Goal: Task Accomplishment & Management: Complete application form

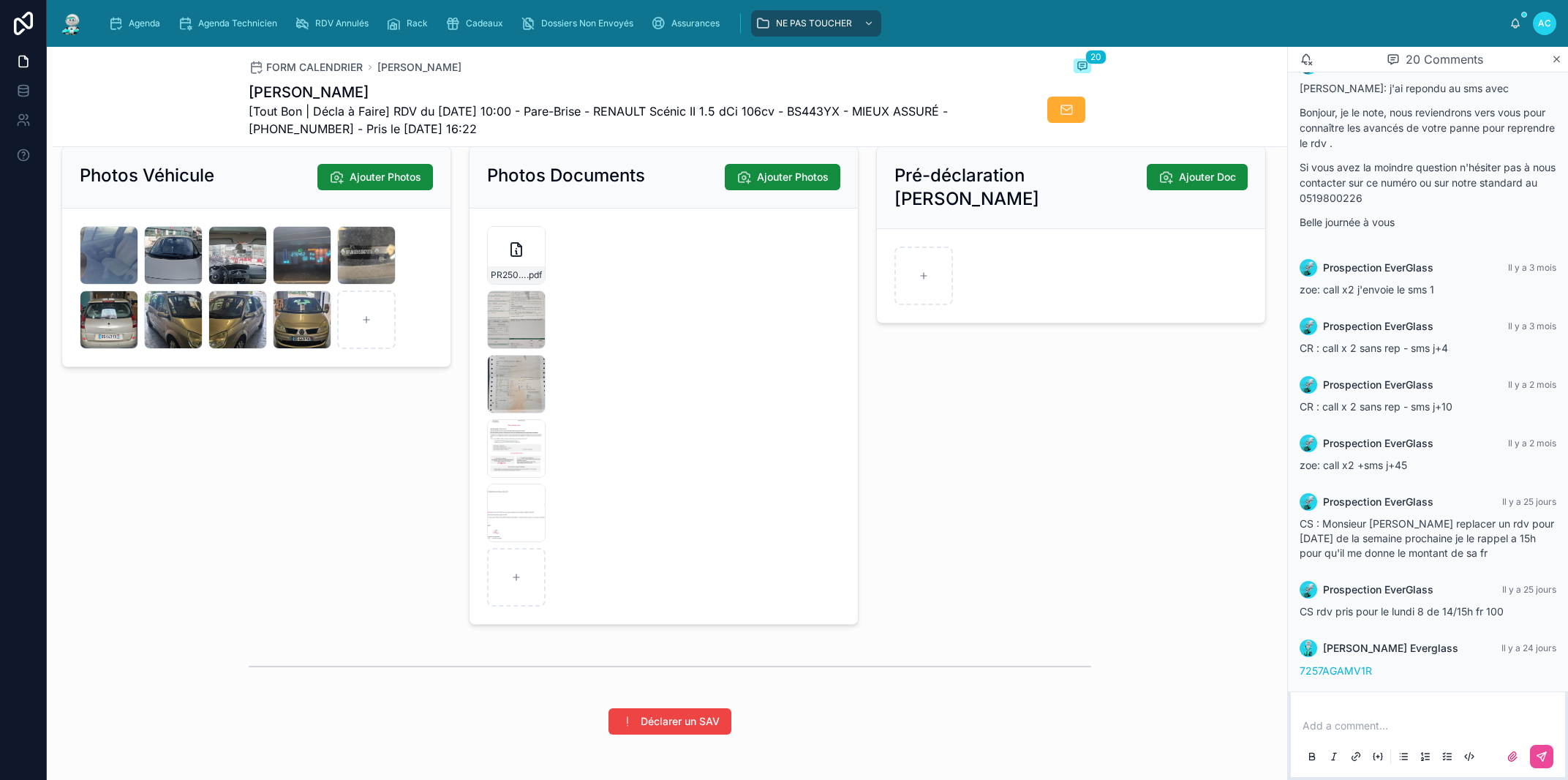
scroll to position [2250, 0]
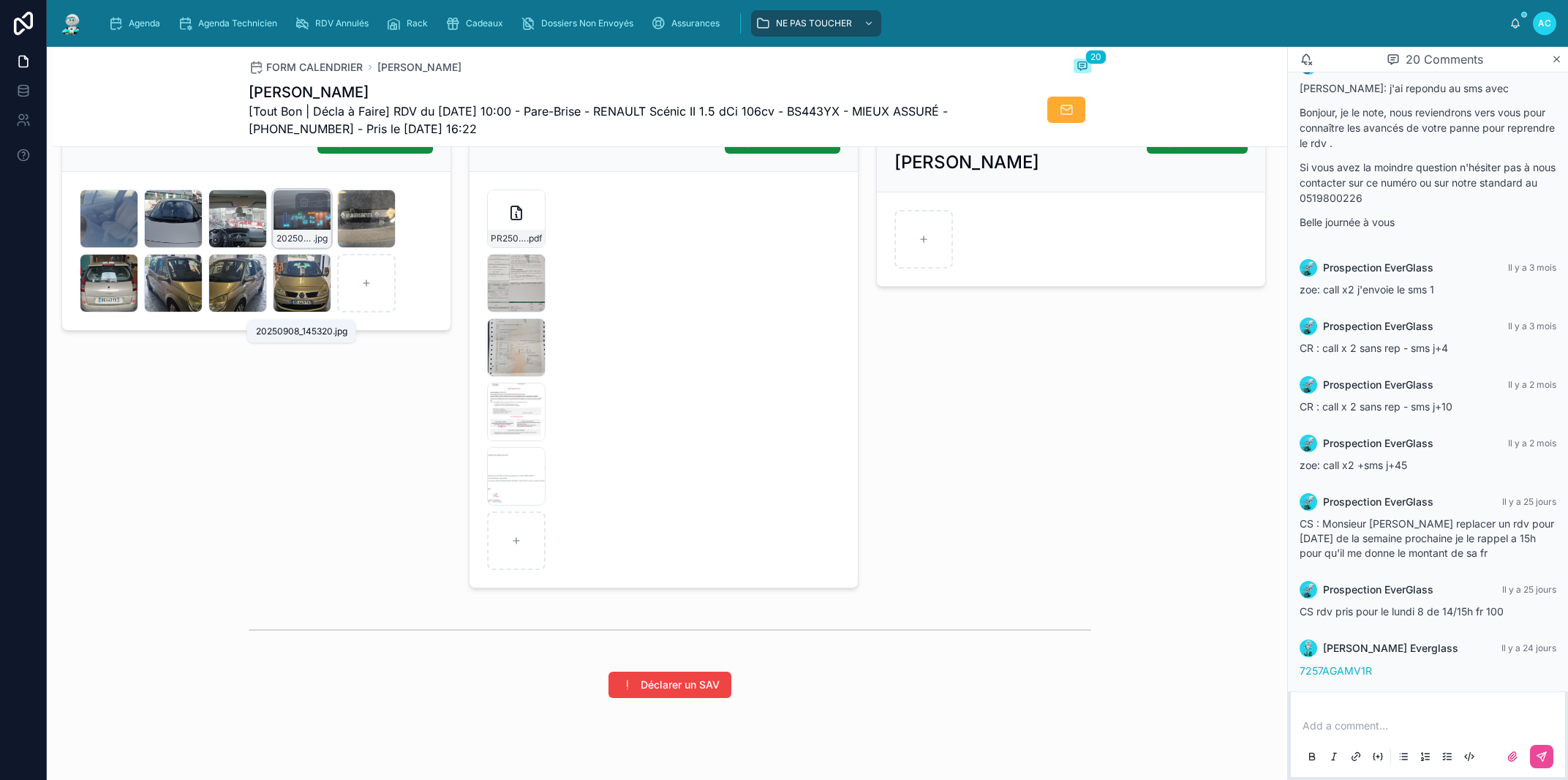
click at [313, 244] on span ".jpg" at bounding box center [320, 239] width 14 height 12
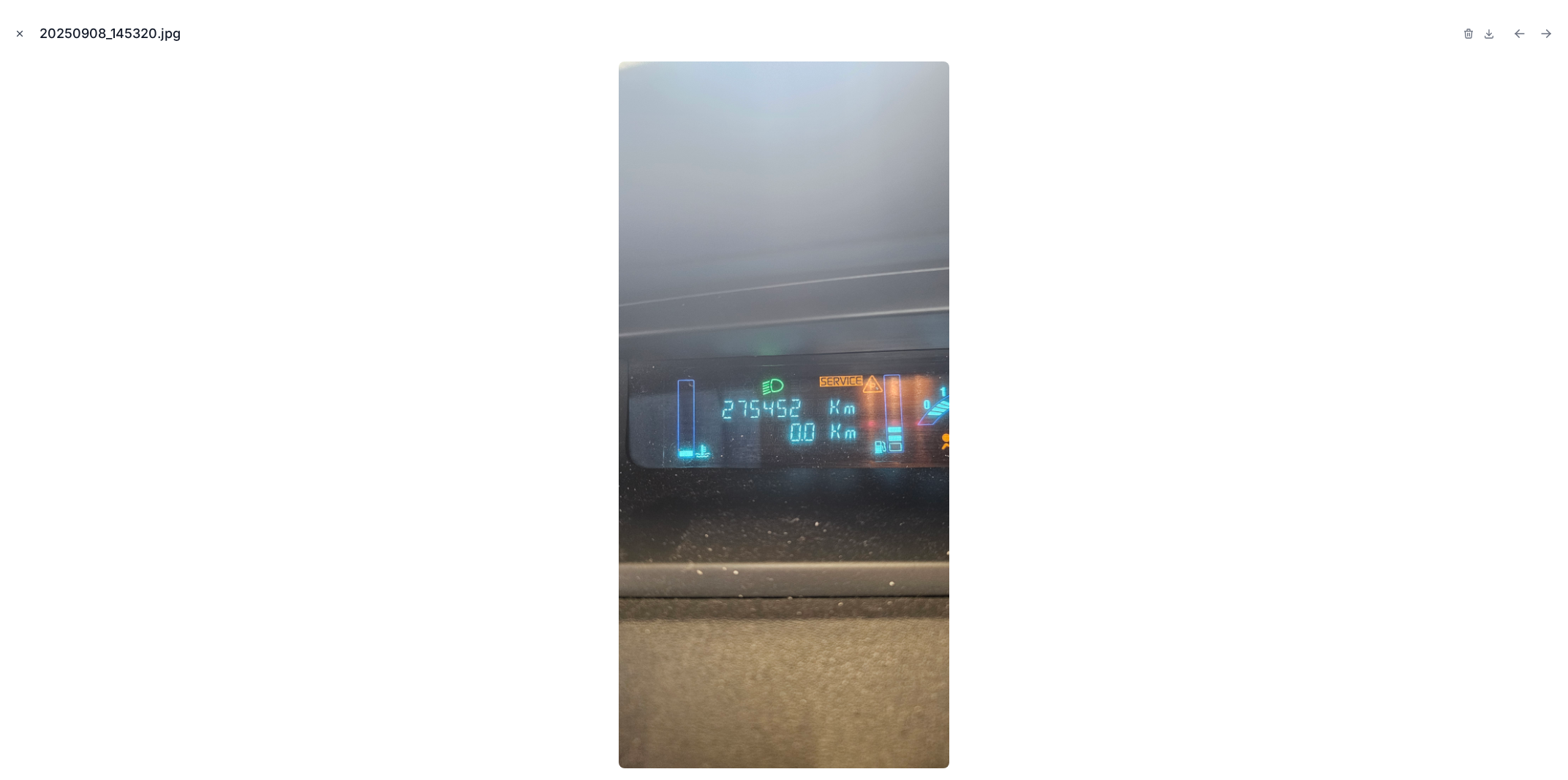
click at [19, 34] on icon "Close modal" at bounding box center [19, 34] width 11 height 11
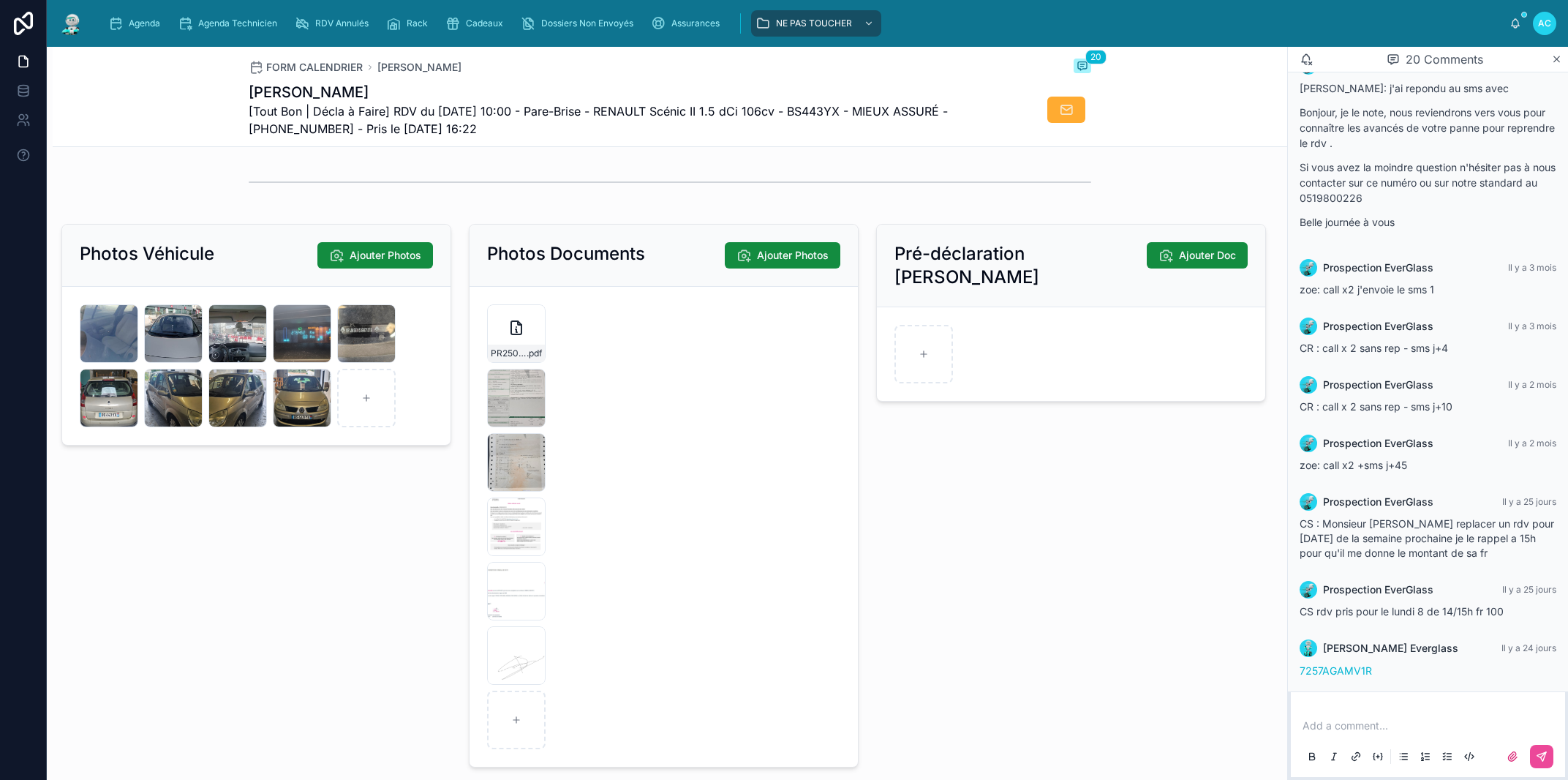
scroll to position [2166, 0]
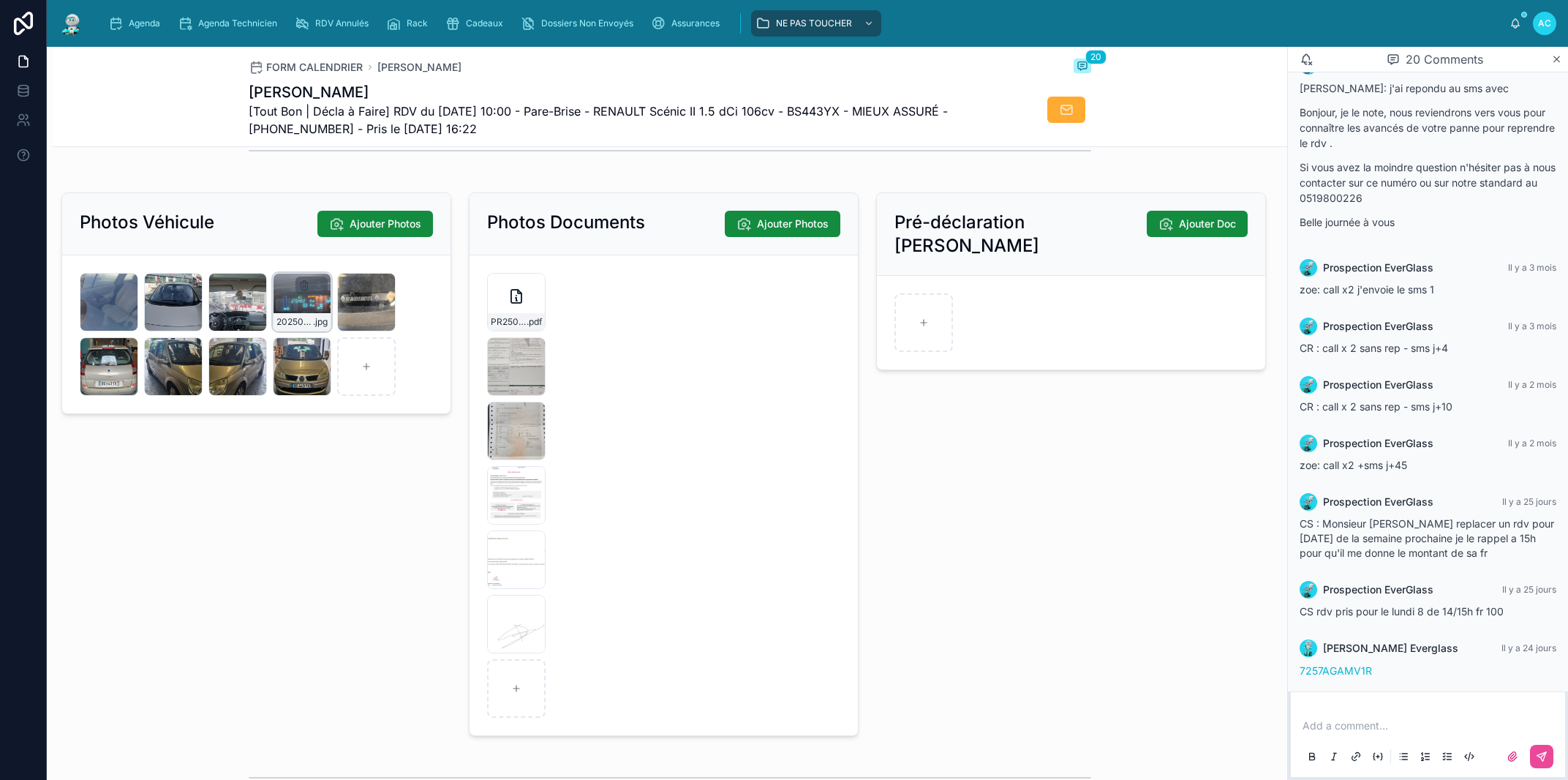
click at [306, 291] on icon "button" at bounding box center [304, 286] width 12 height 12
click at [332, 335] on icon "button" at bounding box center [335, 332] width 7 height 7
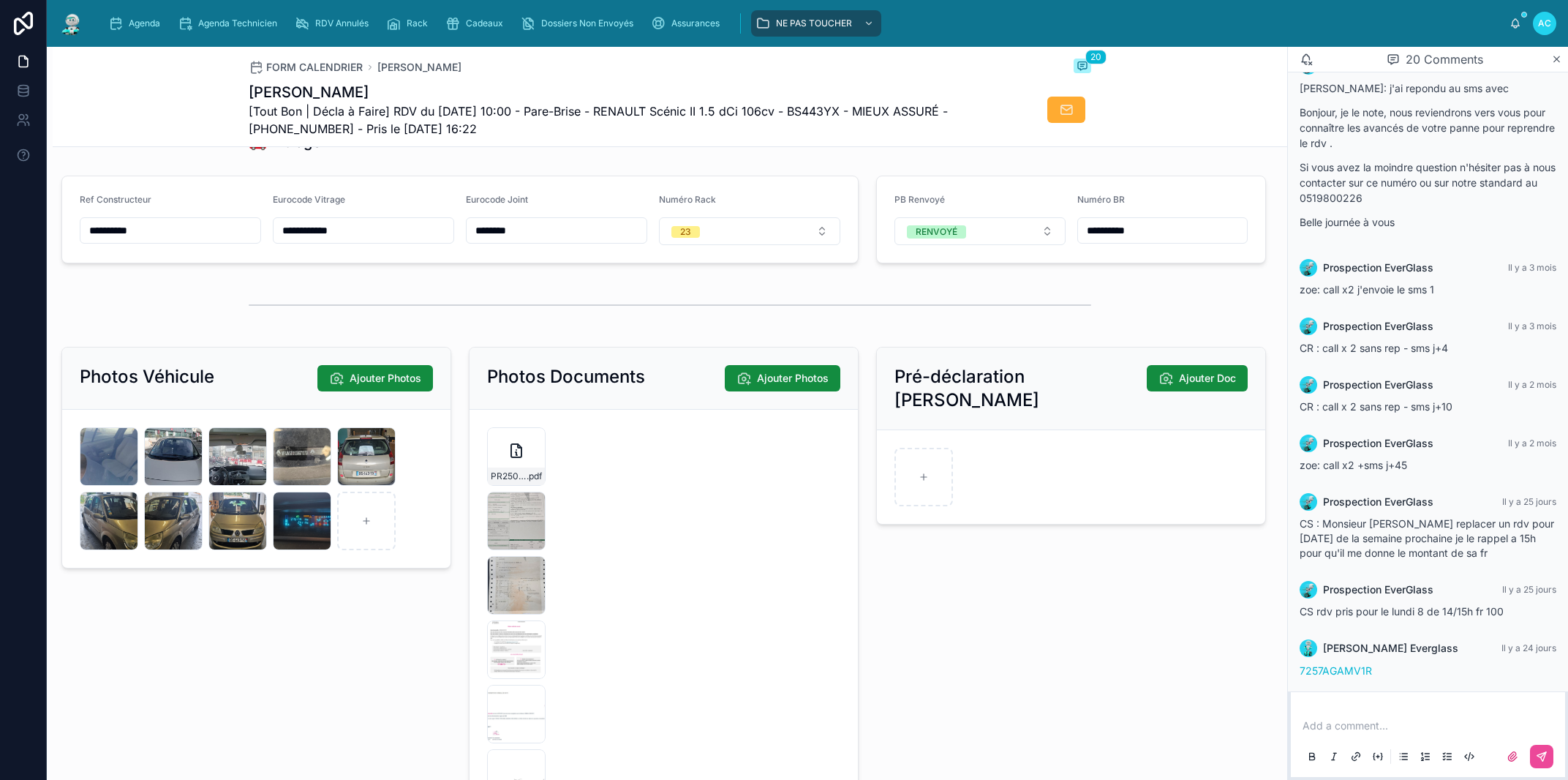
scroll to position [2083, 0]
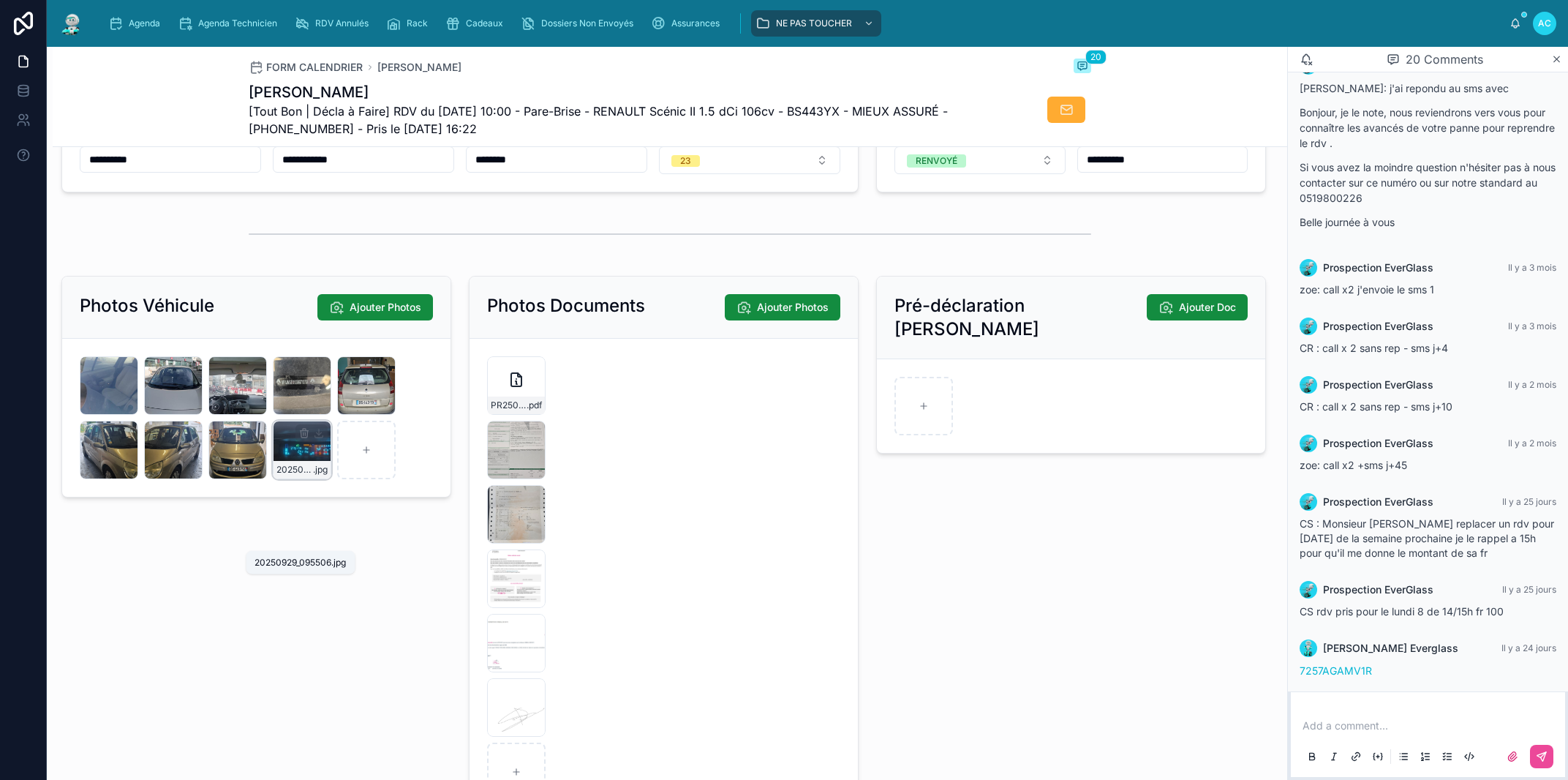
click at [289, 475] on span "20250929_095506" at bounding box center [295, 469] width 37 height 12
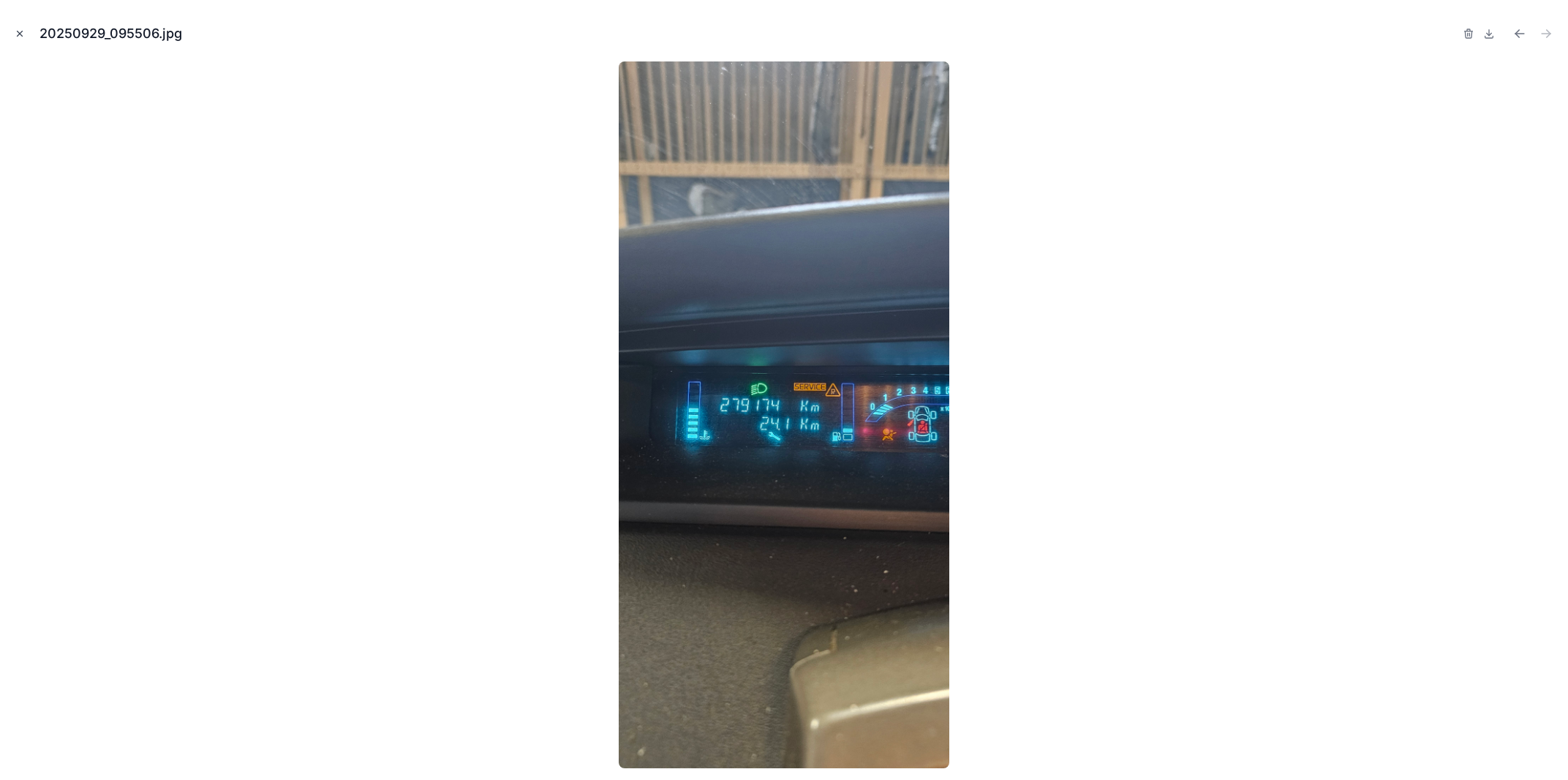
click at [21, 33] on icon "Close modal" at bounding box center [19, 34] width 5 height 5
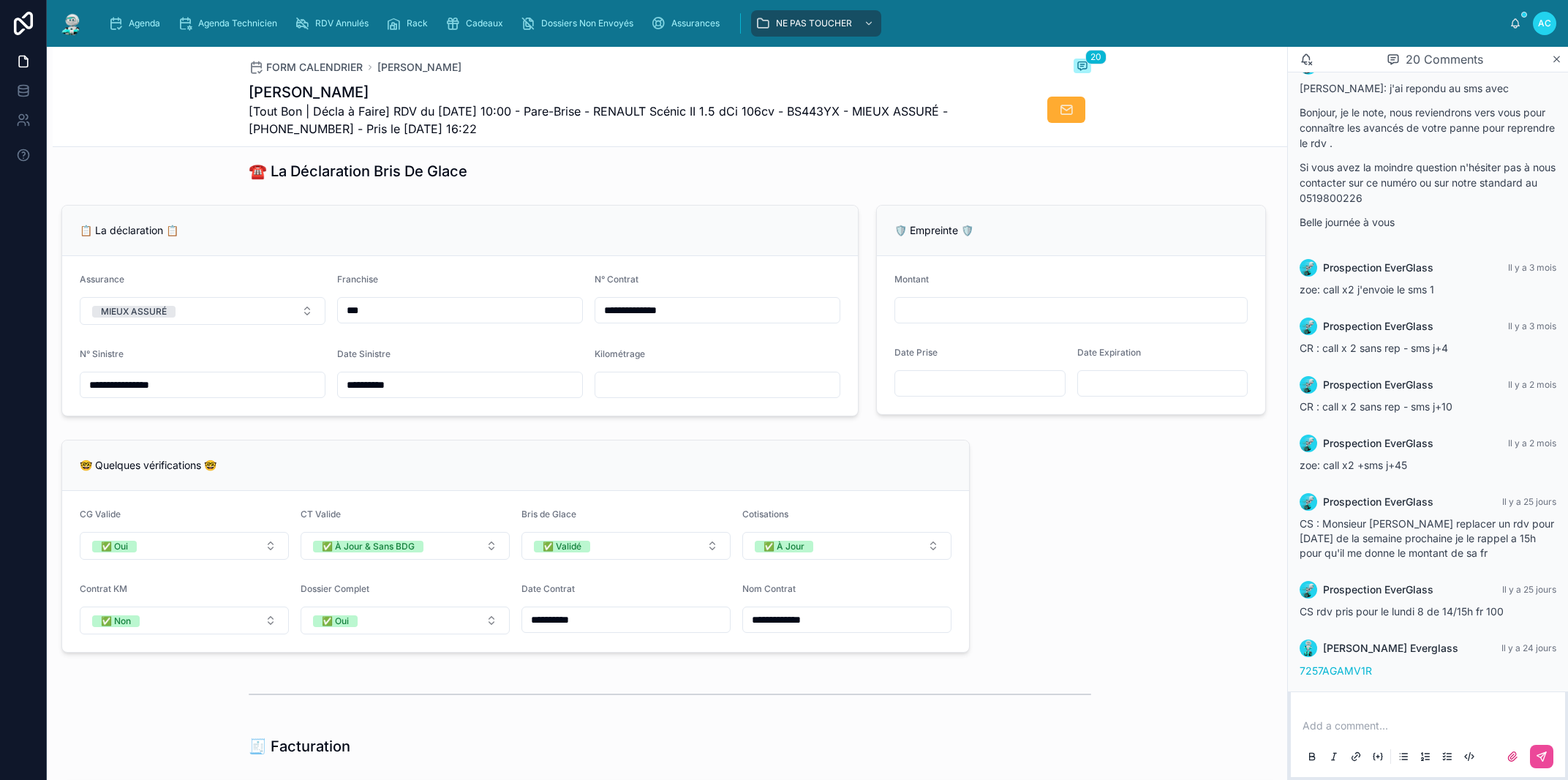
scroll to position [1083, 0]
click at [667, 396] on input "text" at bounding box center [717, 386] width 244 height 20
type input "******"
click at [758, 492] on div "🤓 Quelques vérifications 🤓" at bounding box center [515, 466] width 907 height 50
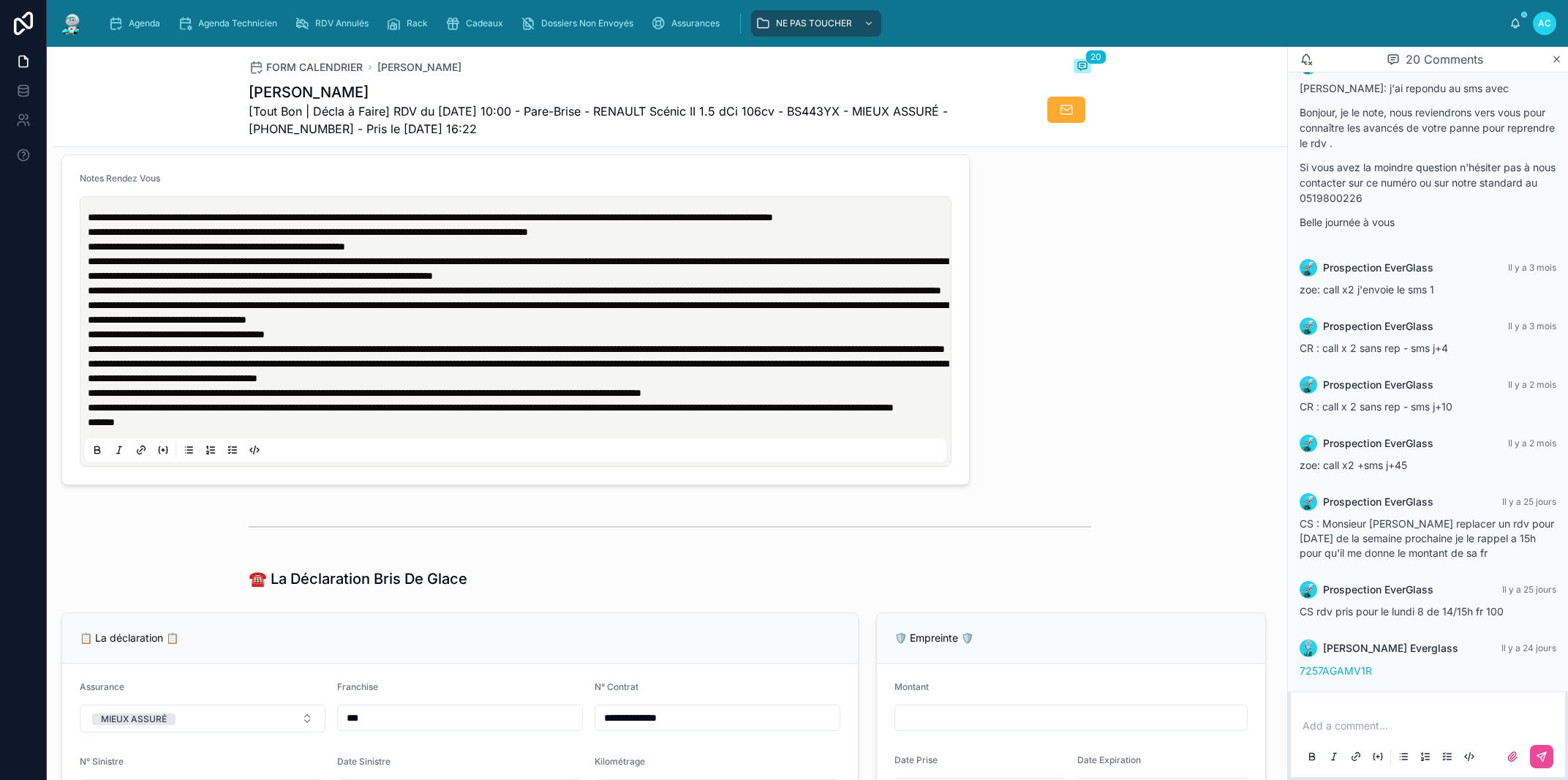
scroll to position [261, 0]
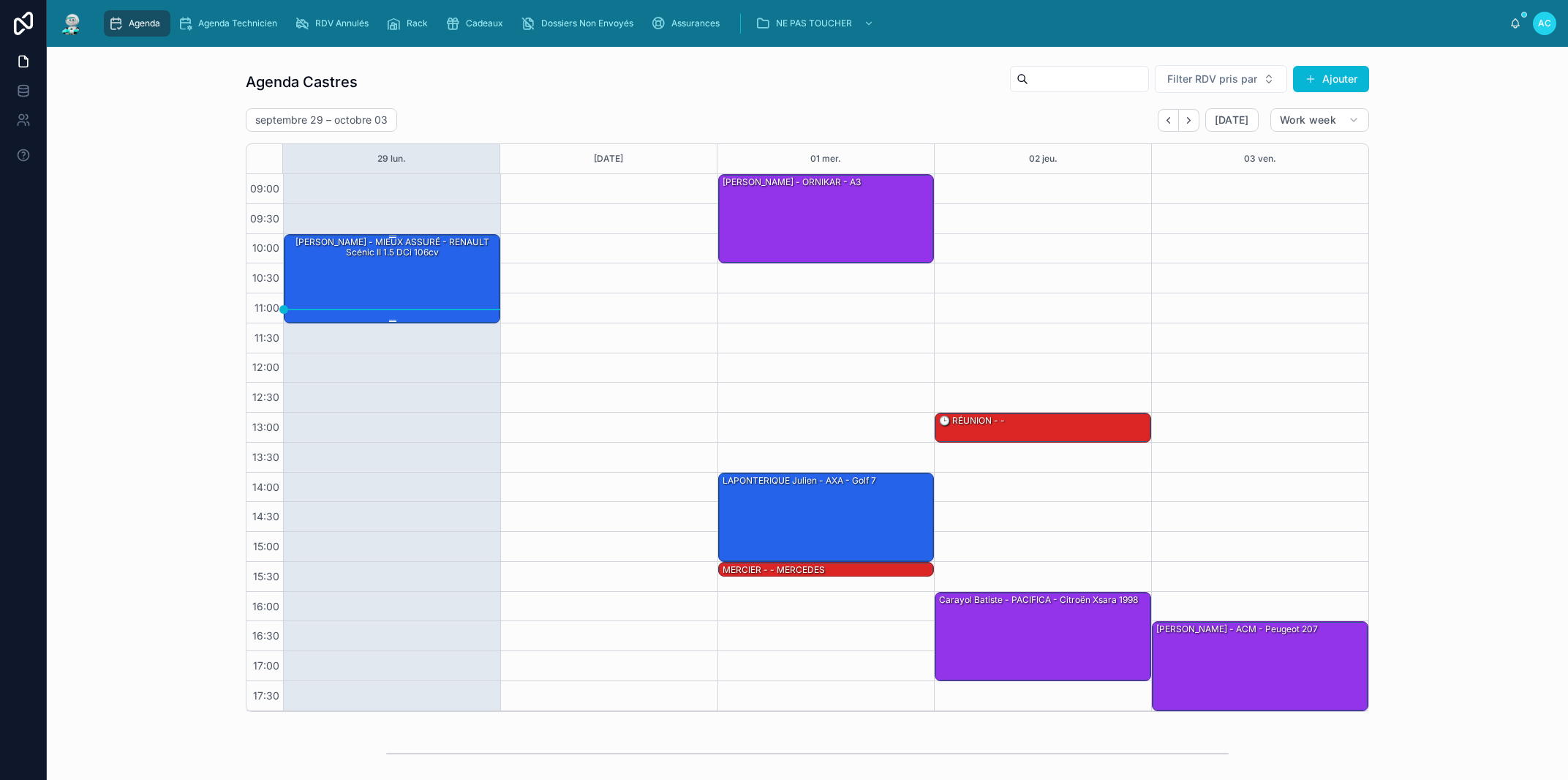
click at [426, 262] on div "SALHI Mohamed - MIEUX ASSURÉ - RENAULT Scénic II 1.5 dCi 106cv" at bounding box center [392, 278] width 212 height 87
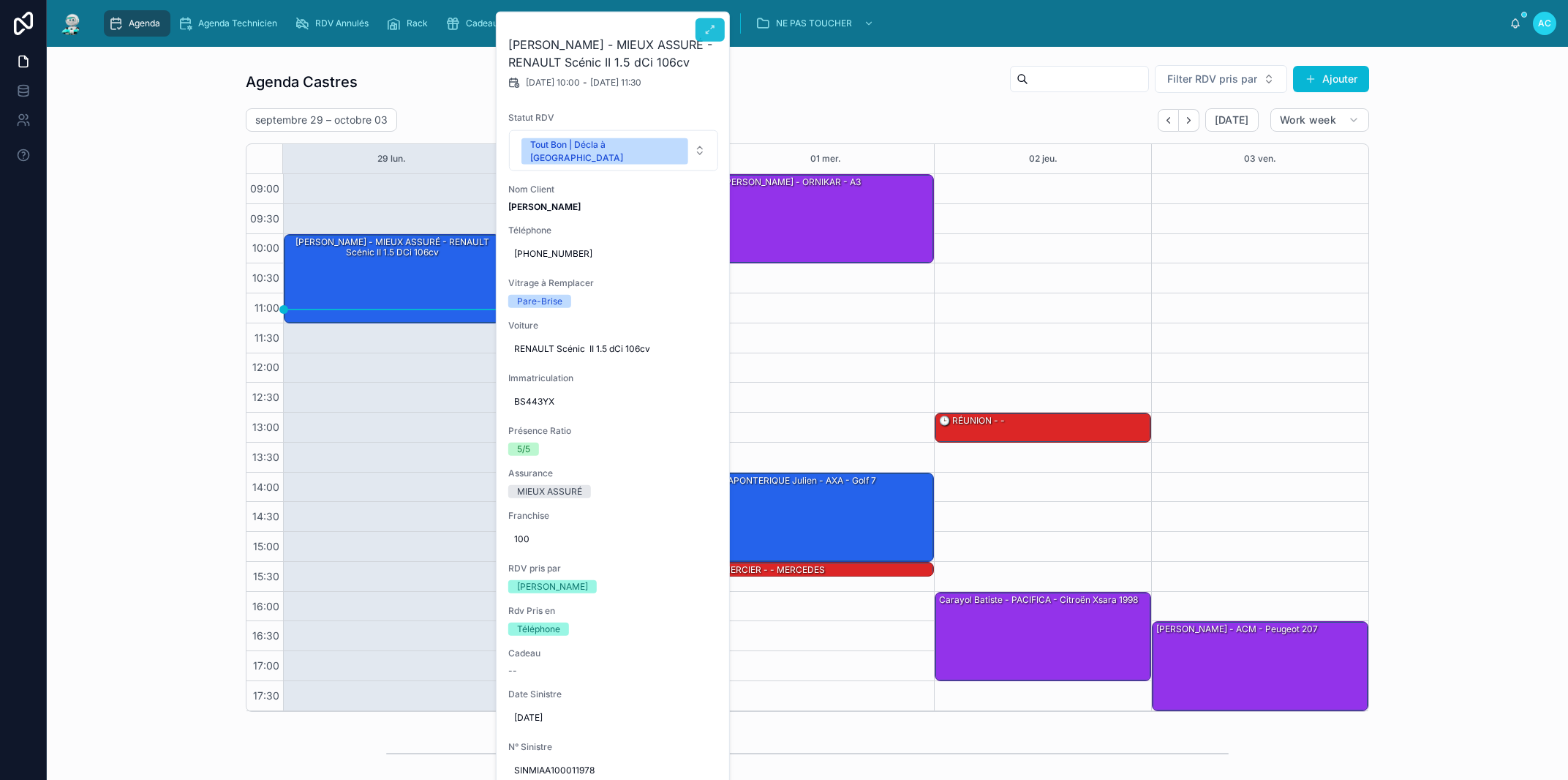
click at [711, 33] on icon at bounding box center [710, 30] width 12 height 12
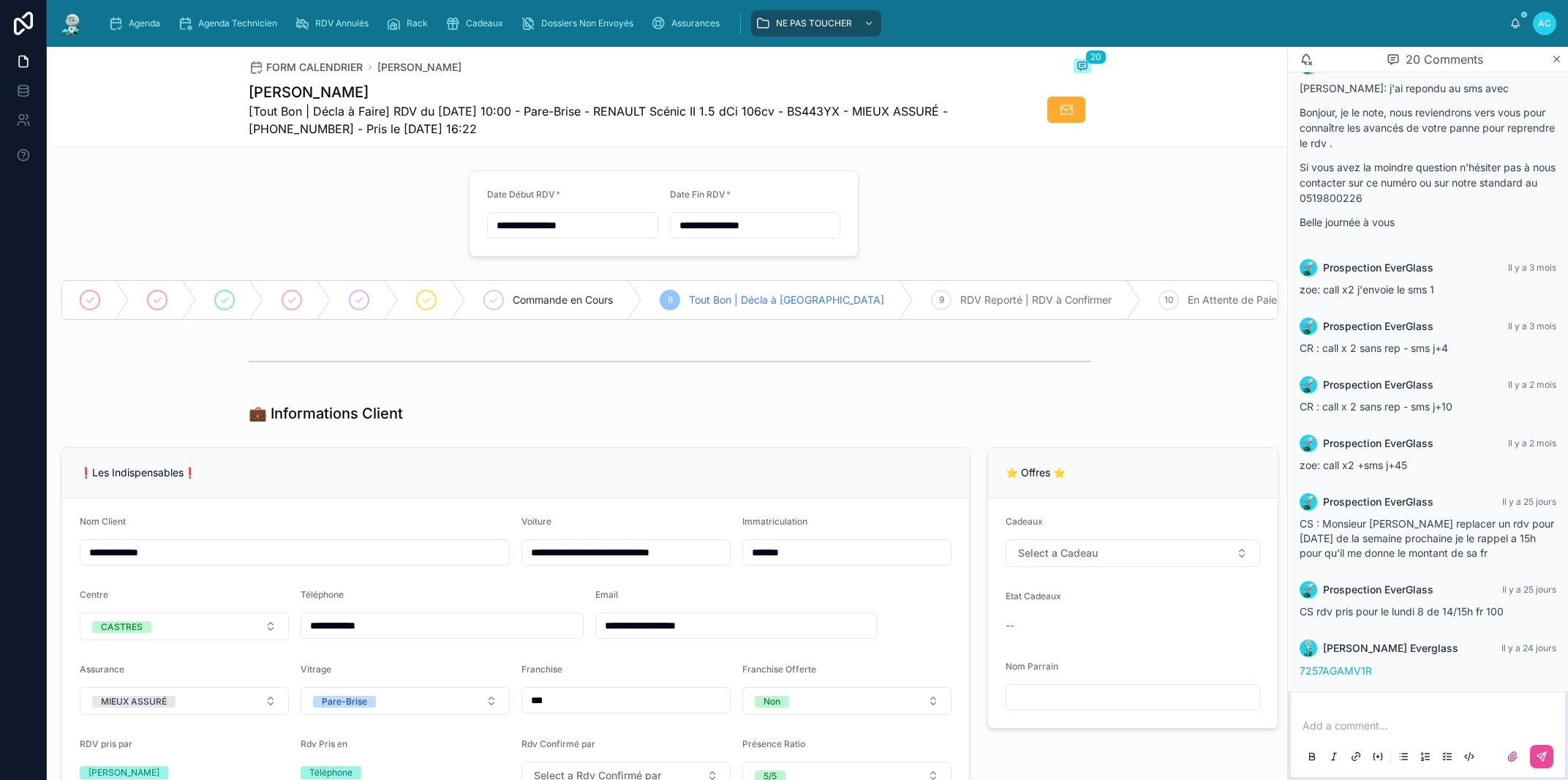
scroll to position [583, 0]
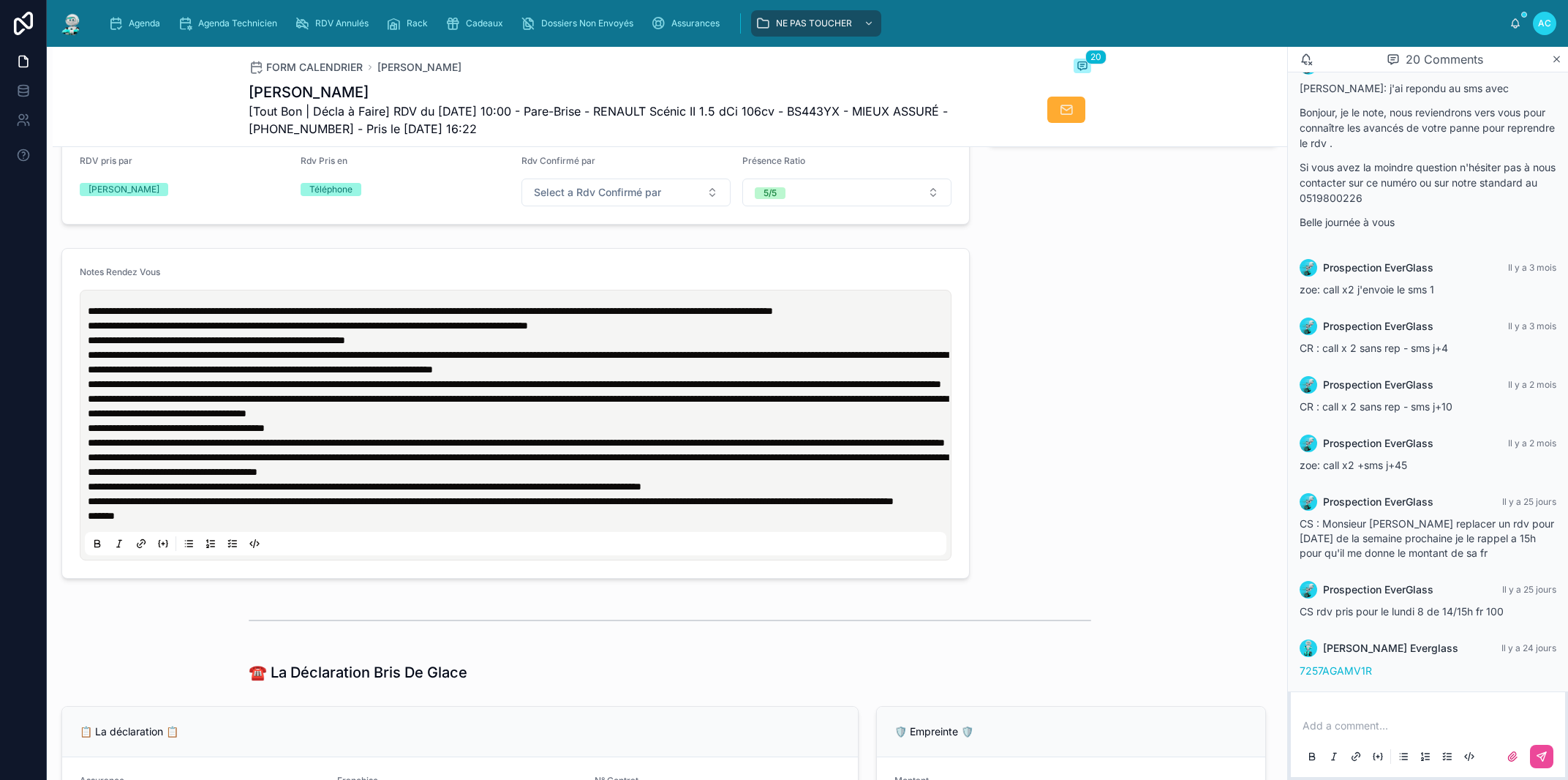
click at [89, 316] on span "**********" at bounding box center [430, 311] width 685 height 11
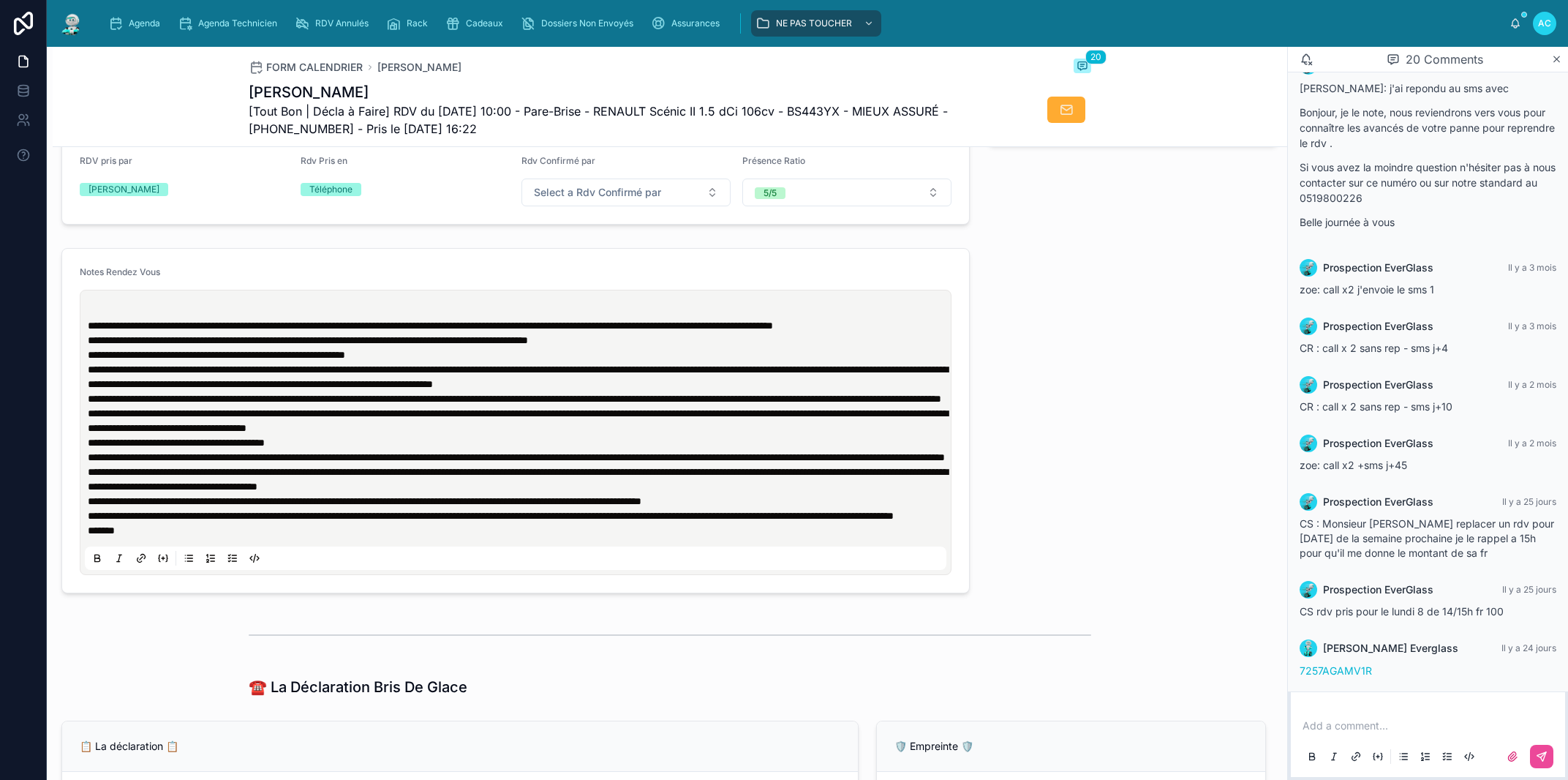
click at [111, 318] on p at bounding box center [518, 311] width 861 height 14
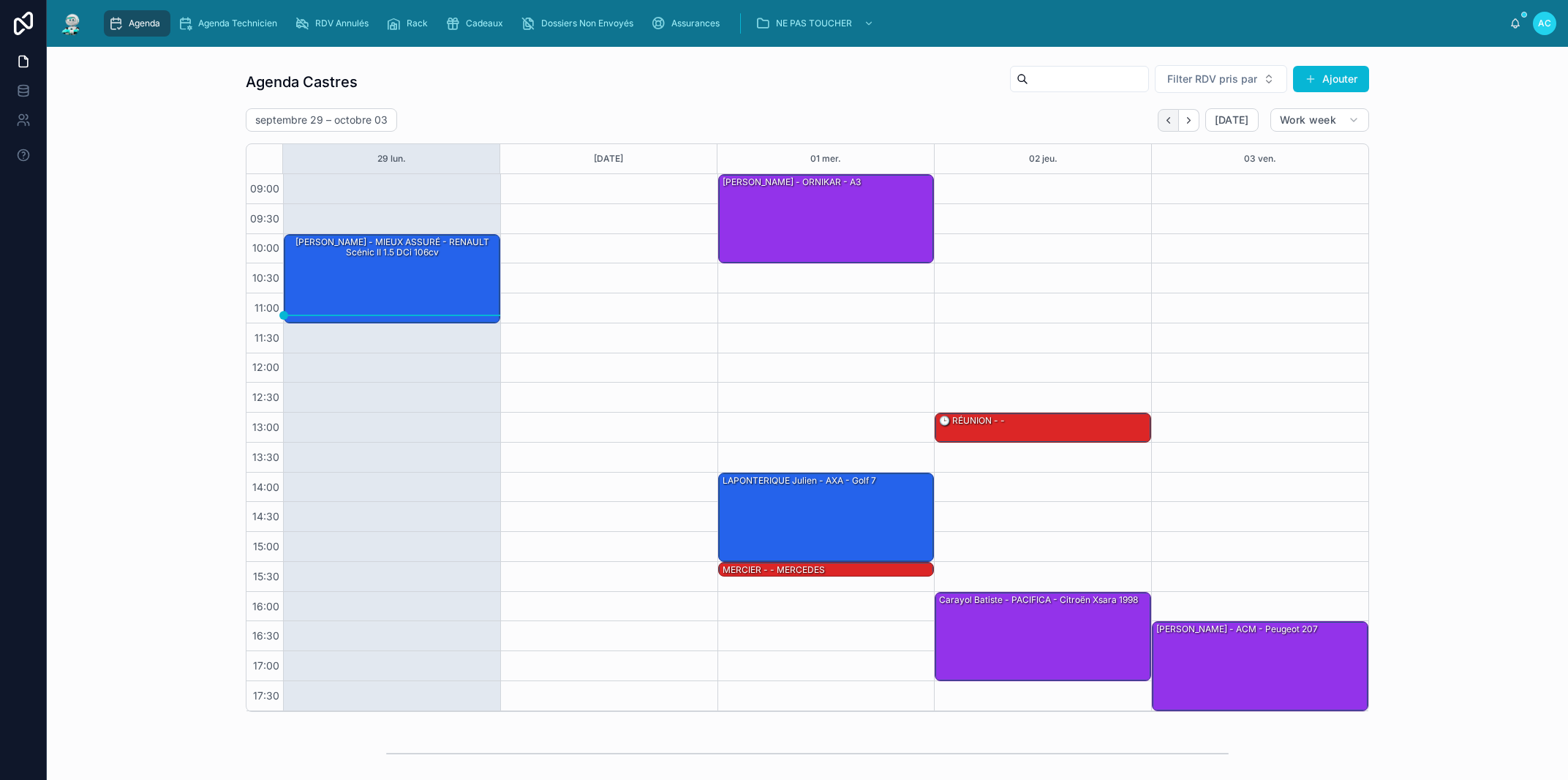
click at [1162, 121] on icon "Back" at bounding box center [1167, 119] width 11 height 11
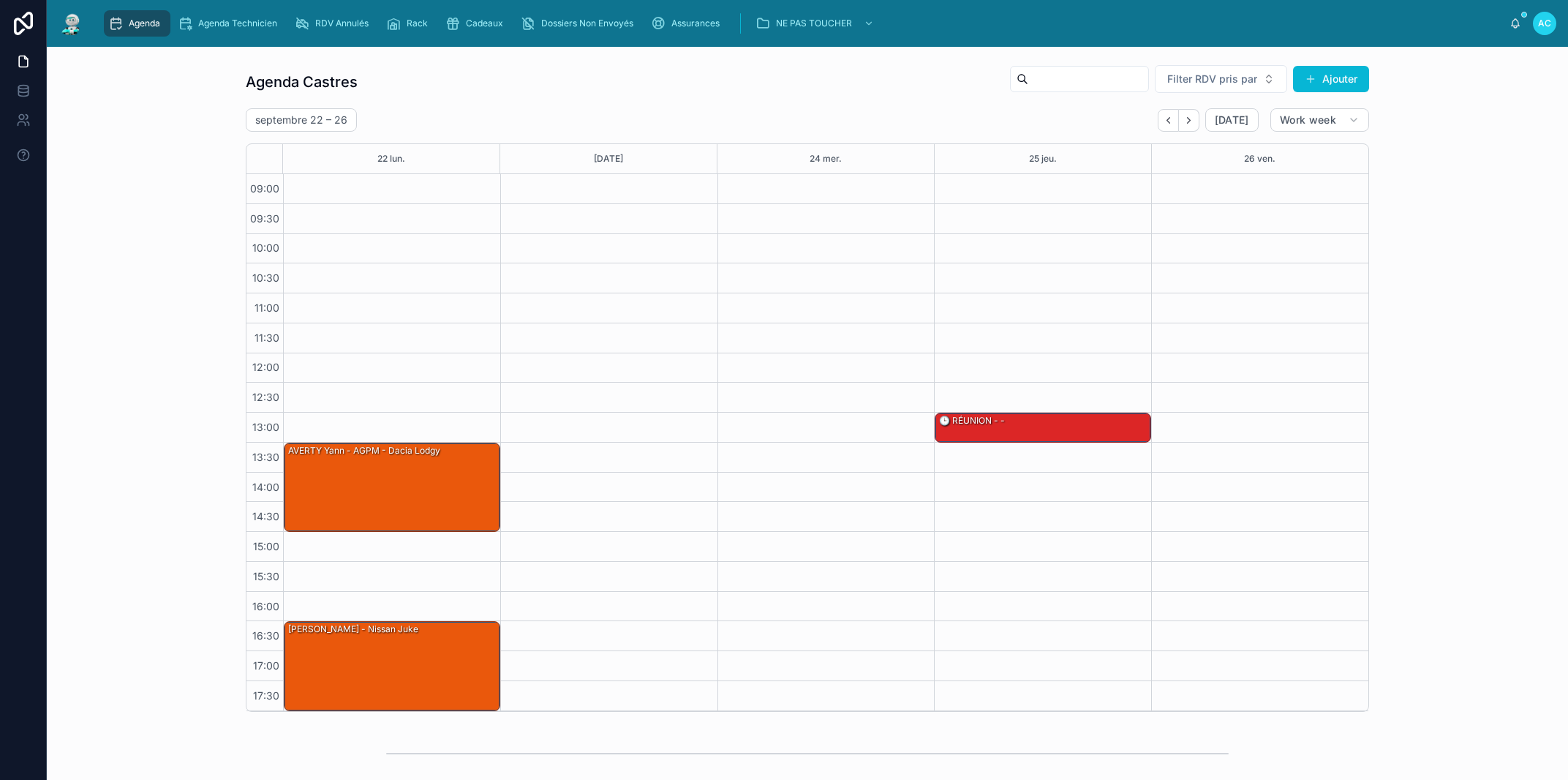
click at [1162, 121] on icon "Back" at bounding box center [1167, 119] width 11 height 11
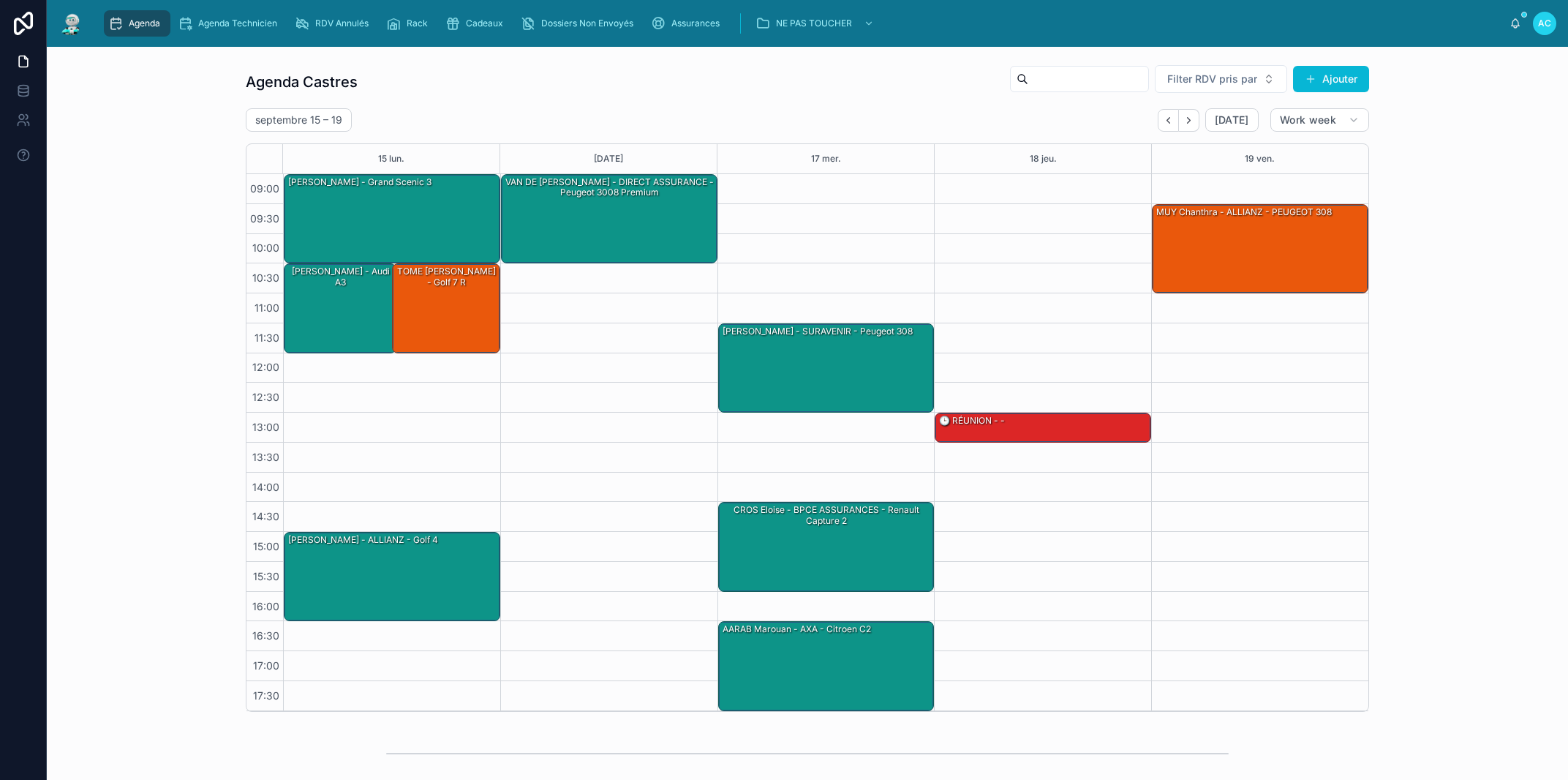
click at [1162, 121] on icon "Back" at bounding box center [1167, 119] width 11 height 11
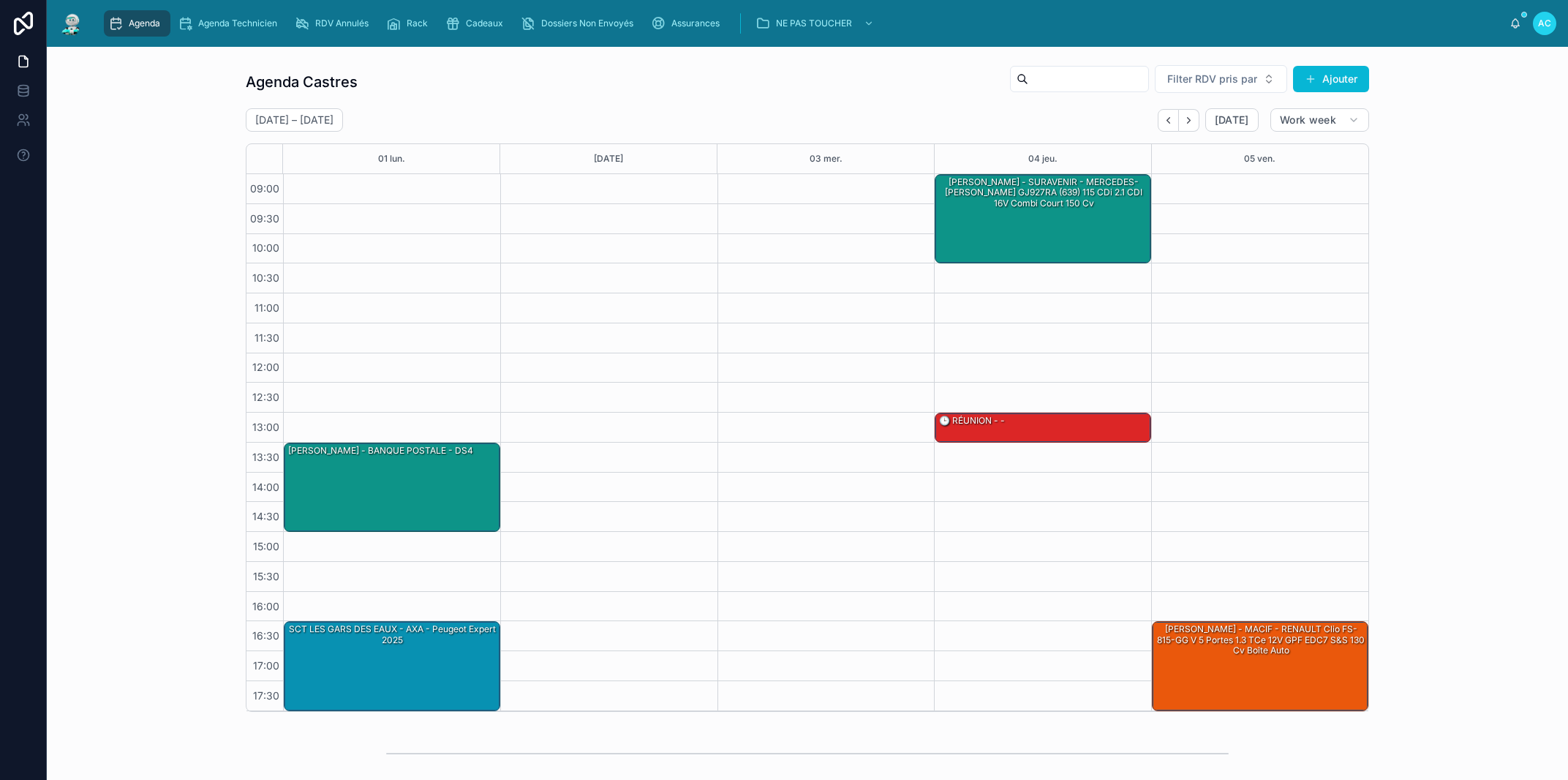
click at [1162, 121] on icon "Back" at bounding box center [1167, 119] width 11 height 11
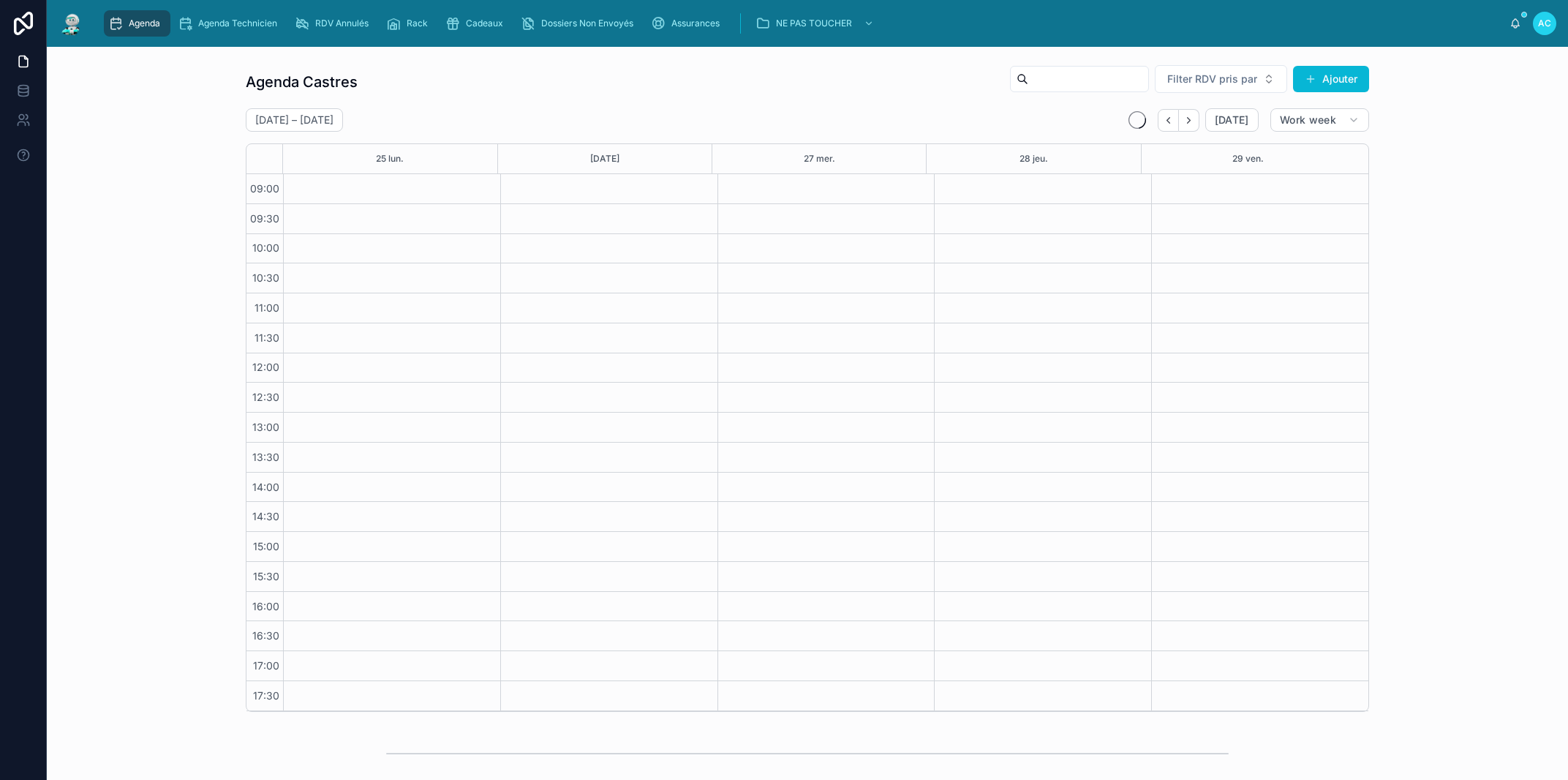
click at [1162, 121] on icon "Back" at bounding box center [1167, 119] width 11 height 11
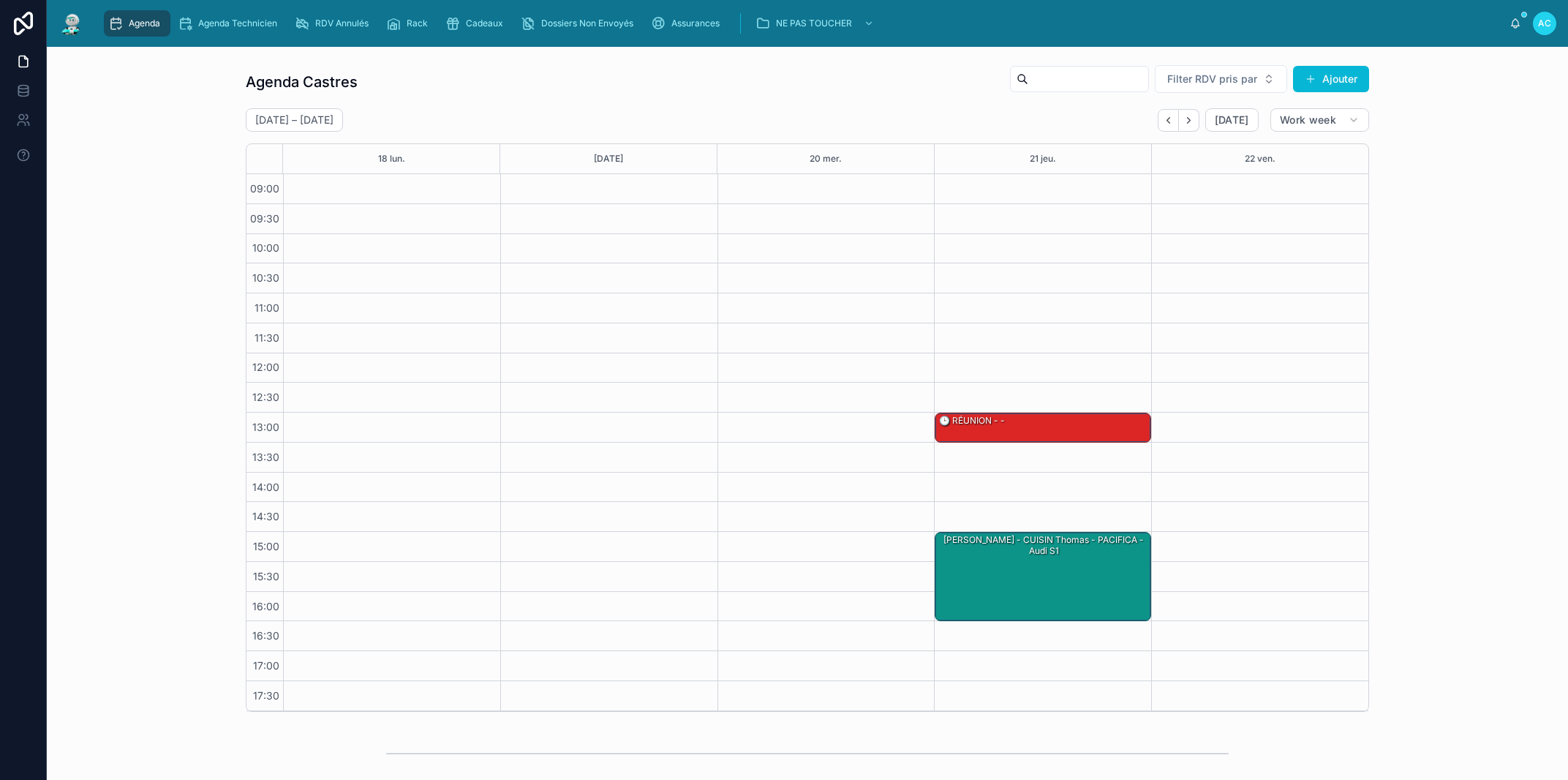
click at [1184, 121] on icon "Next" at bounding box center [1188, 119] width 11 height 11
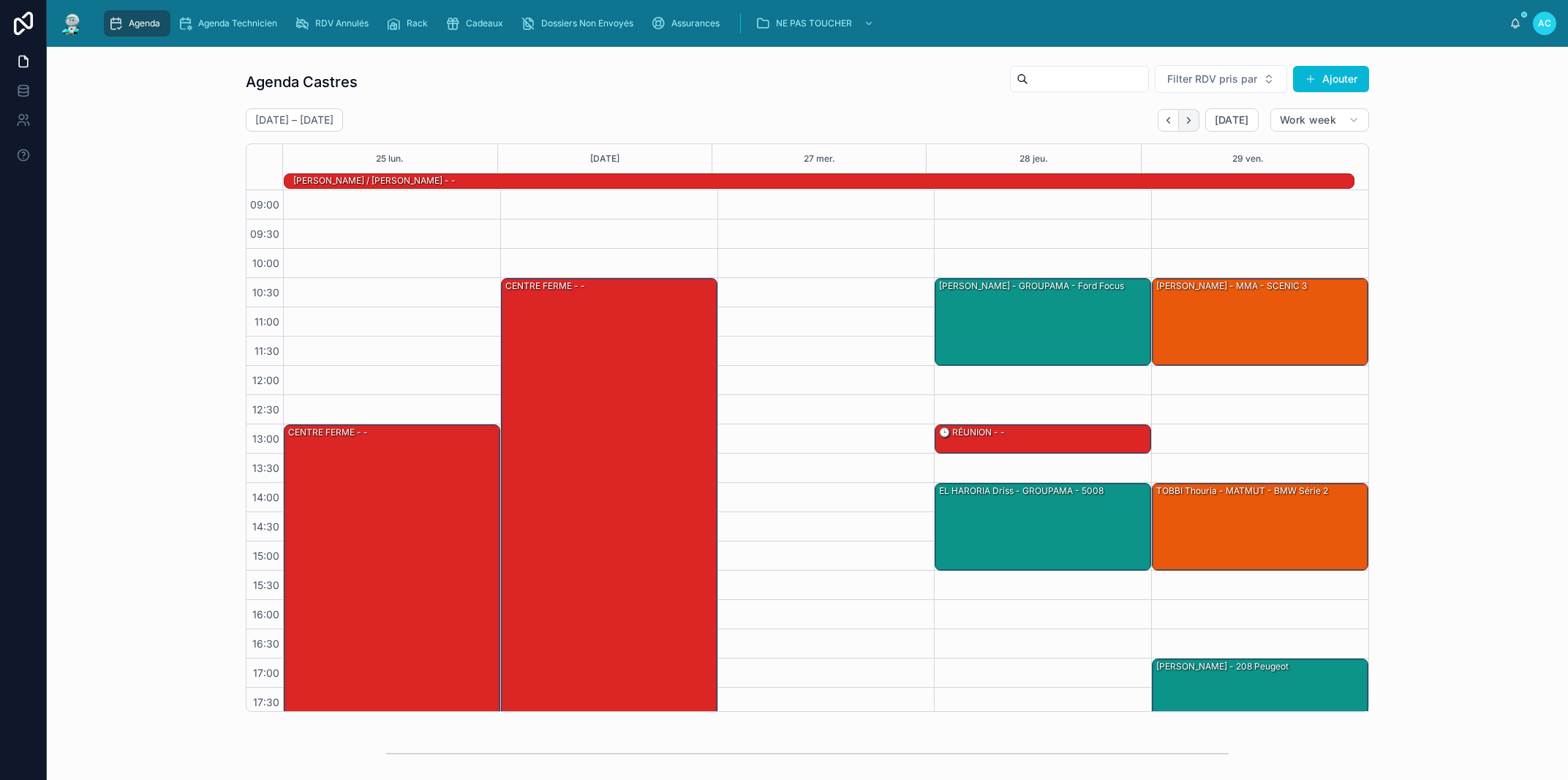
click at [1183, 120] on icon "Next" at bounding box center [1188, 119] width 11 height 11
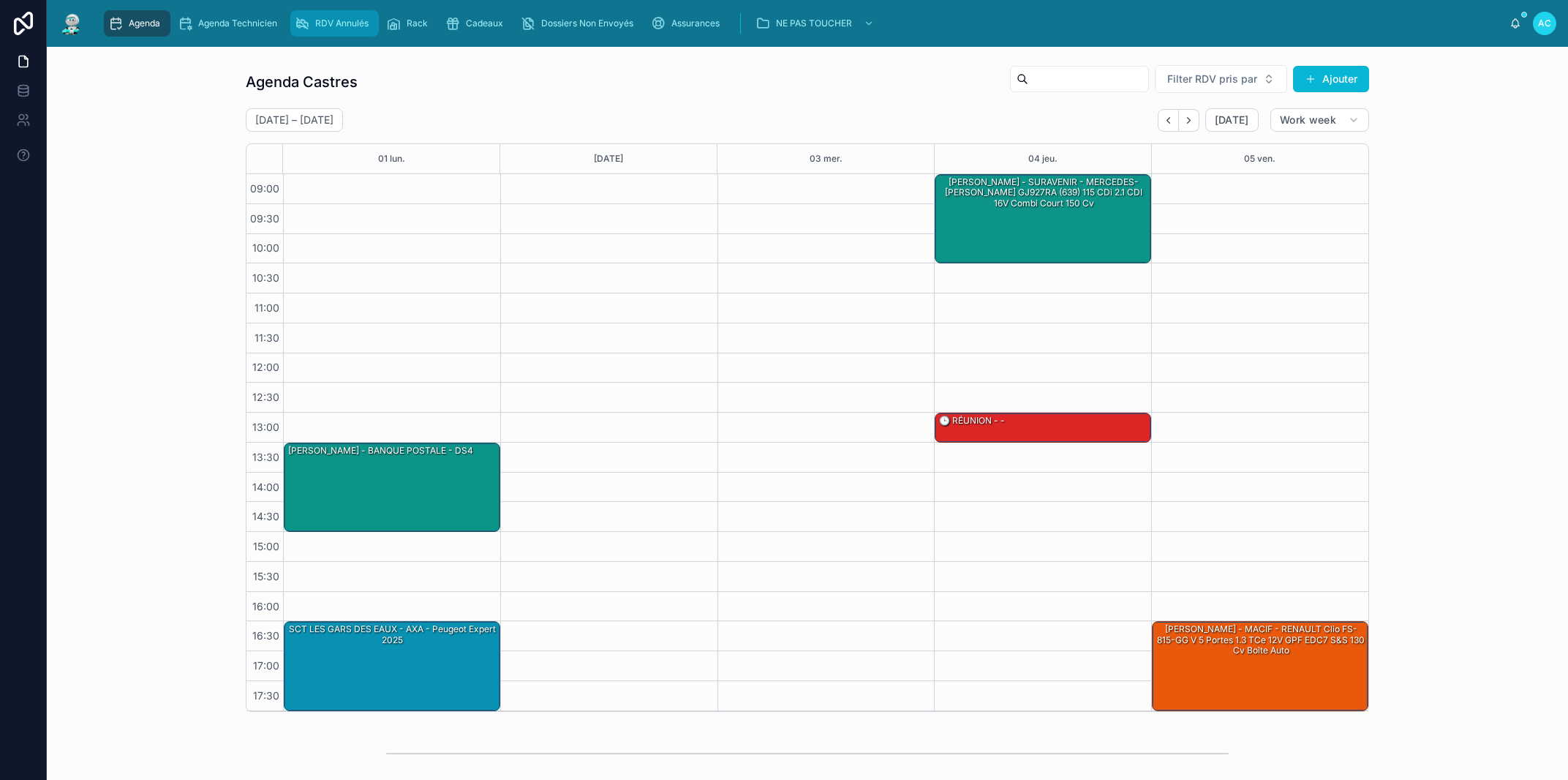
click at [346, 26] on span "RDV Annulés" at bounding box center [342, 23] width 54 height 12
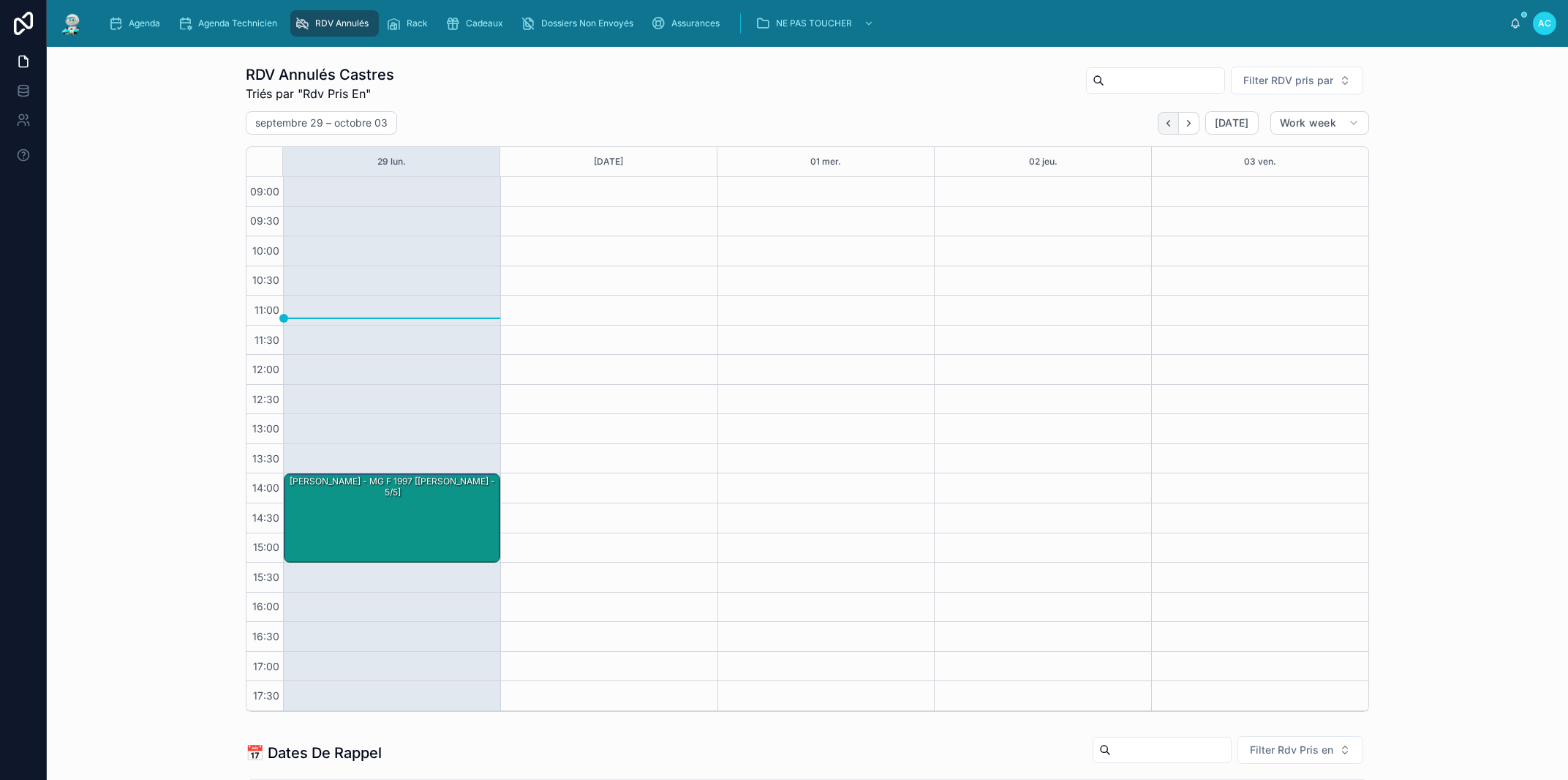
click at [1166, 124] on icon "Back" at bounding box center [1167, 123] width 3 height 6
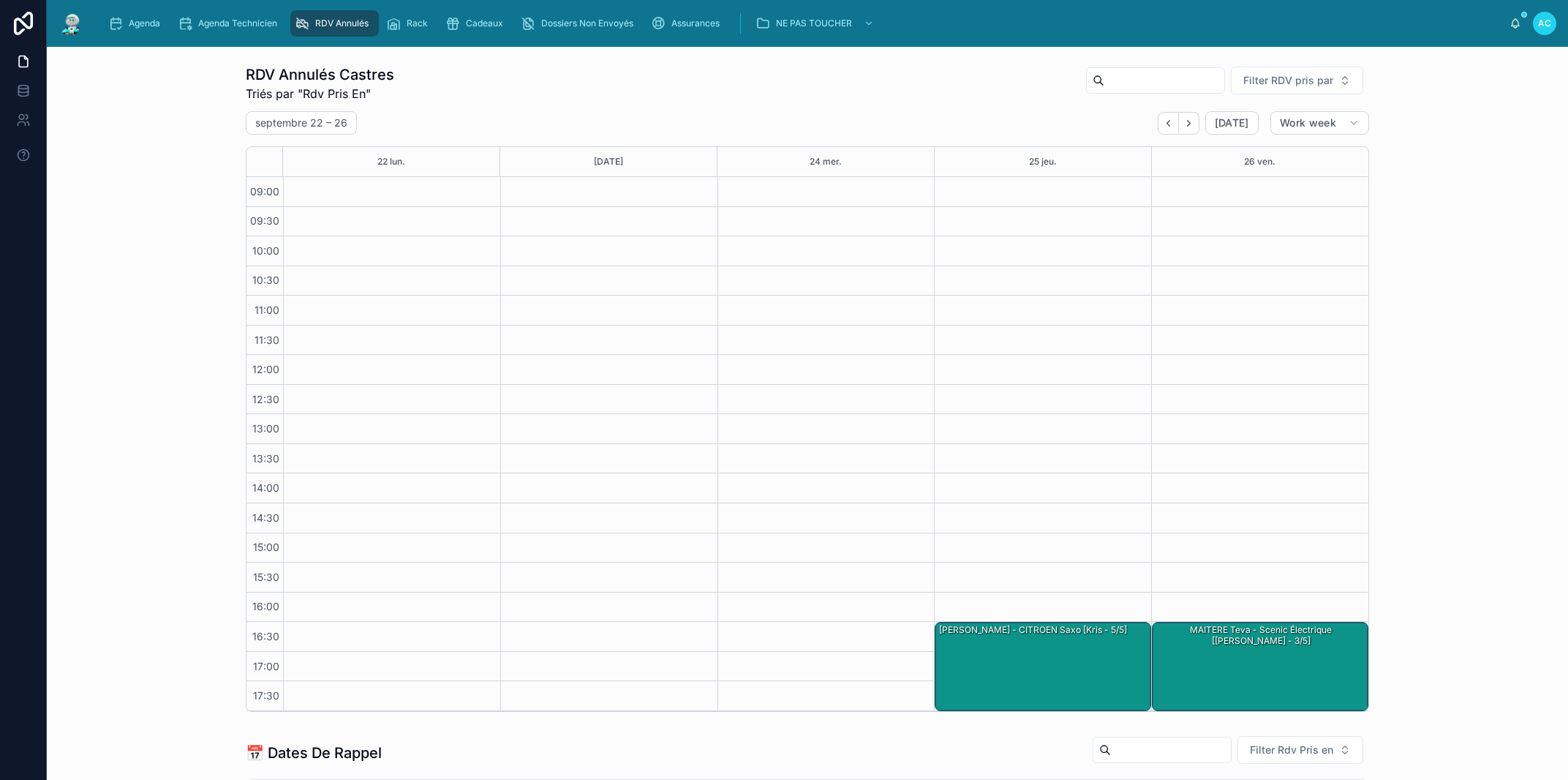
click at [1166, 124] on icon "Back" at bounding box center [1167, 123] width 3 height 6
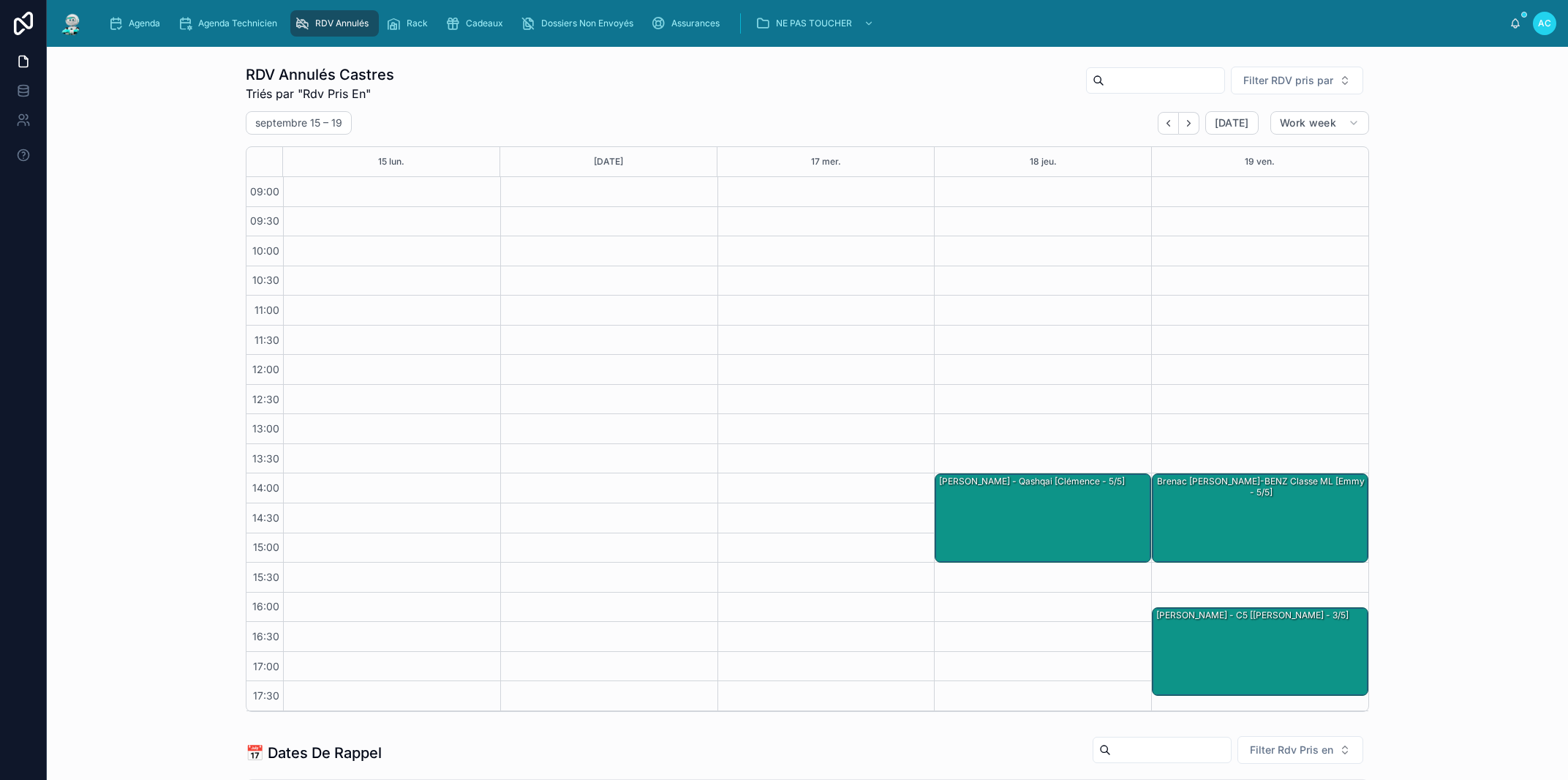
click at [1166, 124] on icon "Back" at bounding box center [1167, 123] width 3 height 6
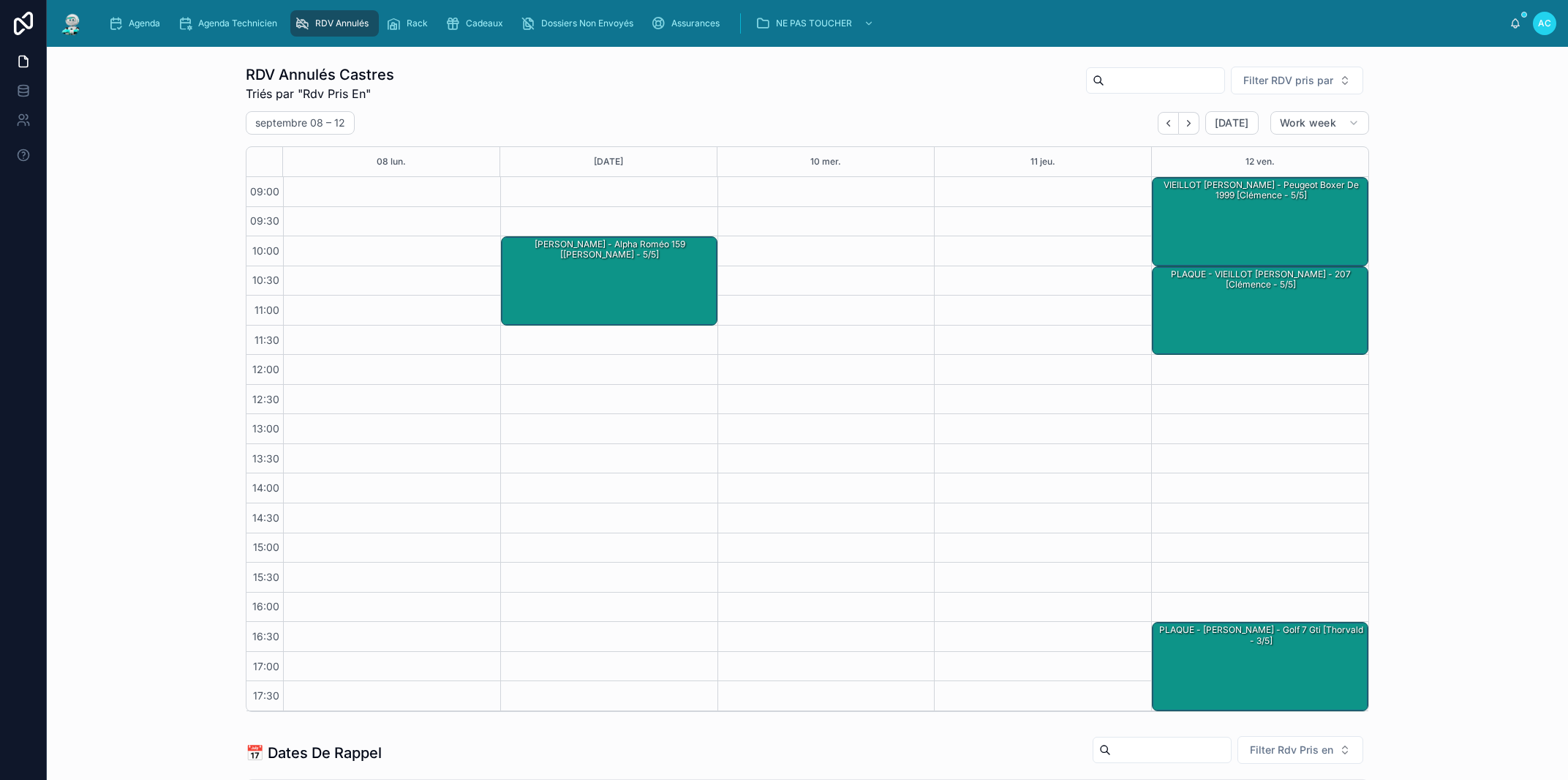
click at [1166, 124] on icon "Back" at bounding box center [1167, 123] width 3 height 6
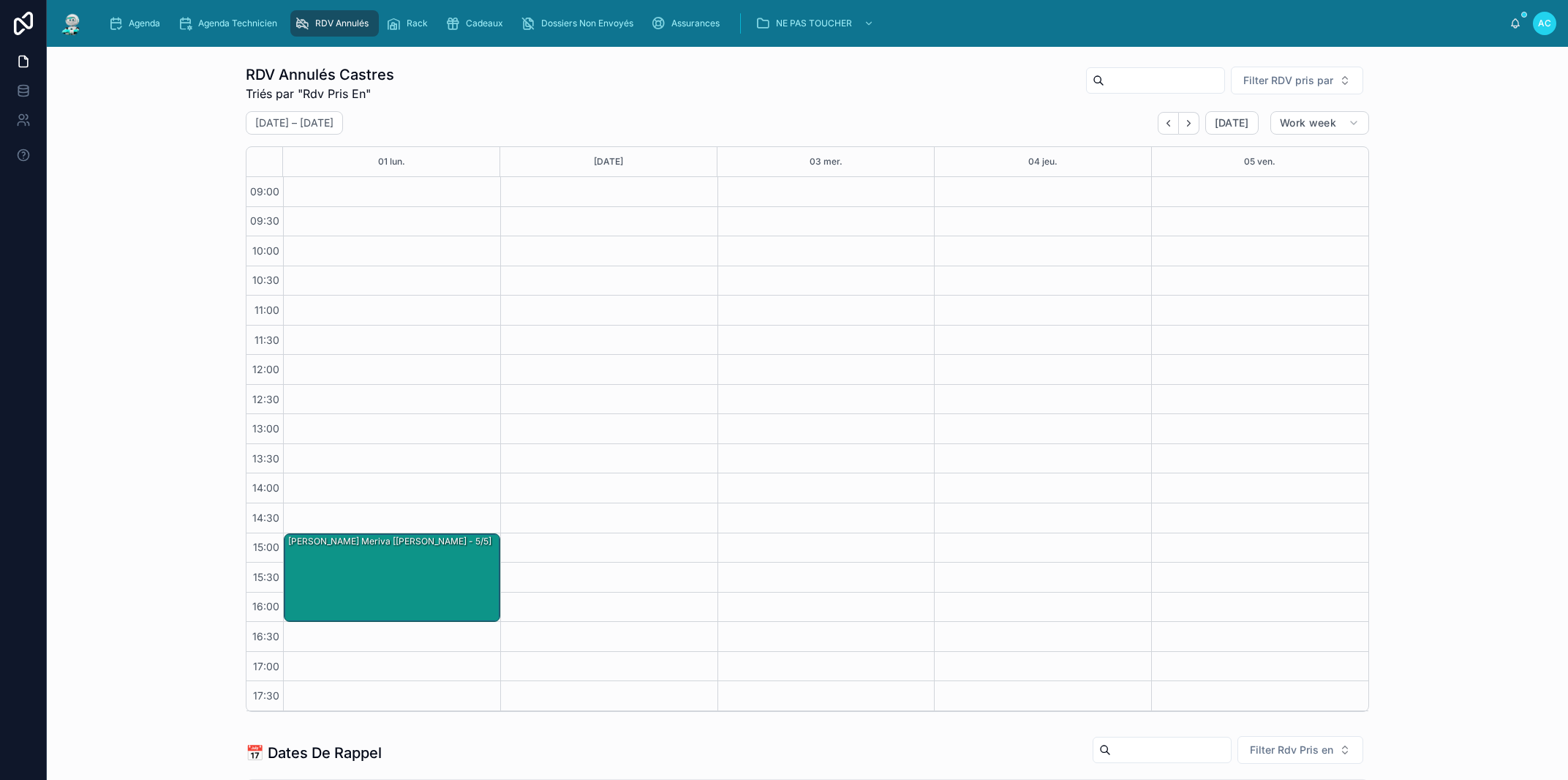
click at [1166, 124] on icon "Back" at bounding box center [1167, 123] width 3 height 6
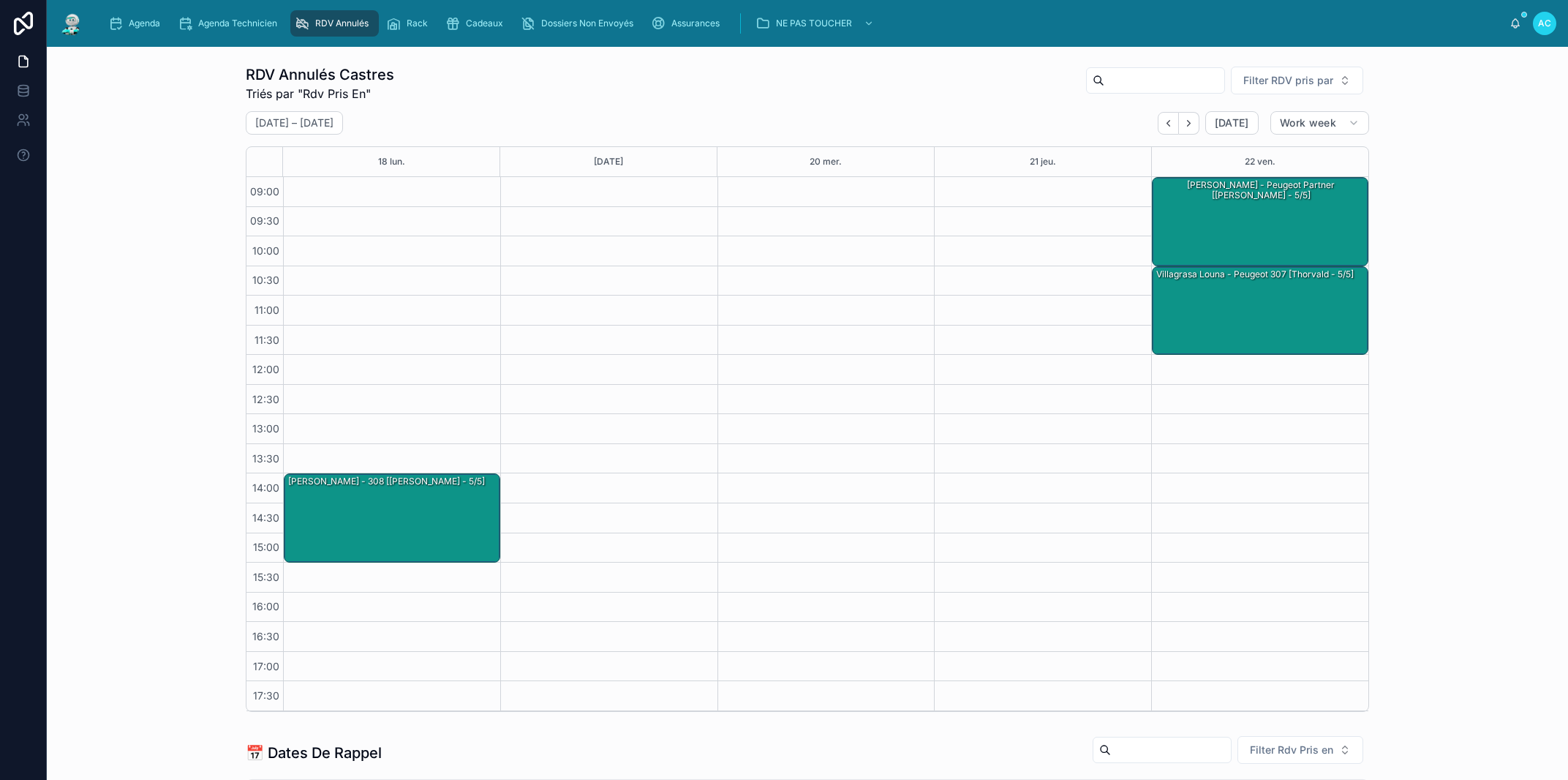
click at [1183, 124] on icon "Next" at bounding box center [1188, 122] width 11 height 11
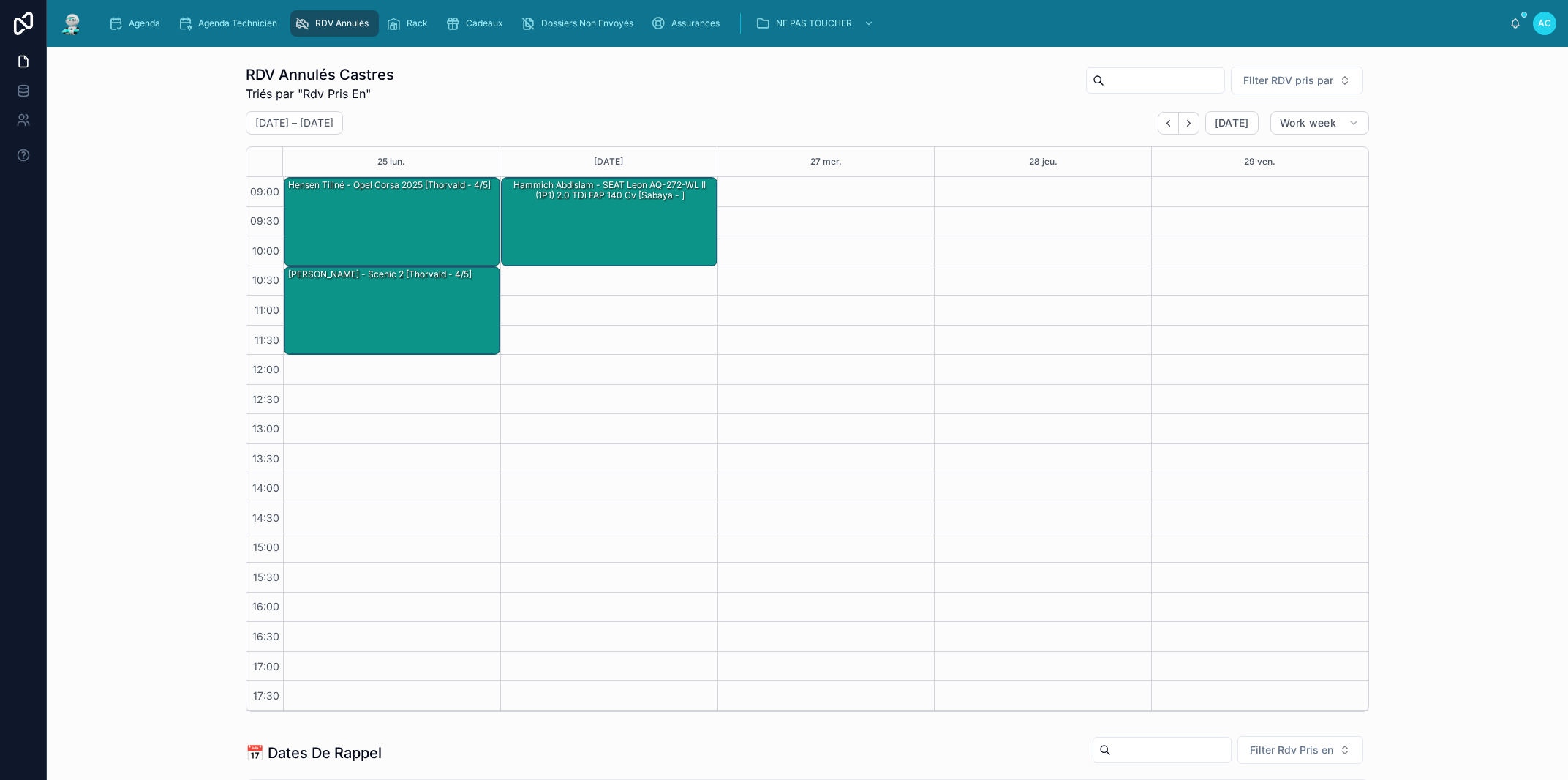
click at [1183, 128] on icon "Next" at bounding box center [1188, 122] width 11 height 11
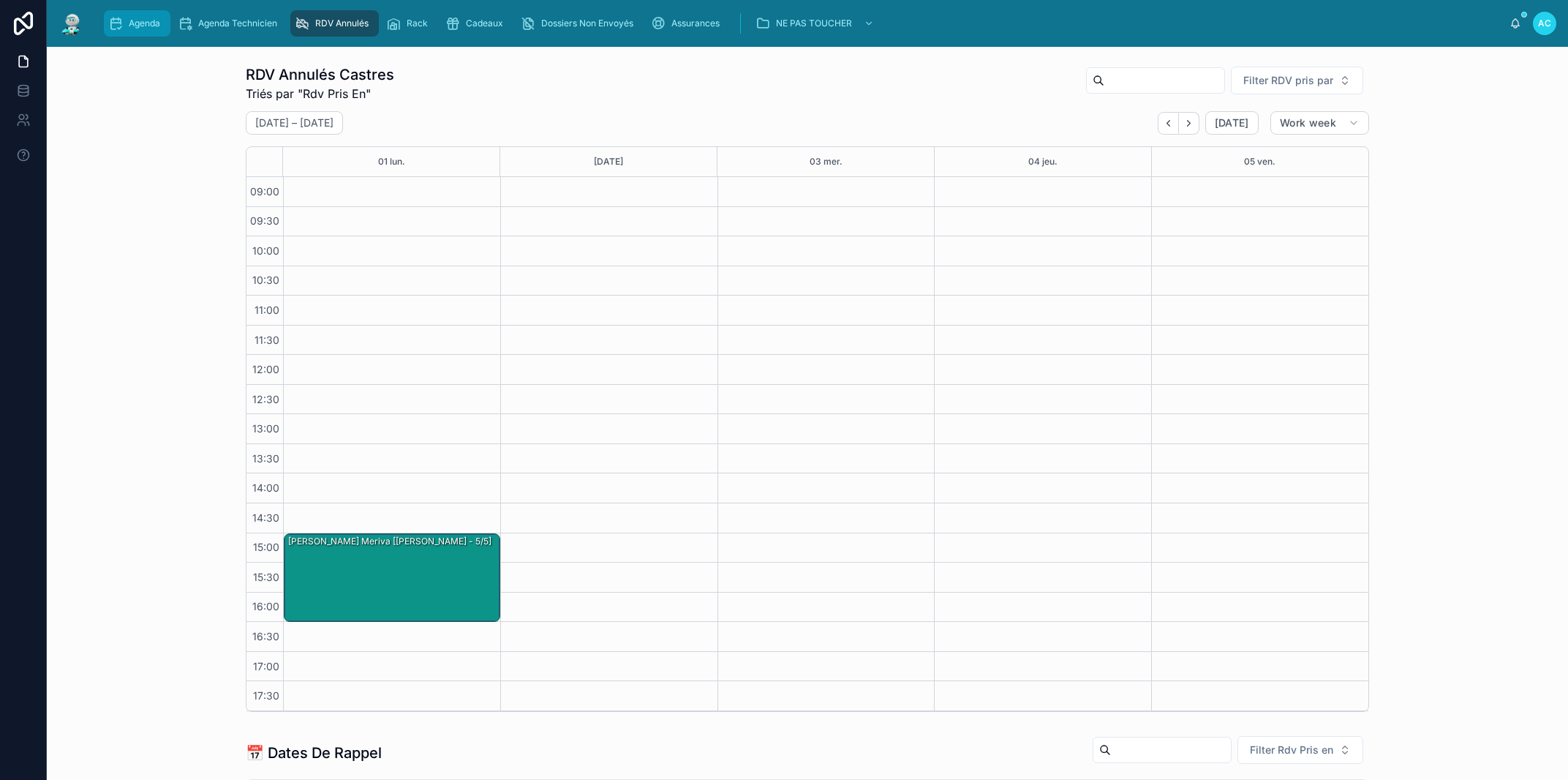
click at [147, 22] on span "Agenda" at bounding box center [144, 23] width 32 height 12
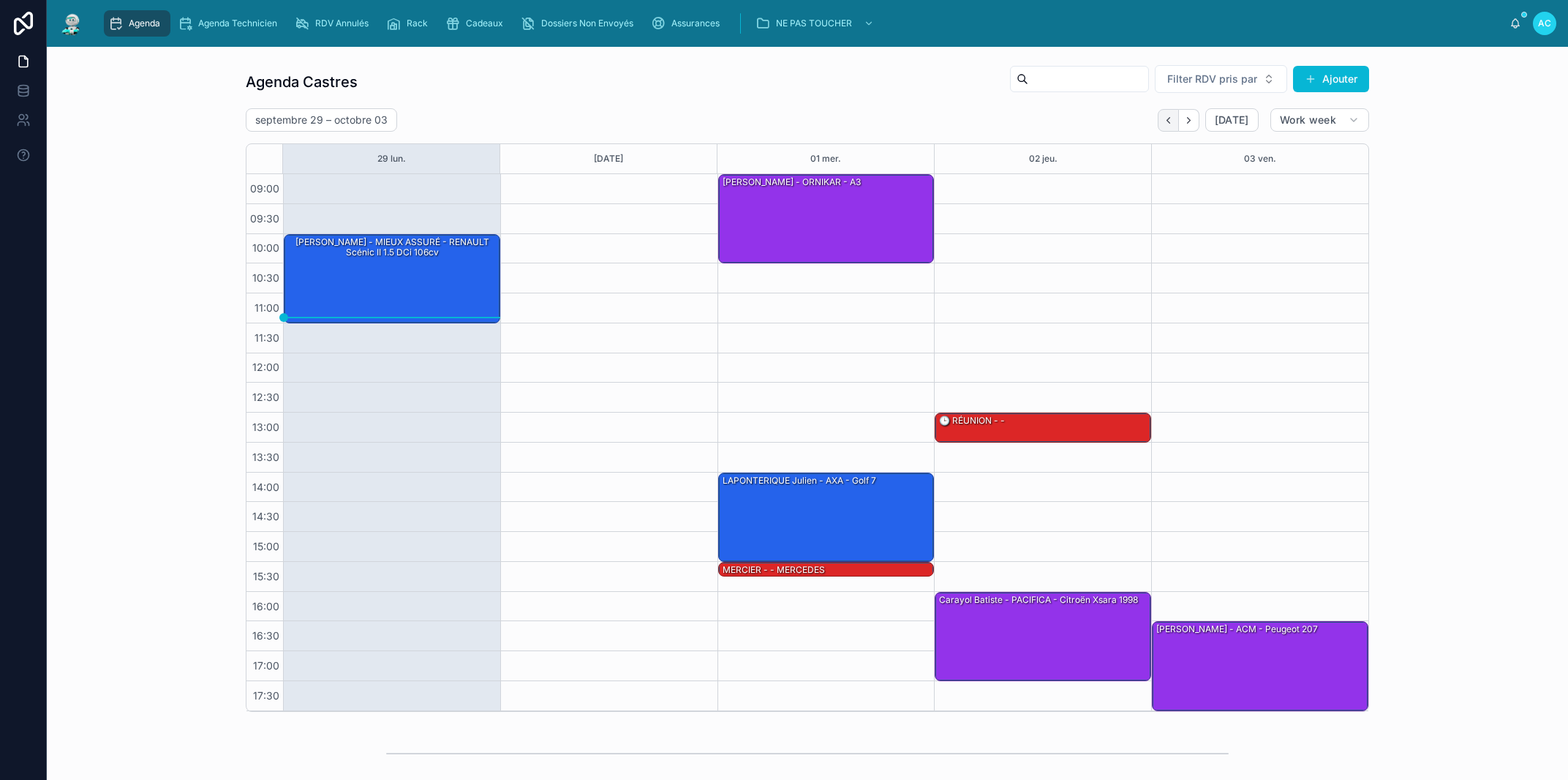
click at [1162, 114] on icon "Back" at bounding box center [1167, 119] width 11 height 11
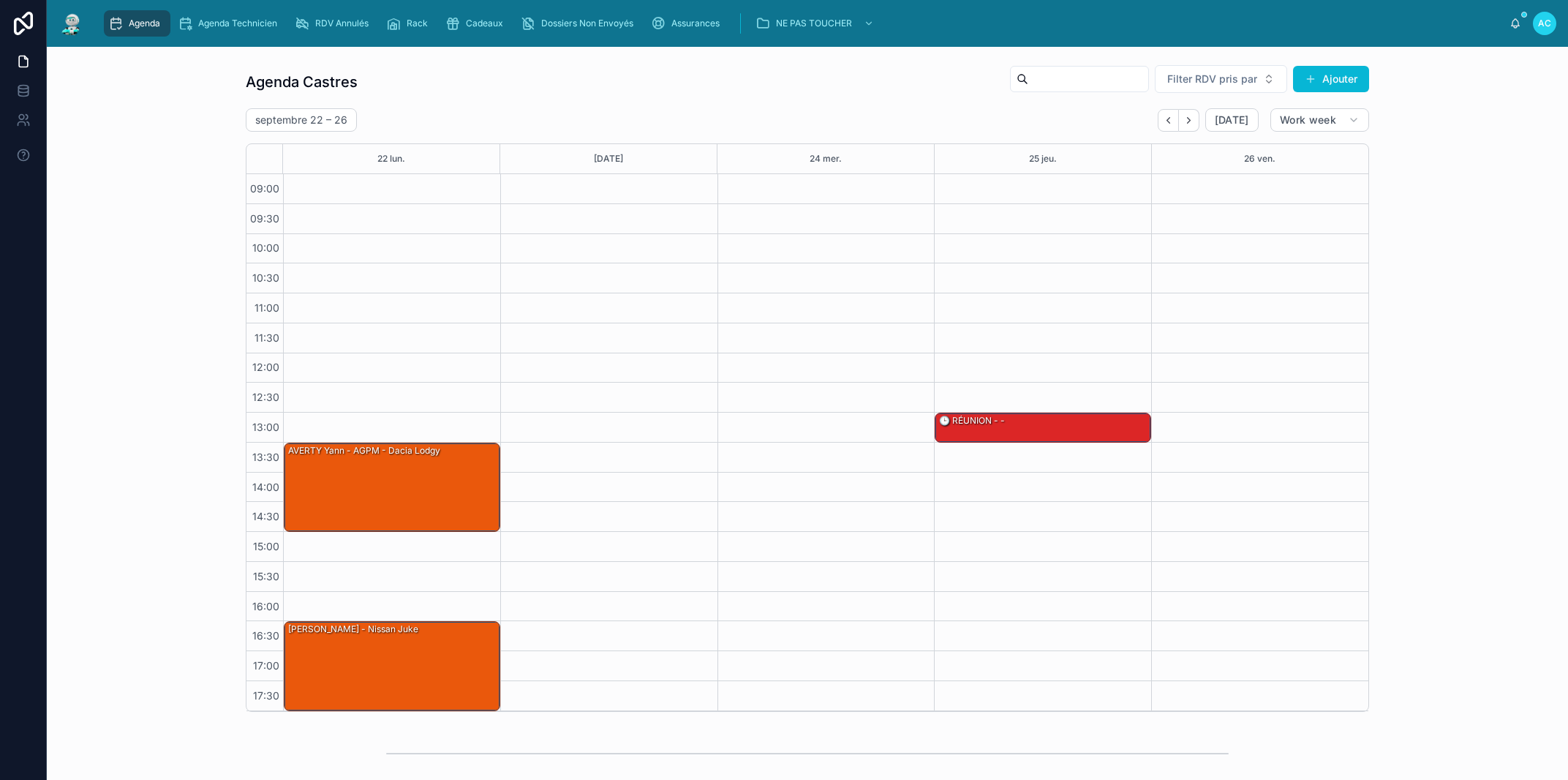
click at [1162, 114] on icon "Back" at bounding box center [1167, 119] width 11 height 11
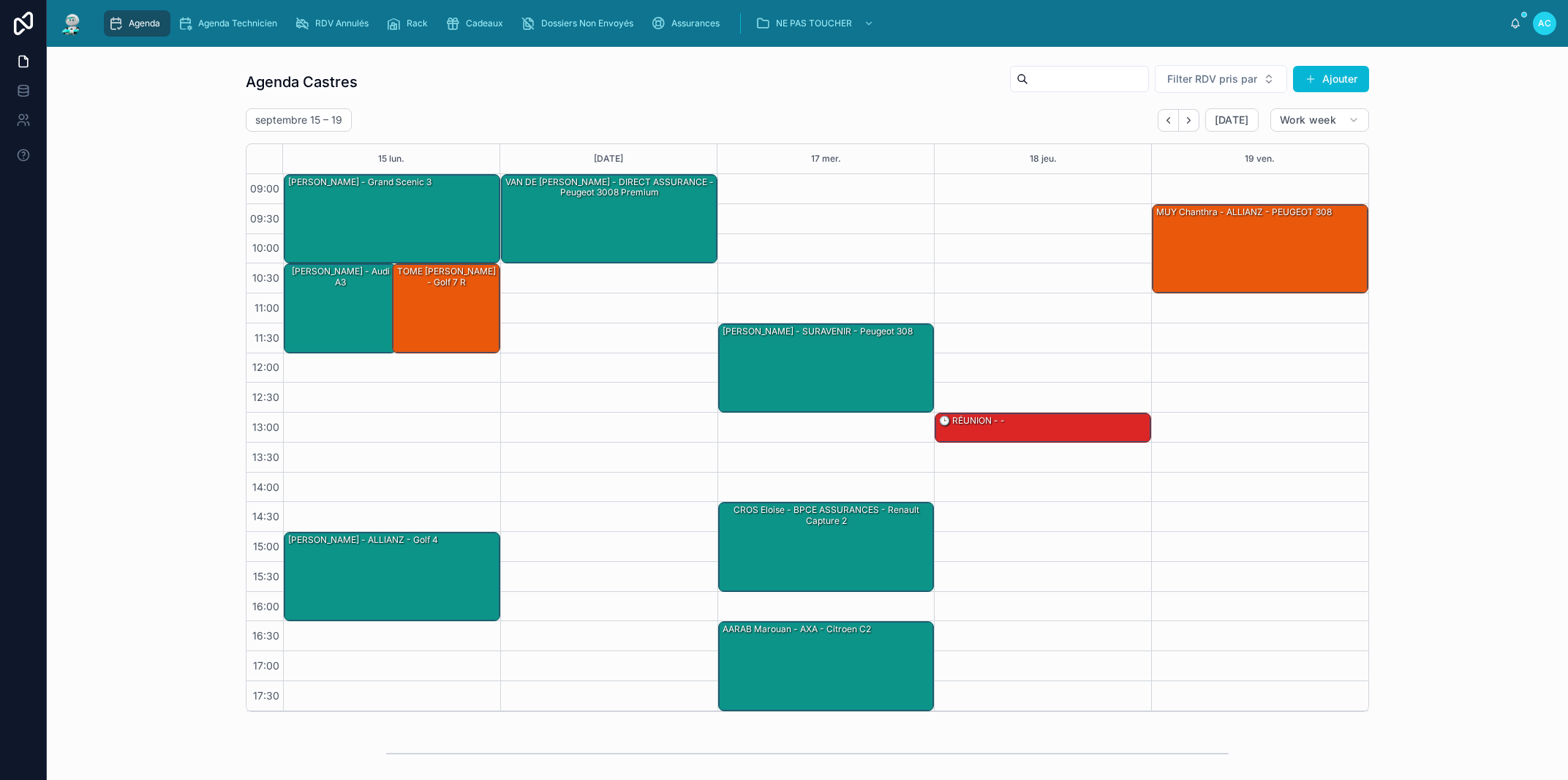
click at [1162, 114] on icon "Back" at bounding box center [1167, 119] width 11 height 11
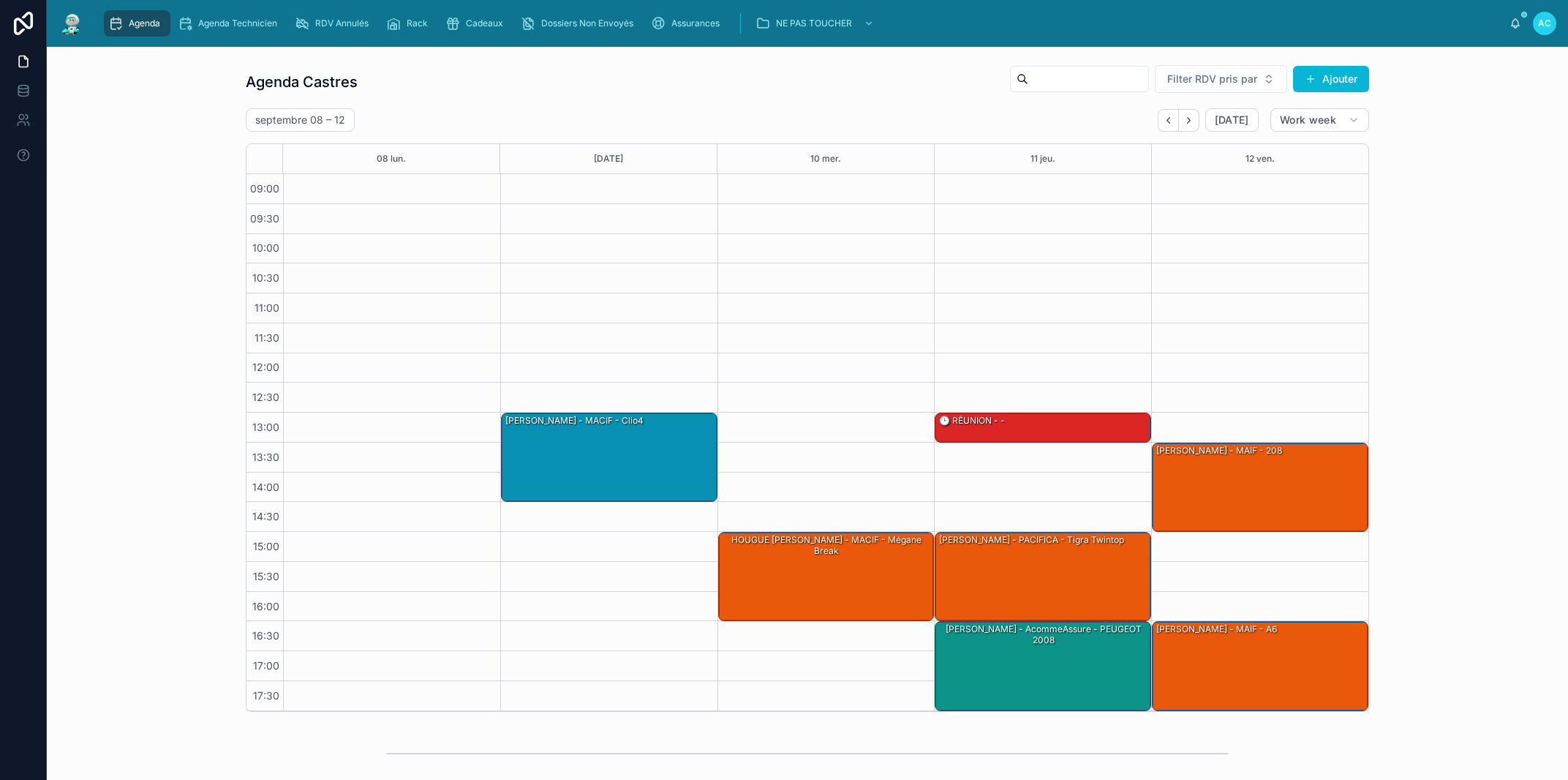
click at [1162, 114] on icon "Back" at bounding box center [1167, 119] width 11 height 11
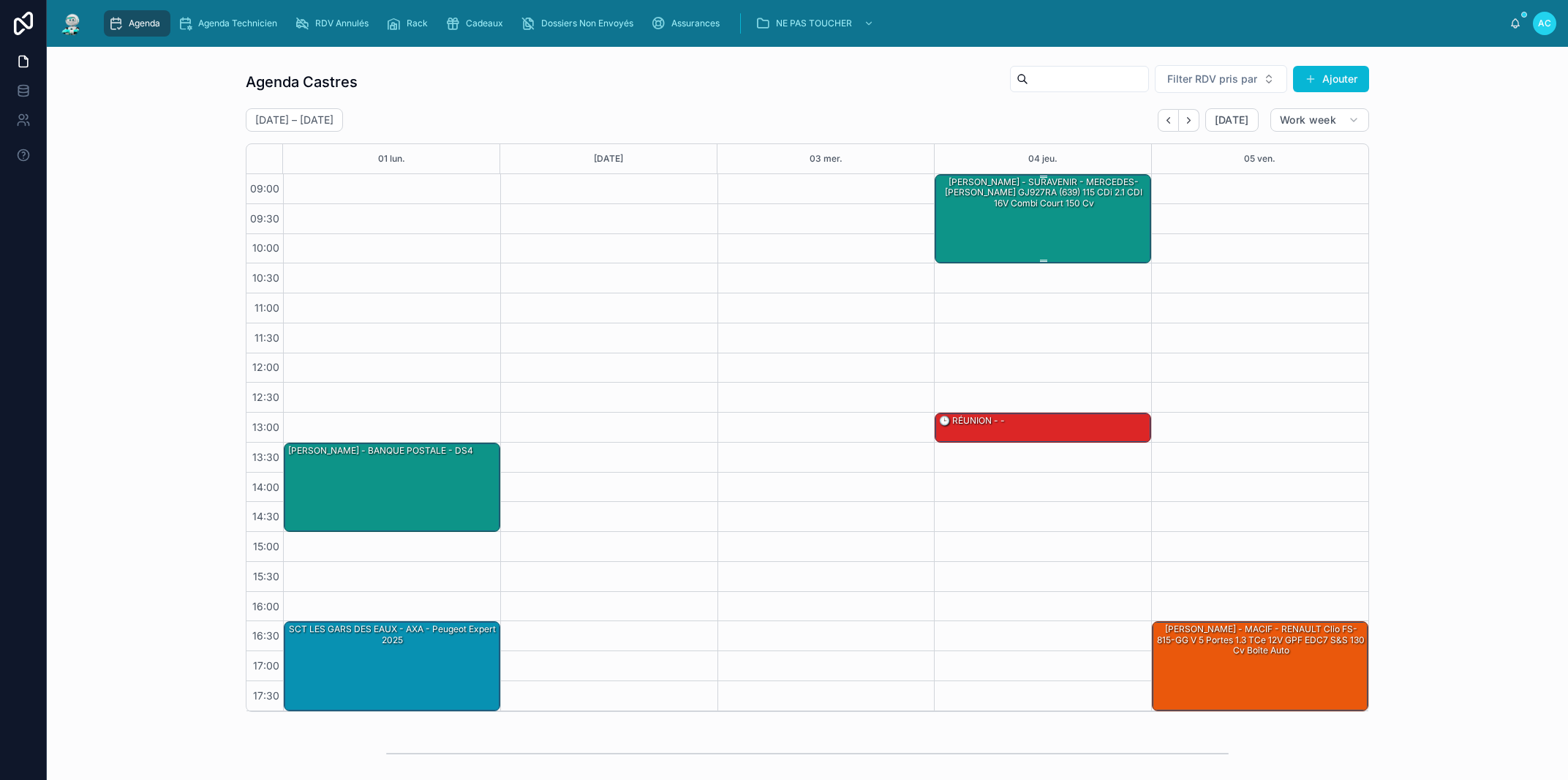
click at [1055, 228] on div "LY Olivier - SURAVENIR - MERCEDES-BENZ Vito GJ927RA (639) 115 CDi 2.1 CDI 16V C…" at bounding box center [1043, 218] width 212 height 87
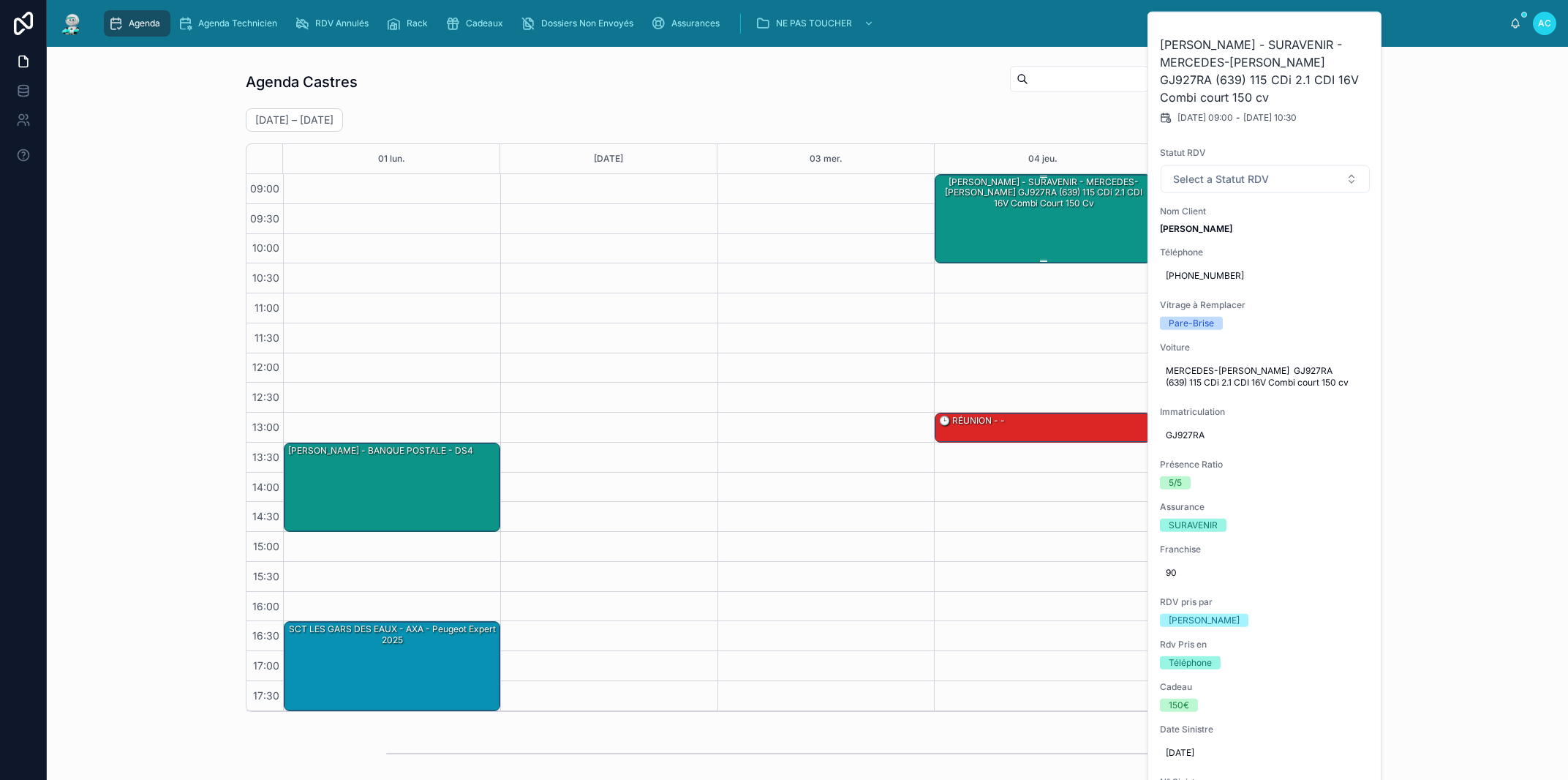
click at [1094, 231] on div "LY Olivier - SURAVENIR - MERCEDES-BENZ Vito GJ927RA (639) 115 CDi 2.1 CDI 16V C…" at bounding box center [1043, 218] width 212 height 87
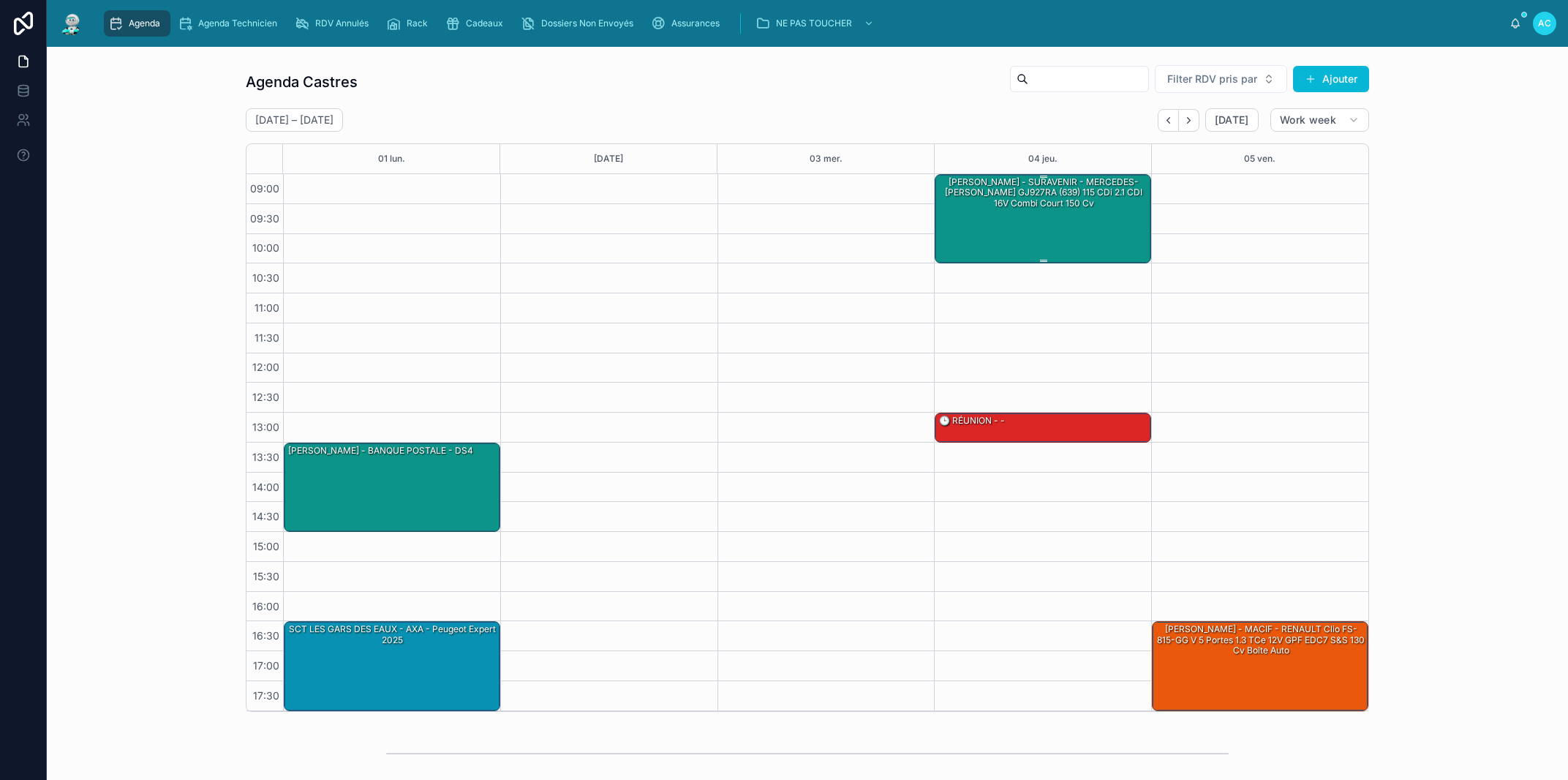
click at [1032, 225] on div "LY Olivier - SURAVENIR - MERCEDES-BENZ Vito GJ927RA (639) 115 CDi 2.1 CDI 16V C…" at bounding box center [1043, 218] width 212 height 87
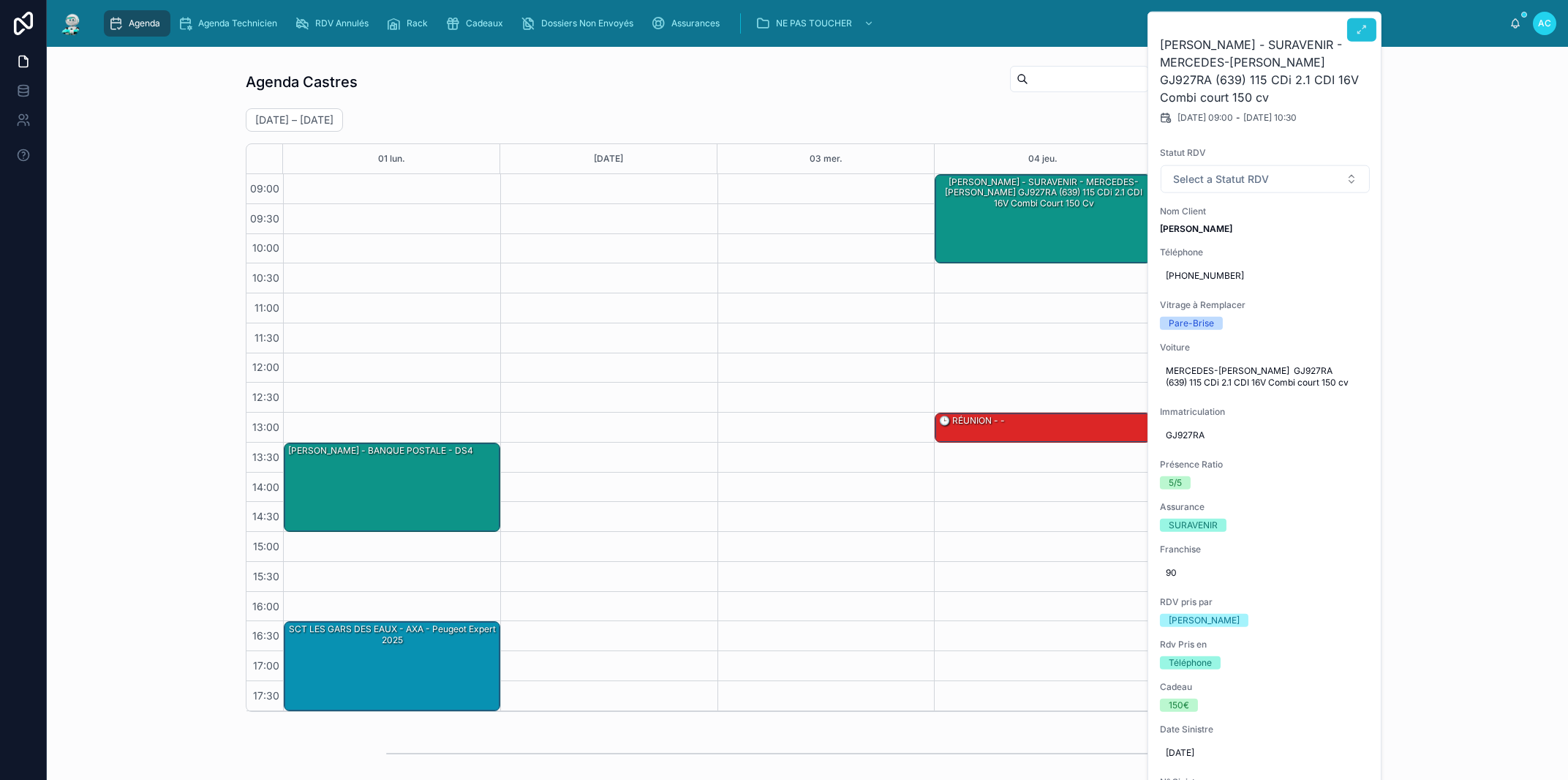
click at [1362, 36] on button at bounding box center [1361, 30] width 29 height 23
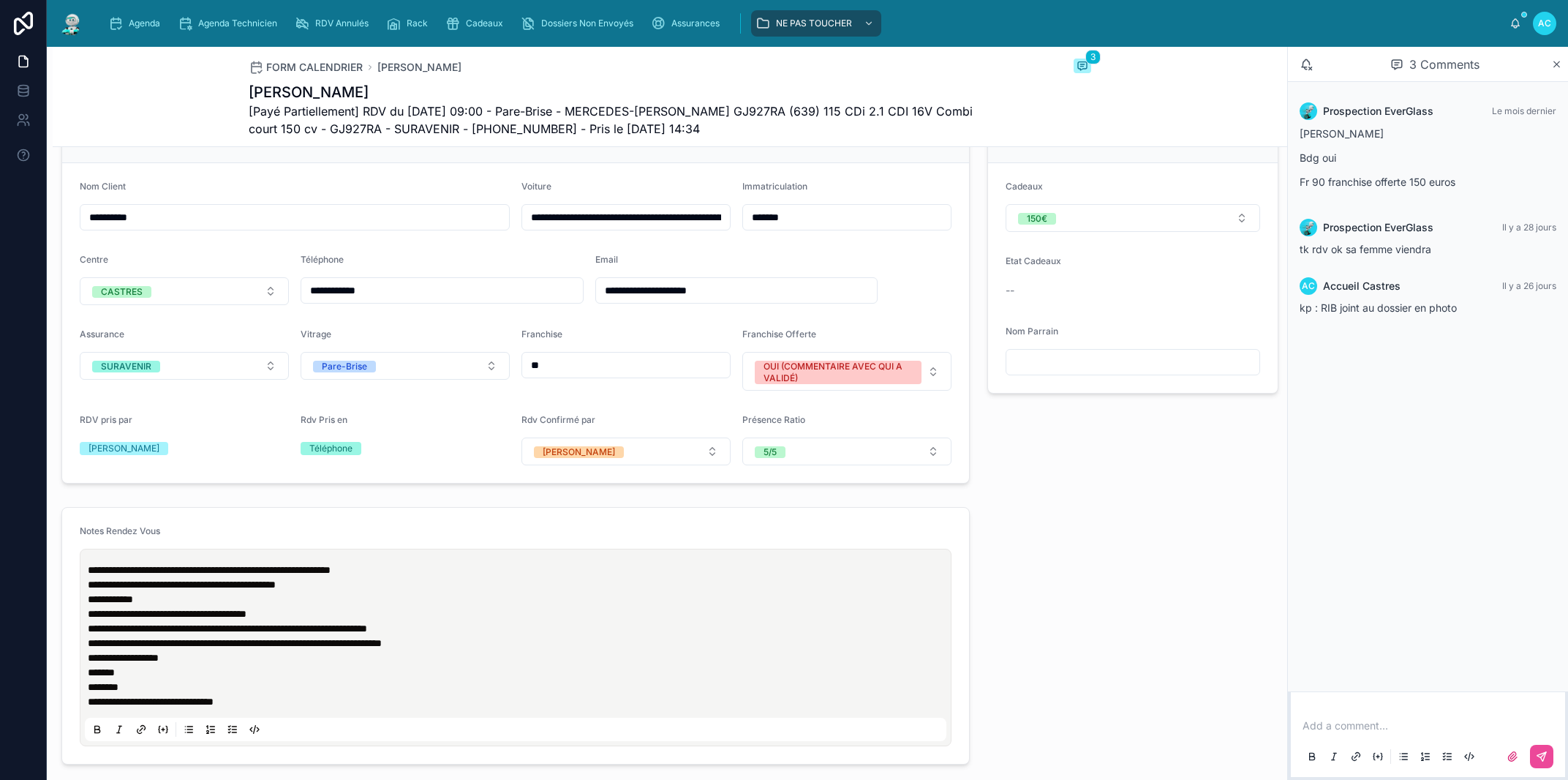
scroll to position [416, 0]
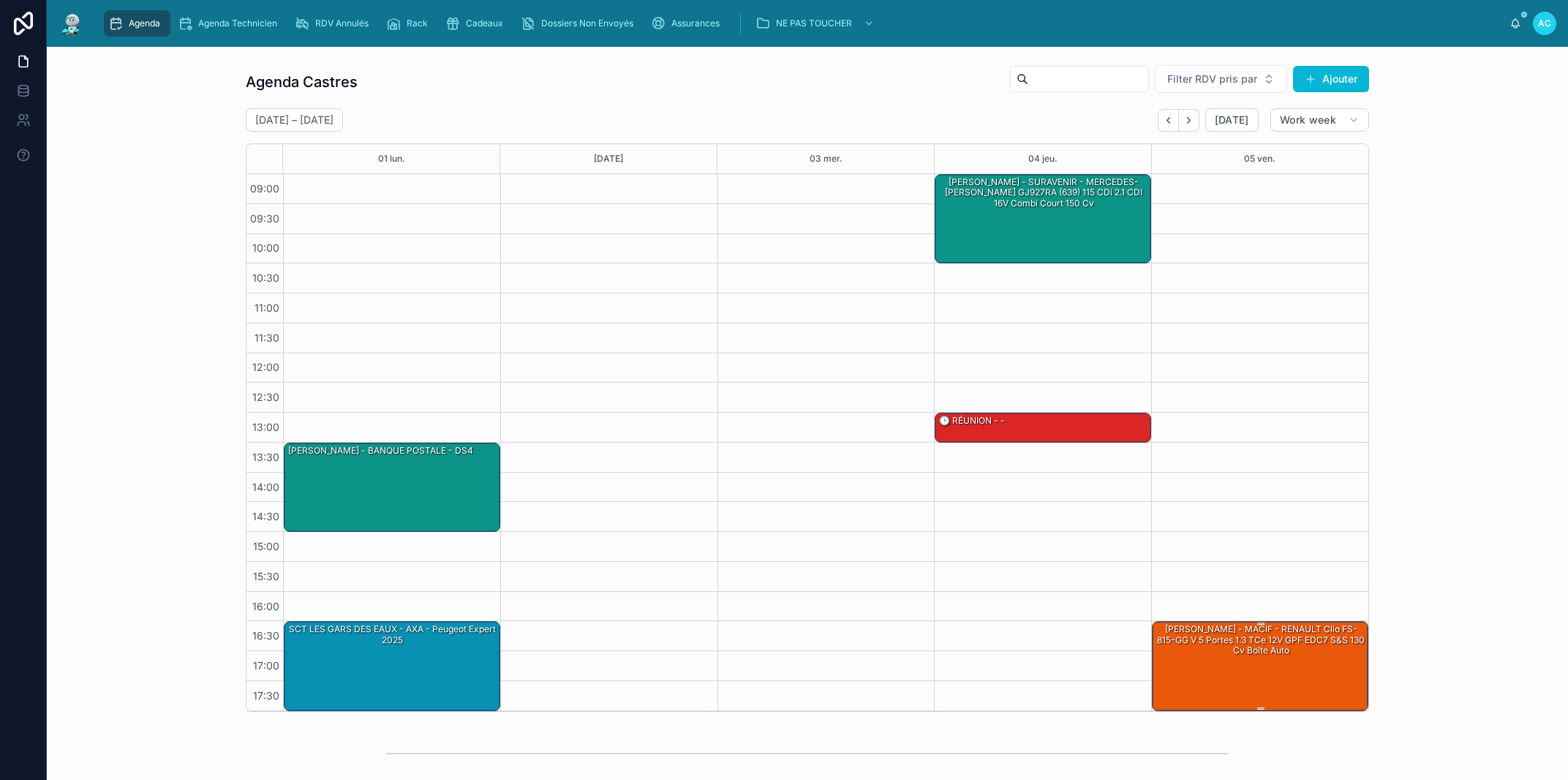
click at [1276, 673] on div "BAUTISTA Damien - MACIF - RENAULT Clio FS-815-GG V 5 Portes 1.3 TCe 12V GPF EDC…" at bounding box center [1260, 666] width 212 height 87
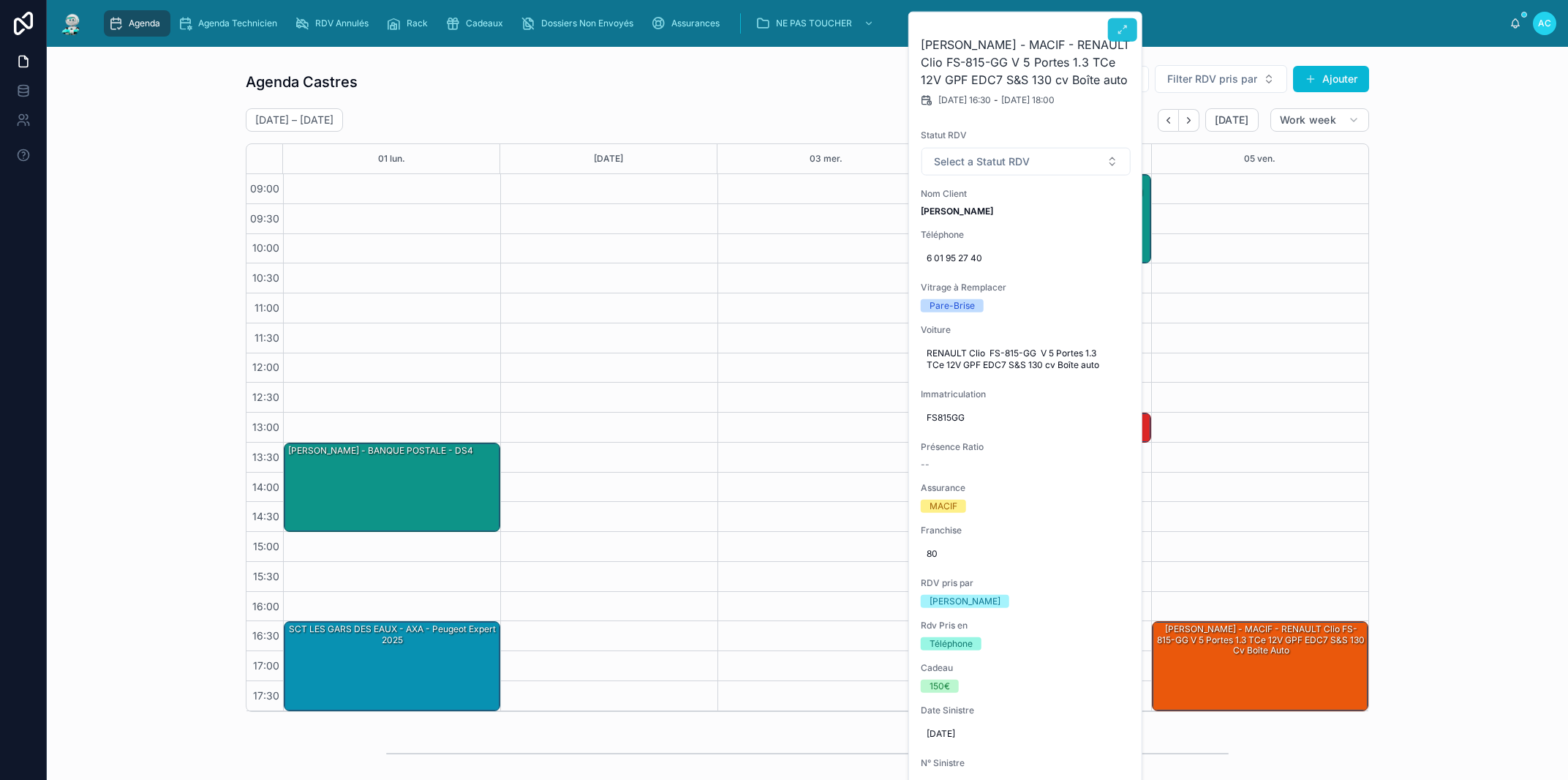
click at [1121, 32] on icon at bounding box center [1123, 30] width 12 height 12
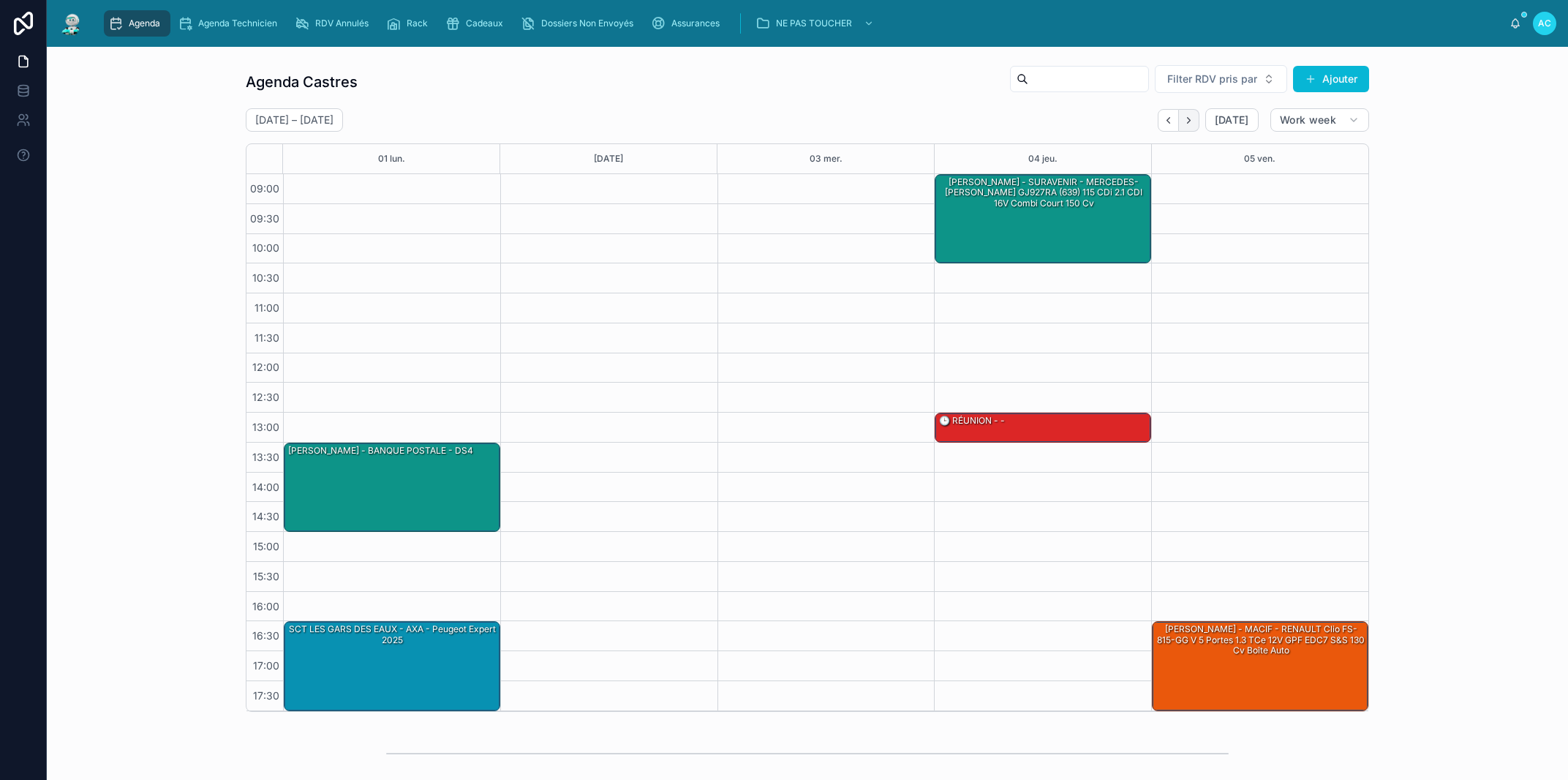
click at [1183, 121] on icon "Next" at bounding box center [1188, 119] width 11 height 11
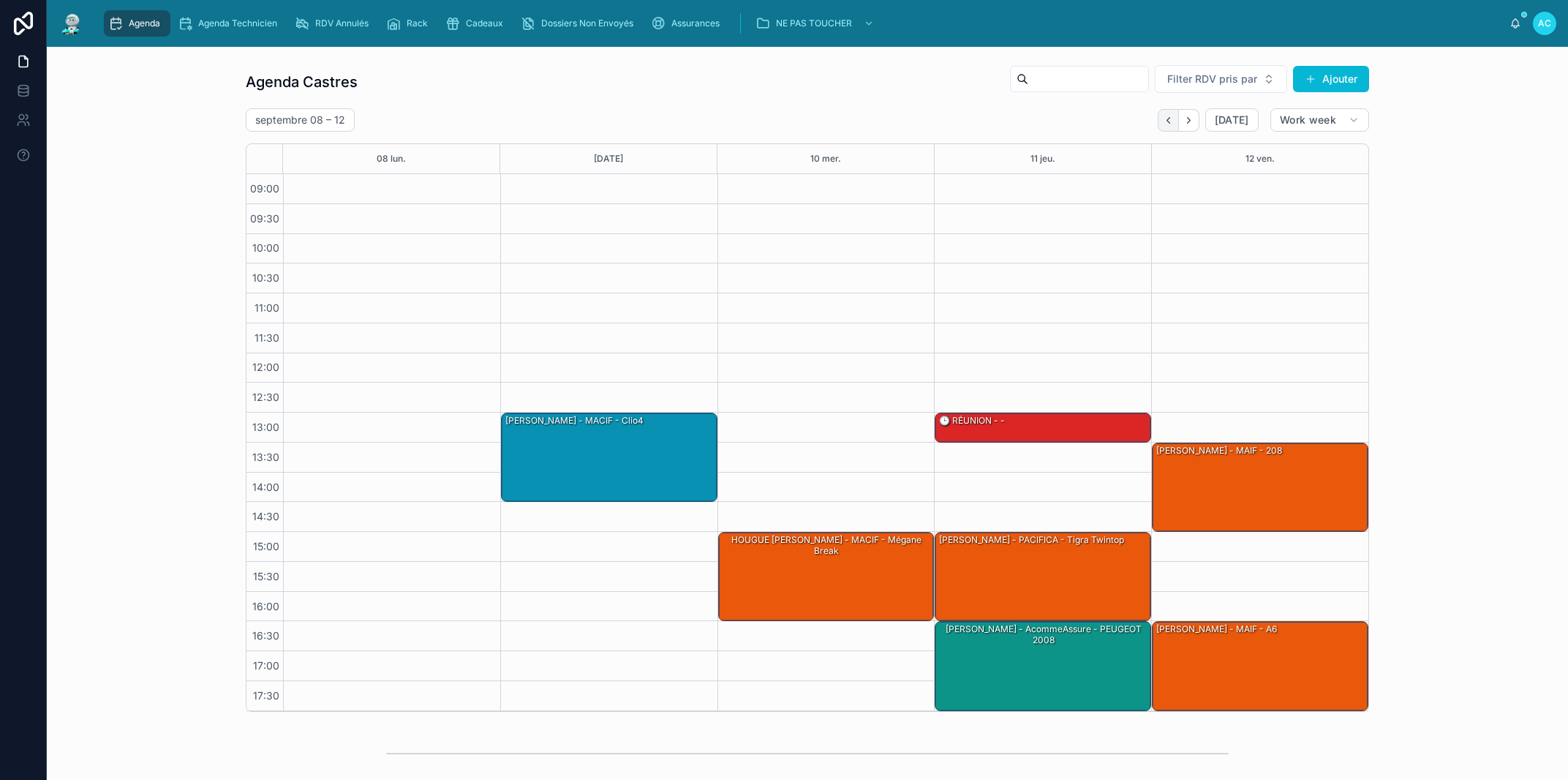
click at [1167, 117] on icon "Back" at bounding box center [1167, 119] width 11 height 11
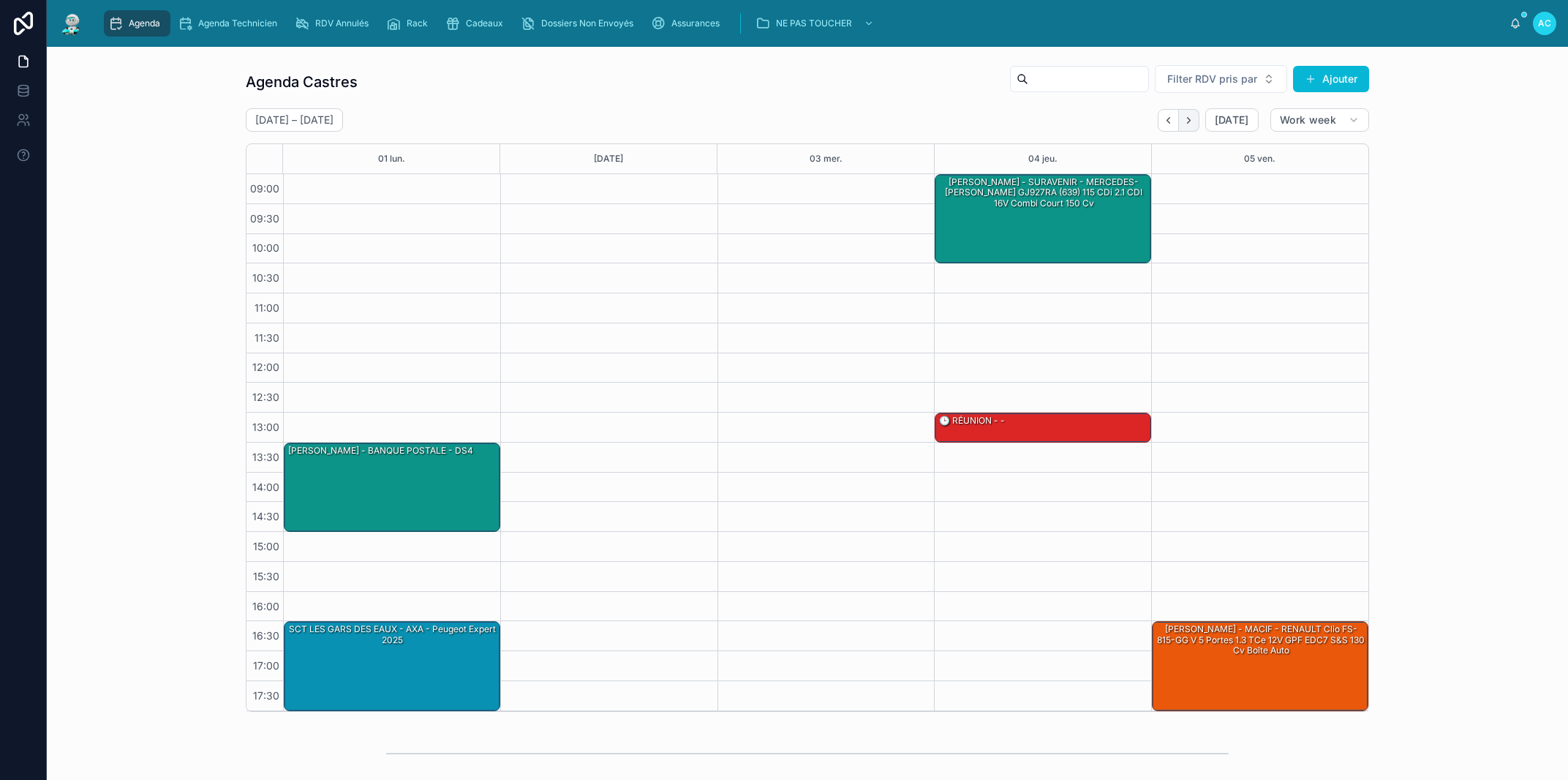
click at [1183, 121] on icon "Next" at bounding box center [1188, 119] width 11 height 11
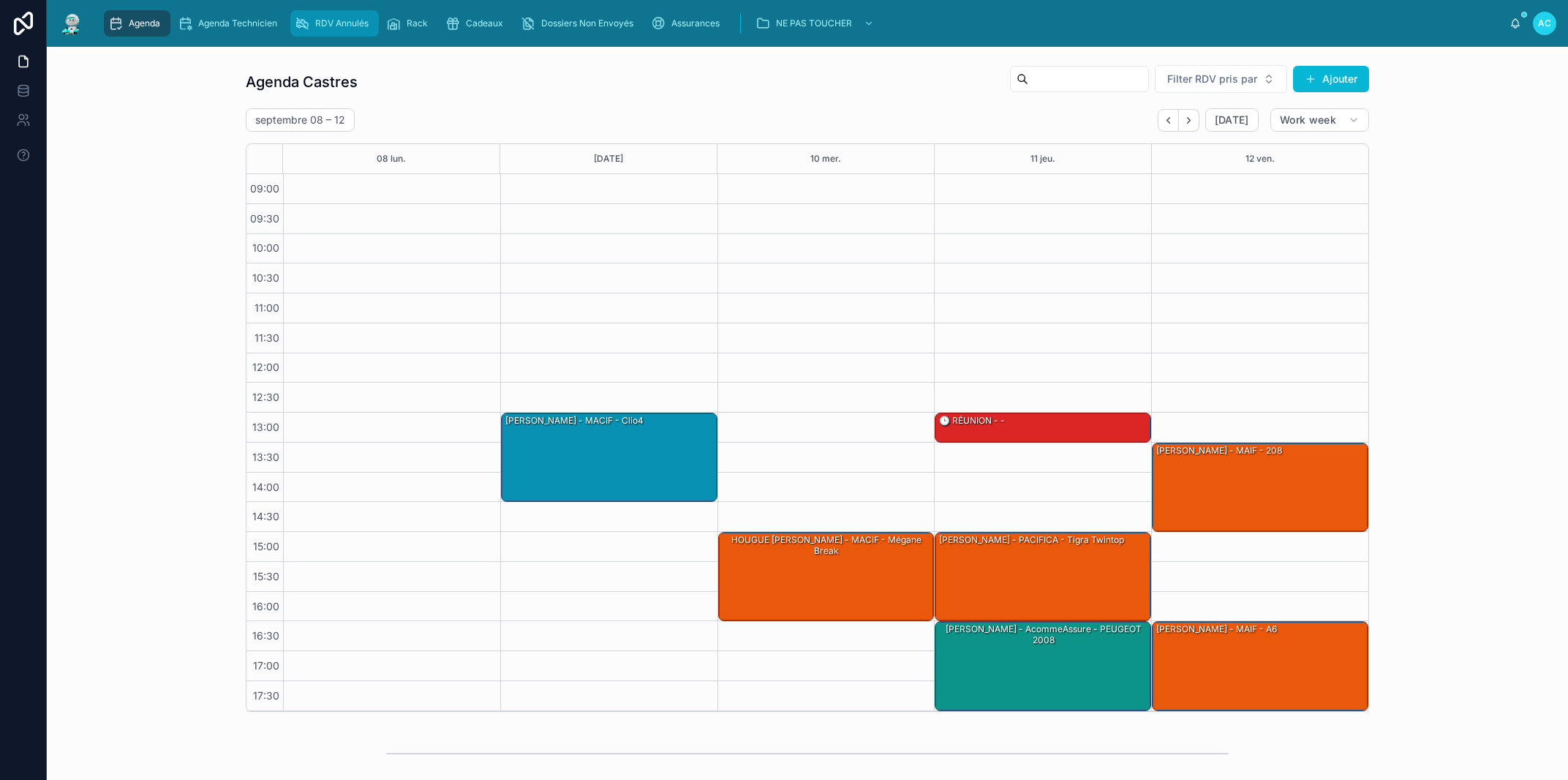
click at [340, 23] on span "RDV Annulés" at bounding box center [342, 23] width 54 height 12
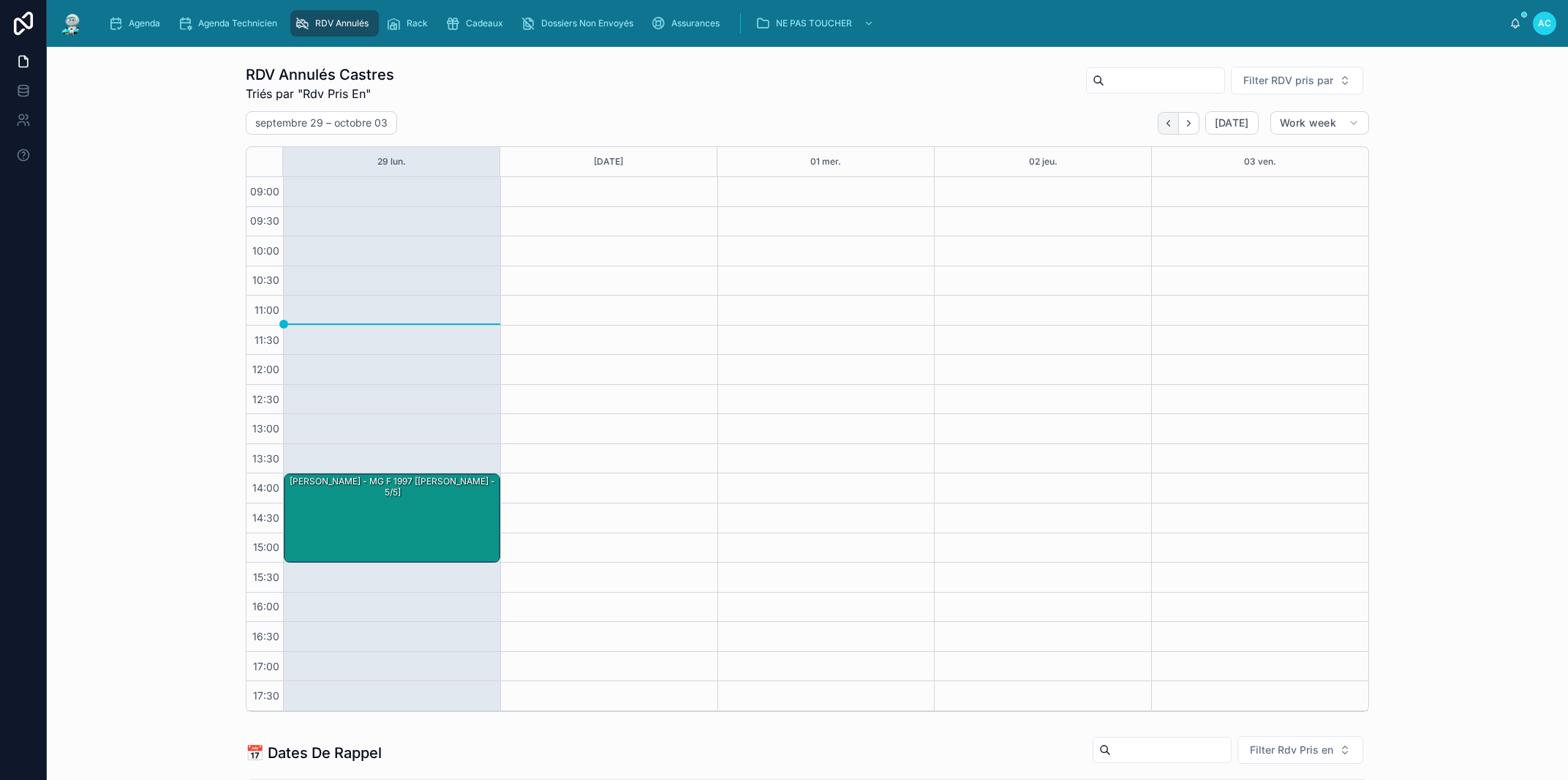
click at [1166, 117] on icon "Back" at bounding box center [1167, 122] width 11 height 11
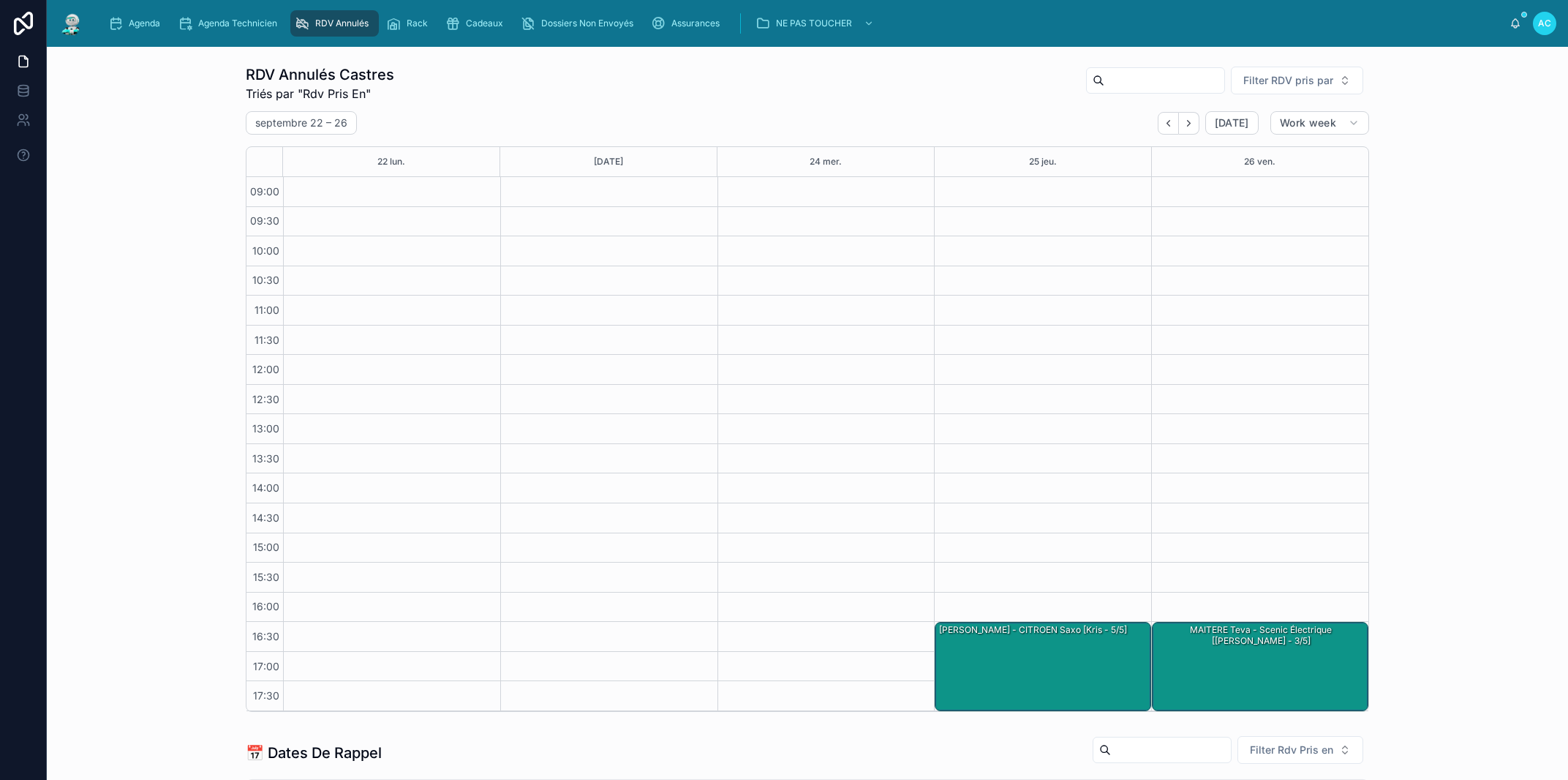
click at [1166, 117] on icon "Back" at bounding box center [1167, 122] width 11 height 11
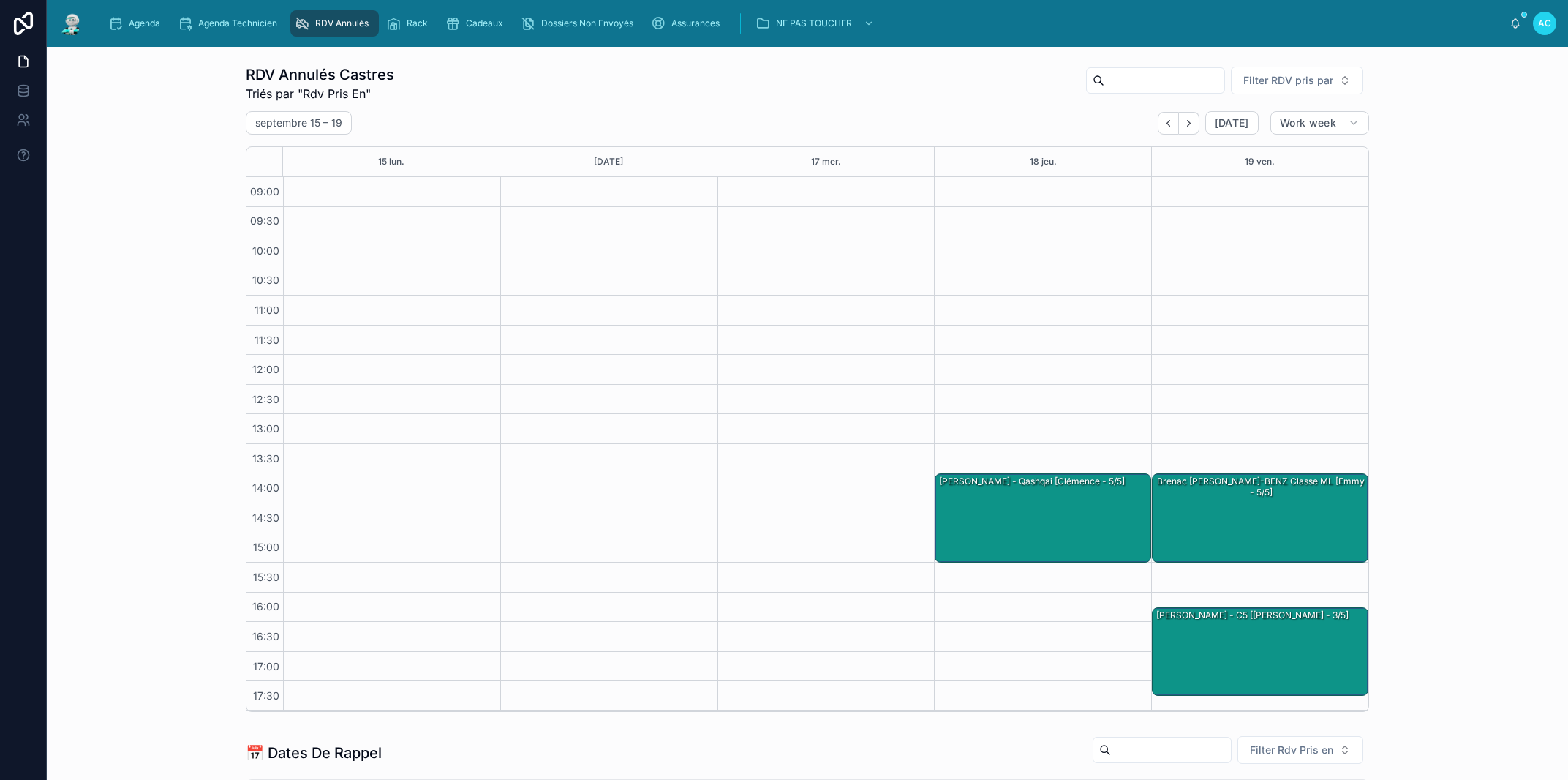
click at [1166, 117] on icon "Back" at bounding box center [1167, 122] width 11 height 11
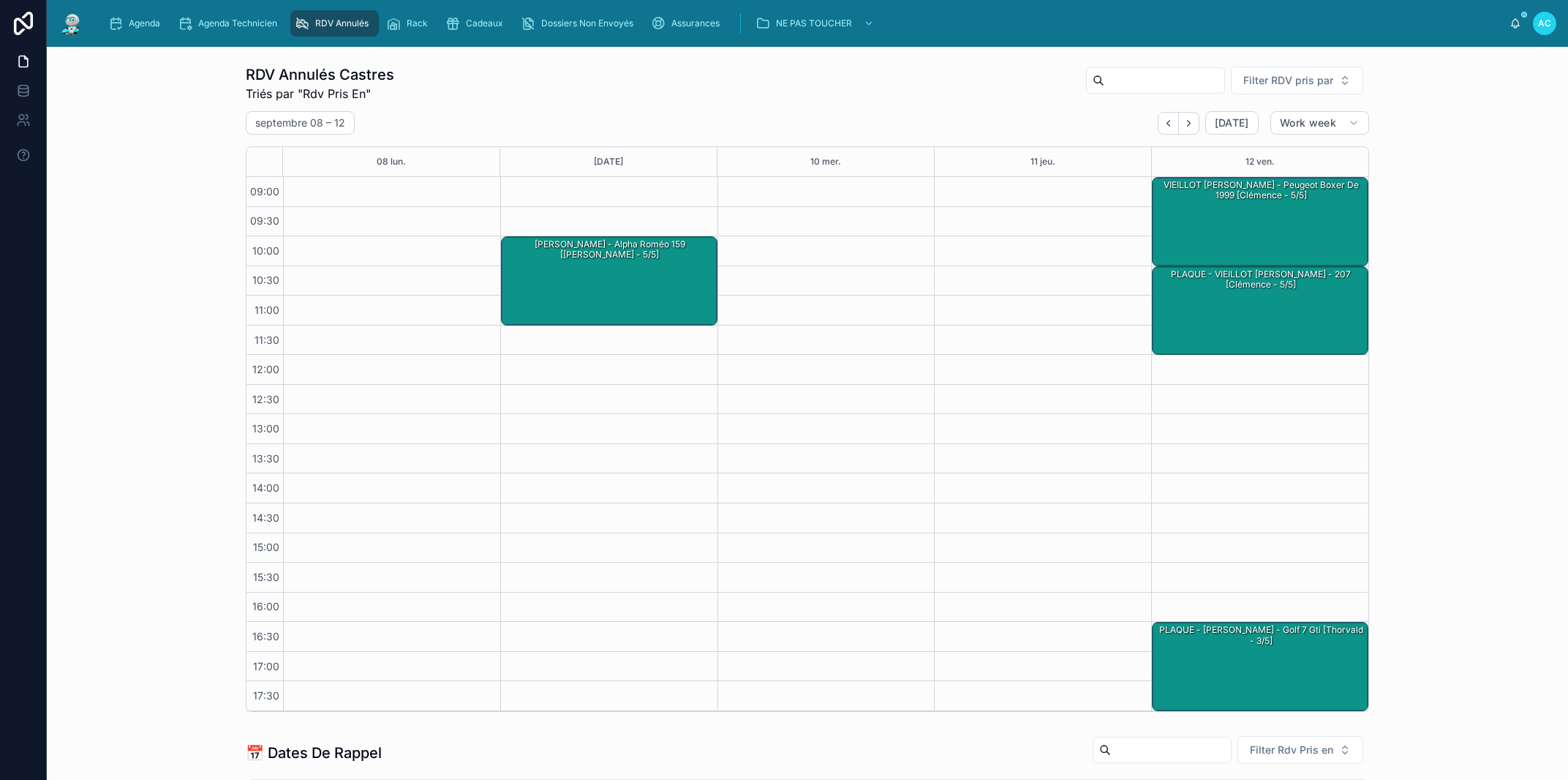
click at [1166, 117] on icon "Back" at bounding box center [1167, 122] width 11 height 11
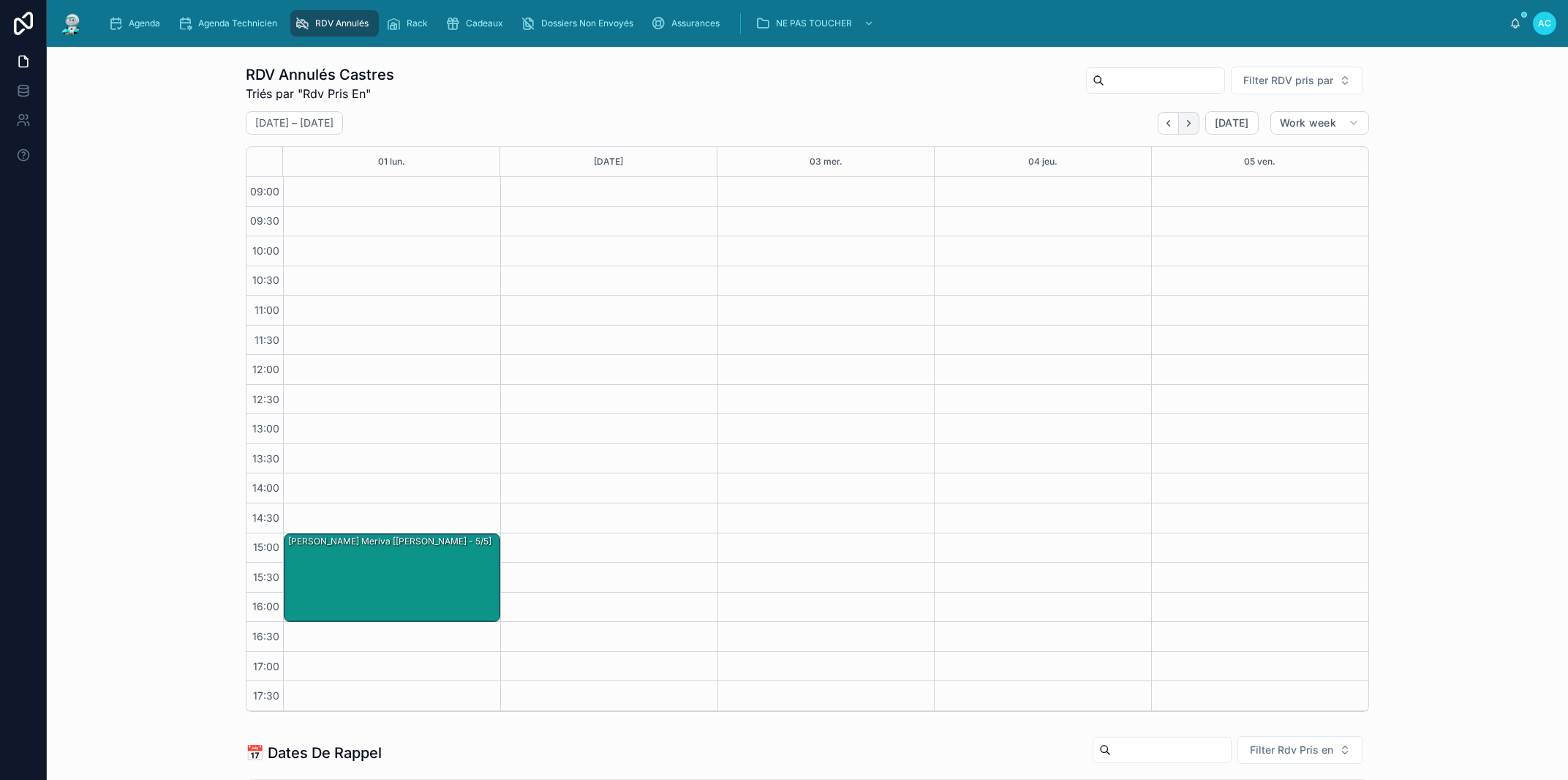
click at [1190, 124] on button "Next" at bounding box center [1188, 123] width 20 height 23
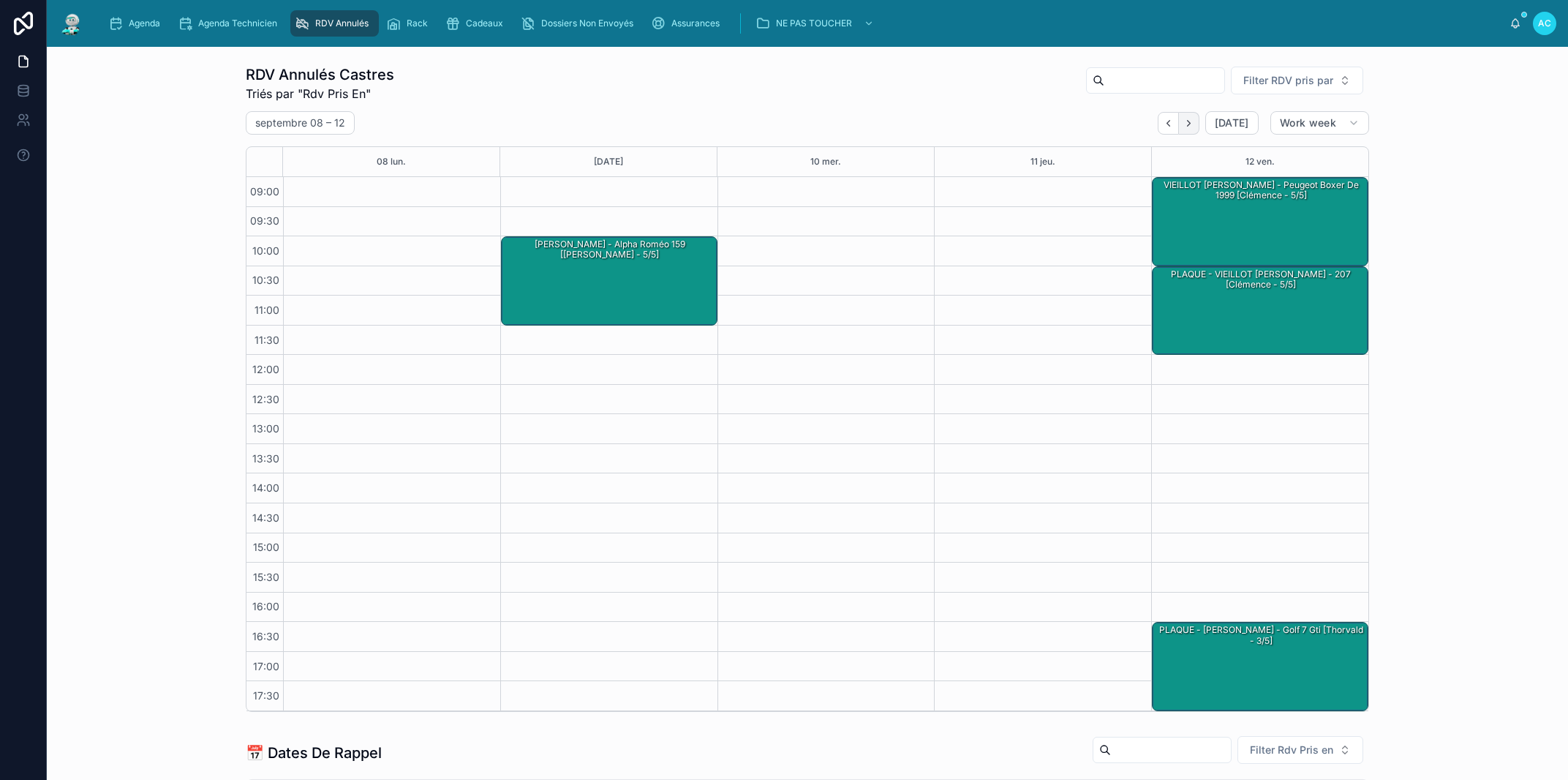
click at [1183, 120] on icon "Next" at bounding box center [1188, 122] width 11 height 11
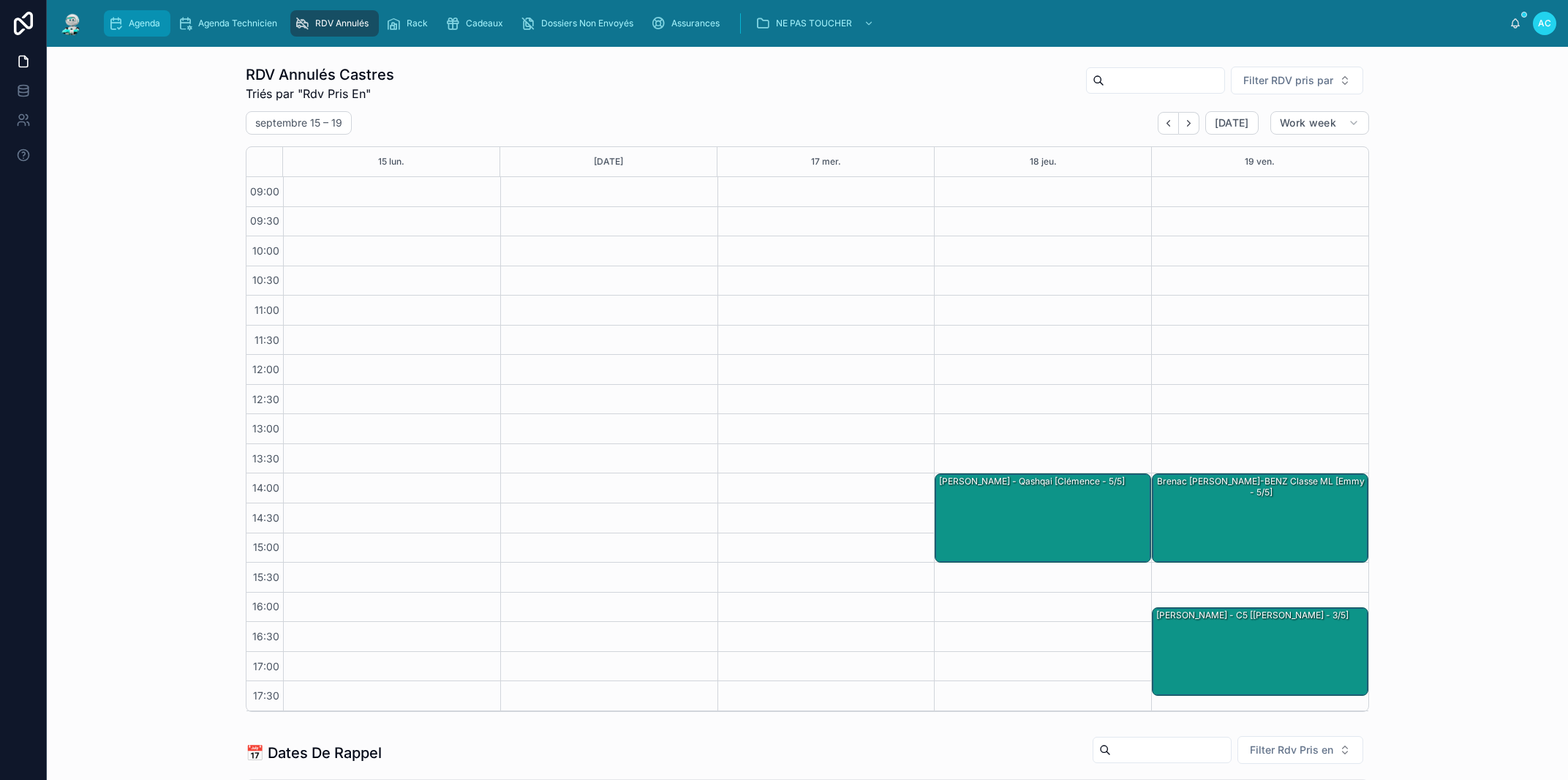
click at [144, 22] on span "Agenda" at bounding box center [144, 23] width 32 height 12
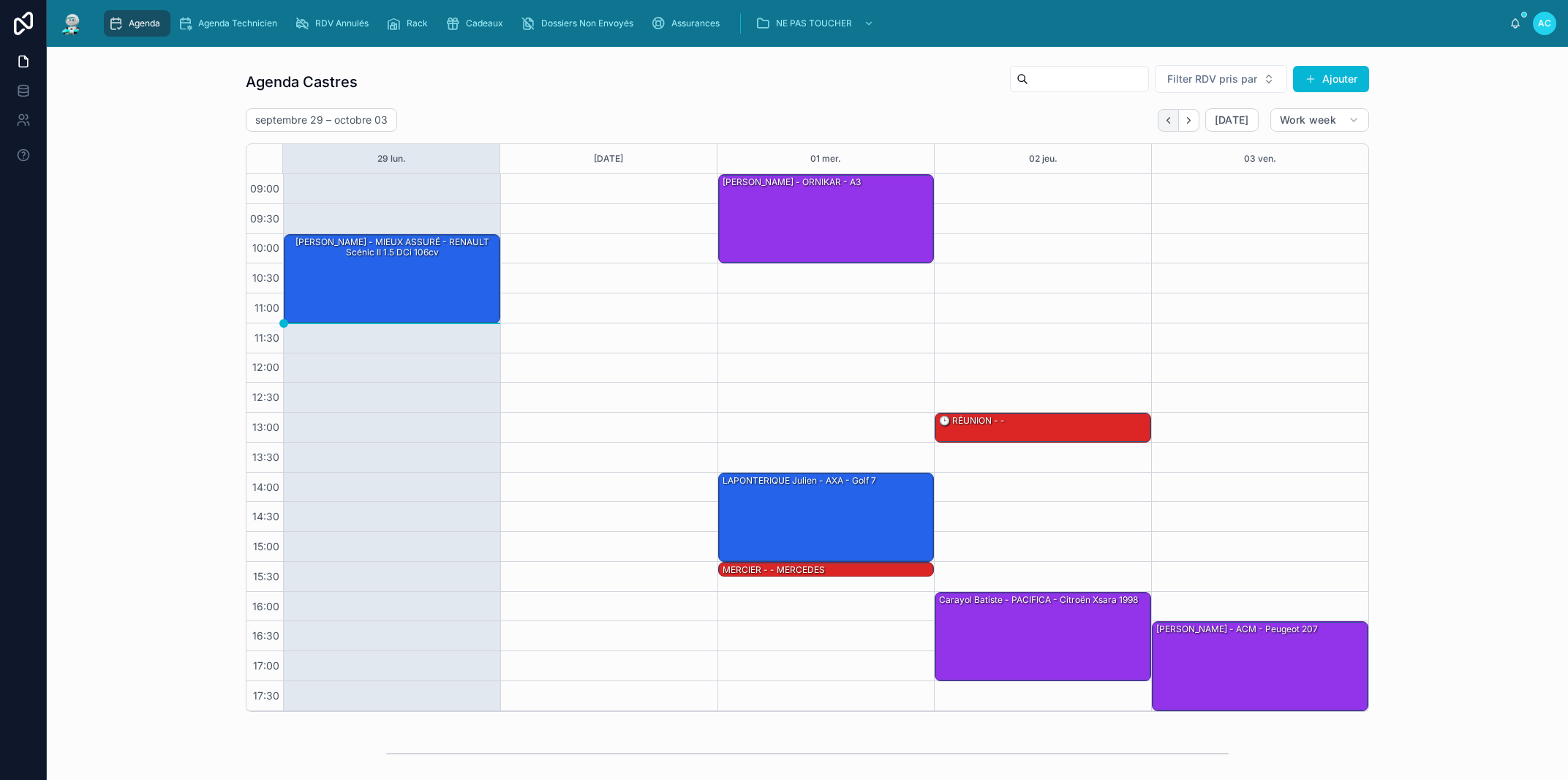
click at [1162, 118] on icon "Back" at bounding box center [1167, 119] width 11 height 11
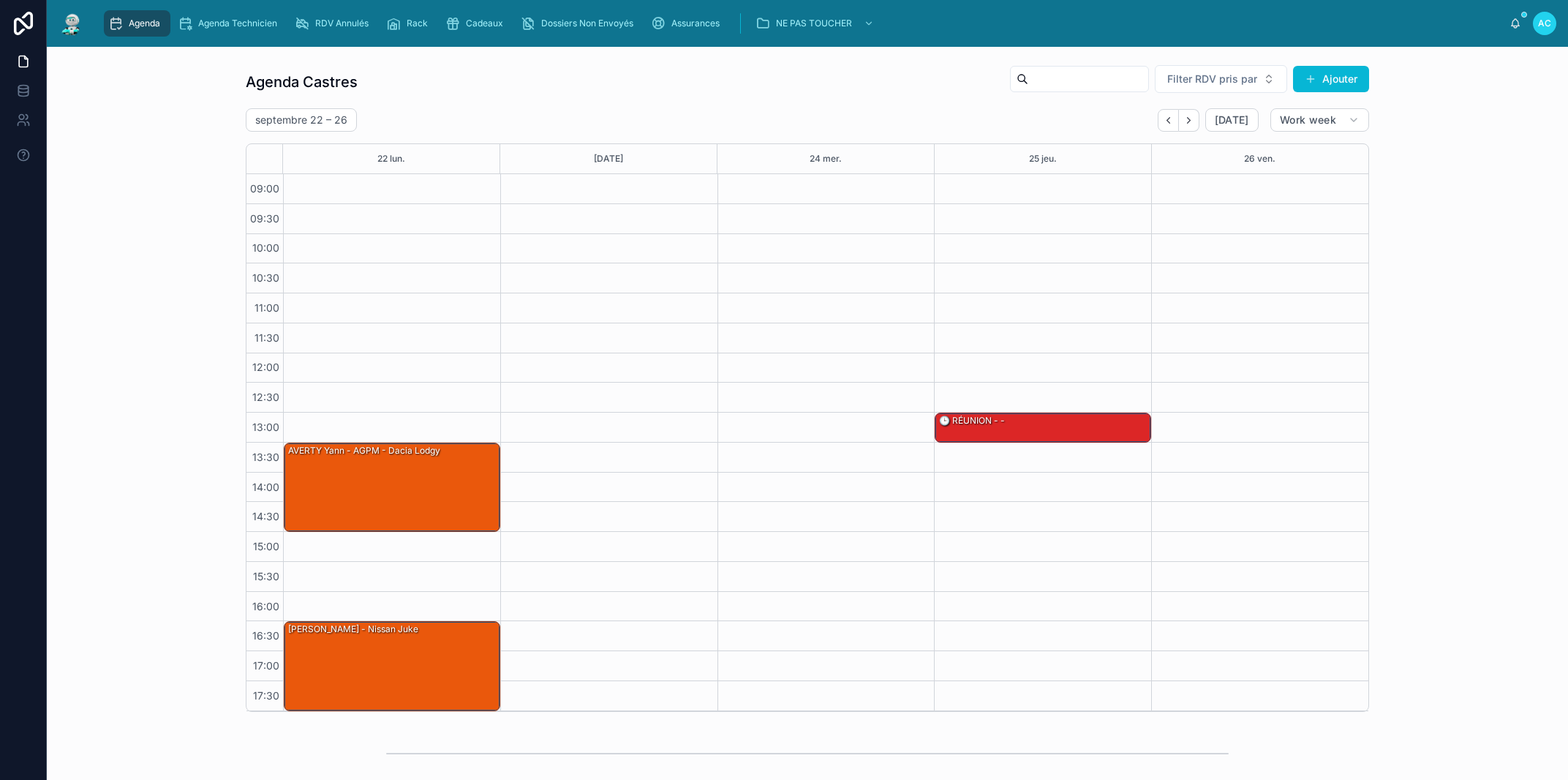
click at [1162, 118] on icon "Back" at bounding box center [1167, 119] width 11 height 11
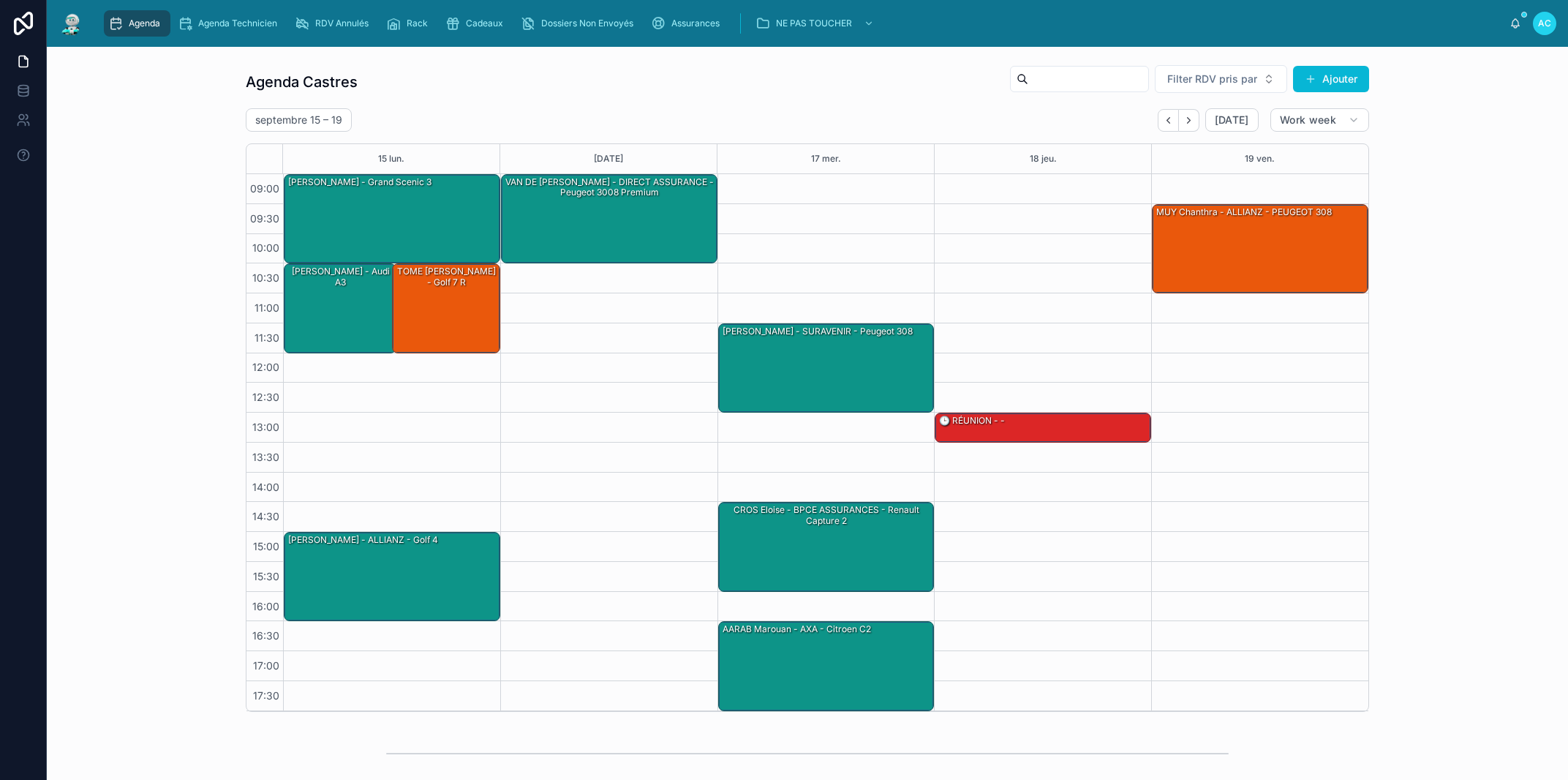
click at [1162, 118] on icon "Back" at bounding box center [1167, 119] width 11 height 11
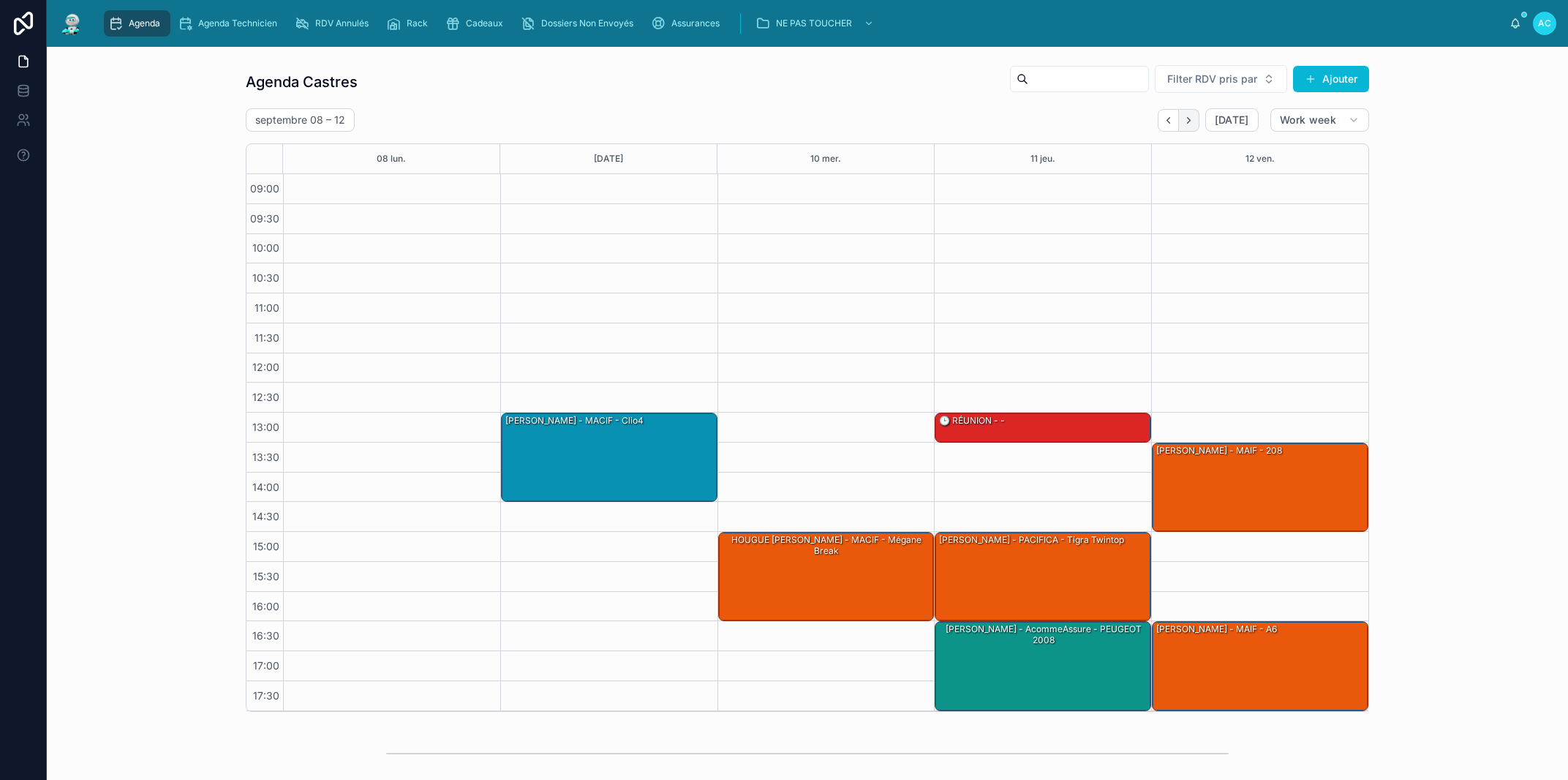
click at [1190, 124] on button "Next" at bounding box center [1188, 120] width 20 height 23
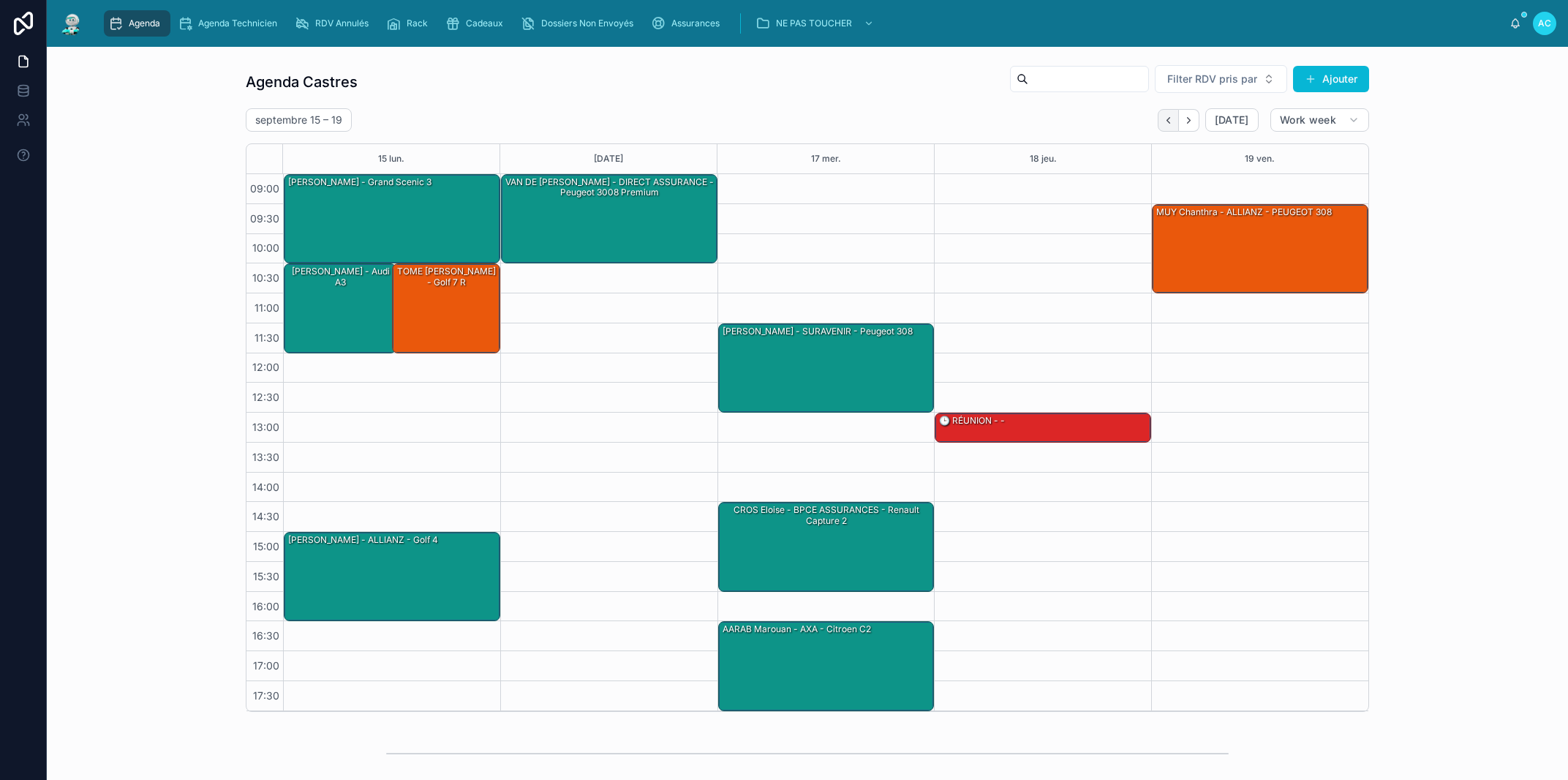
click at [1164, 125] on icon "Back" at bounding box center [1167, 119] width 11 height 11
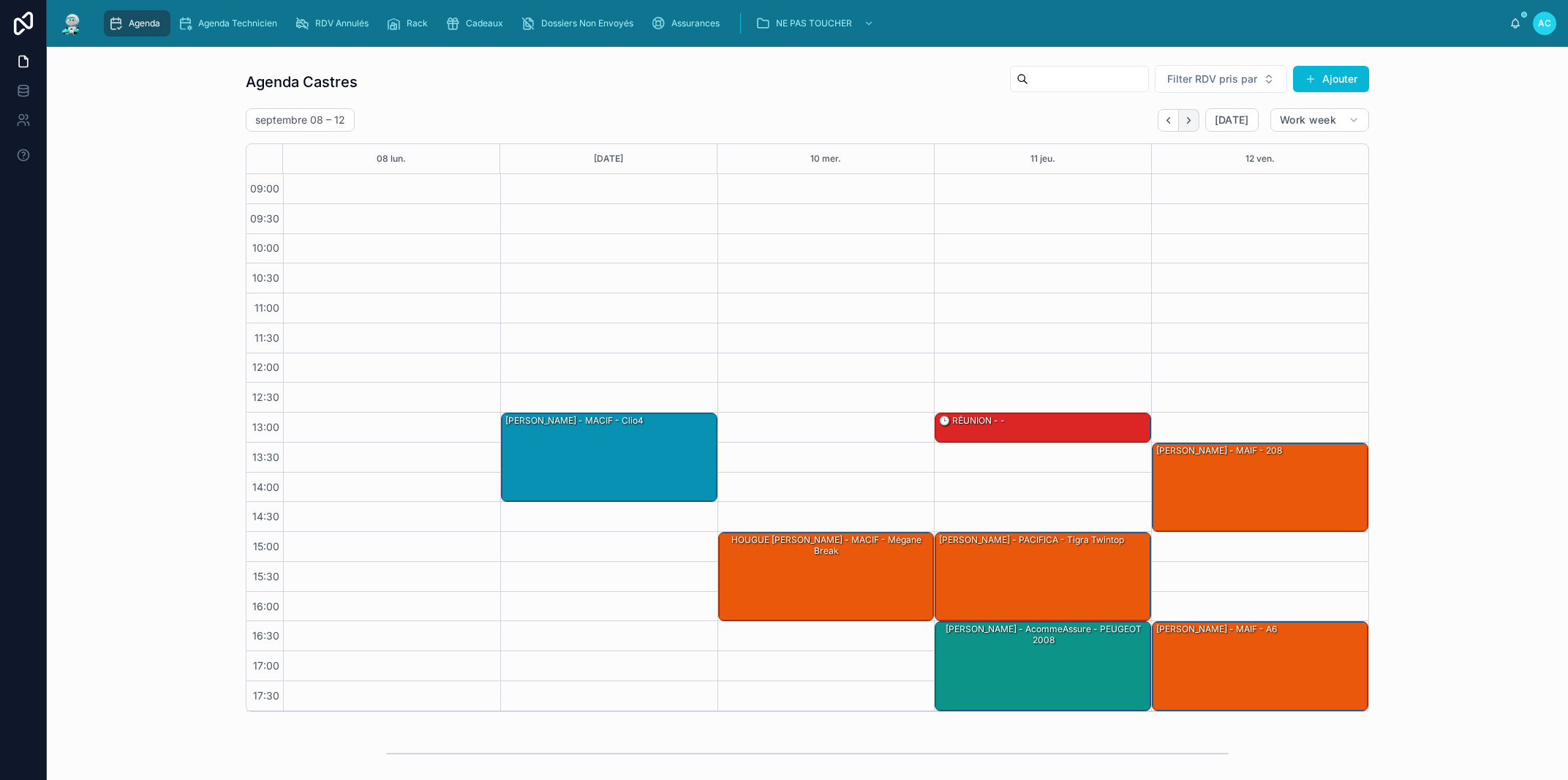
click at [1187, 117] on icon "Next" at bounding box center [1188, 119] width 11 height 11
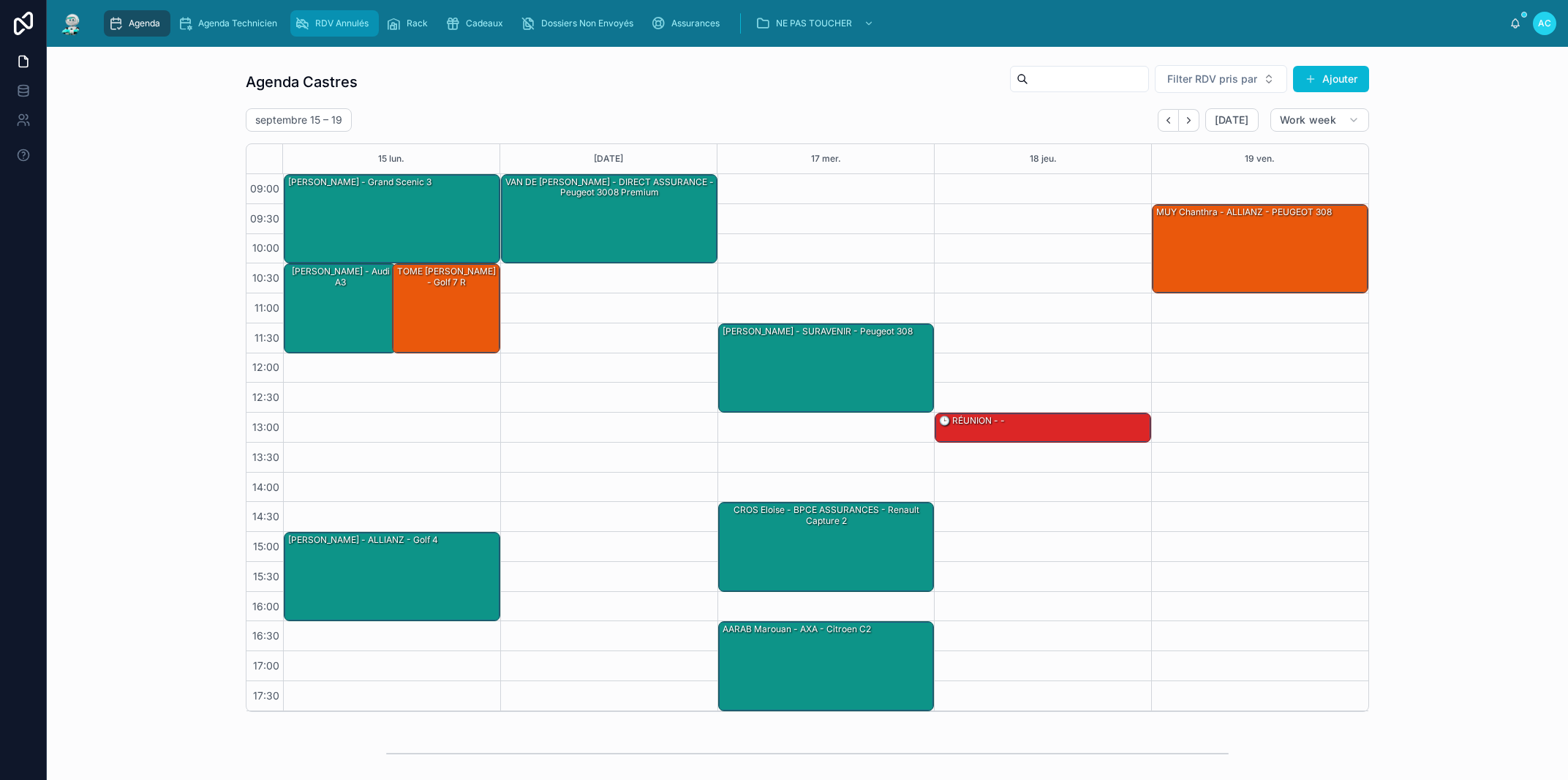
click at [340, 22] on span "RDV Annulés" at bounding box center [342, 23] width 54 height 12
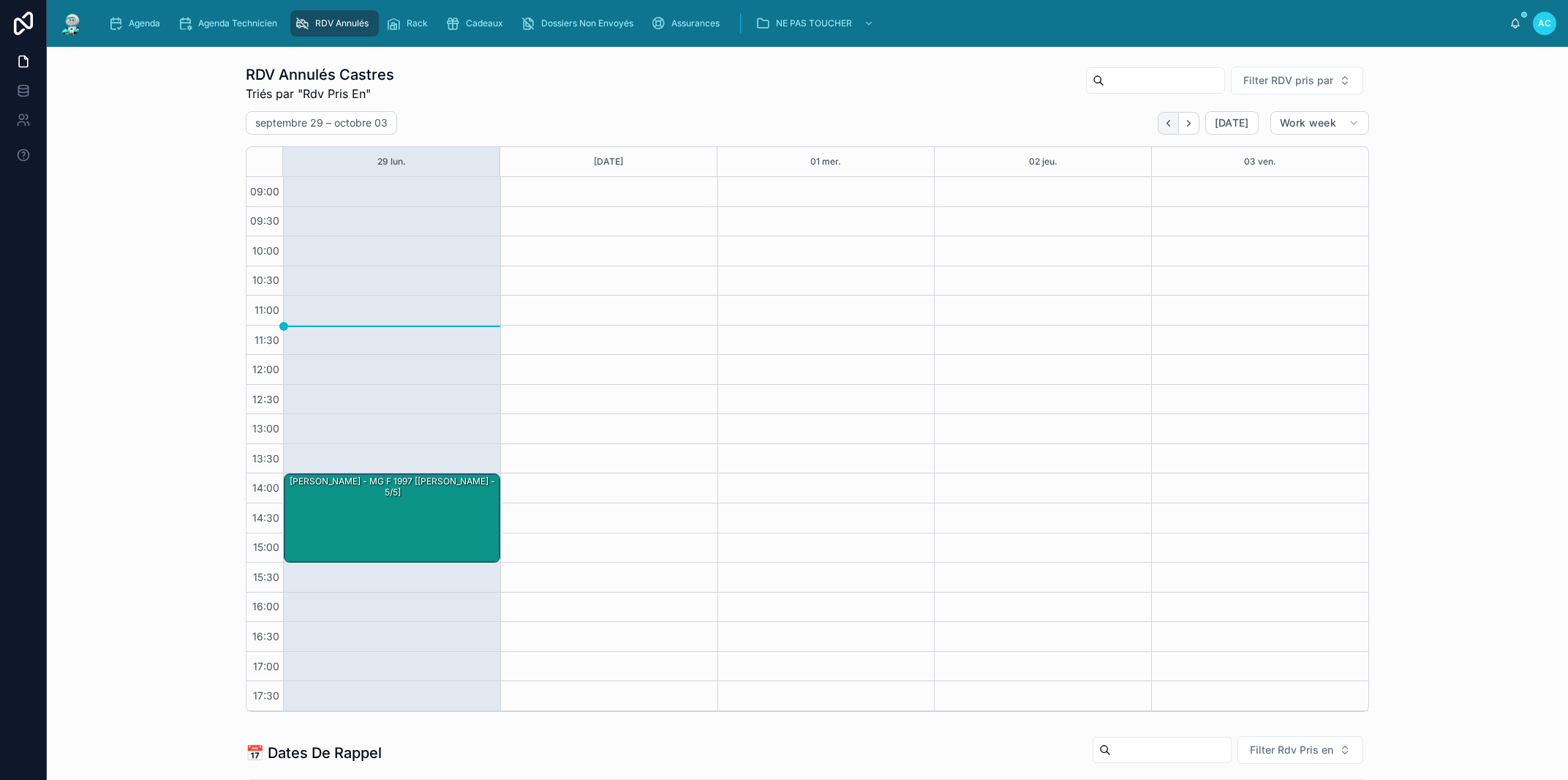
click at [1162, 121] on icon "Back" at bounding box center [1167, 122] width 11 height 11
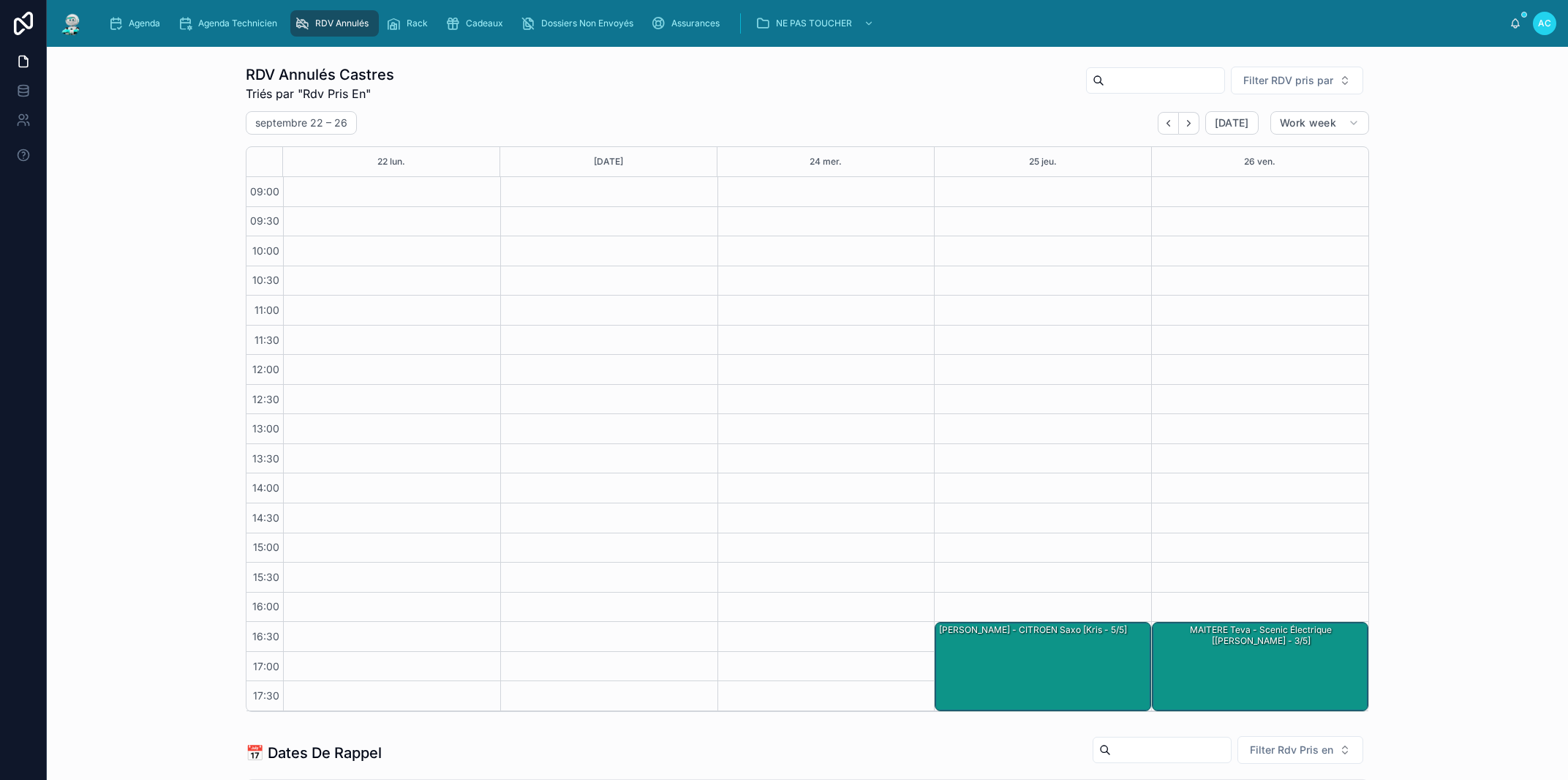
click at [1162, 121] on icon "Back" at bounding box center [1167, 122] width 11 height 11
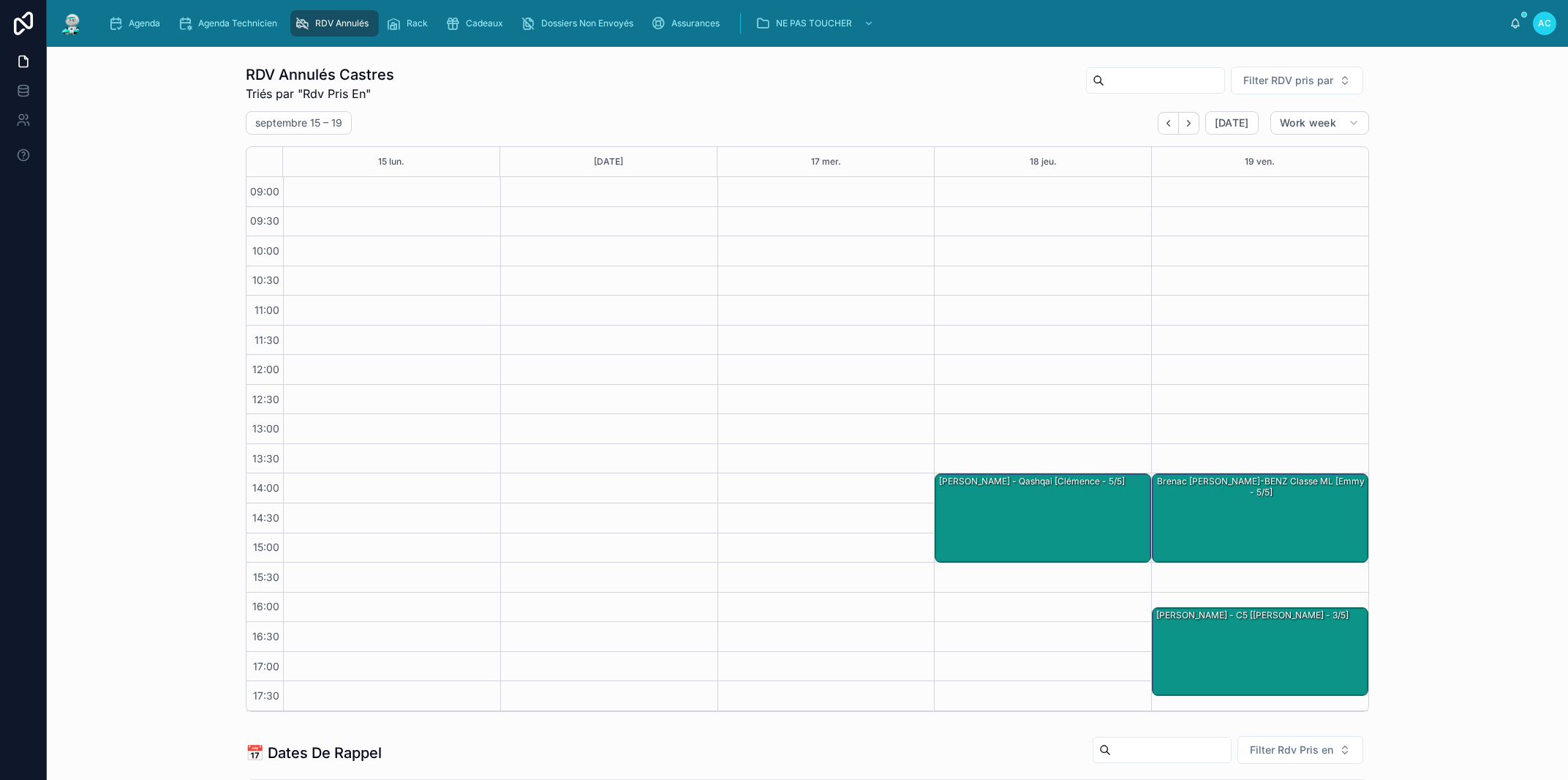
click at [1162, 121] on icon "Back" at bounding box center [1167, 122] width 11 height 11
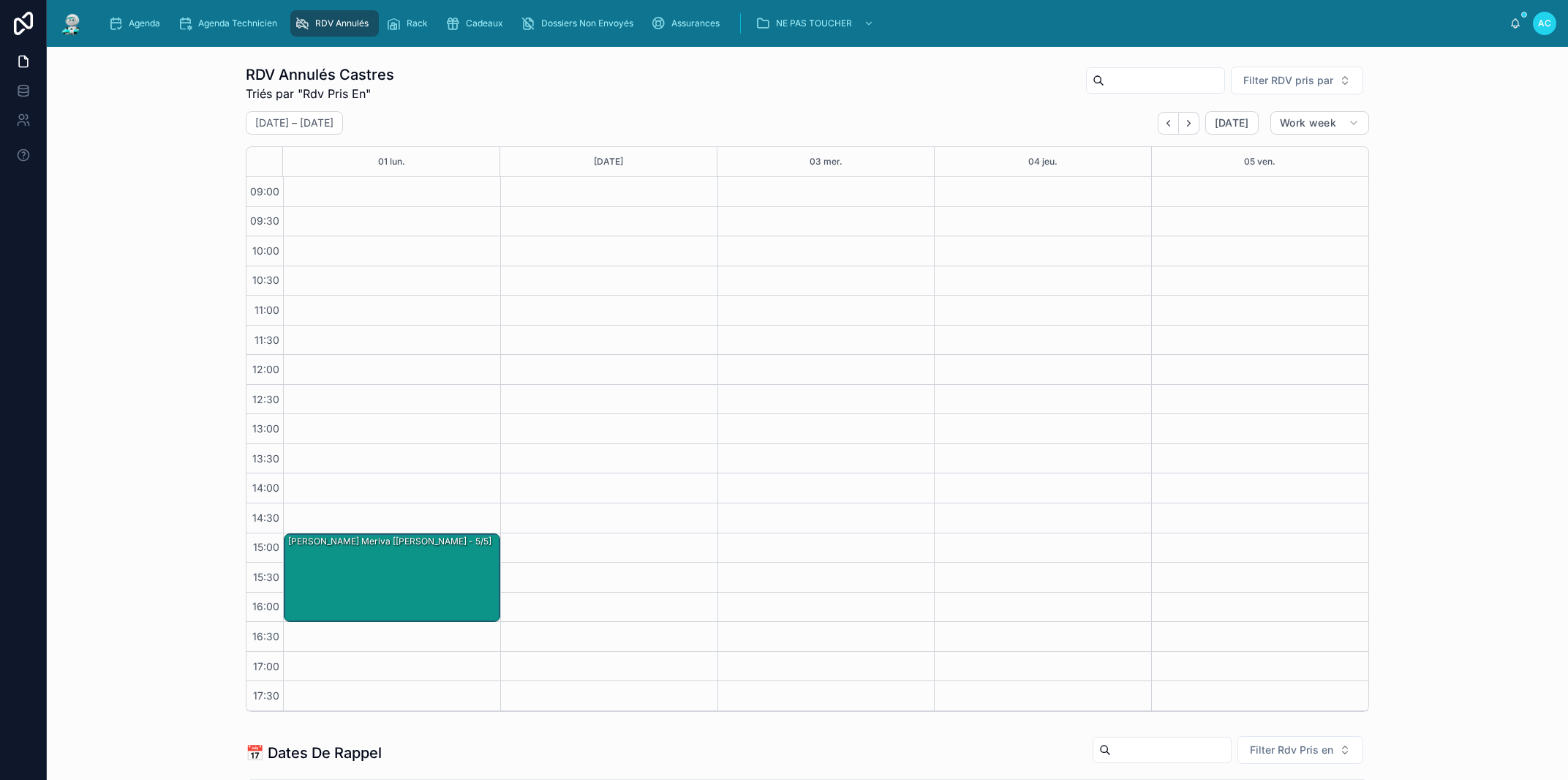
click at [1162, 123] on icon "Back" at bounding box center [1167, 122] width 11 height 11
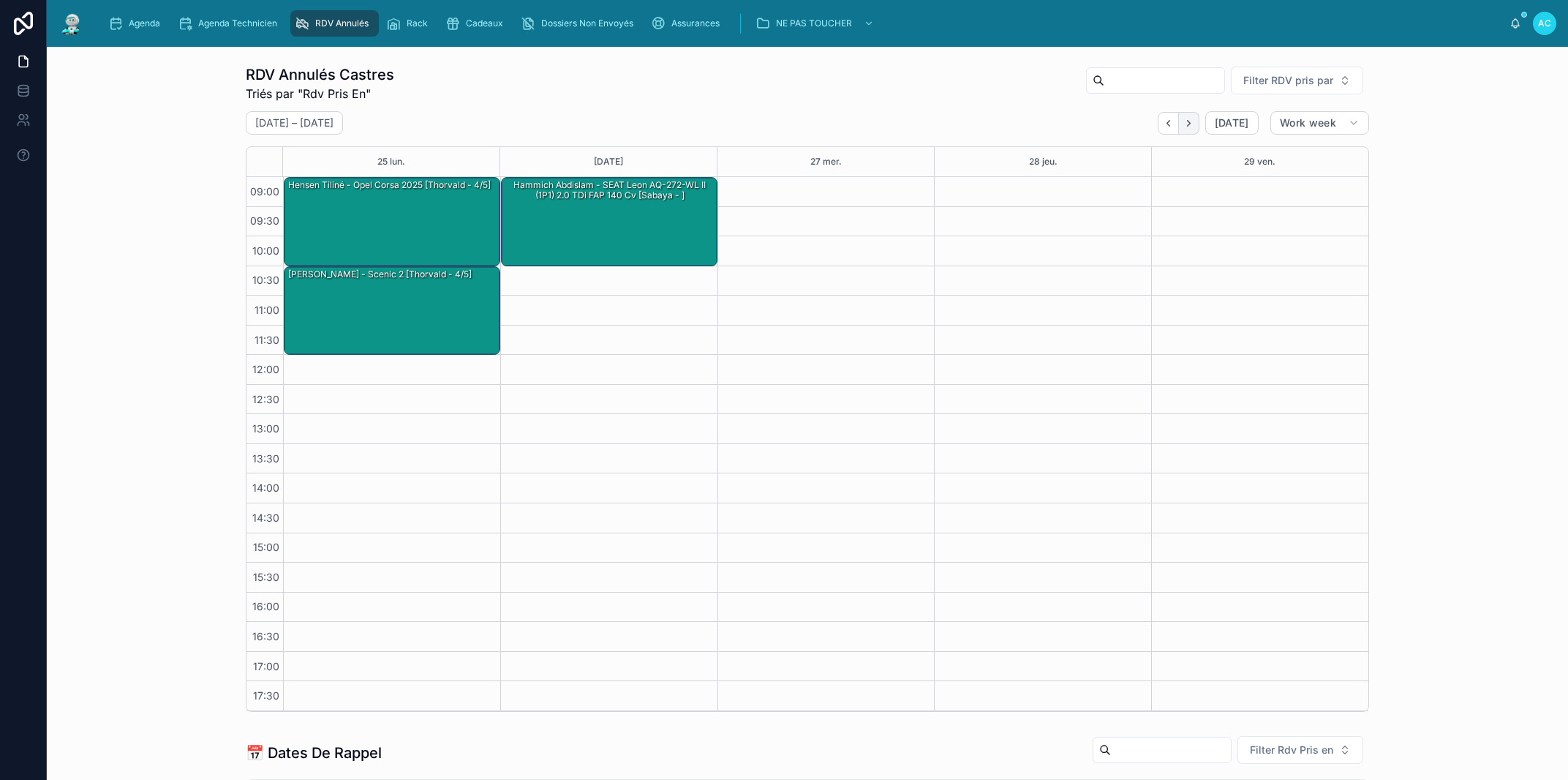
click at [1183, 123] on icon "Next" at bounding box center [1188, 122] width 11 height 11
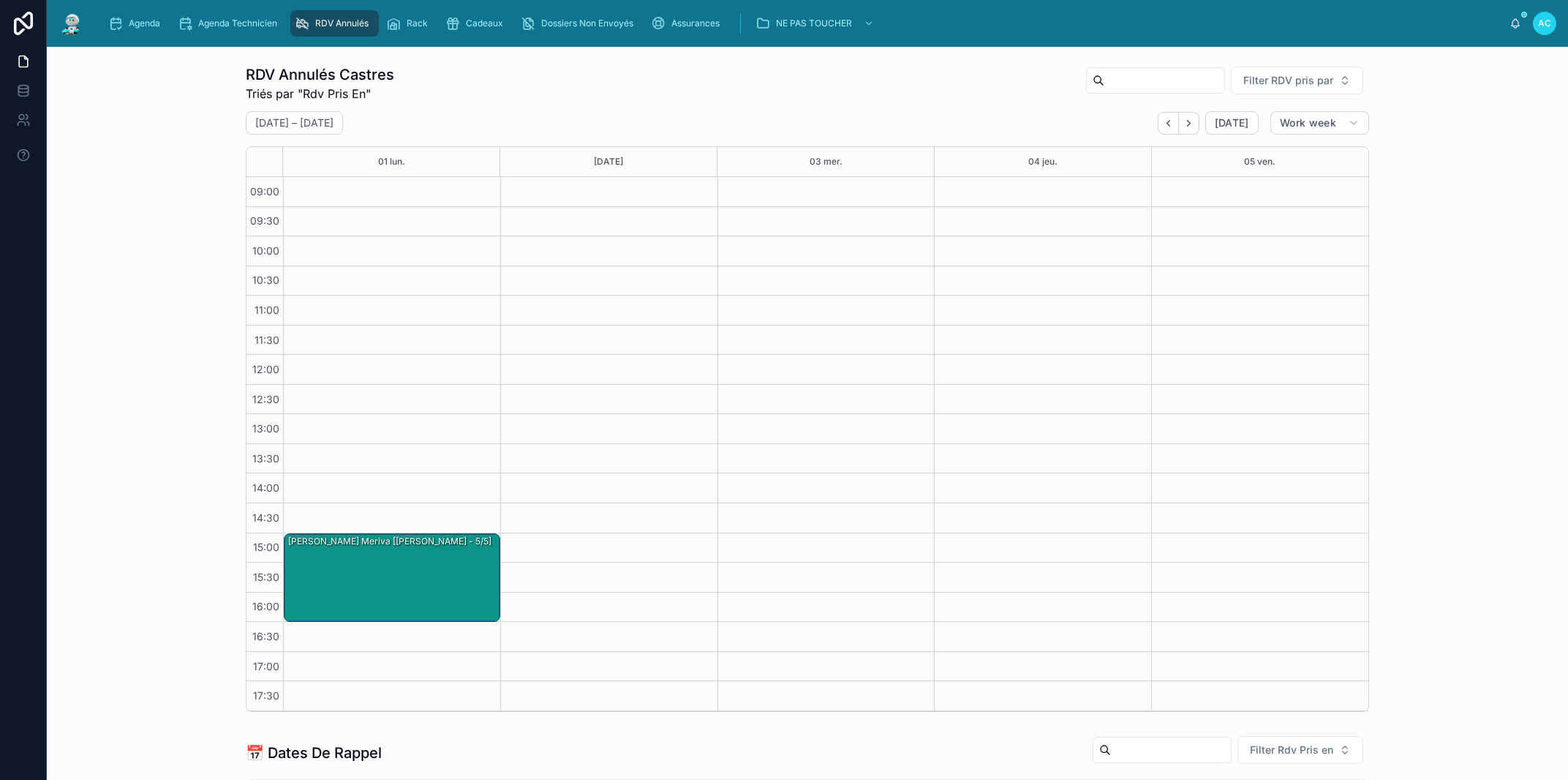
click at [1183, 123] on icon "Next" at bounding box center [1188, 122] width 11 height 11
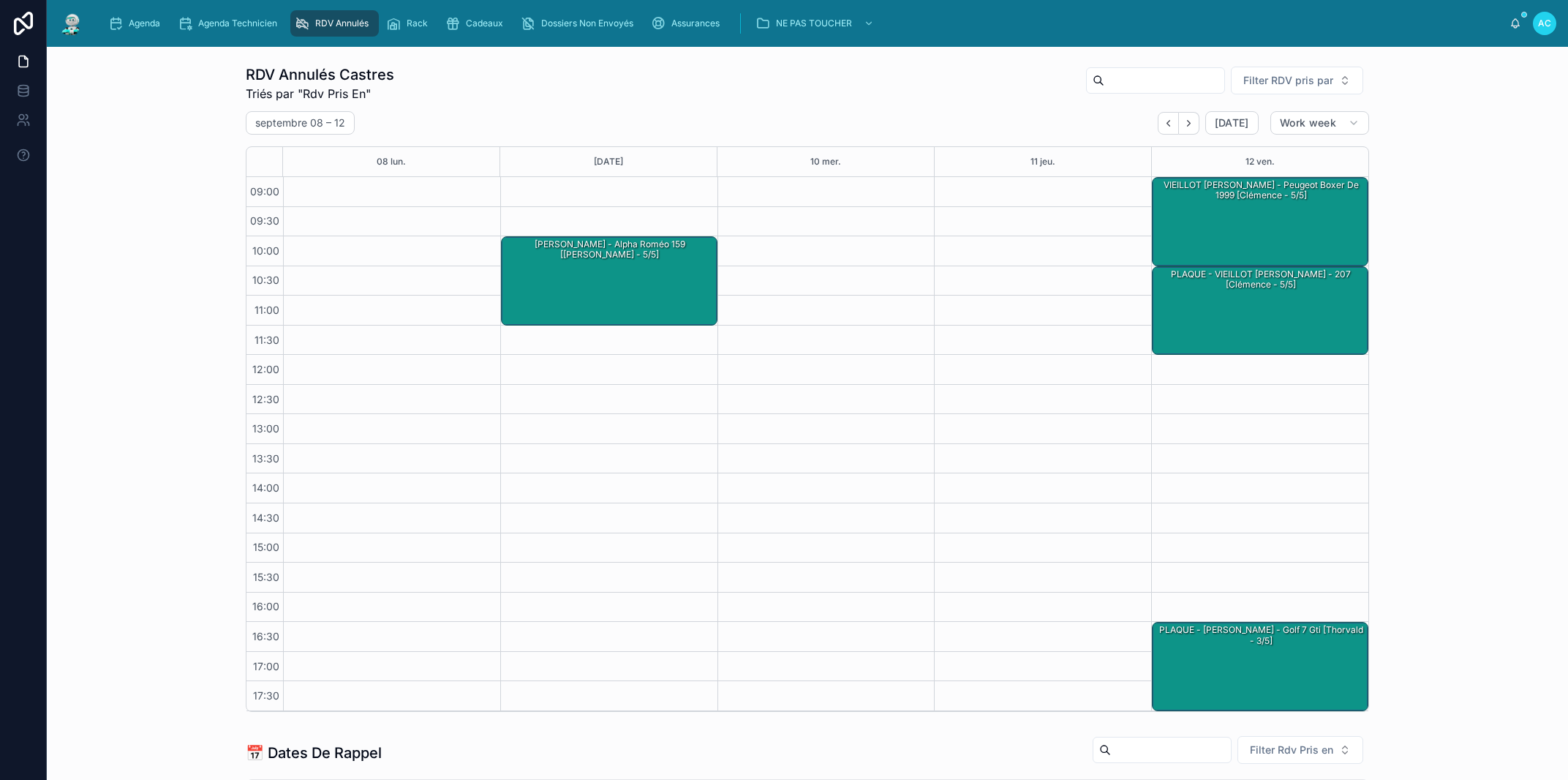
click at [1183, 123] on icon "Next" at bounding box center [1188, 122] width 11 height 11
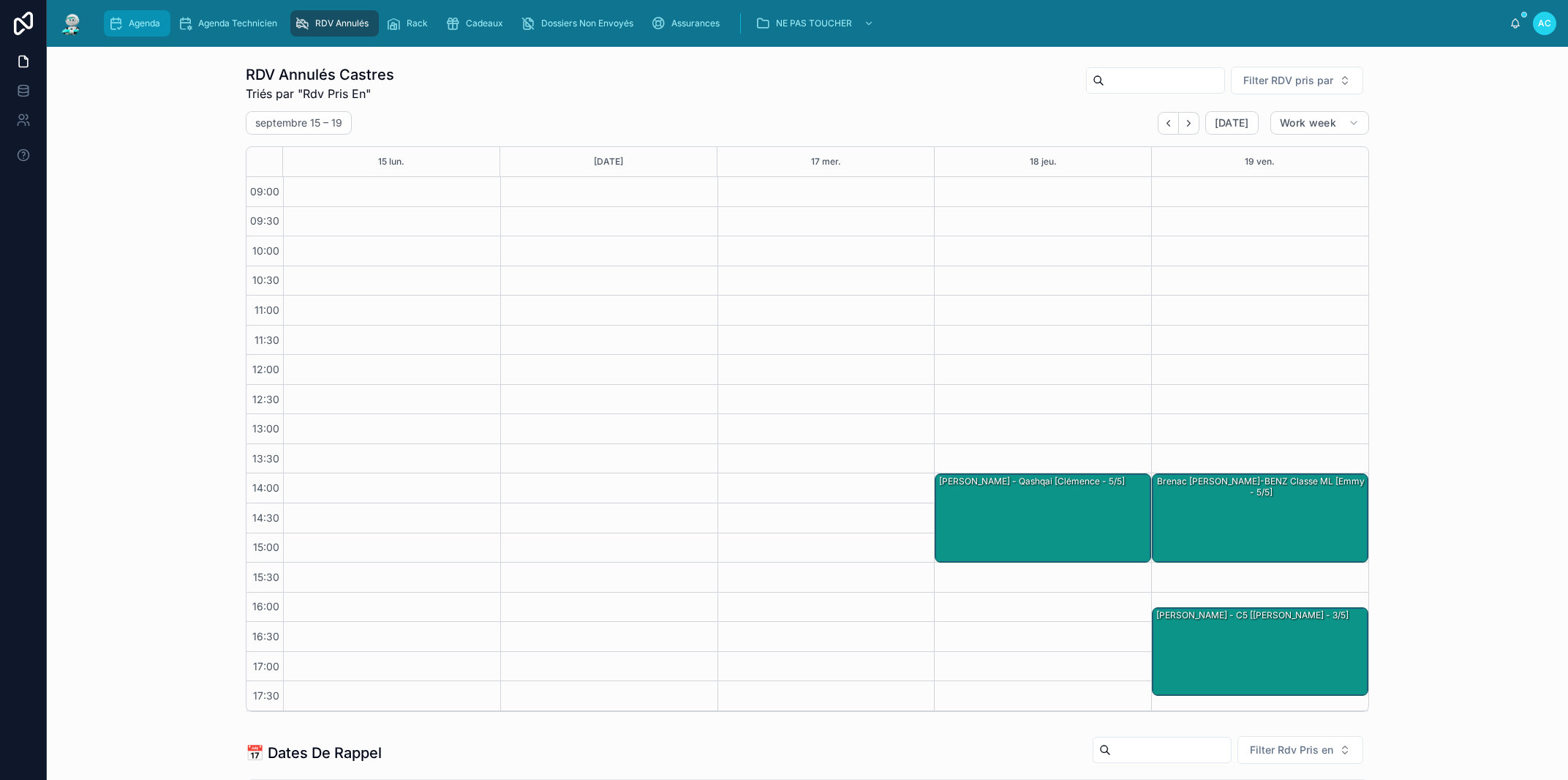
click at [145, 28] on span "Agenda" at bounding box center [144, 23] width 32 height 12
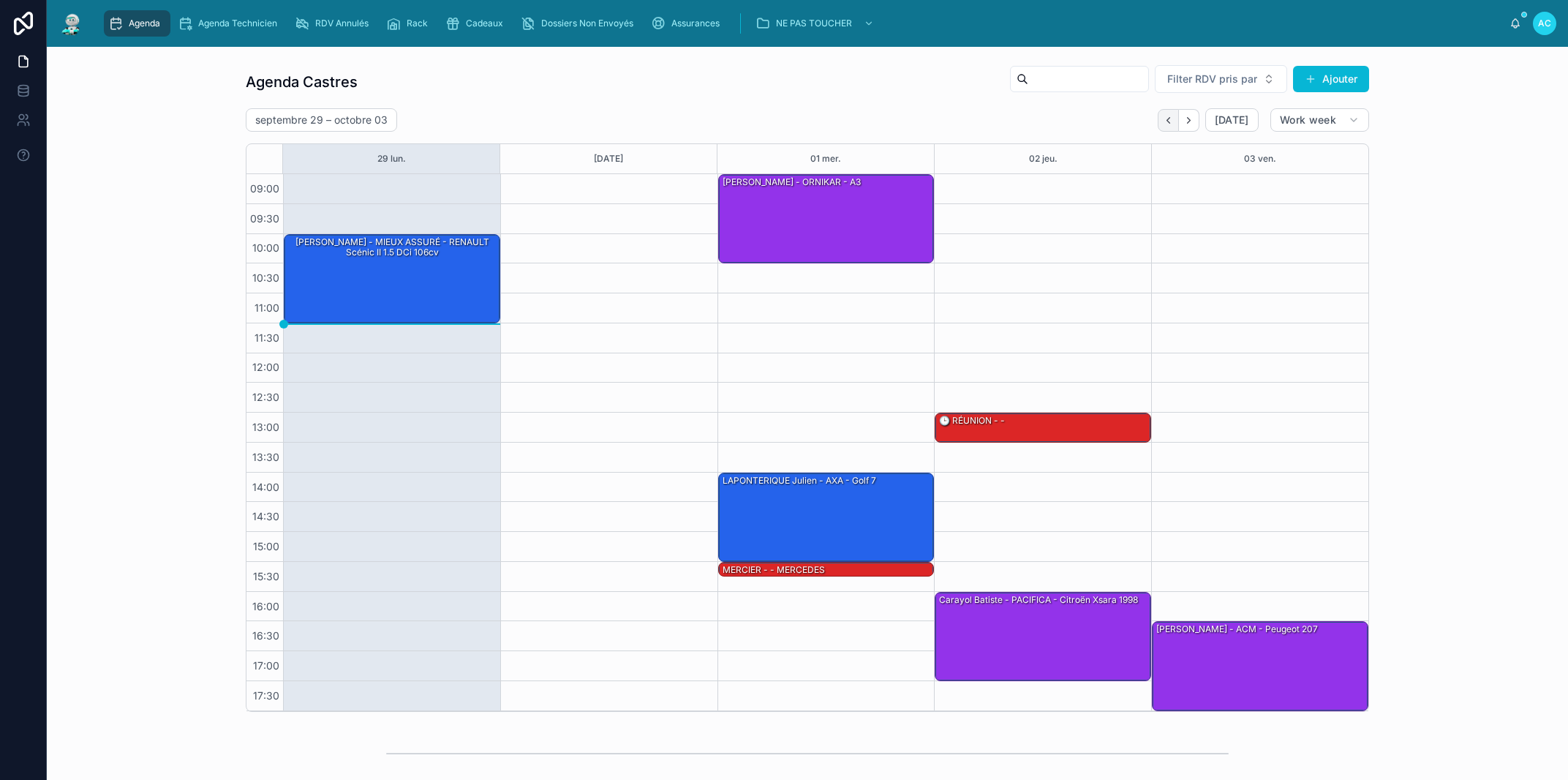
click at [1166, 117] on icon "Back" at bounding box center [1167, 120] width 3 height 6
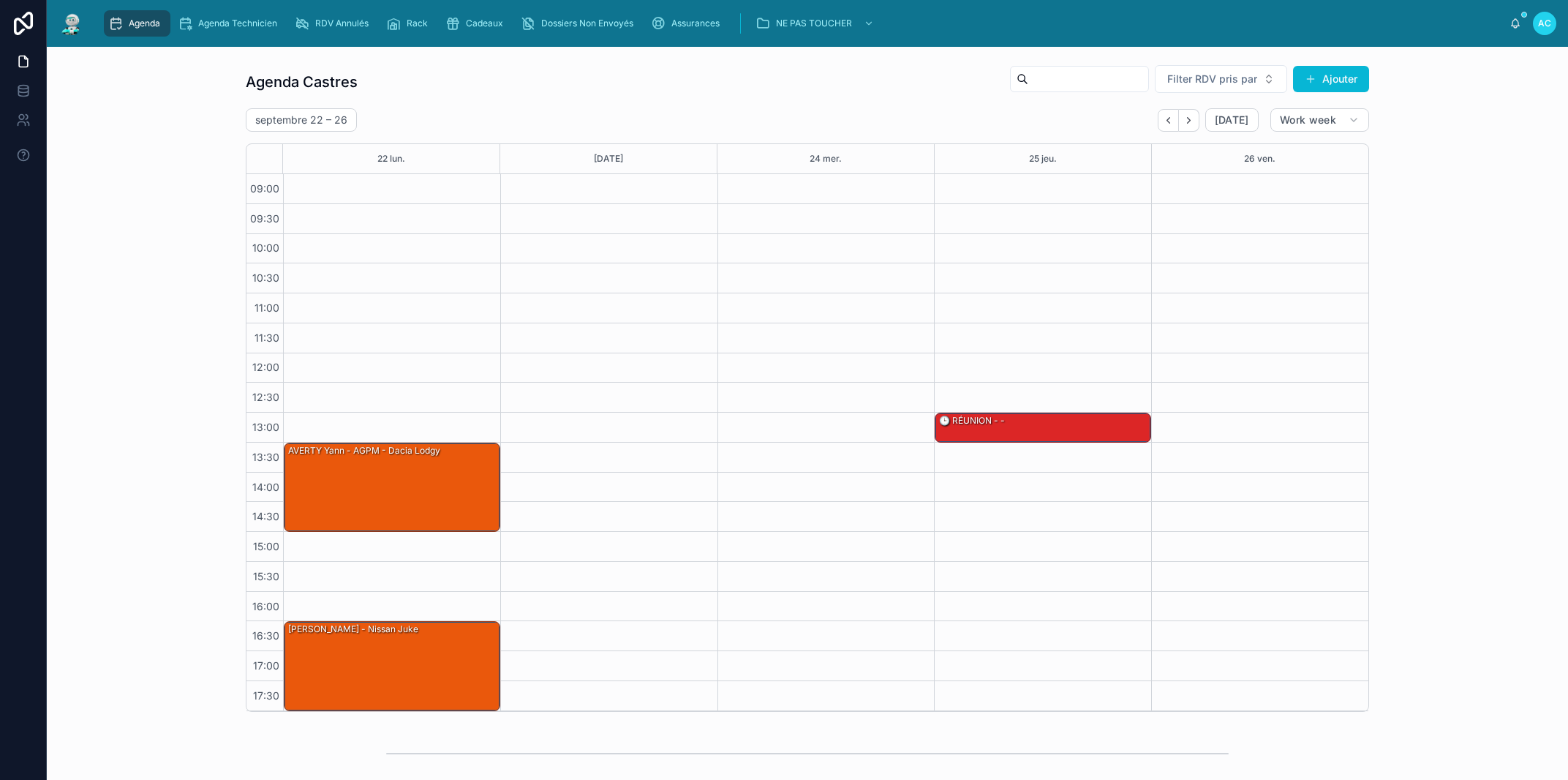
click at [1166, 117] on icon "Back" at bounding box center [1167, 120] width 3 height 6
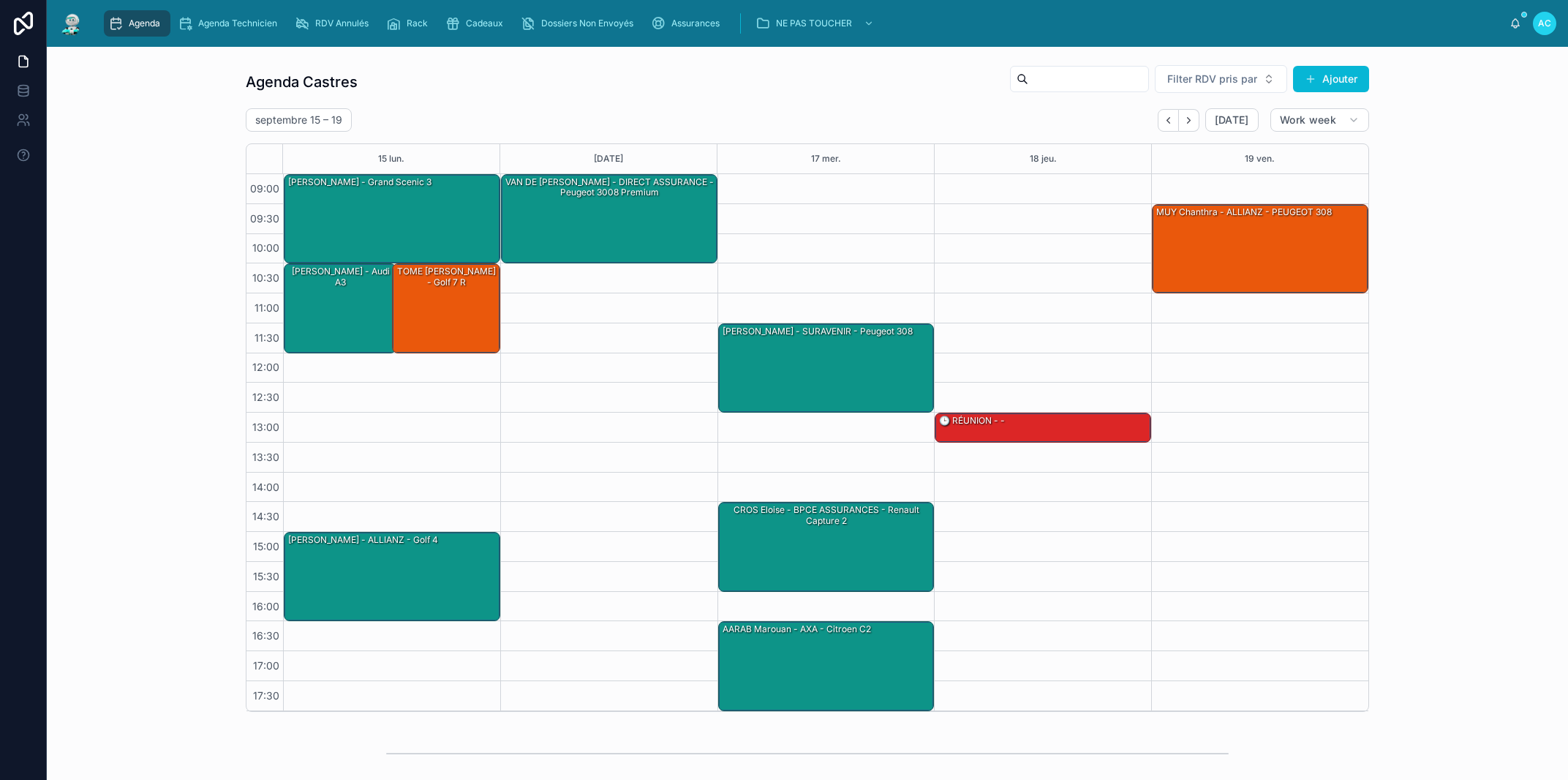
click at [1166, 117] on icon "Back" at bounding box center [1167, 120] width 3 height 6
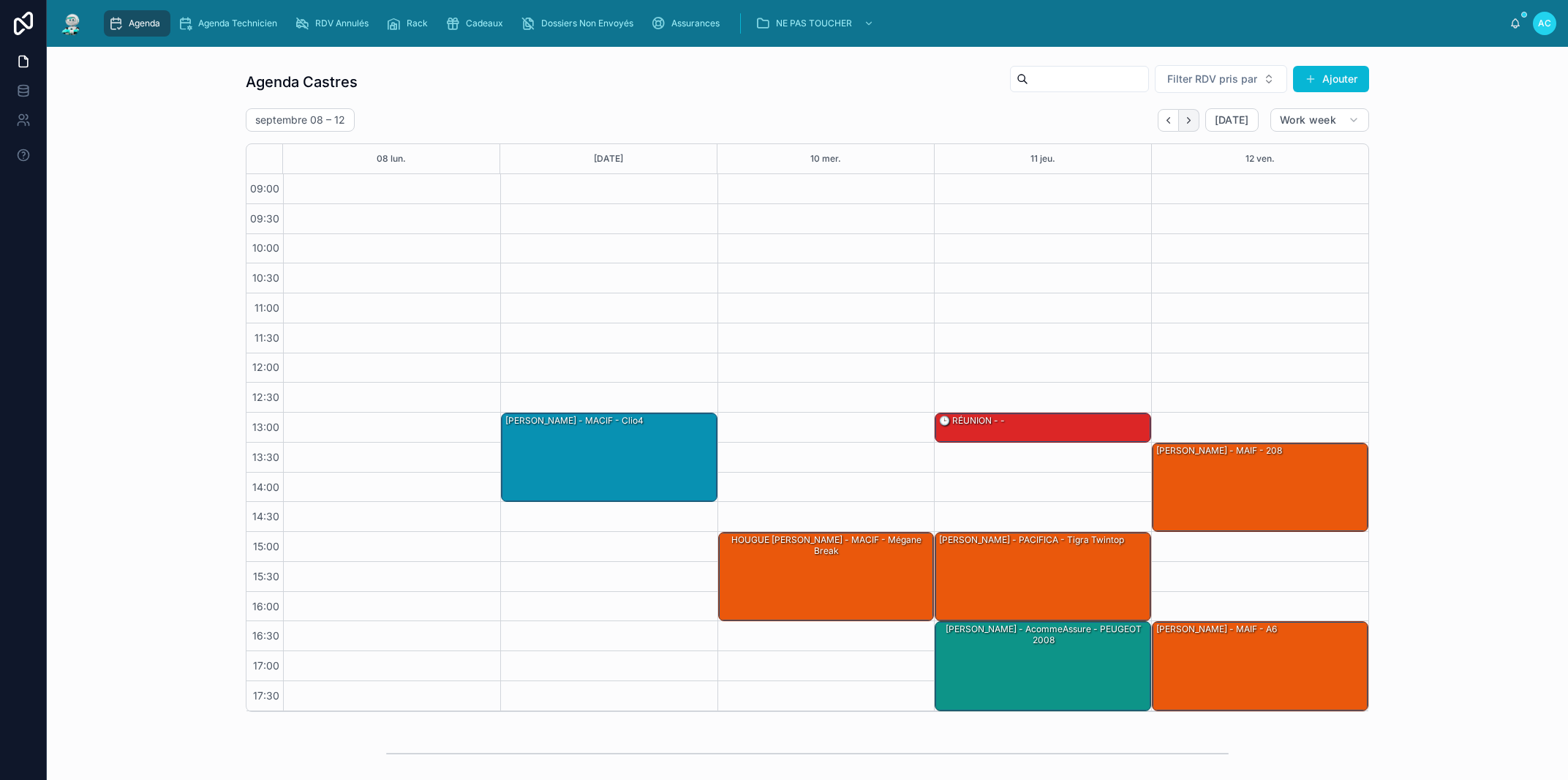
click at [1185, 121] on icon "Next" at bounding box center [1188, 119] width 11 height 11
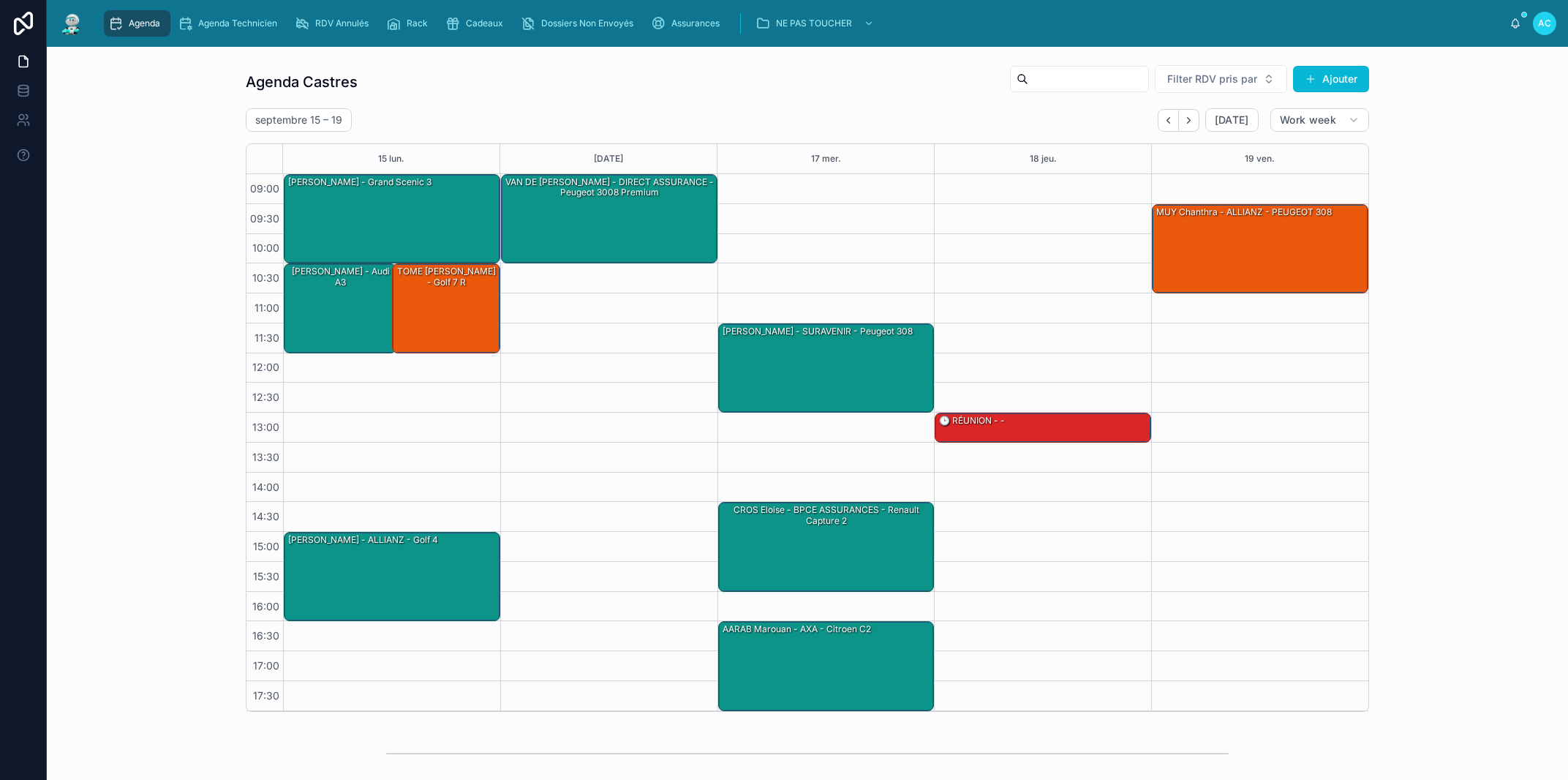
click at [1185, 121] on icon "Next" at bounding box center [1188, 119] width 11 height 11
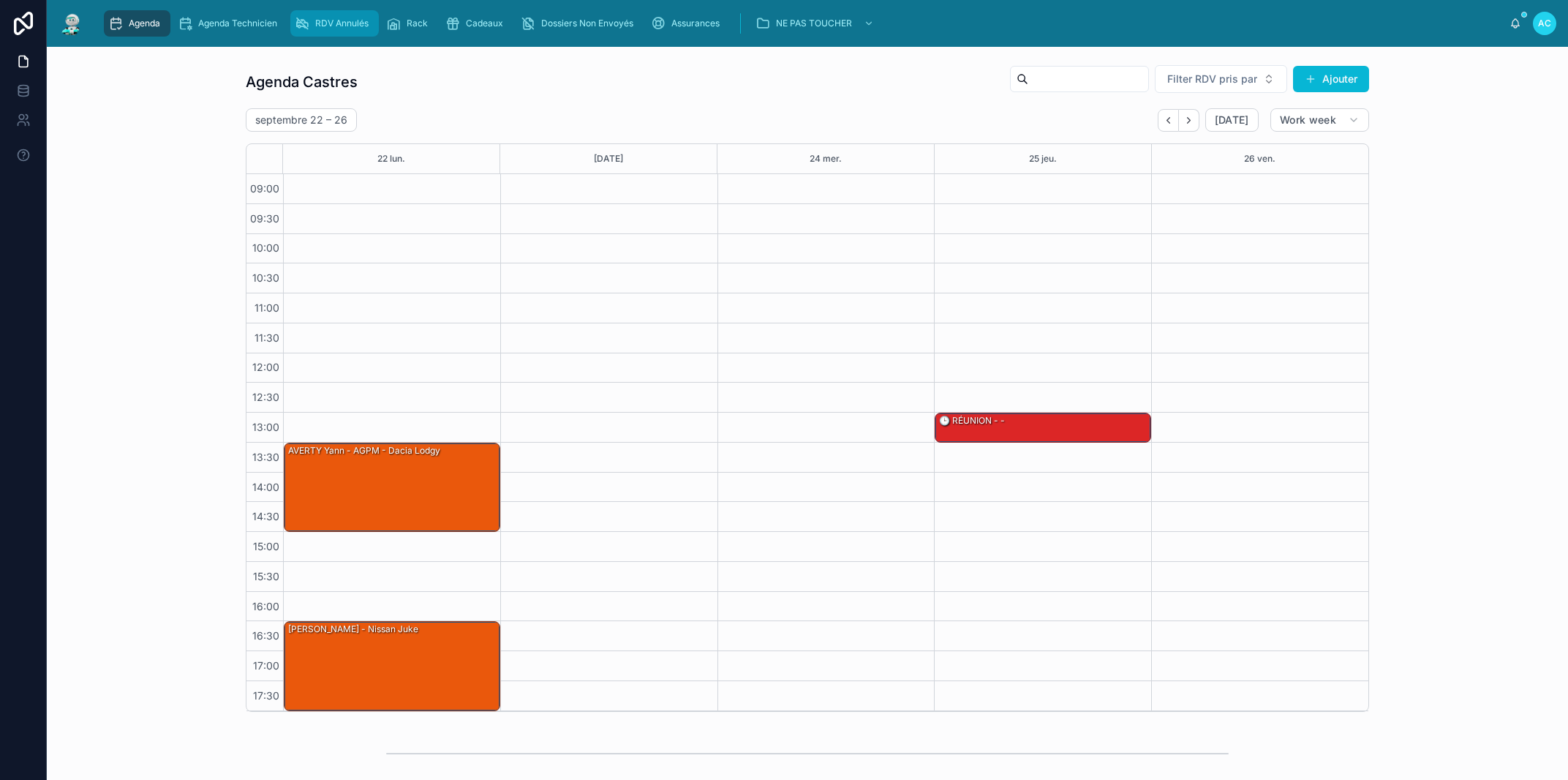
click at [355, 25] on span "RDV Annulés" at bounding box center [342, 23] width 54 height 12
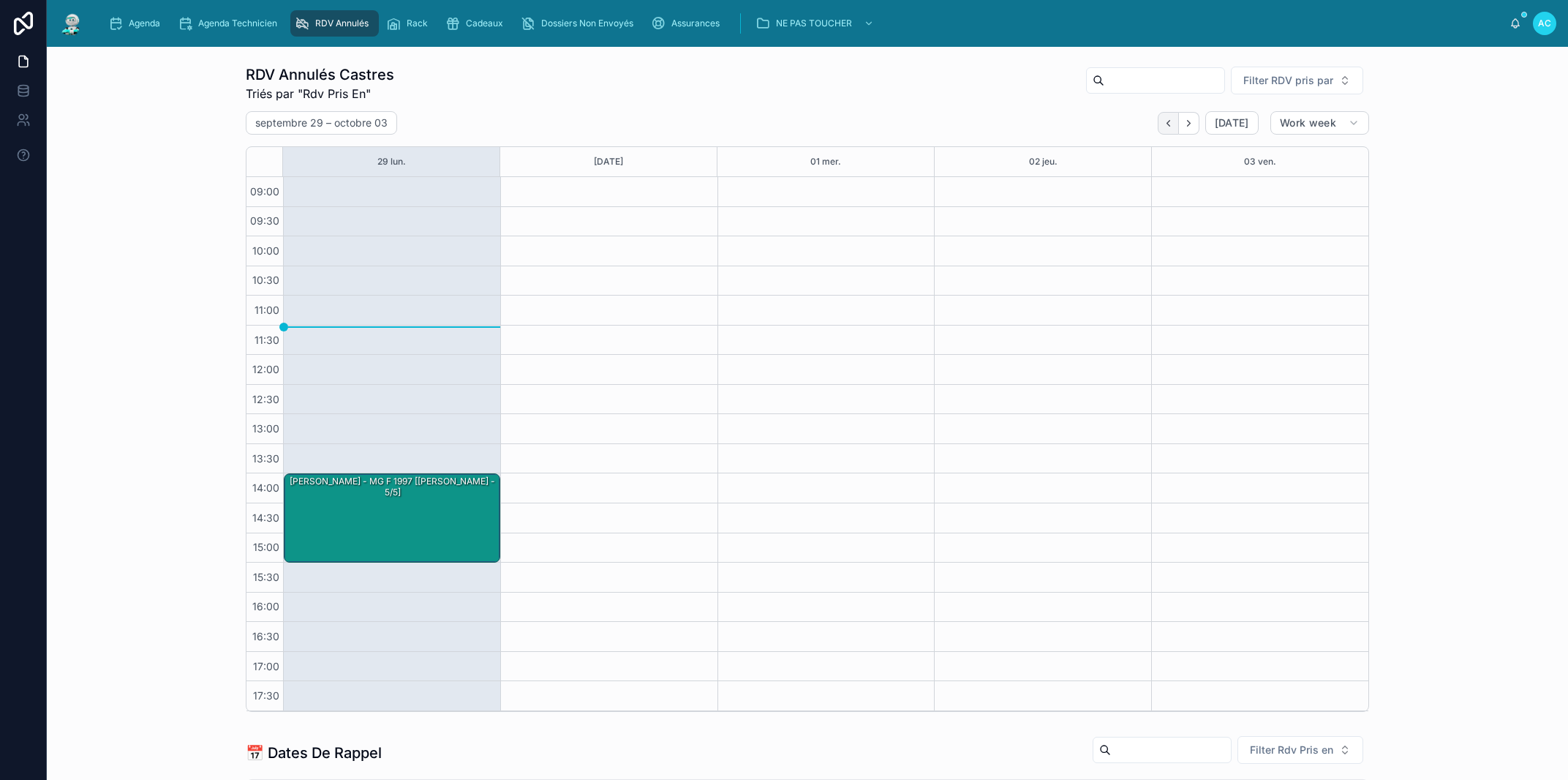
click at [1160, 114] on button "Back" at bounding box center [1168, 123] width 21 height 23
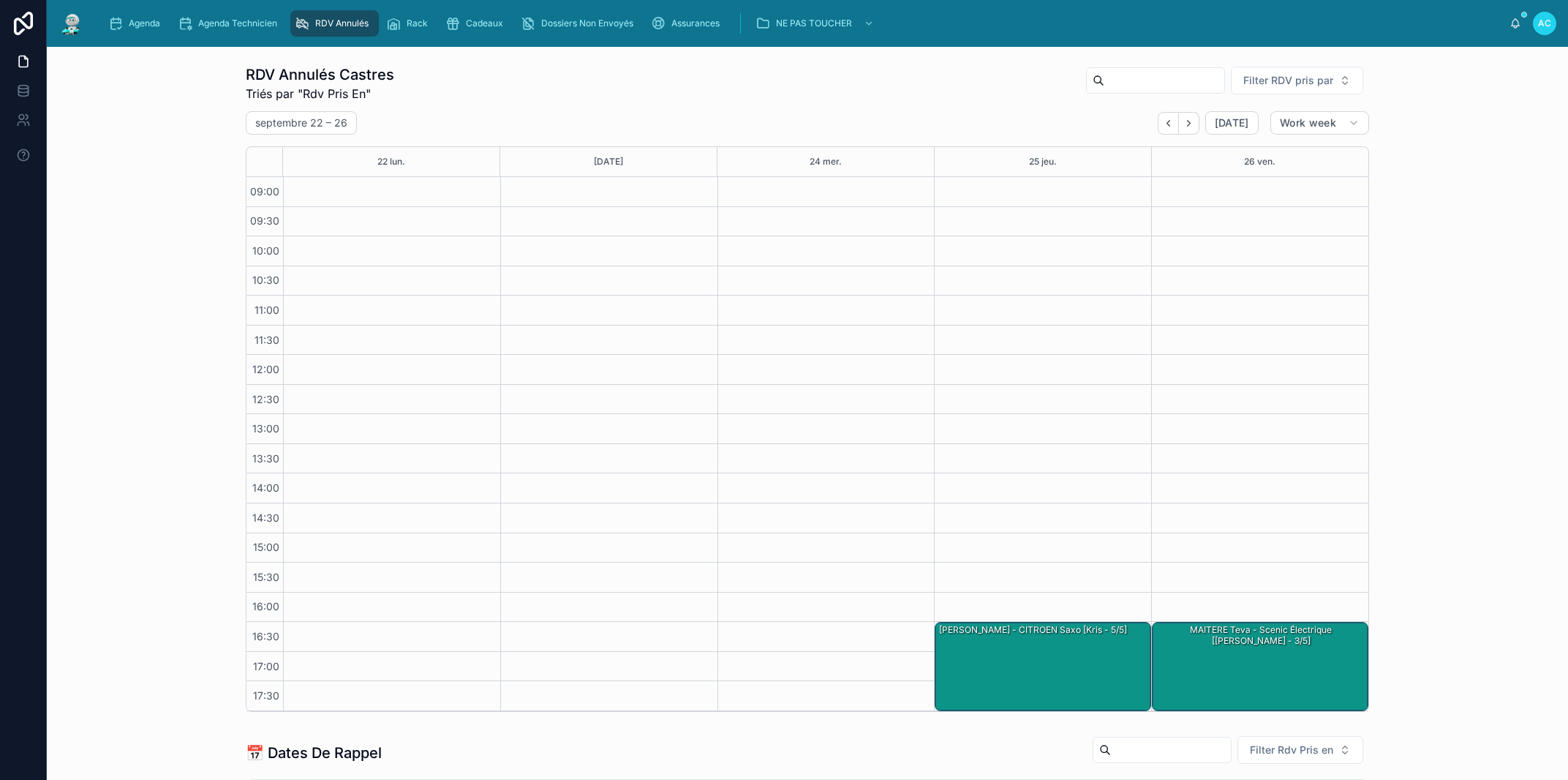
click at [1160, 114] on button "Back" at bounding box center [1168, 123] width 21 height 23
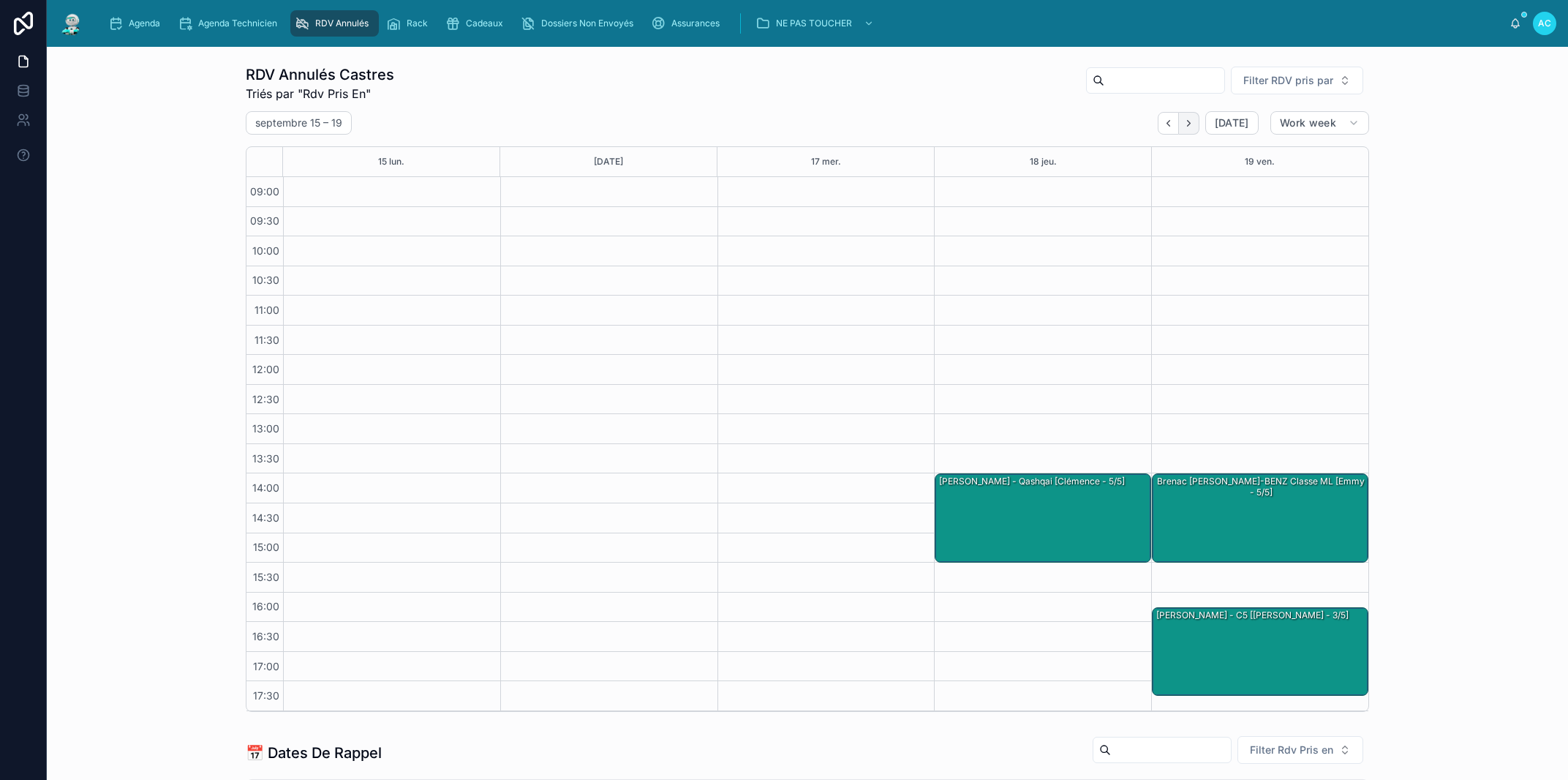
click at [1189, 124] on icon "Next" at bounding box center [1188, 122] width 11 height 11
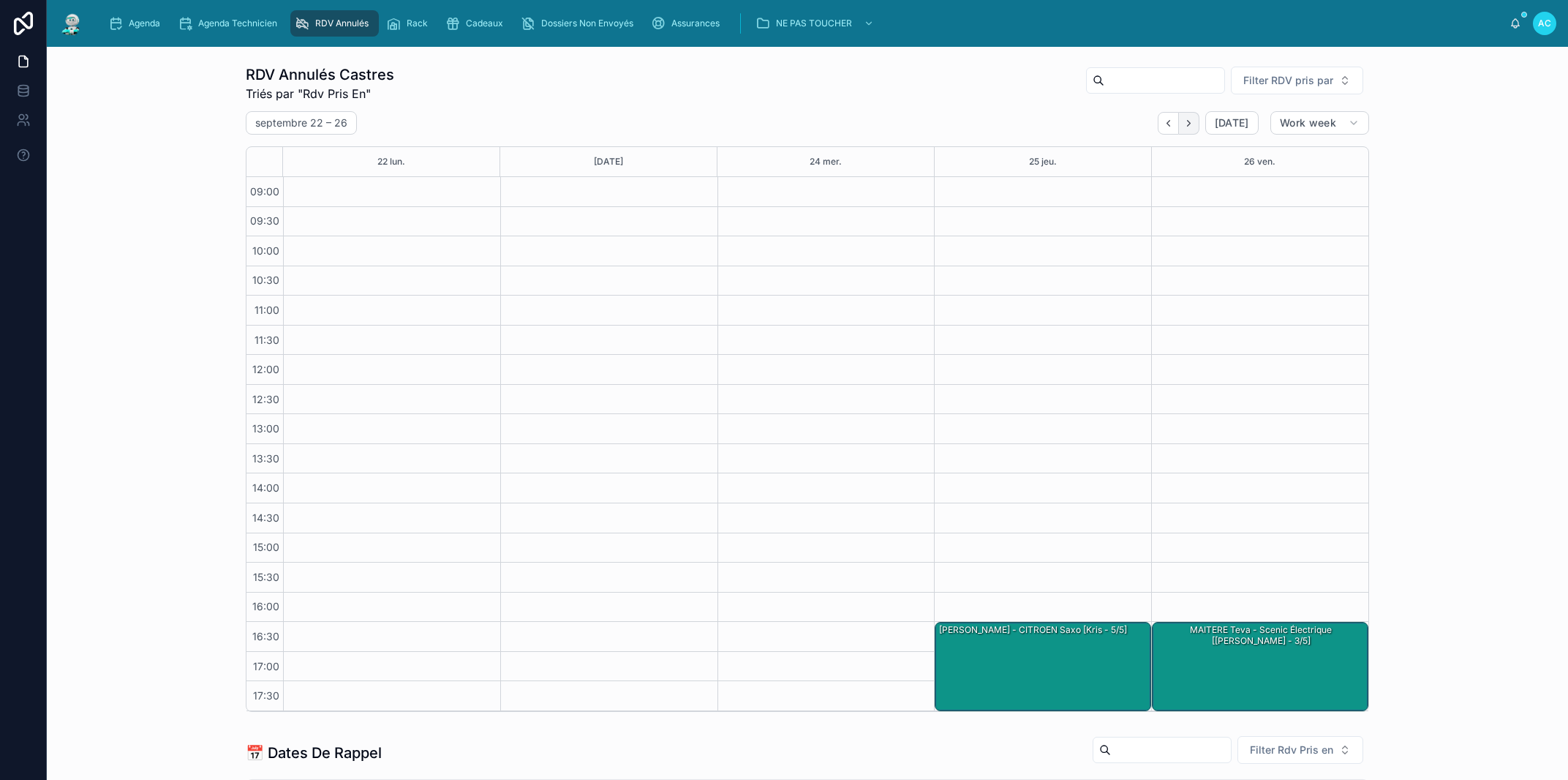
click at [1190, 121] on button "Next" at bounding box center [1188, 123] width 20 height 23
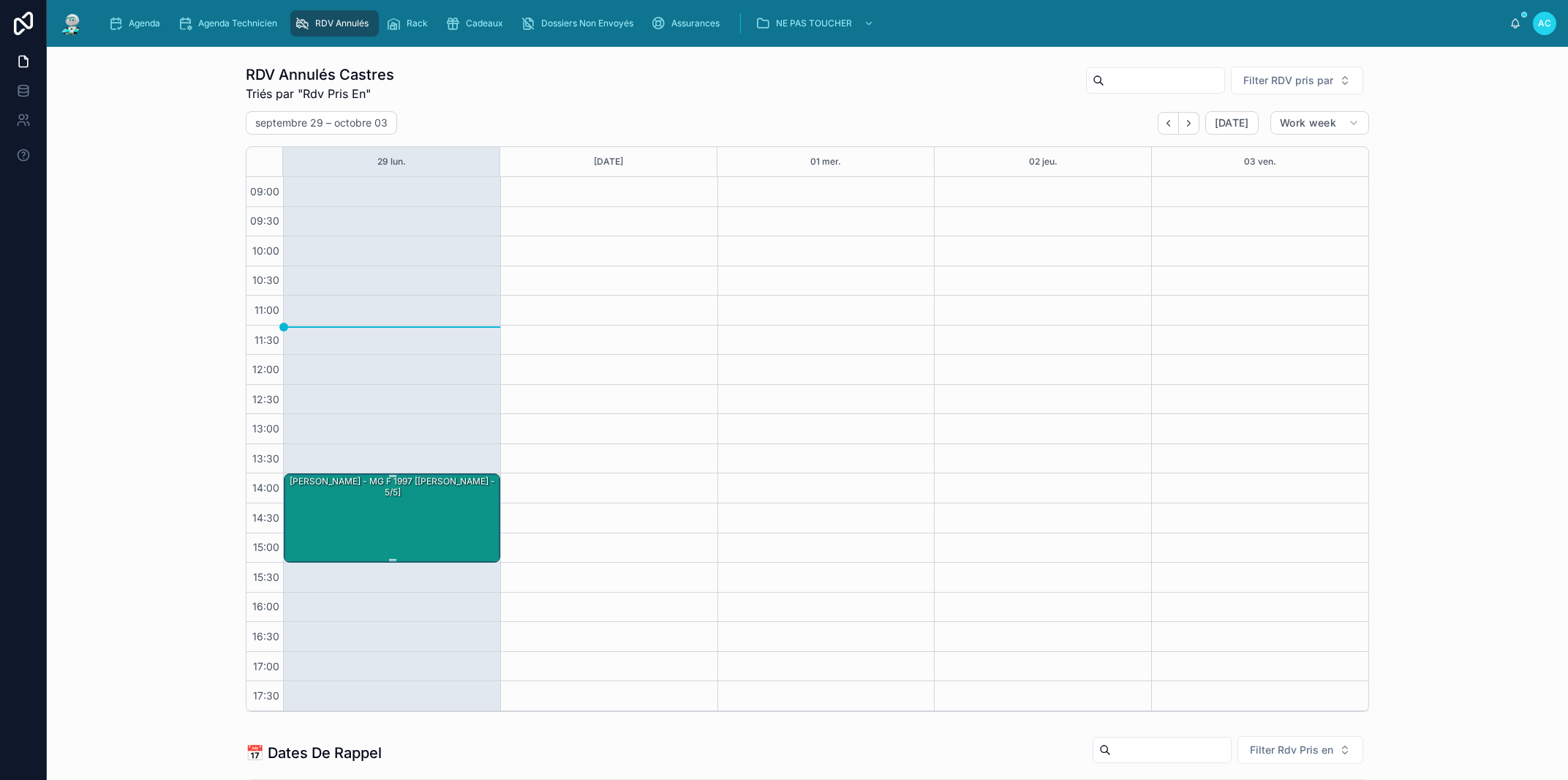
click at [427, 524] on div "Daniel Clement - MG F 1997 [Thorvald - 5/5]" at bounding box center [392, 517] width 212 height 87
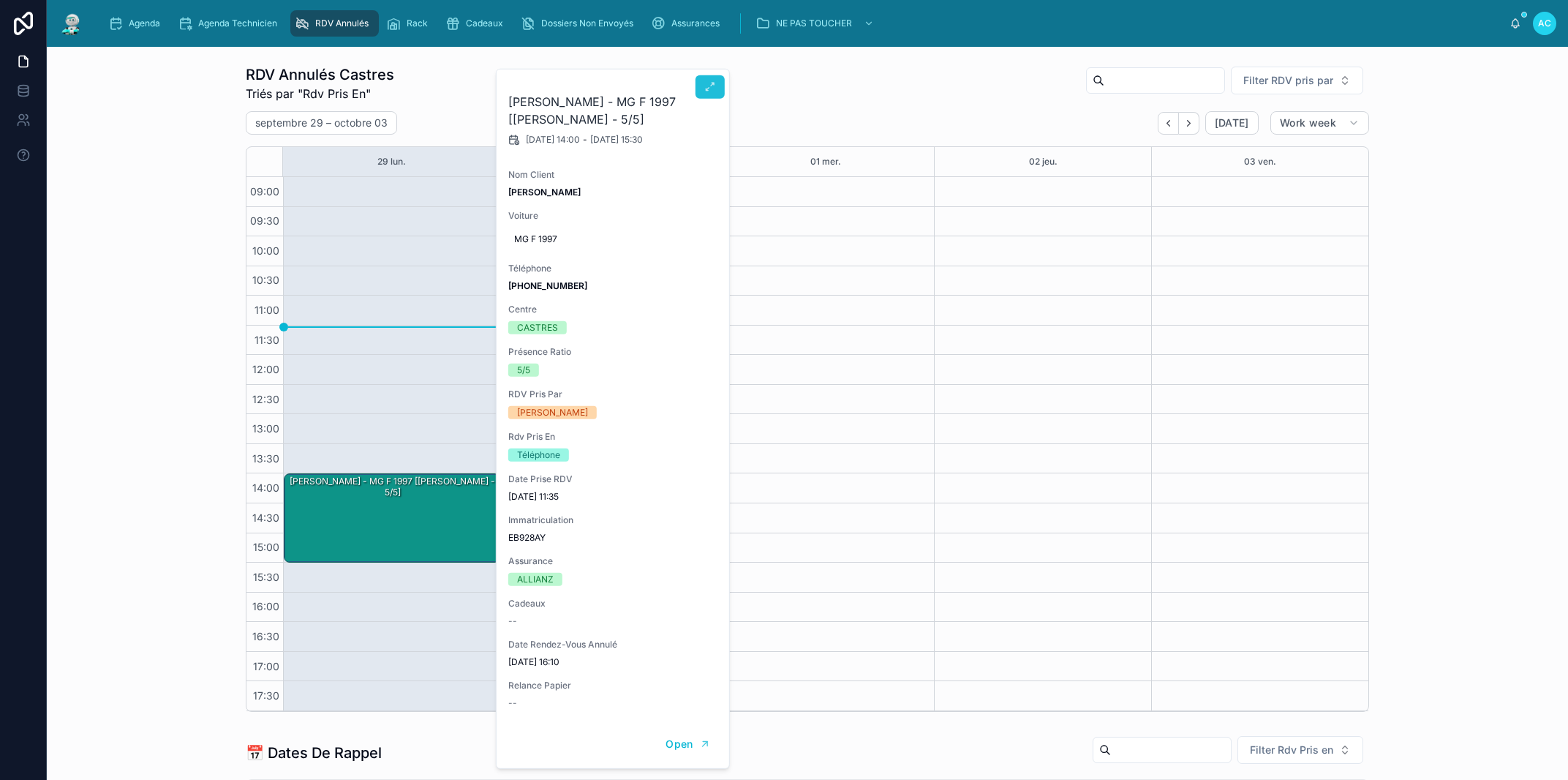
click at [705, 83] on button at bounding box center [709, 87] width 29 height 23
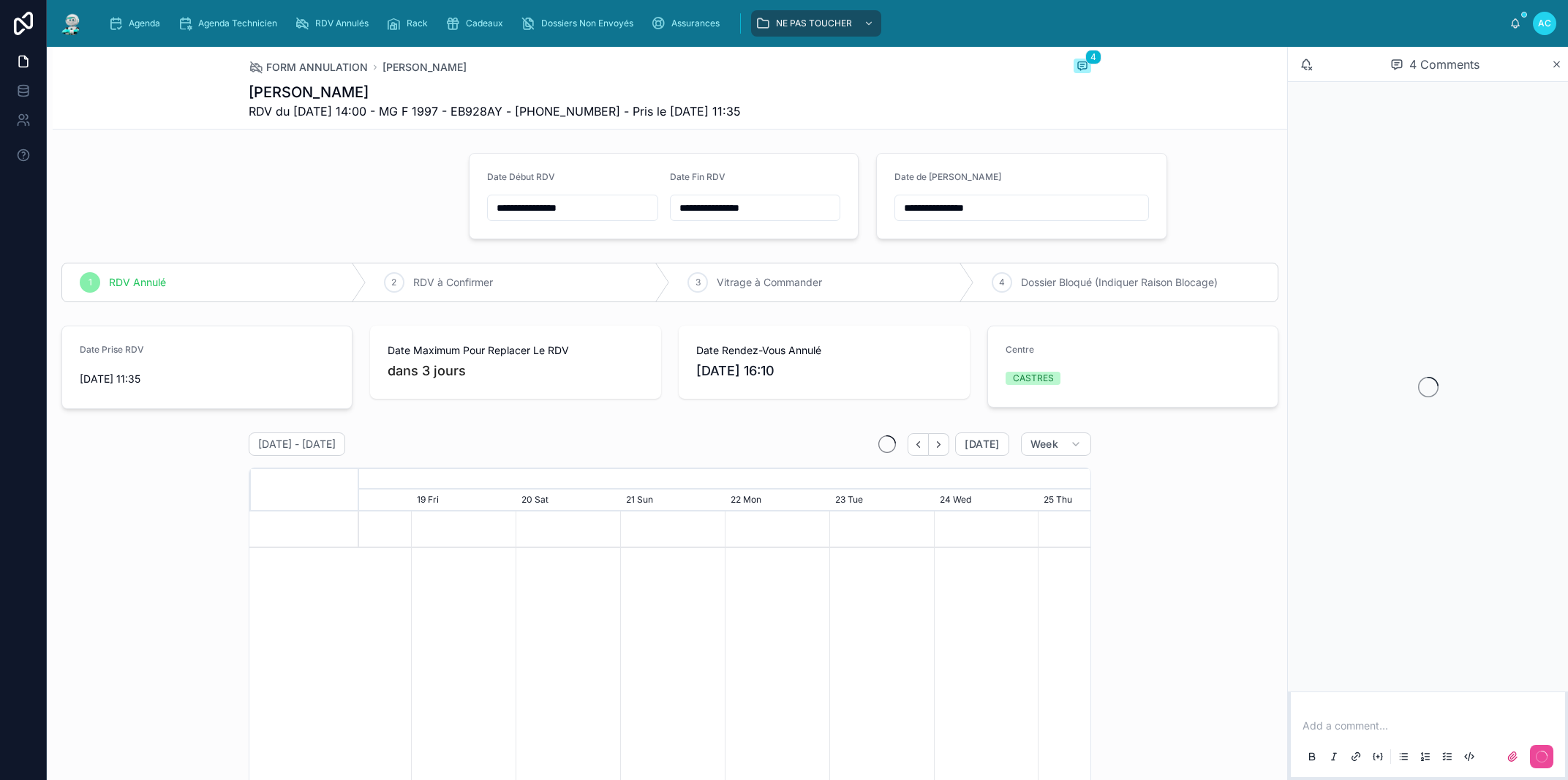
scroll to position [0, 1096]
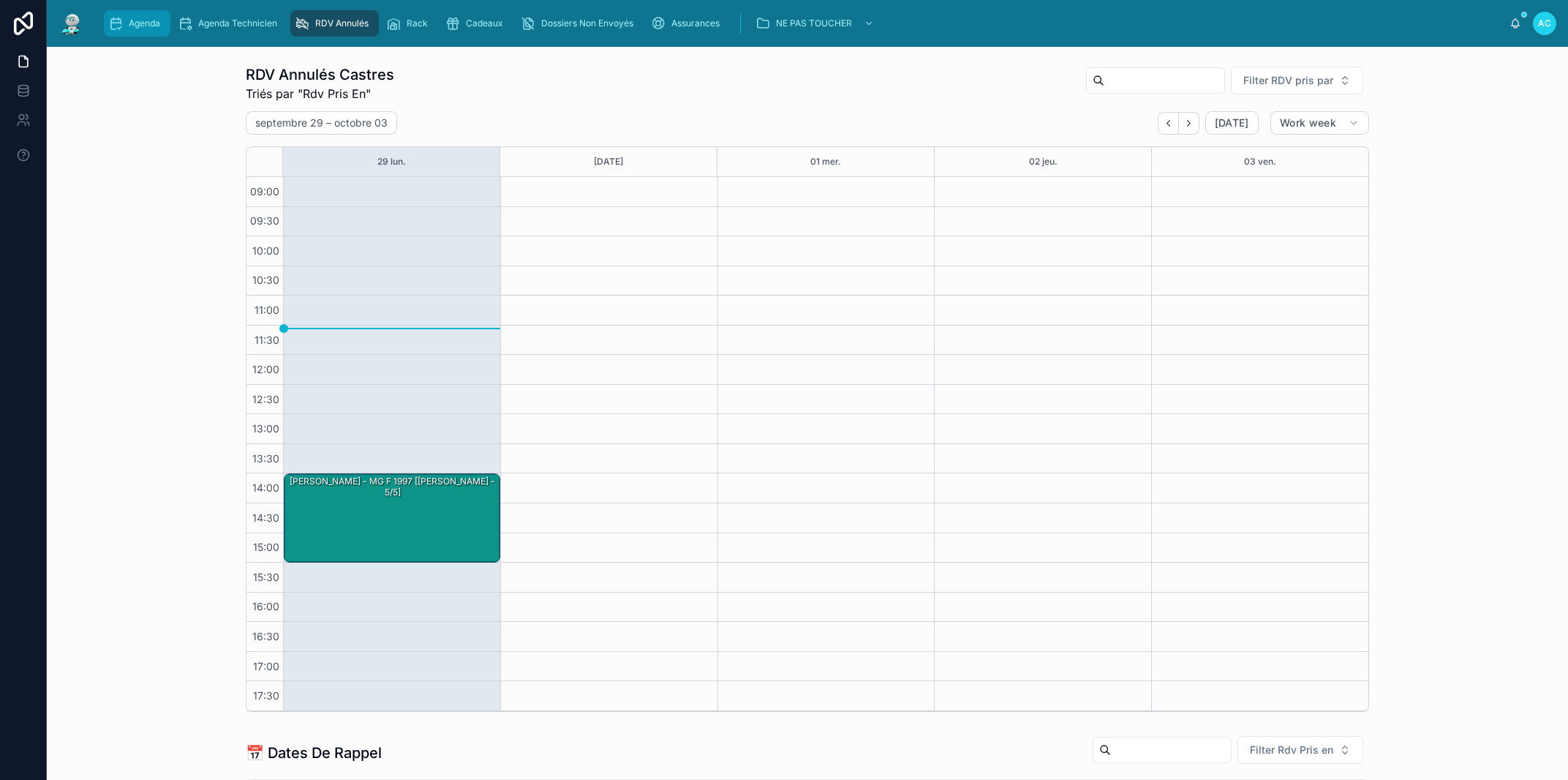
click at [154, 13] on div "Agenda" at bounding box center [137, 23] width 58 height 23
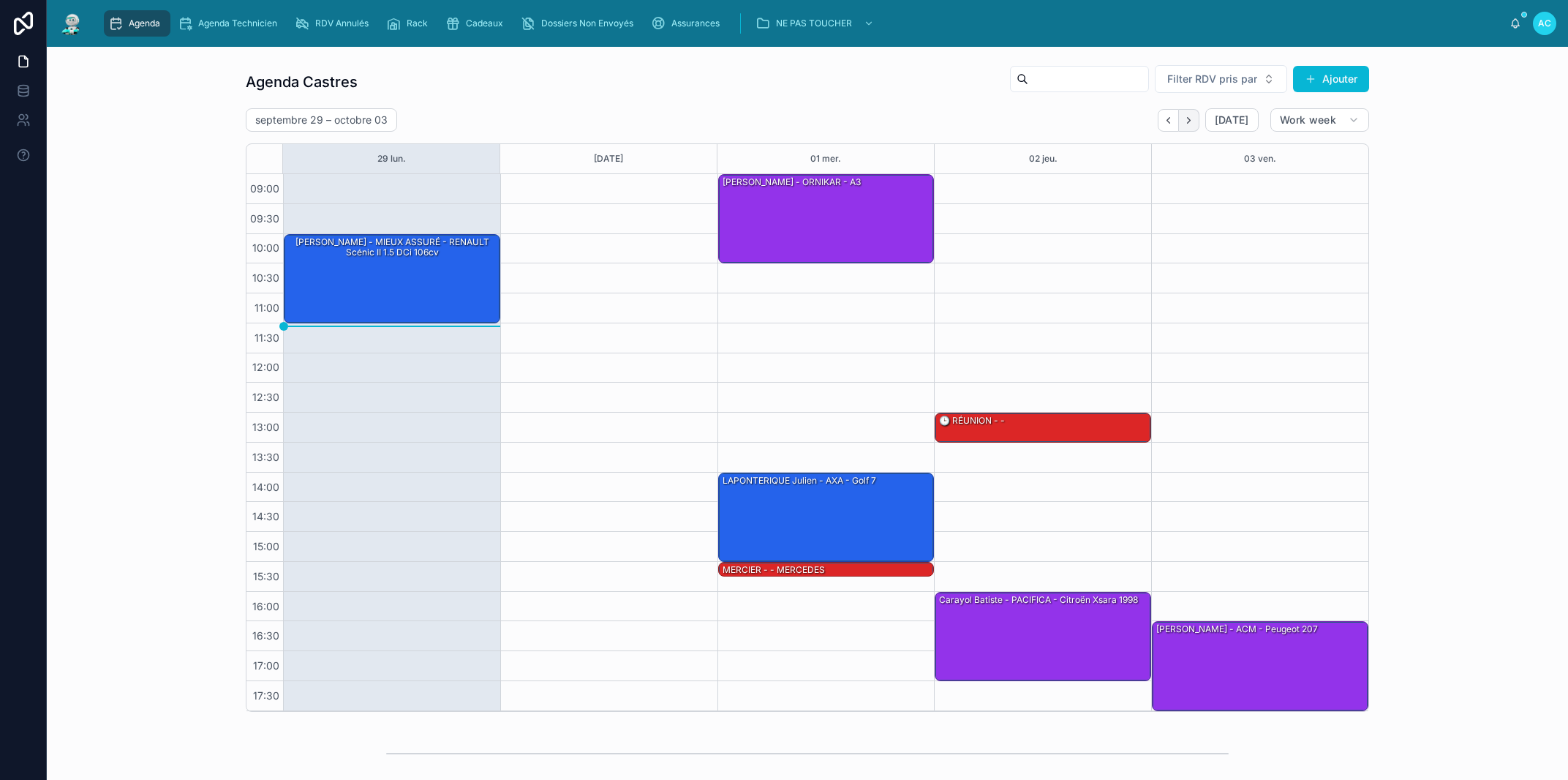
click at [1183, 118] on icon "Next" at bounding box center [1188, 119] width 11 height 11
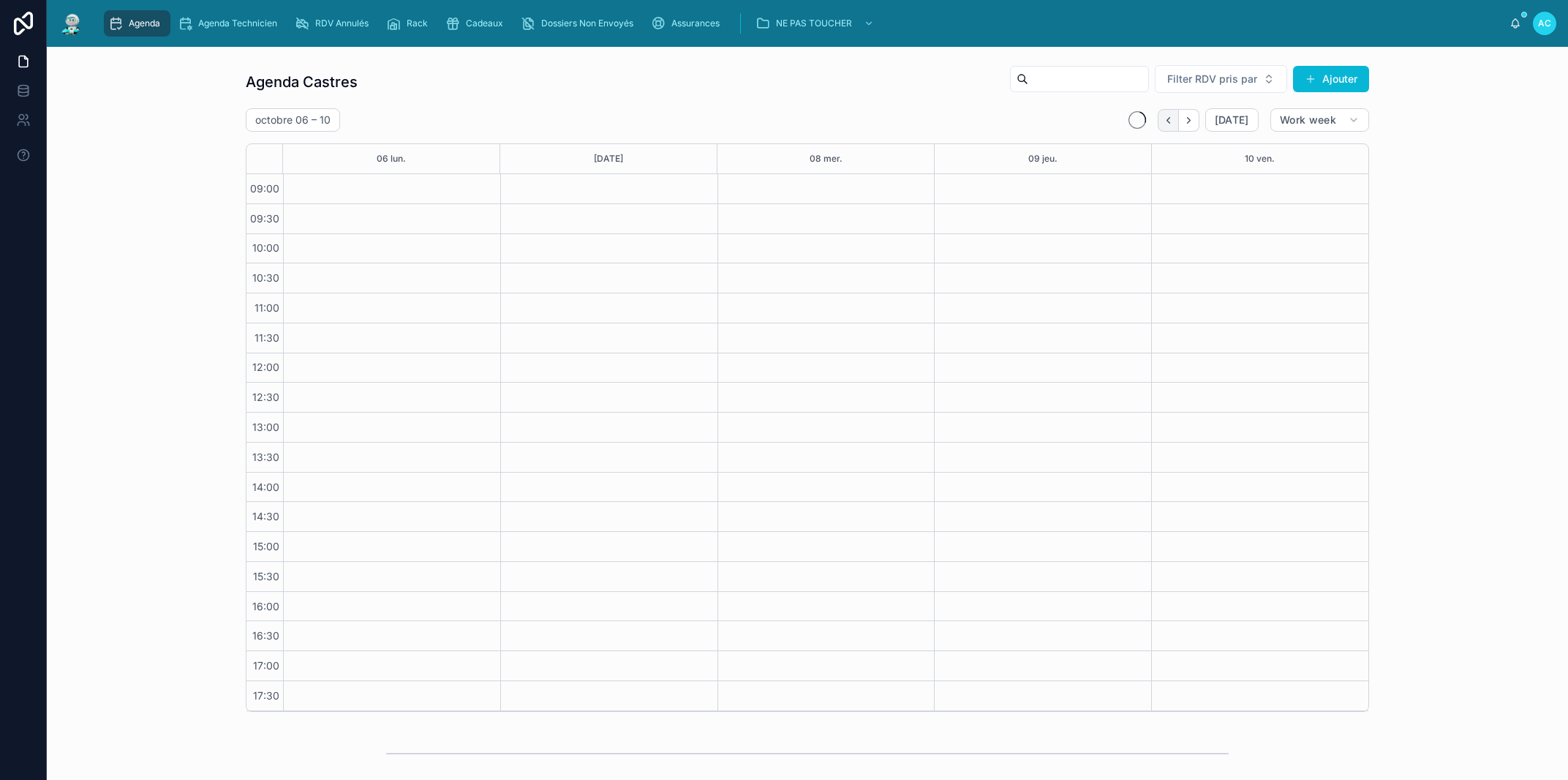
click at [1162, 117] on icon "Back" at bounding box center [1167, 119] width 11 height 11
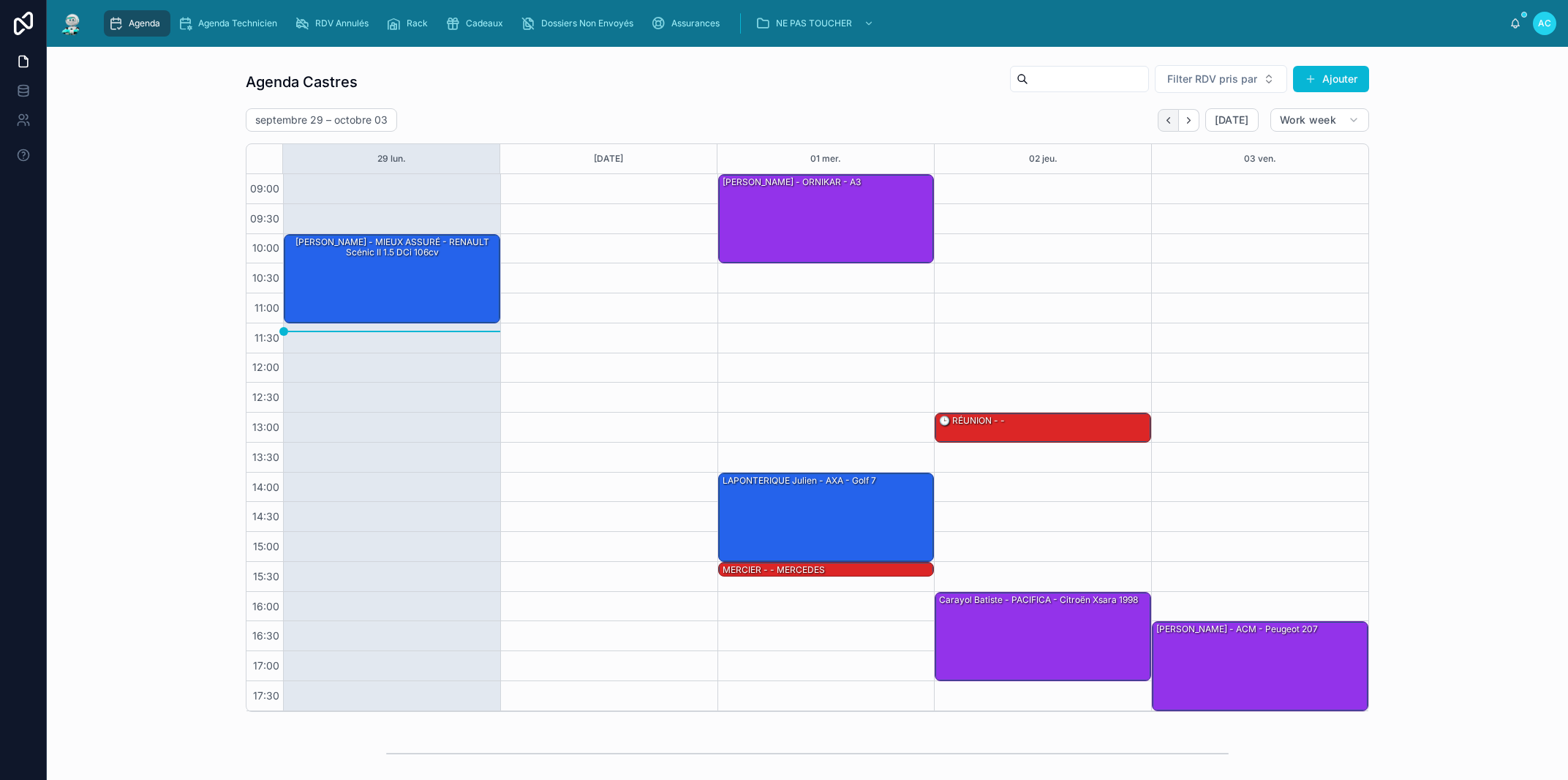
click at [1157, 121] on button "Back" at bounding box center [1168, 120] width 21 height 23
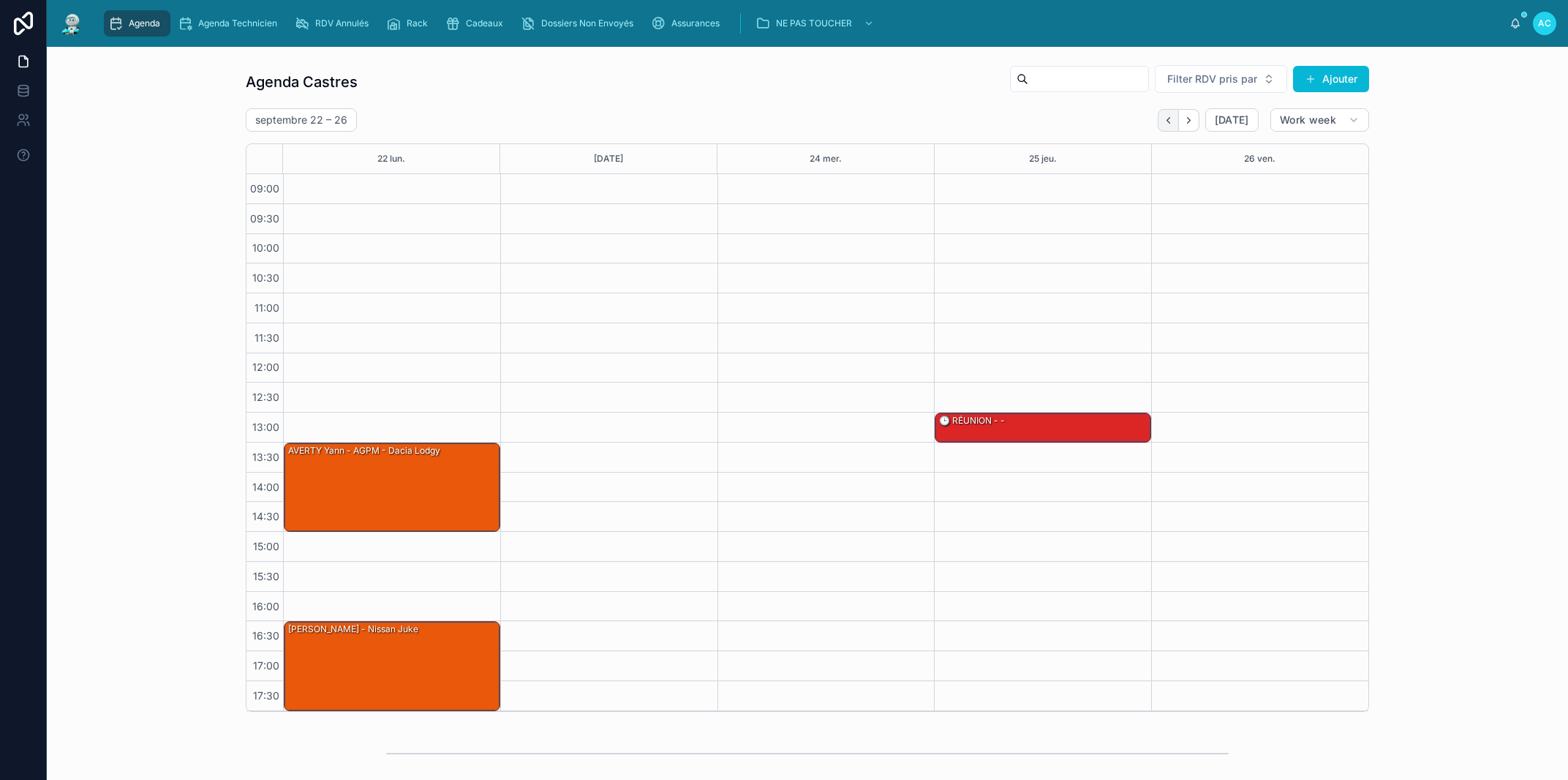
click at [1162, 121] on icon "Back" at bounding box center [1167, 119] width 11 height 11
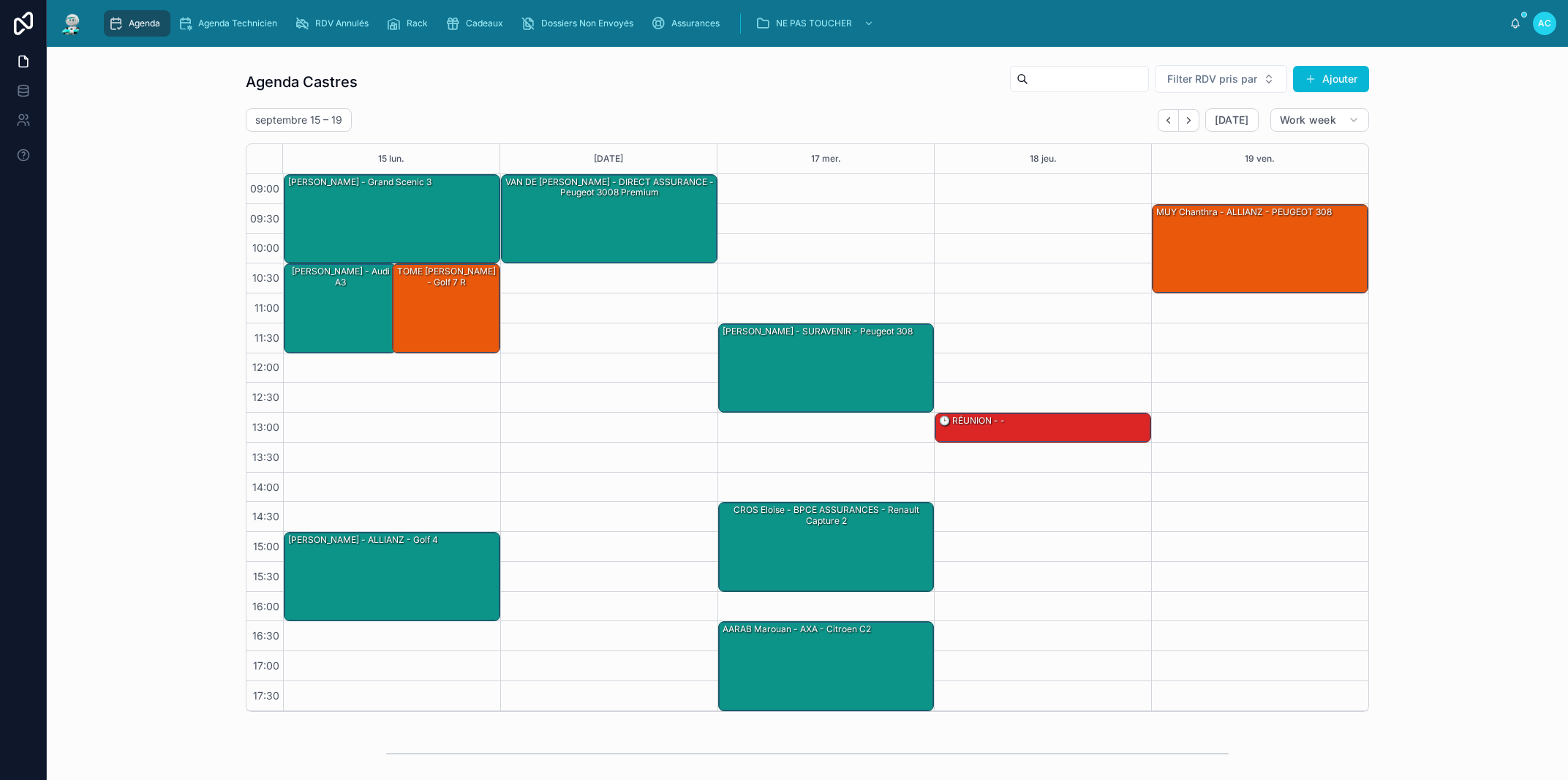
click at [1162, 121] on icon "Back" at bounding box center [1167, 119] width 11 height 11
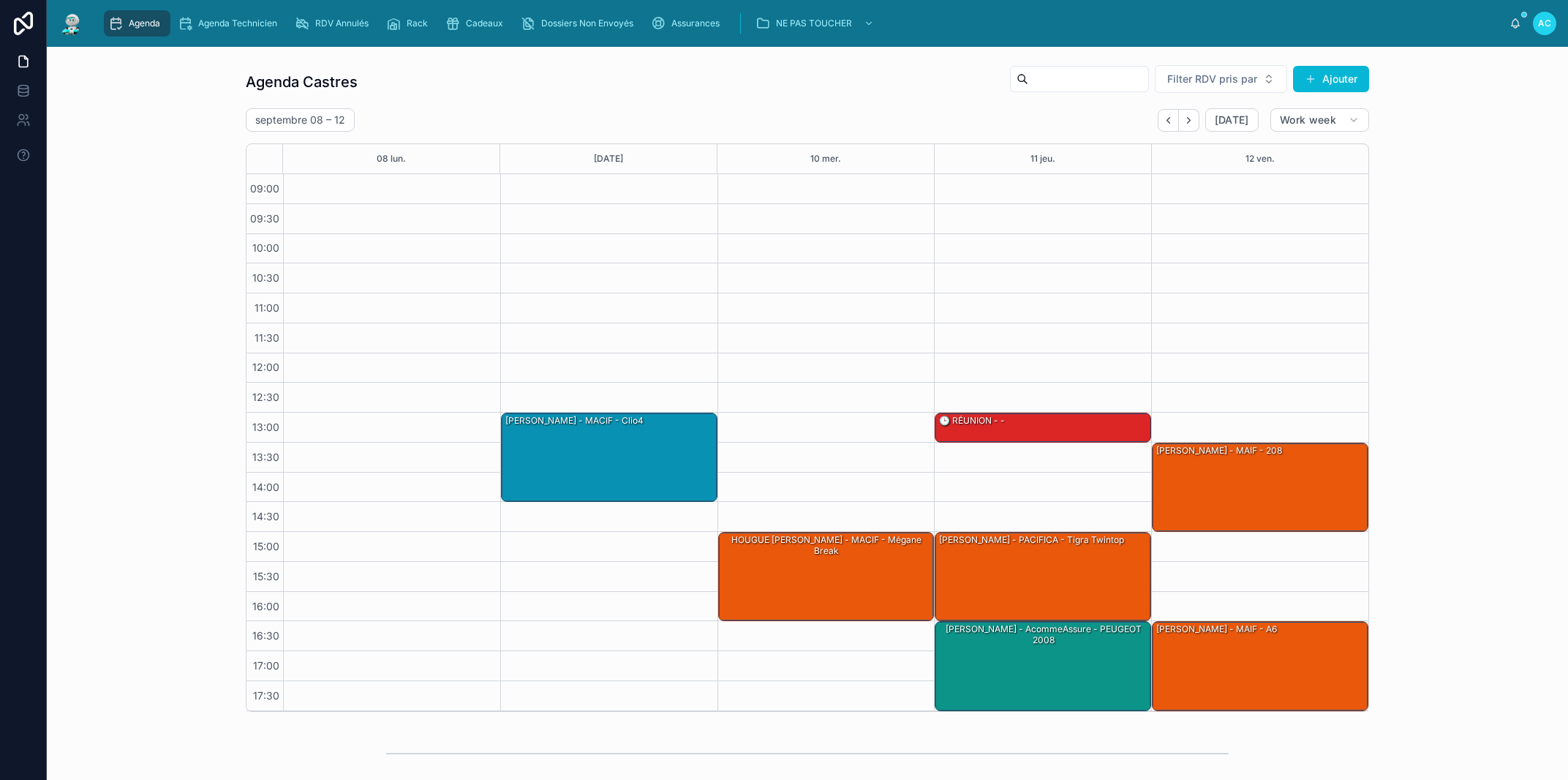
click at [1162, 121] on icon "Back" at bounding box center [1167, 119] width 11 height 11
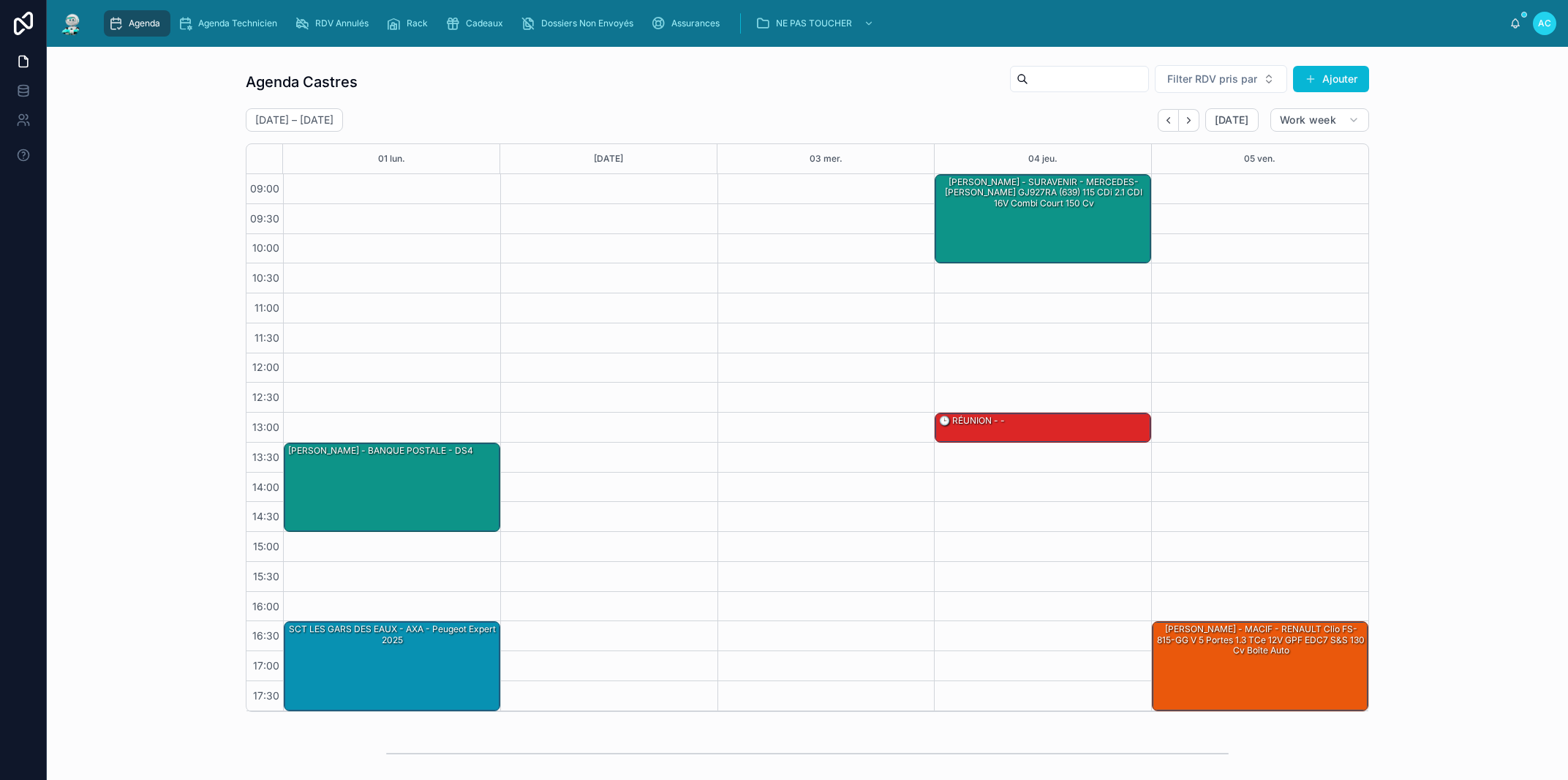
click at [811, 320] on div at bounding box center [826, 442] width 217 height 537
drag, startPoint x: 344, startPoint y: 23, endPoint x: 366, endPoint y: 29, distance: 22.8
click at [344, 23] on span "RDV Annulés" at bounding box center [342, 23] width 54 height 12
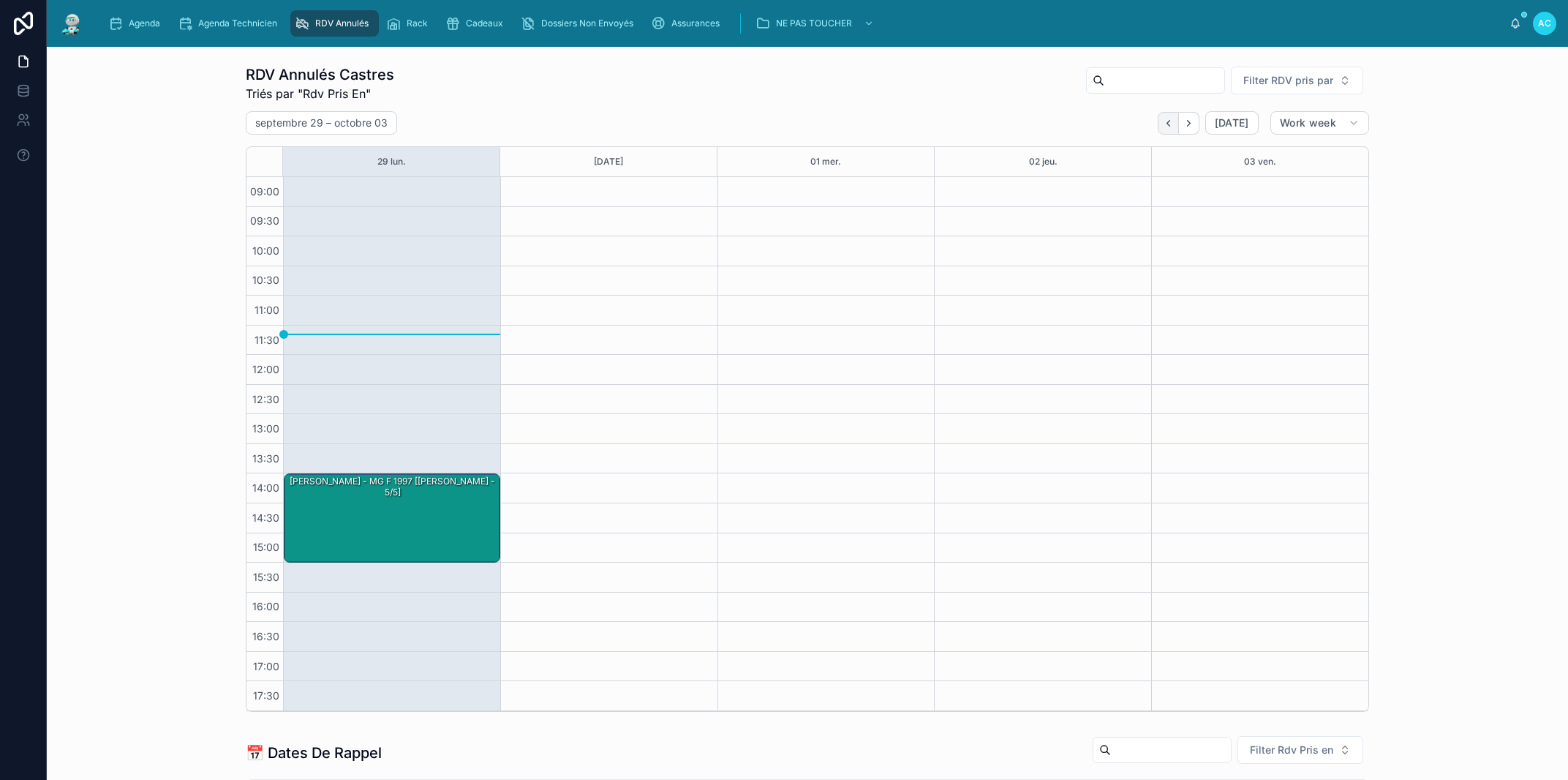
click at [1162, 127] on icon "Back" at bounding box center [1167, 122] width 11 height 11
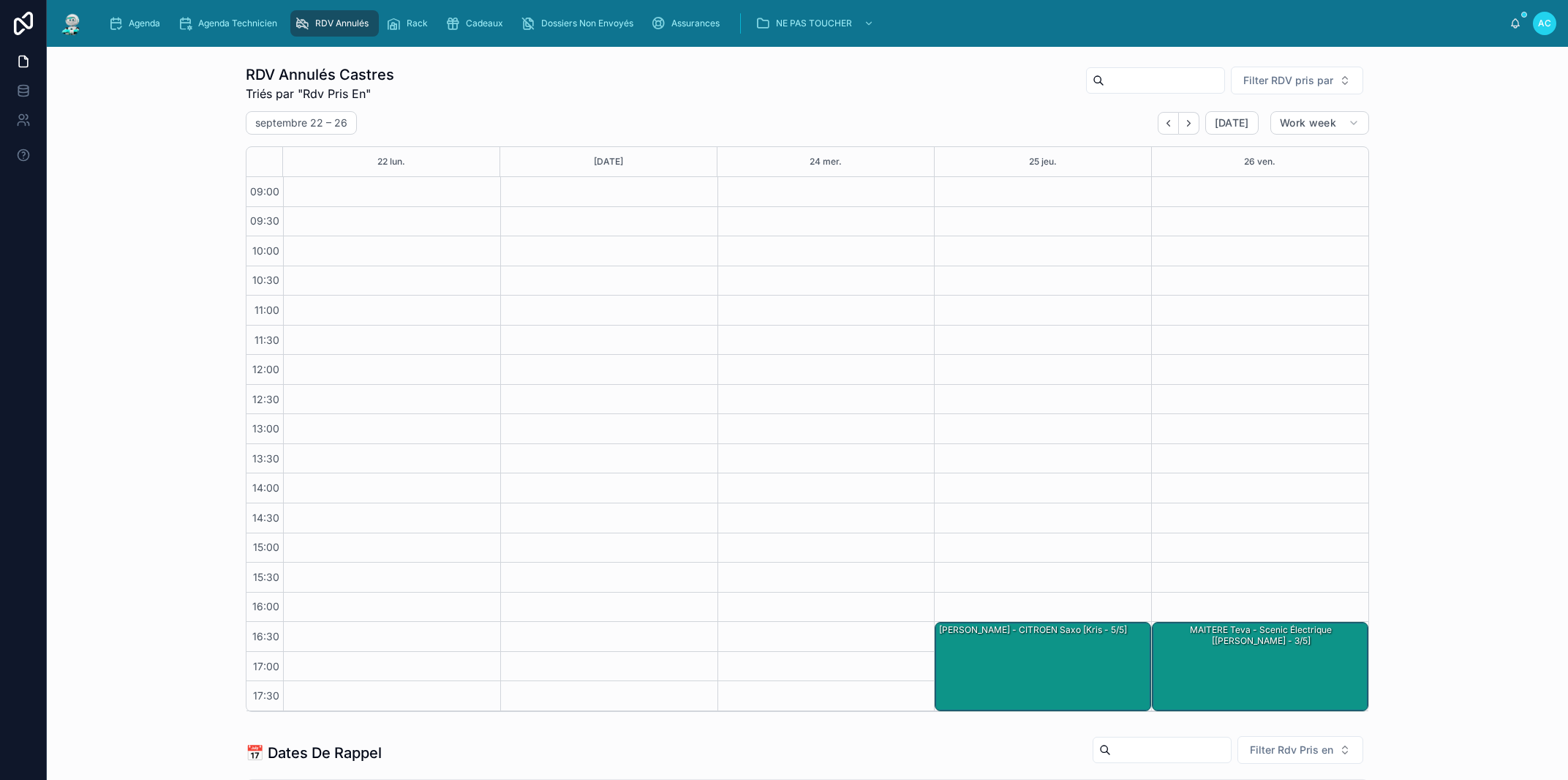
click at [1162, 127] on icon "Back" at bounding box center [1167, 122] width 11 height 11
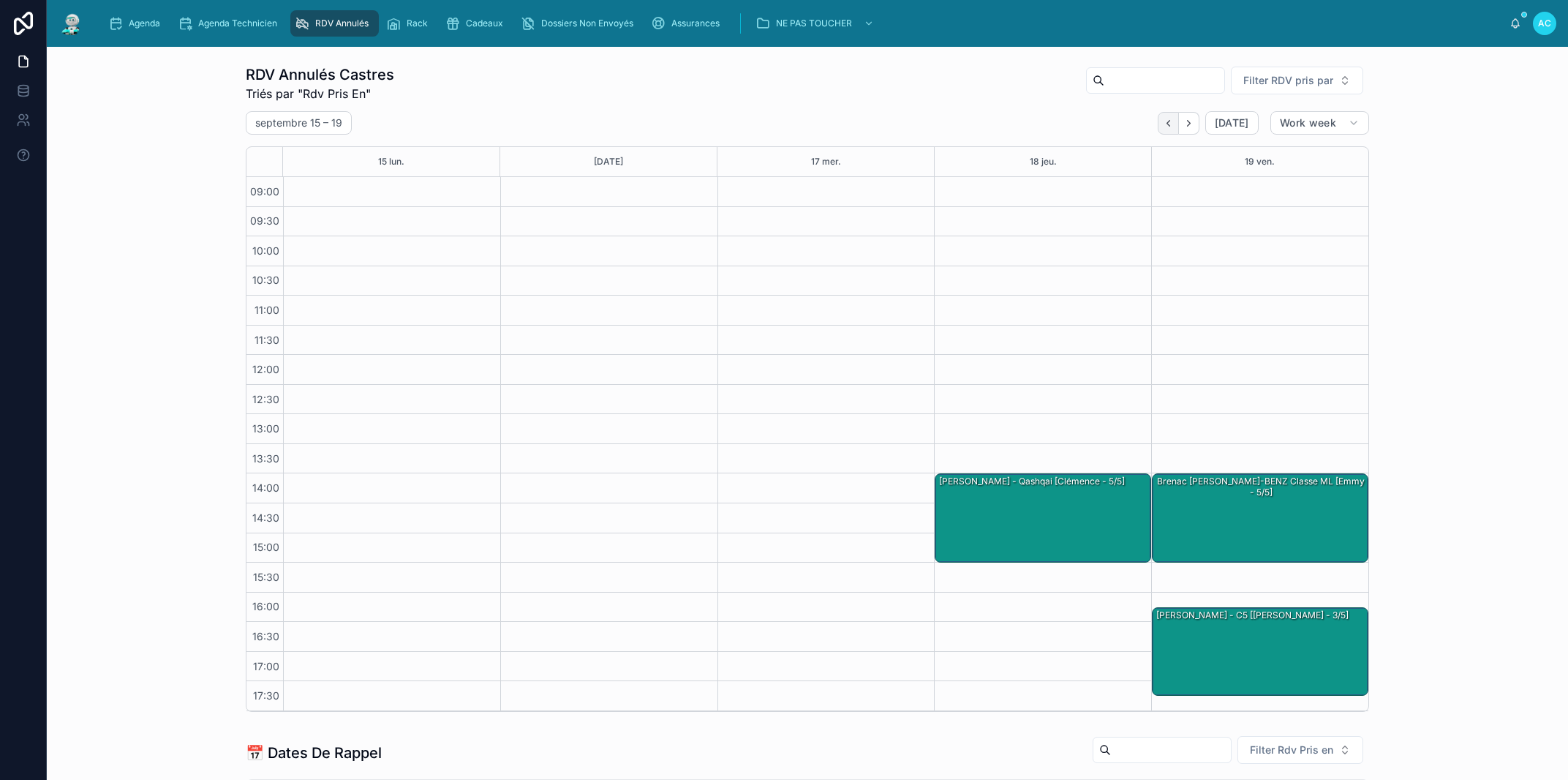
click at [1167, 124] on icon "Back" at bounding box center [1167, 122] width 11 height 11
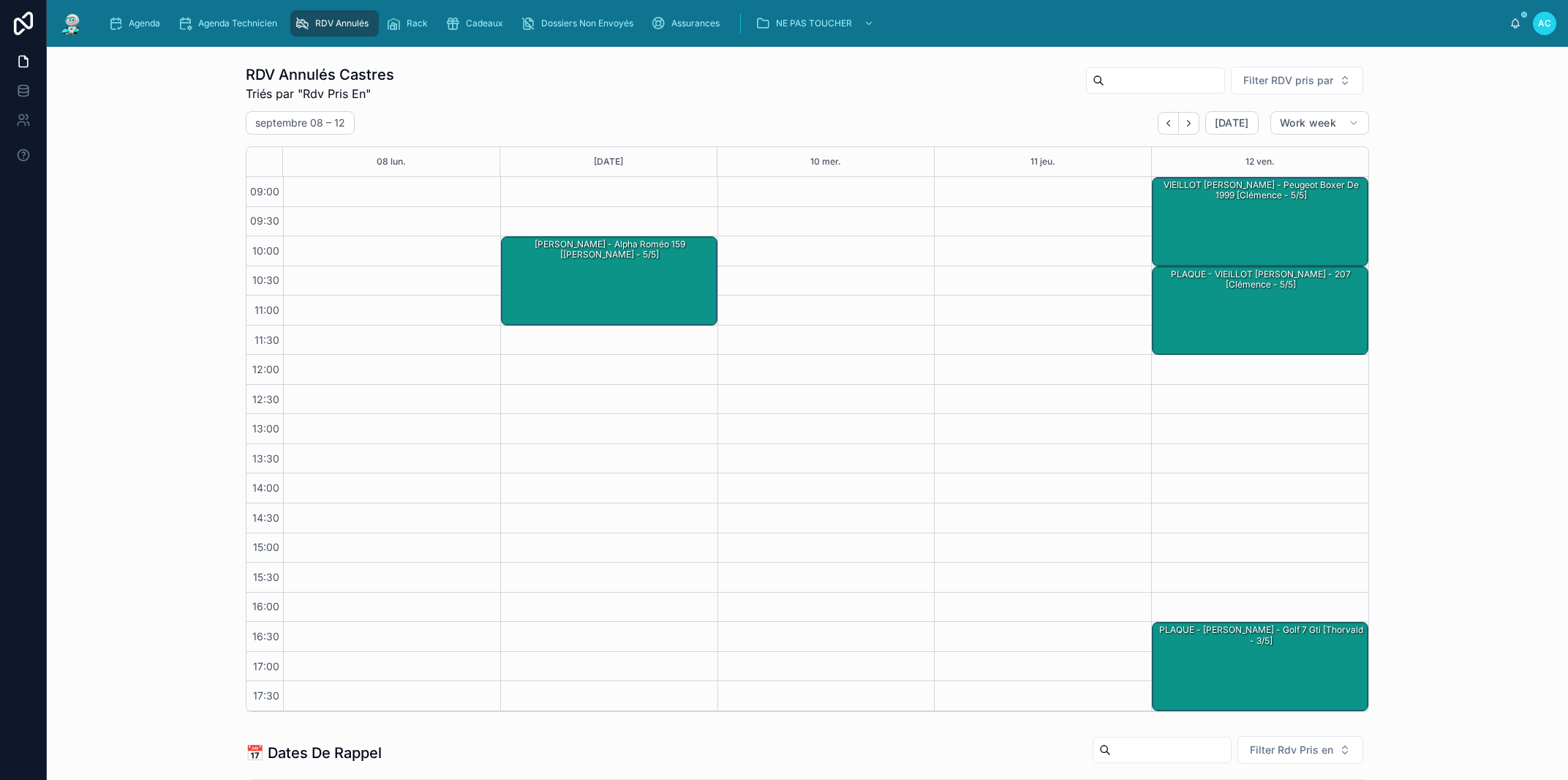
click at [1167, 124] on icon "Back" at bounding box center [1167, 122] width 11 height 11
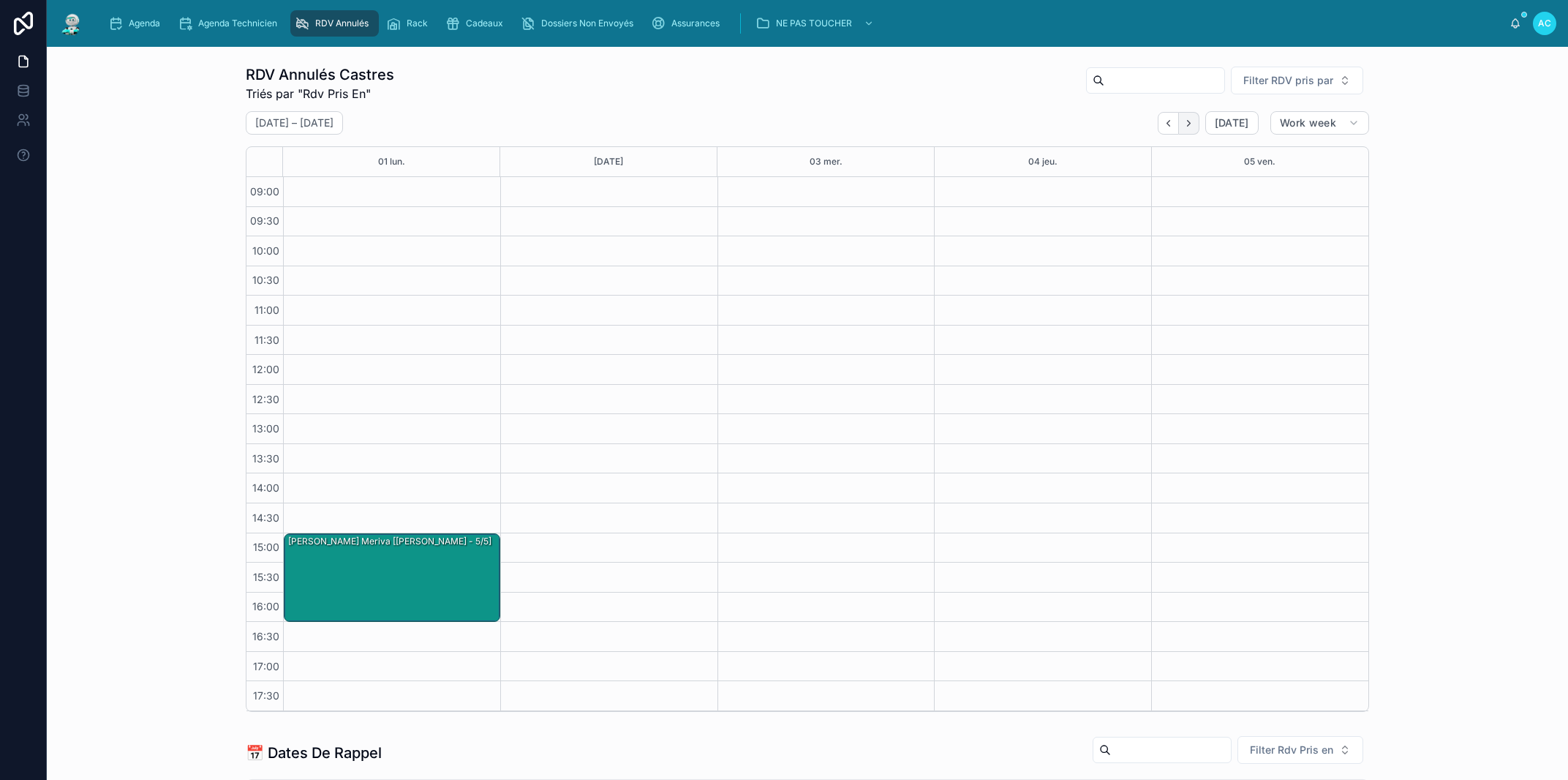
click at [1185, 120] on icon "Next" at bounding box center [1188, 122] width 11 height 11
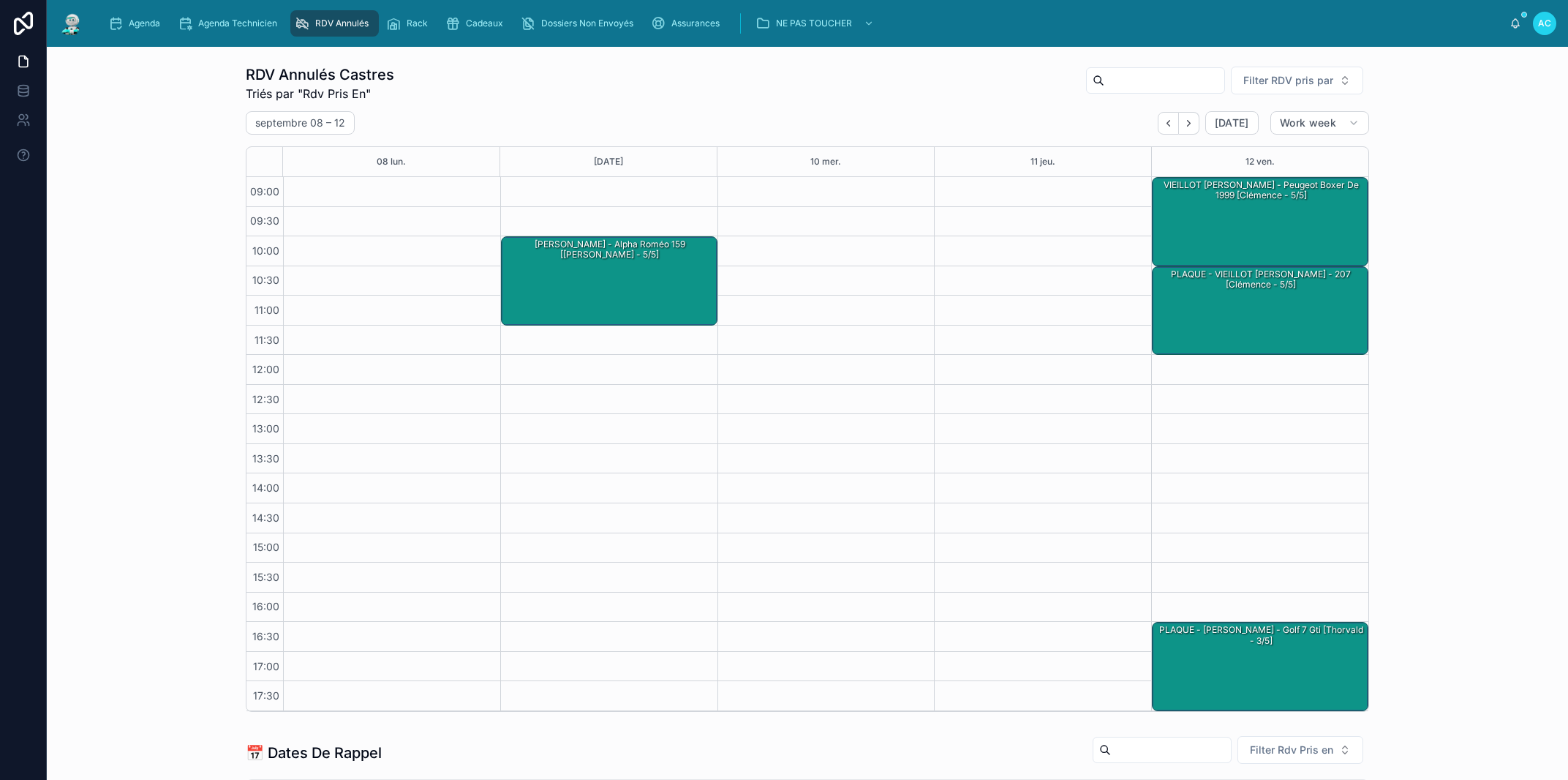
click at [1185, 120] on icon "Next" at bounding box center [1188, 122] width 11 height 11
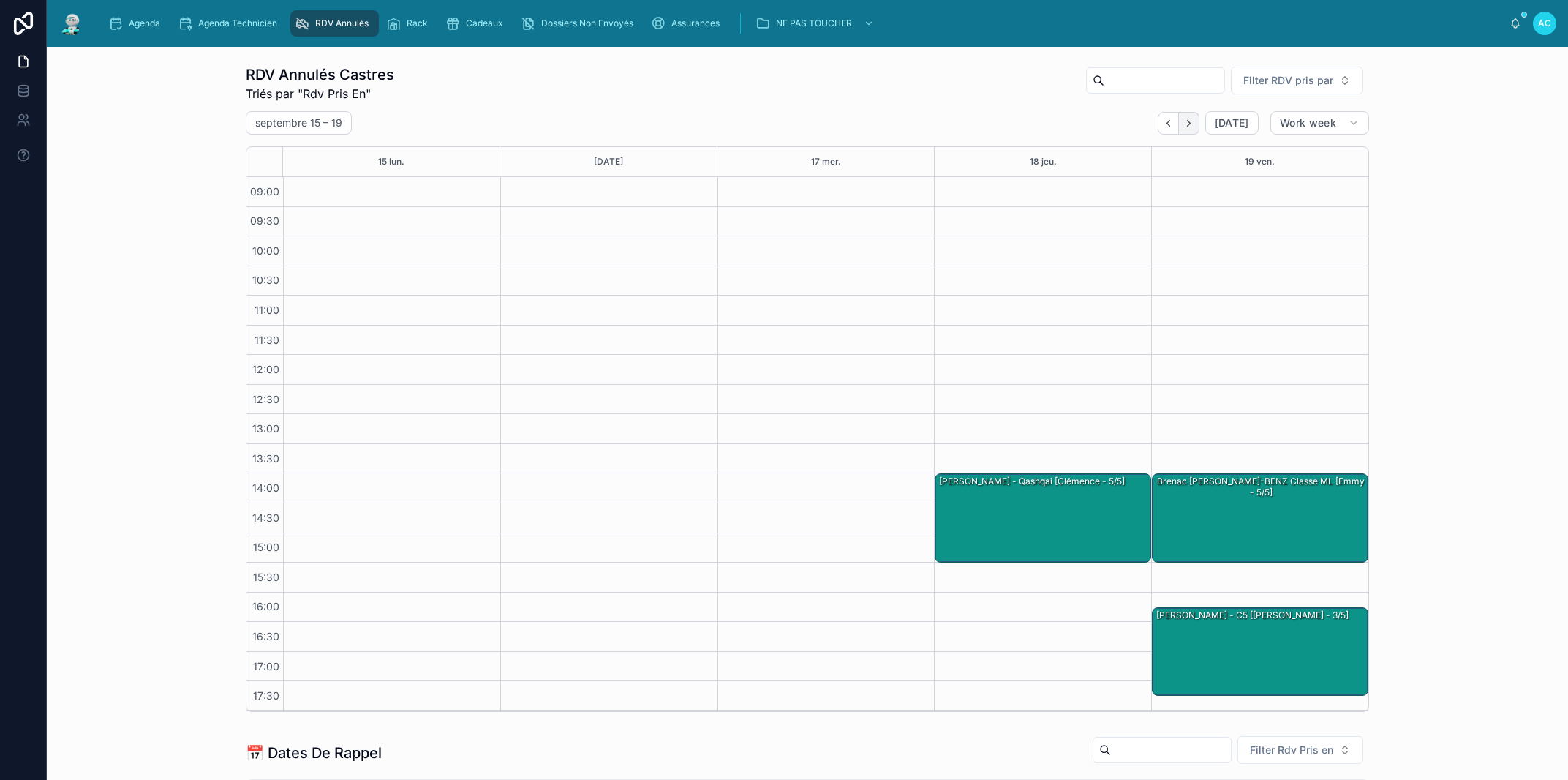
click at [1187, 121] on icon "Next" at bounding box center [1188, 122] width 11 height 11
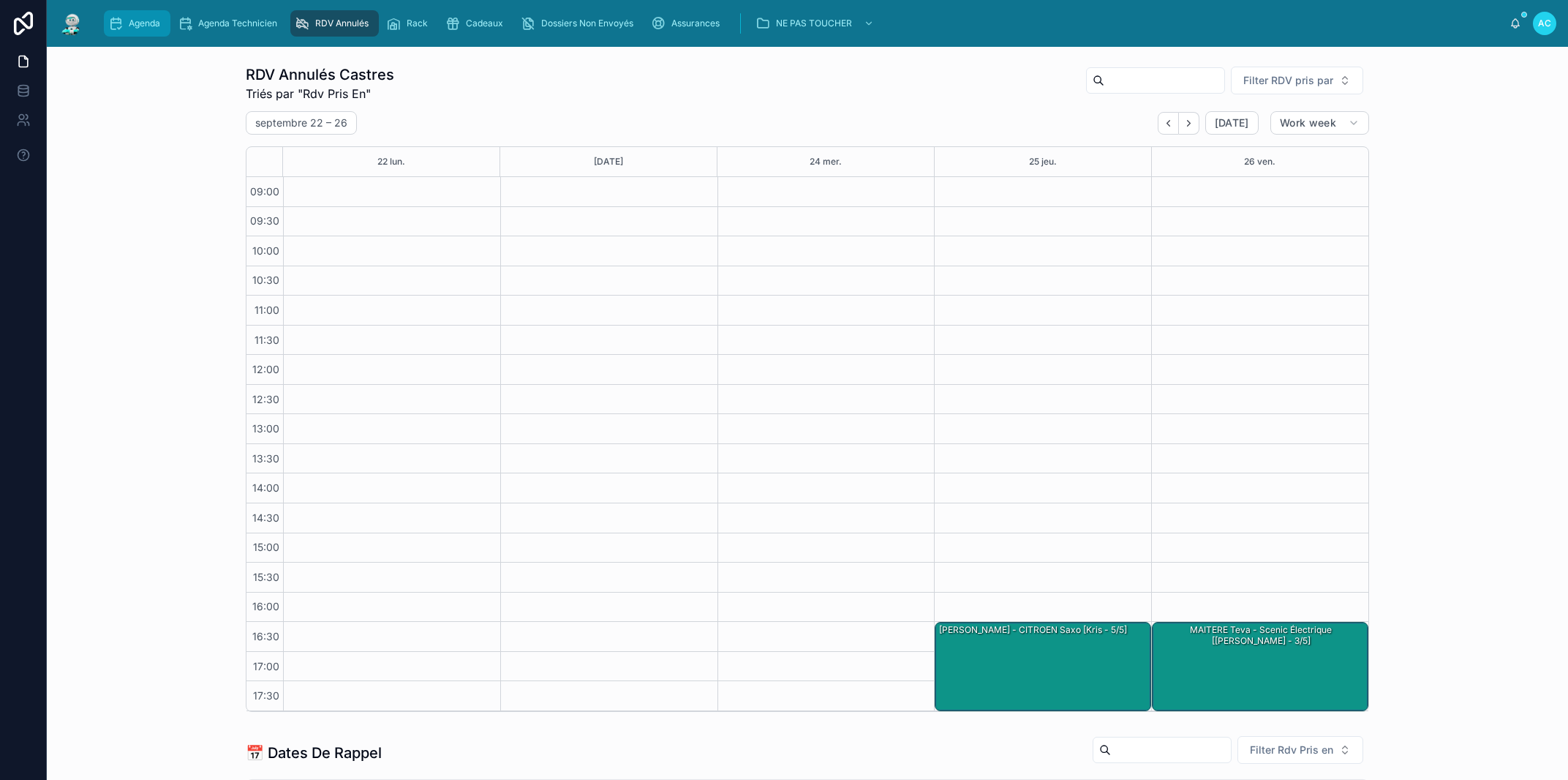
click at [157, 23] on span "Agenda" at bounding box center [144, 23] width 32 height 12
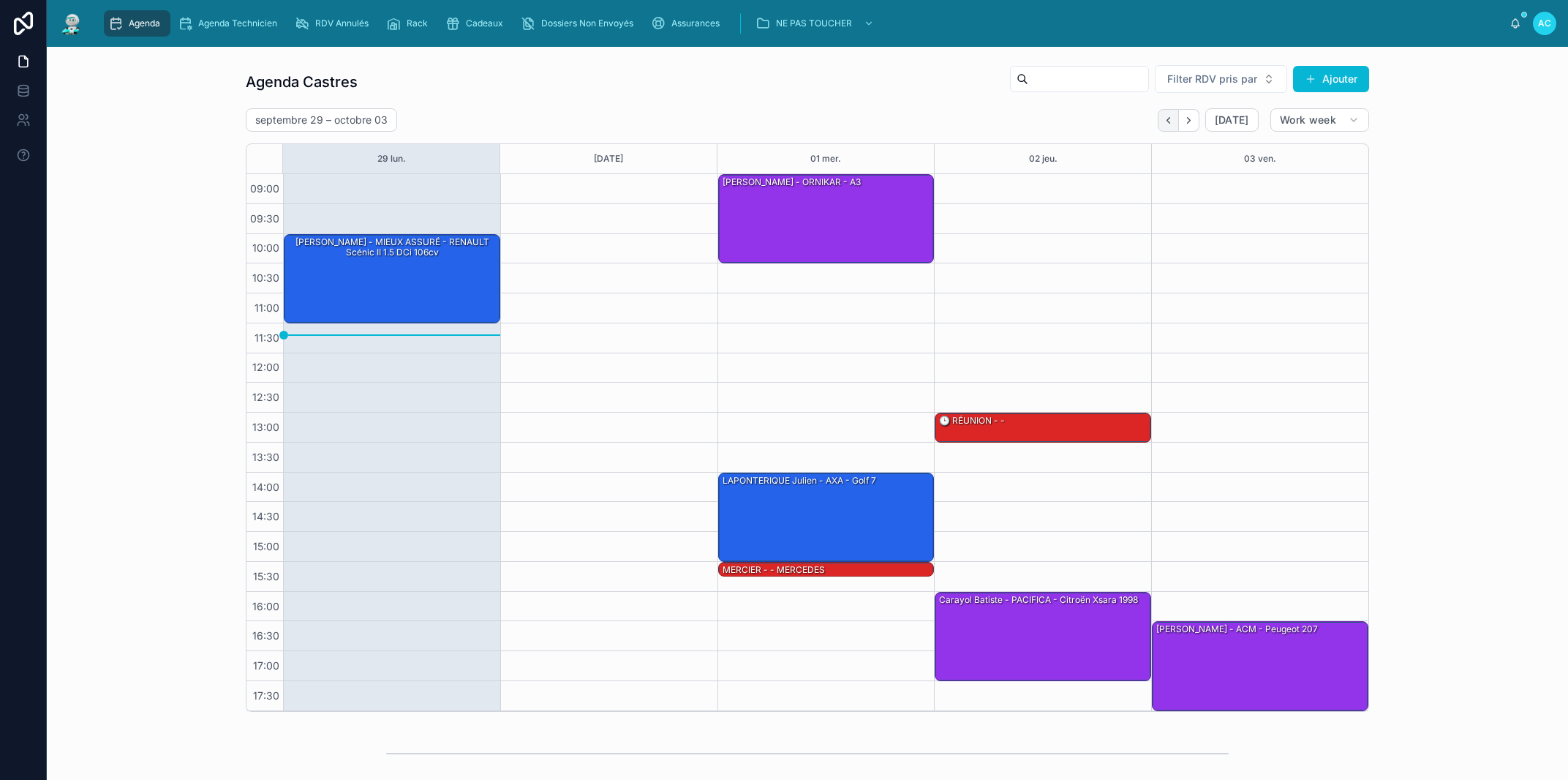
click at [1170, 120] on button "Back" at bounding box center [1168, 120] width 21 height 23
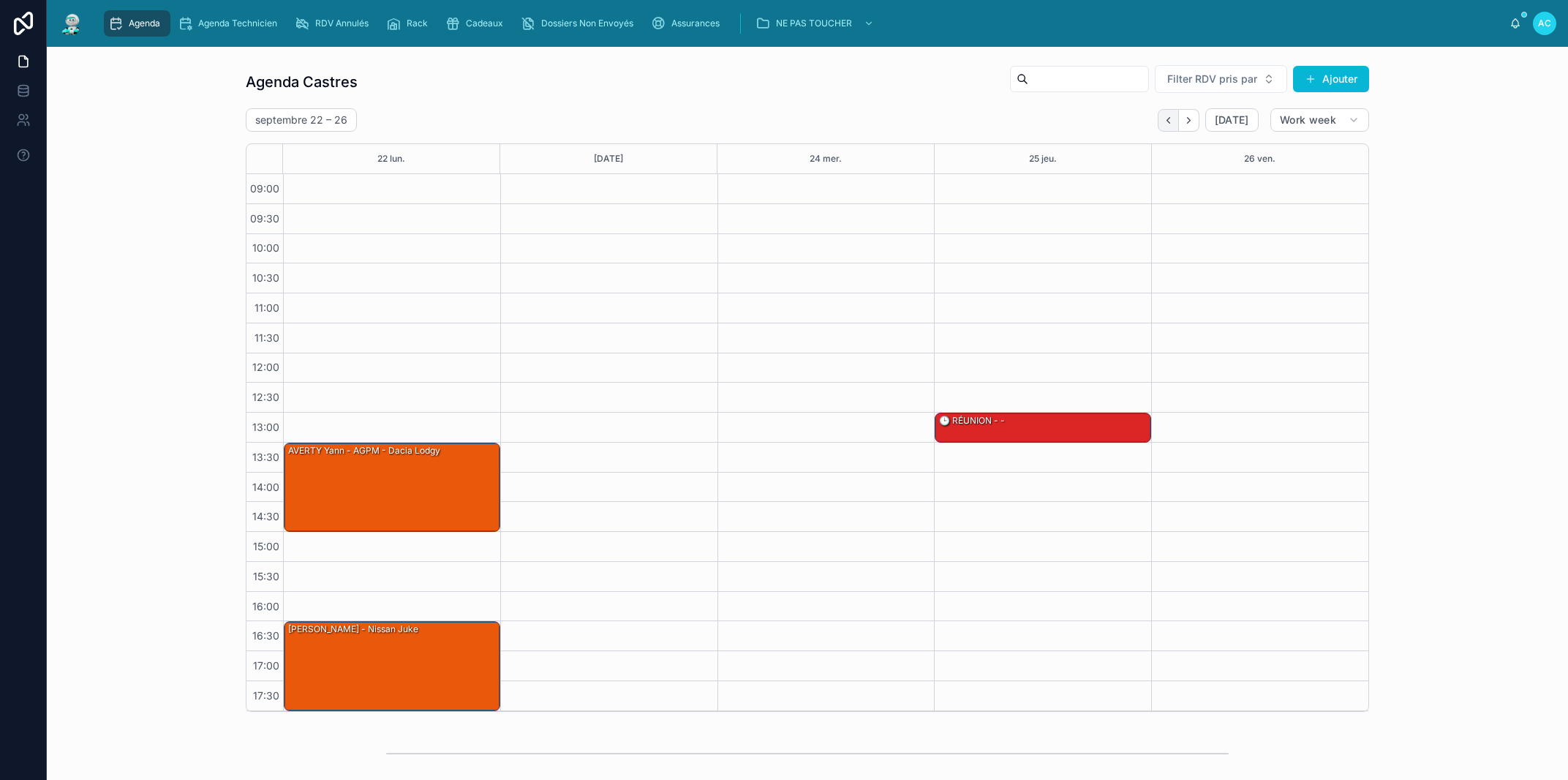
click at [1165, 120] on icon "Back" at bounding box center [1167, 119] width 11 height 11
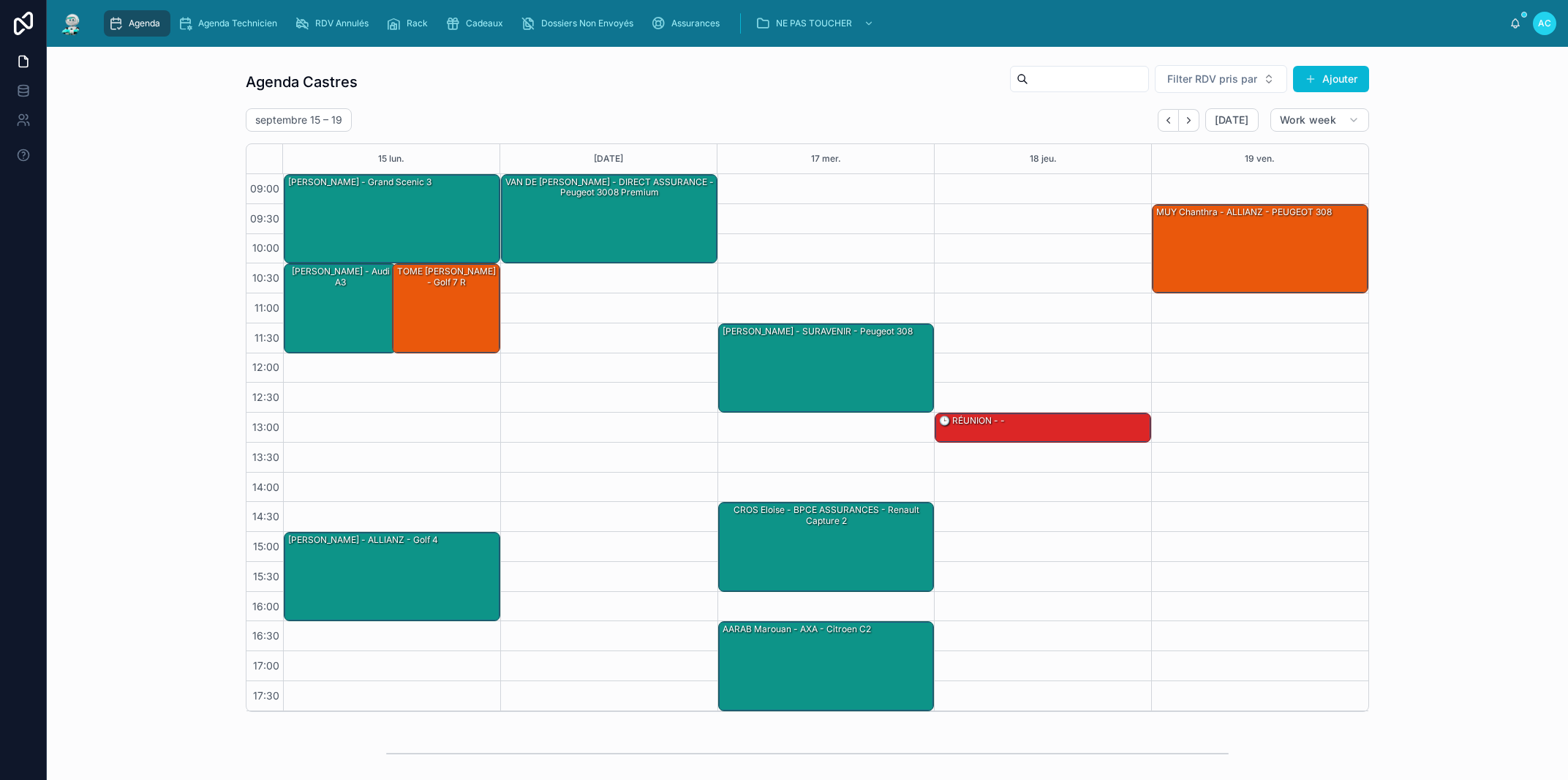
click at [1165, 120] on icon "Back" at bounding box center [1167, 119] width 11 height 11
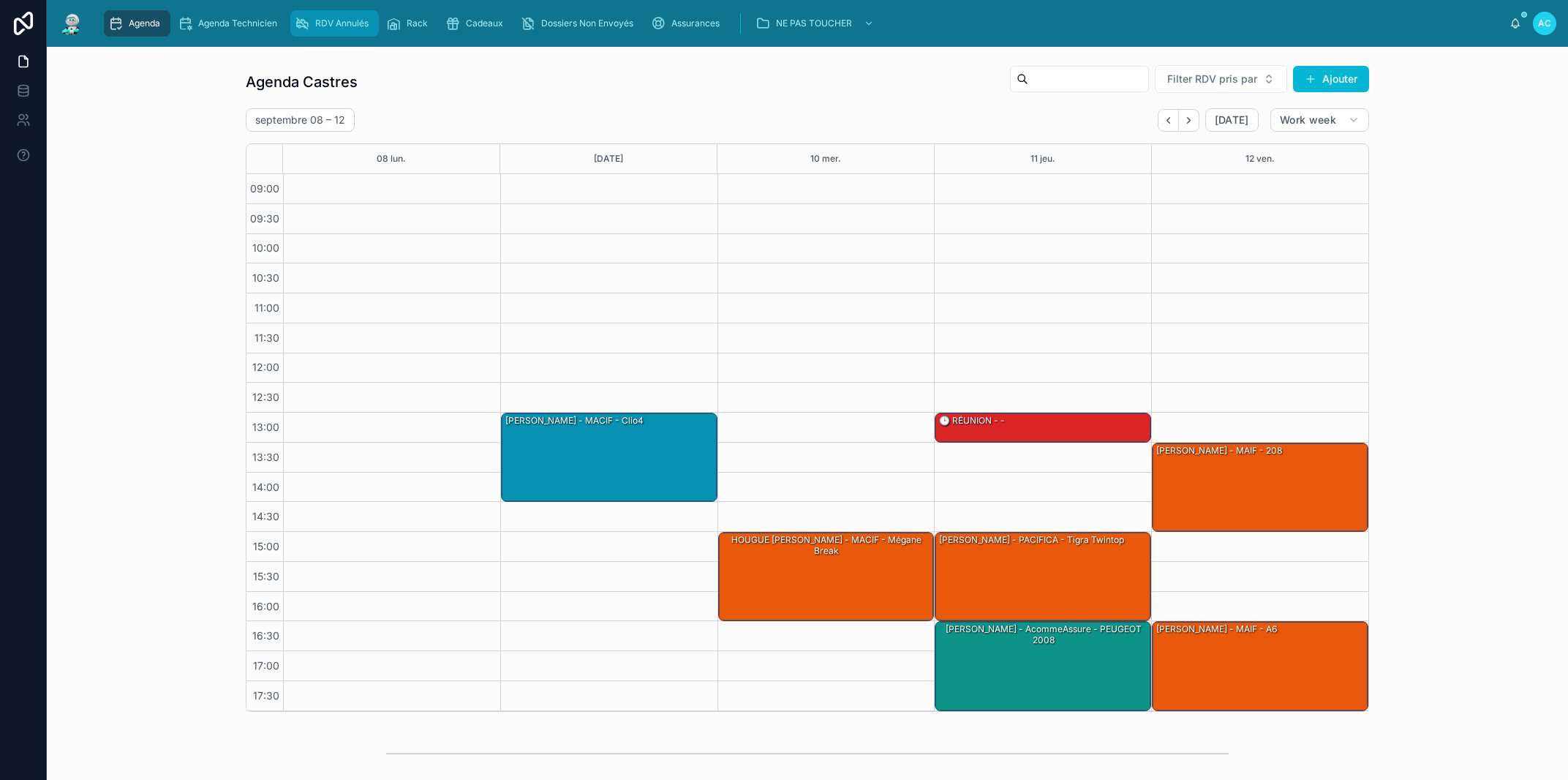
click at [342, 16] on div "RDV Annulés" at bounding box center [335, 23] width 80 height 23
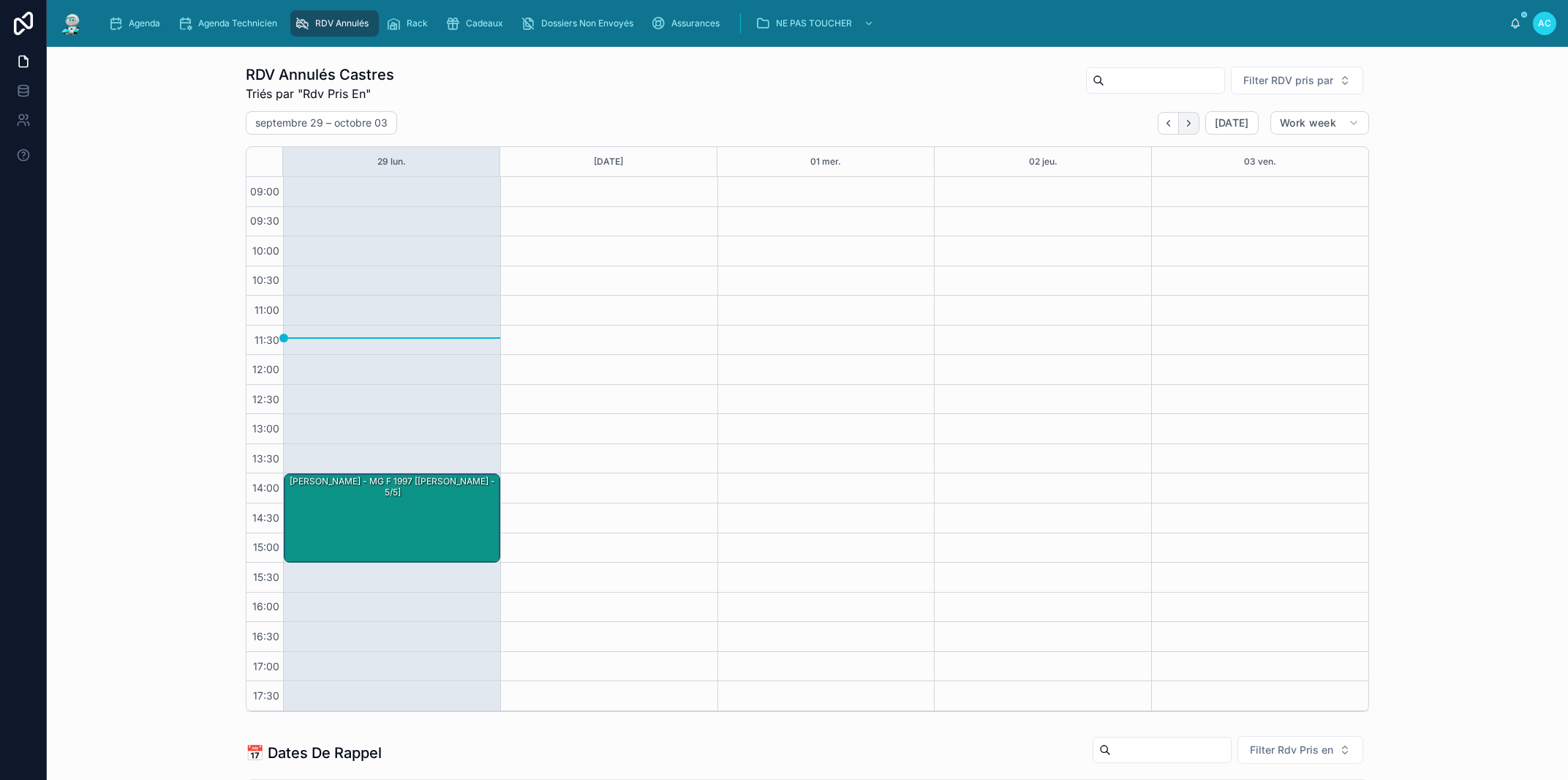
click at [1181, 129] on button "Next" at bounding box center [1188, 123] width 20 height 23
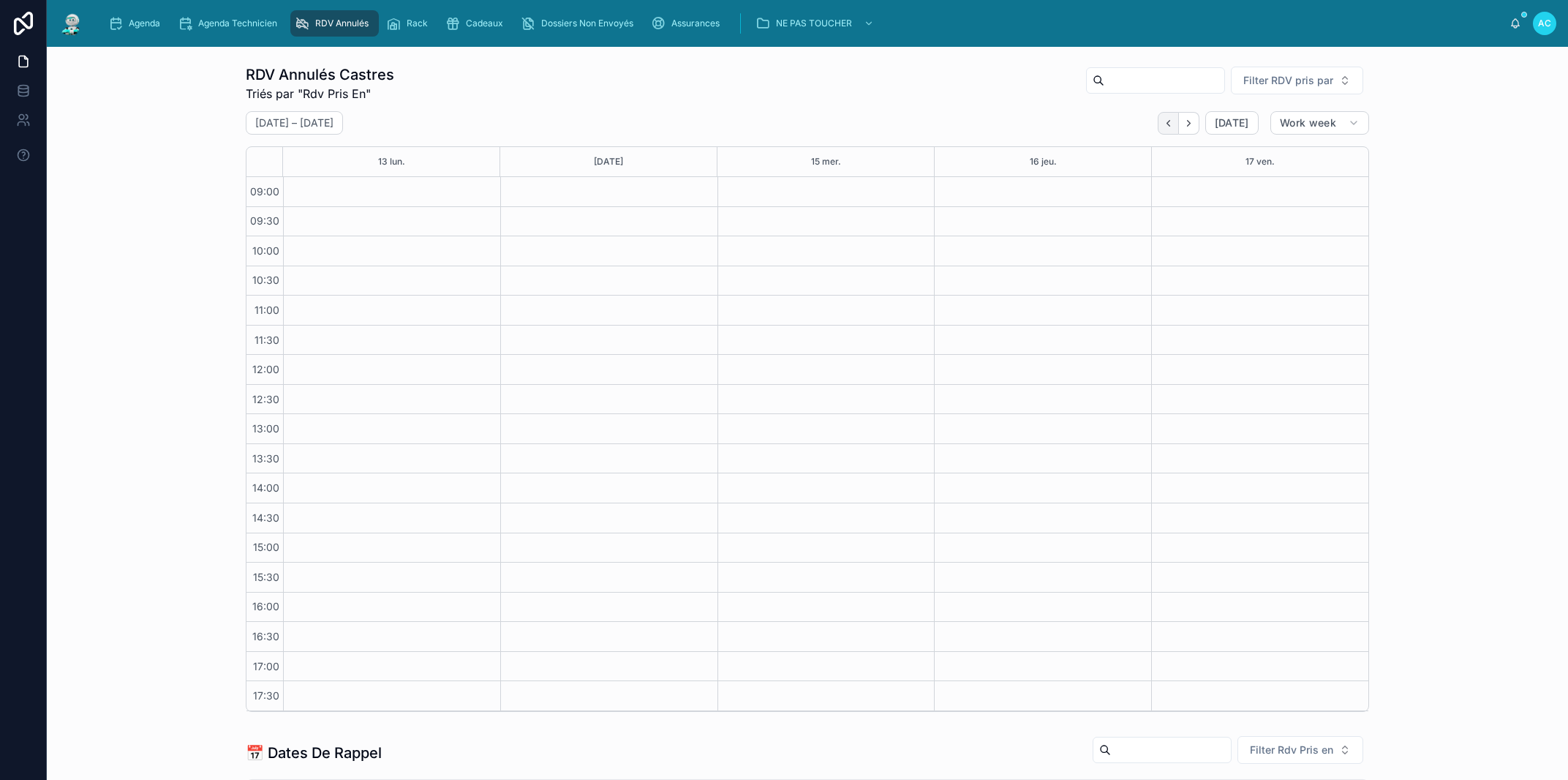
click at [1157, 117] on button "Back" at bounding box center [1168, 123] width 21 height 23
click at [1183, 121] on icon "Next" at bounding box center [1188, 122] width 11 height 11
click at [1162, 121] on icon "Back" at bounding box center [1167, 122] width 11 height 11
click at [1162, 127] on icon "Back" at bounding box center [1167, 122] width 11 height 11
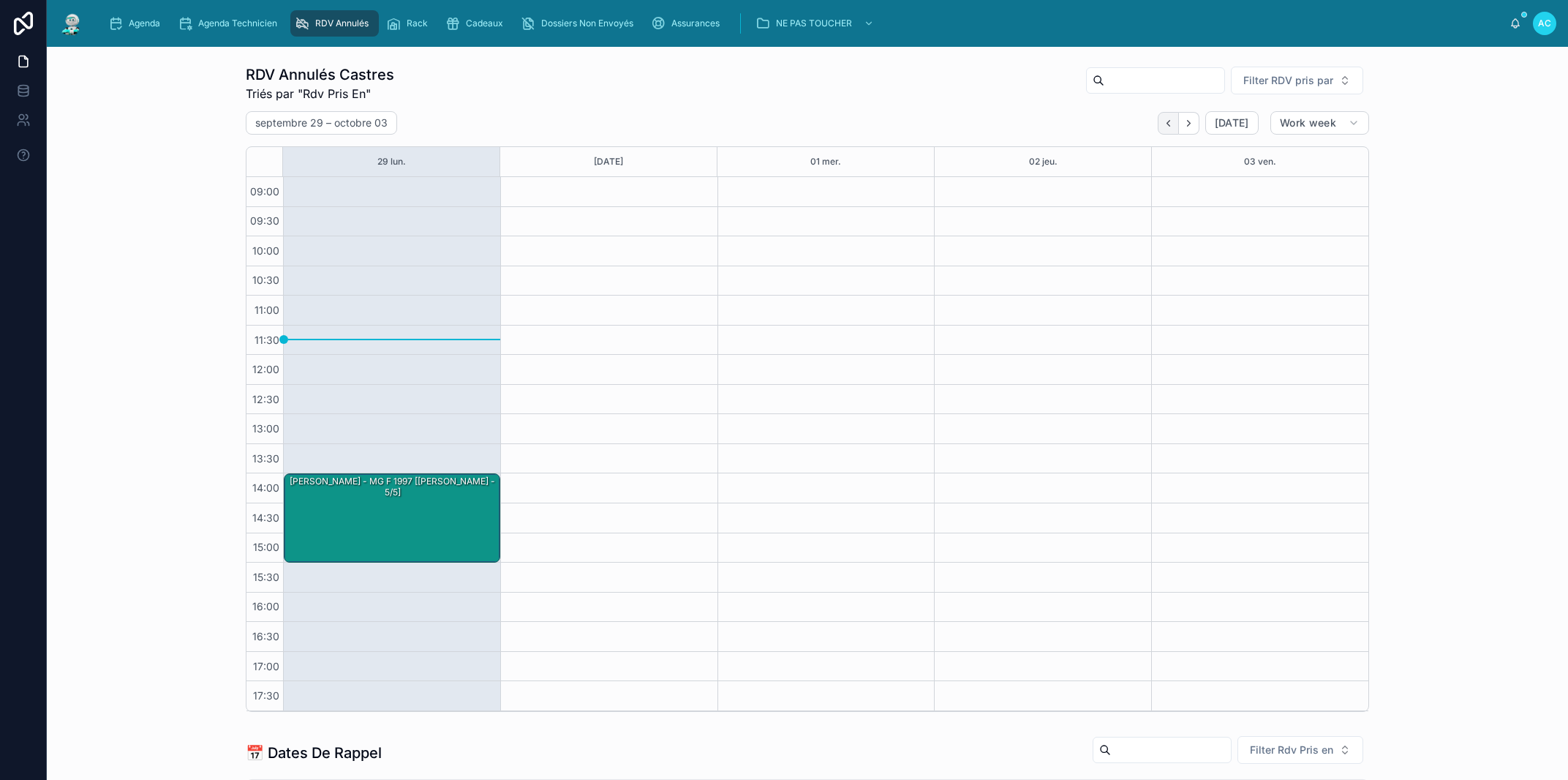
click at [1166, 125] on icon "Back" at bounding box center [1167, 123] width 3 height 6
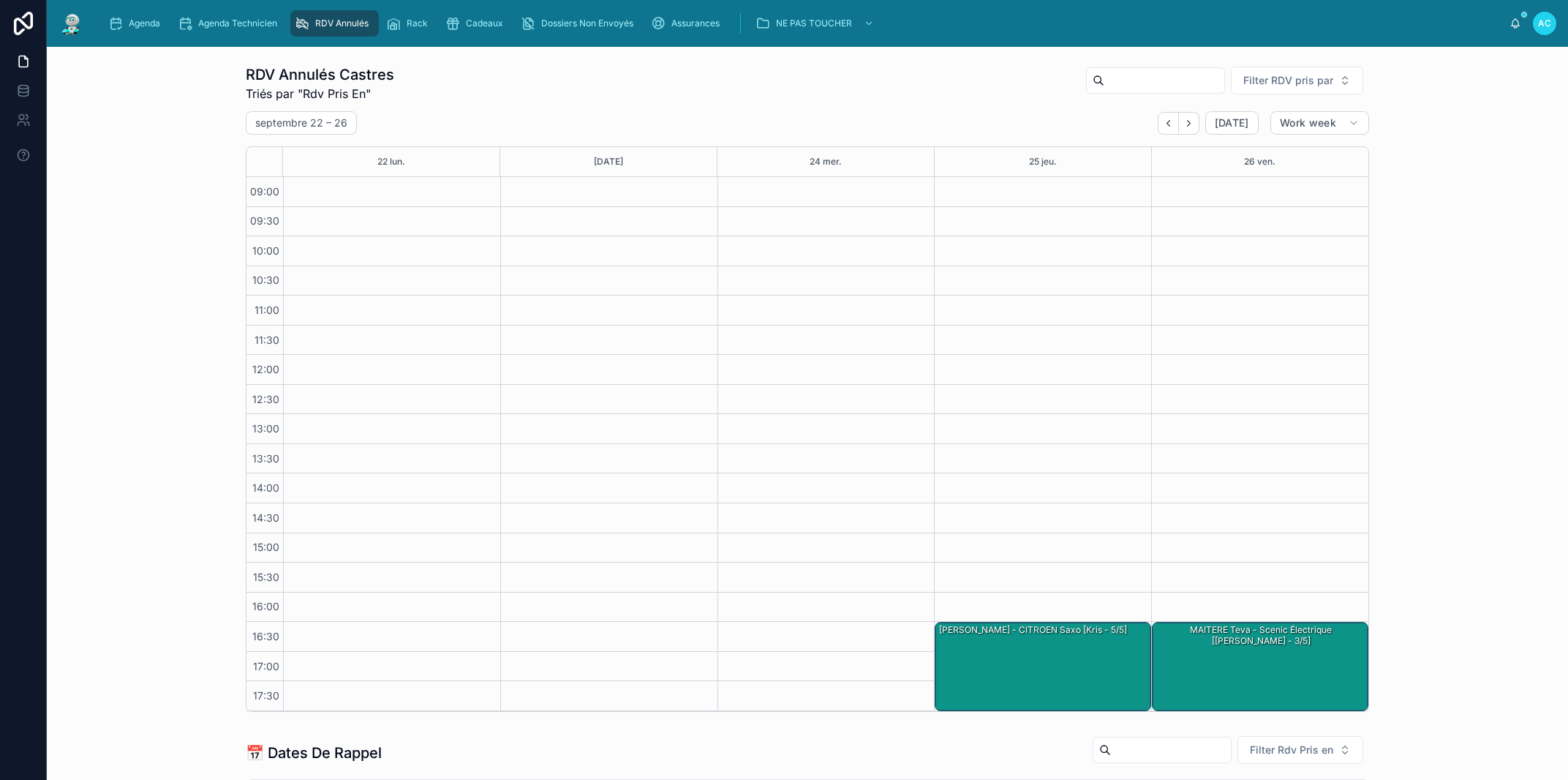
click at [1166, 125] on icon "Back" at bounding box center [1167, 123] width 3 height 6
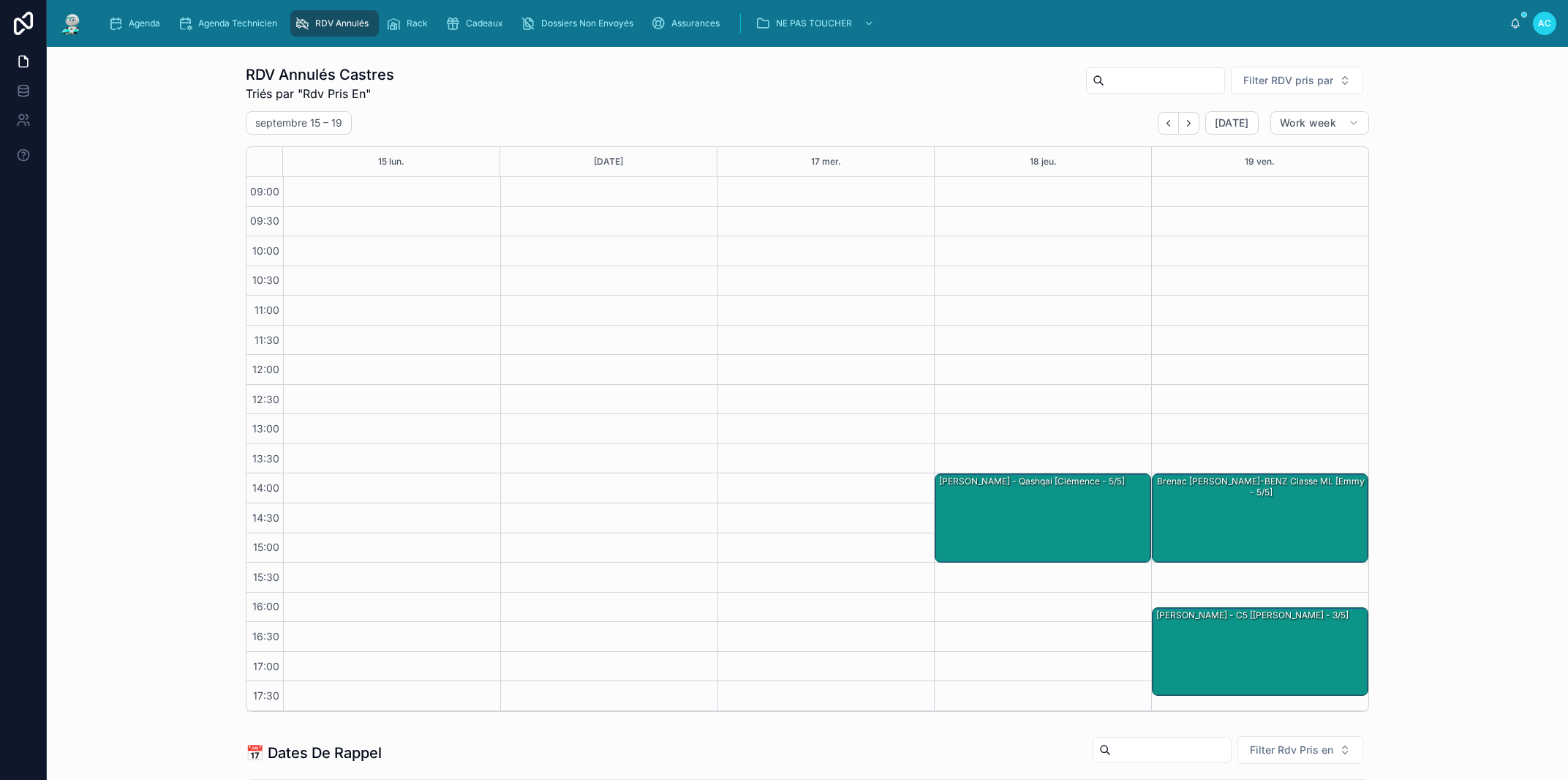
click at [1166, 125] on icon "Back" at bounding box center [1167, 123] width 3 height 6
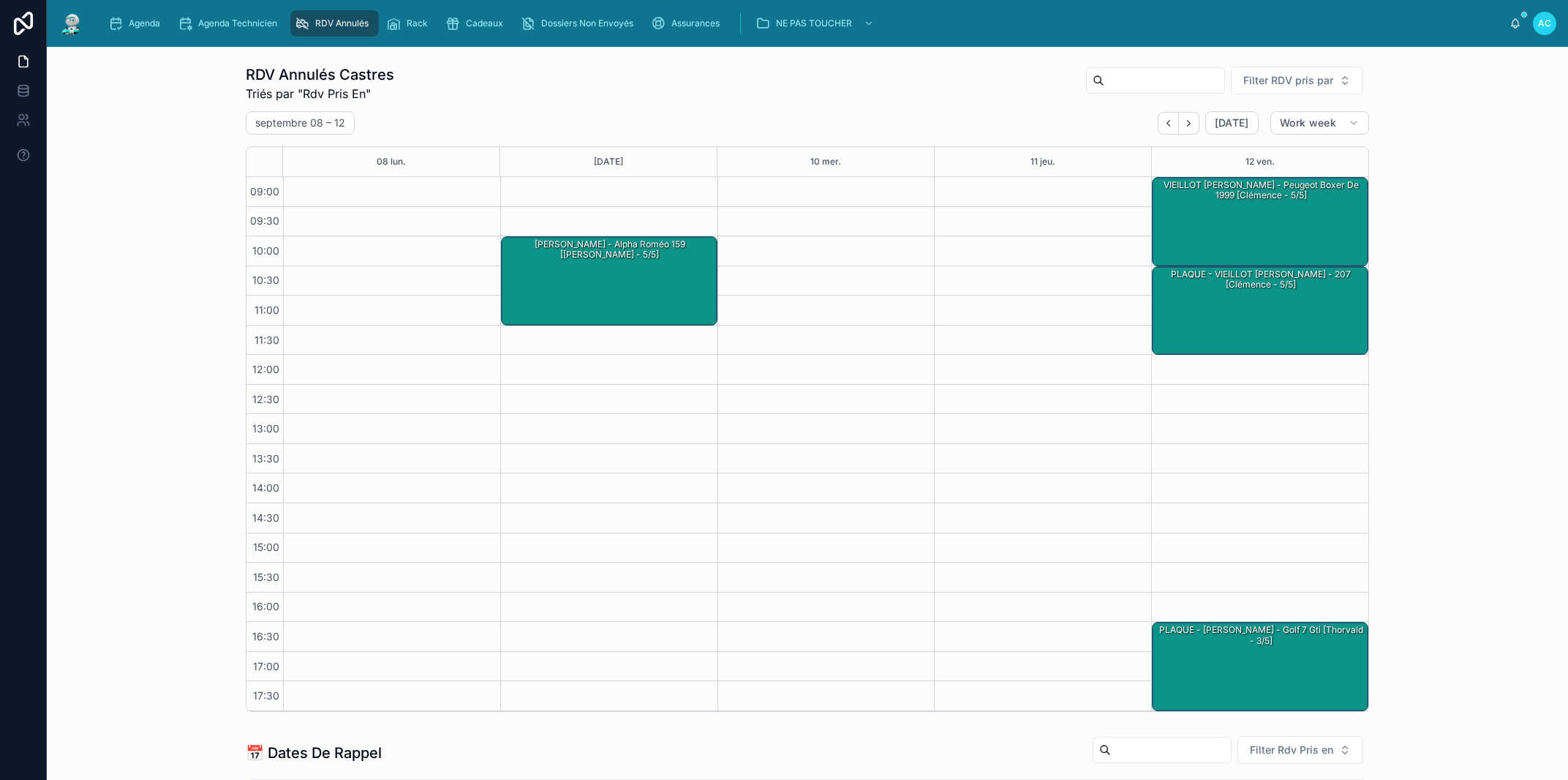
click at [1166, 125] on icon "Back" at bounding box center [1167, 123] width 3 height 6
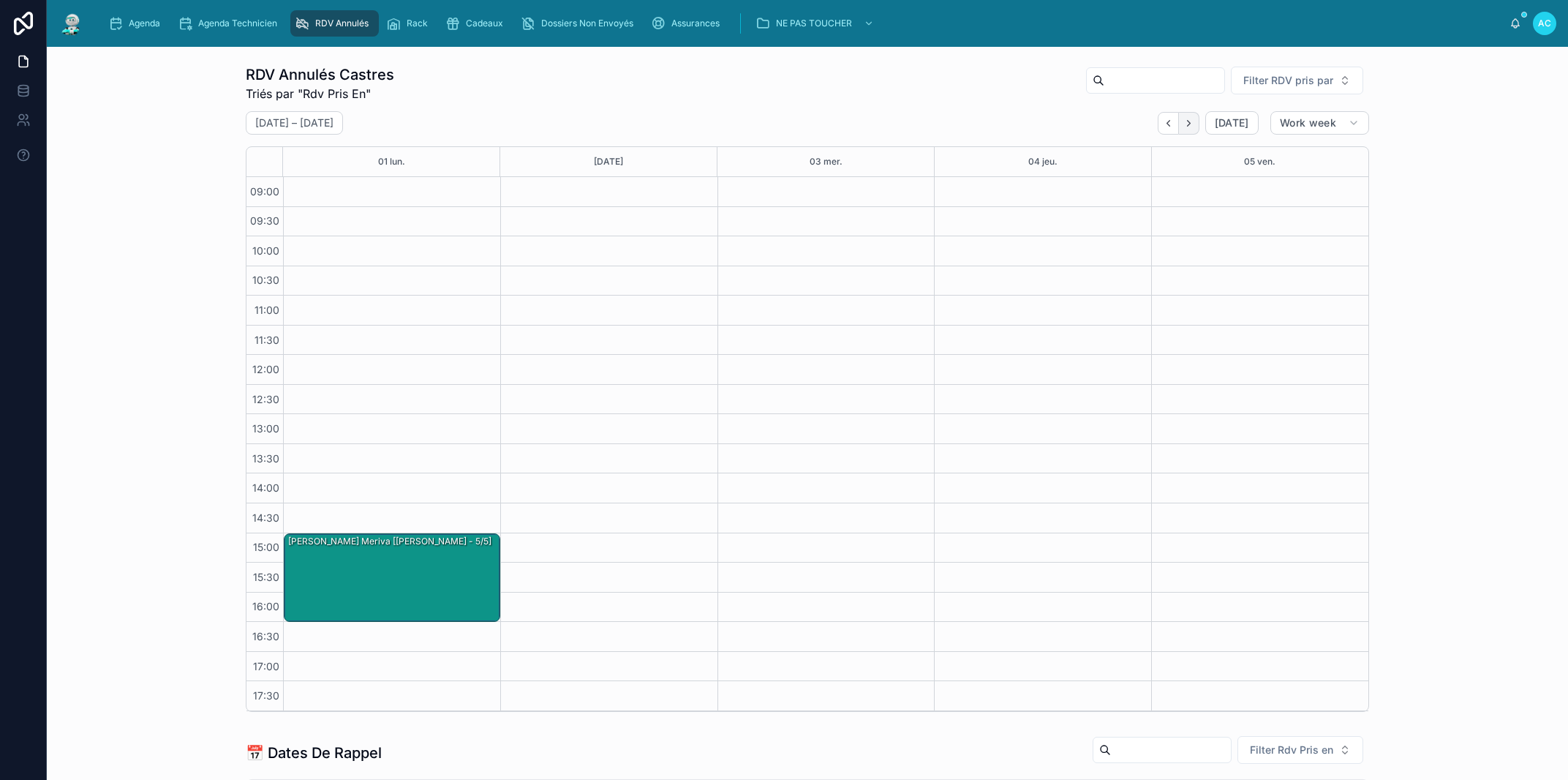
click at [1183, 124] on icon "Next" at bounding box center [1188, 122] width 11 height 11
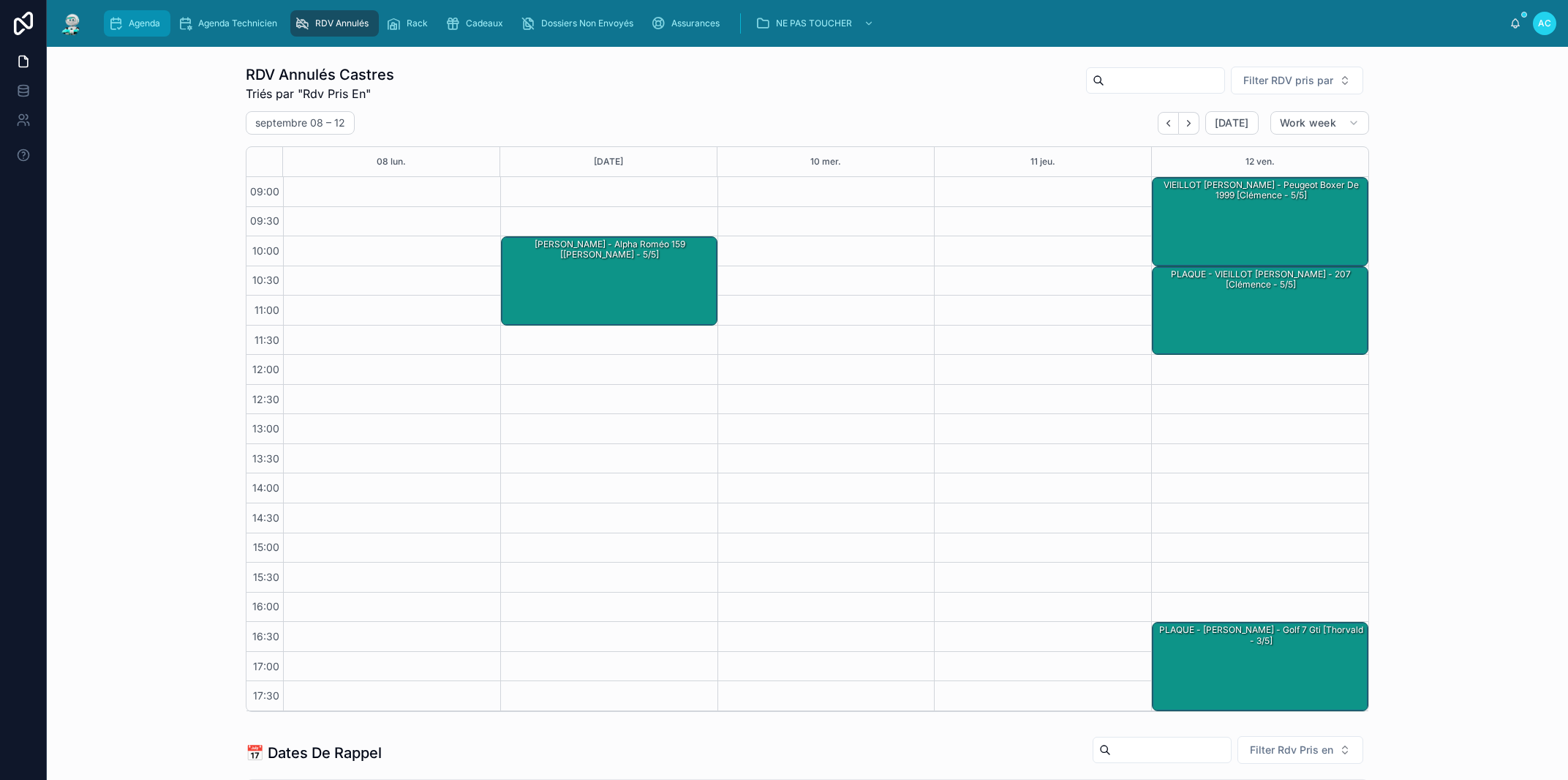
click at [155, 23] on span "Agenda" at bounding box center [144, 23] width 32 height 12
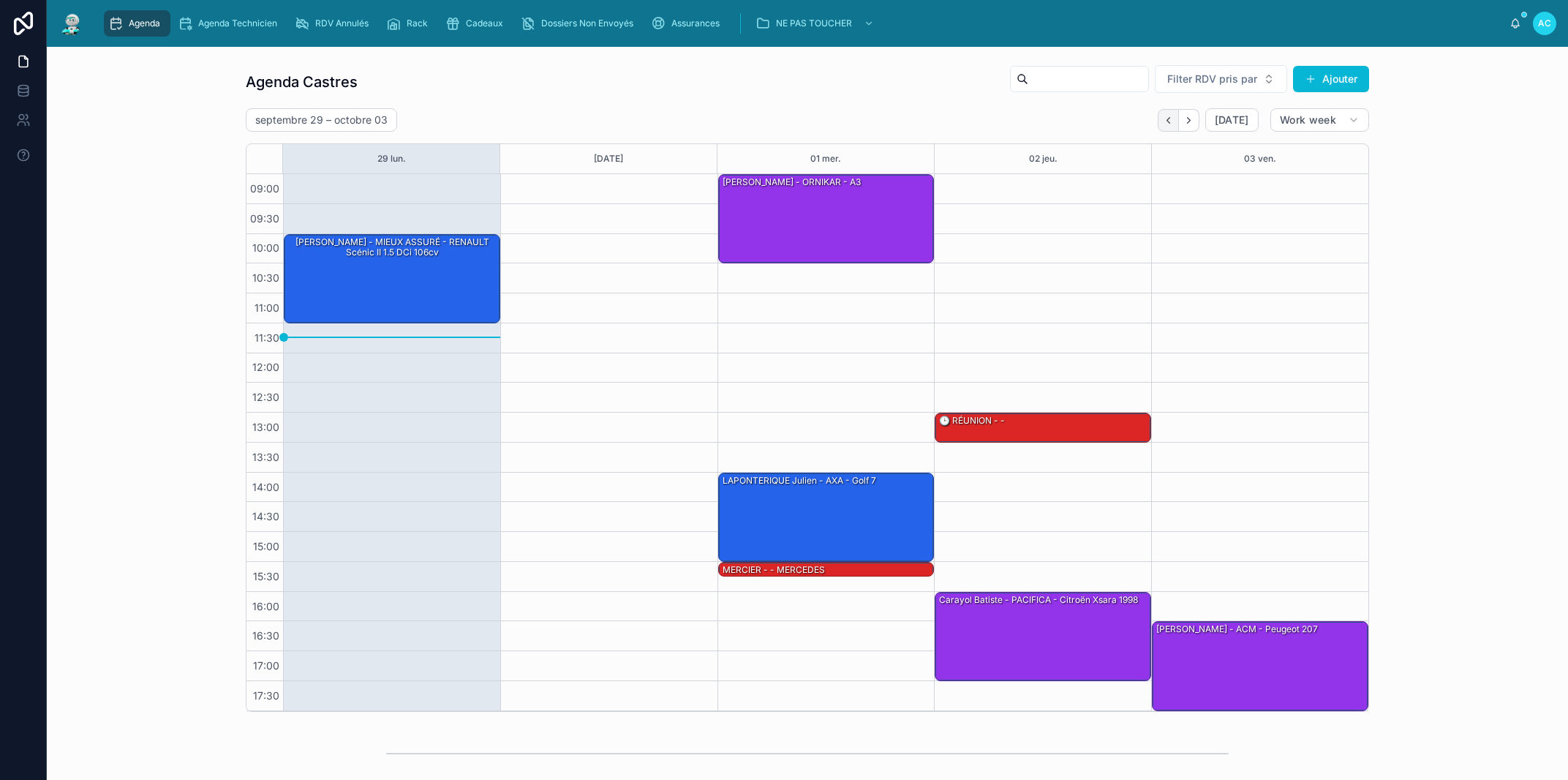
click at [1164, 118] on icon "Back" at bounding box center [1167, 119] width 11 height 11
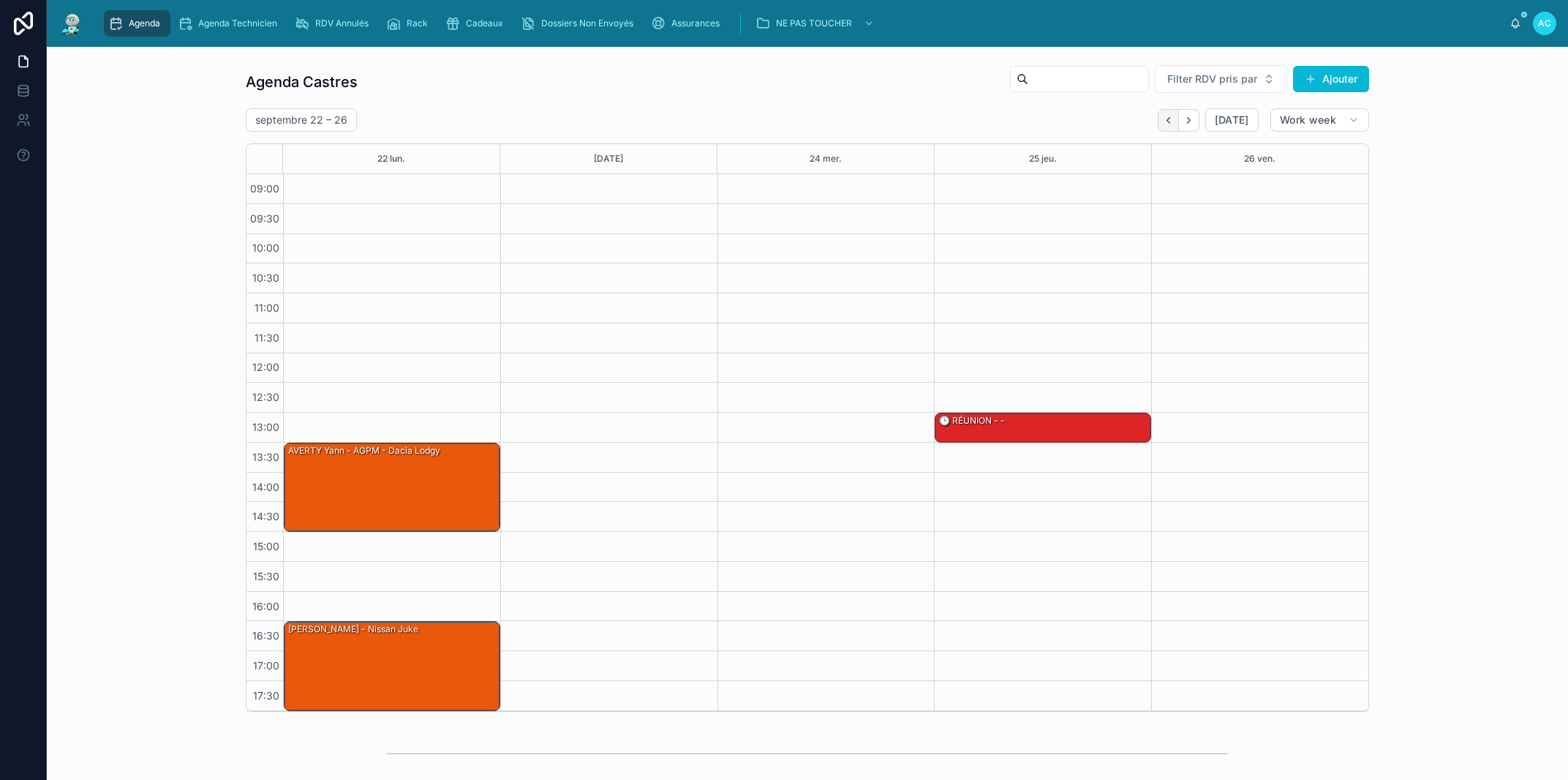
click at [1164, 119] on icon "Back" at bounding box center [1167, 119] width 11 height 11
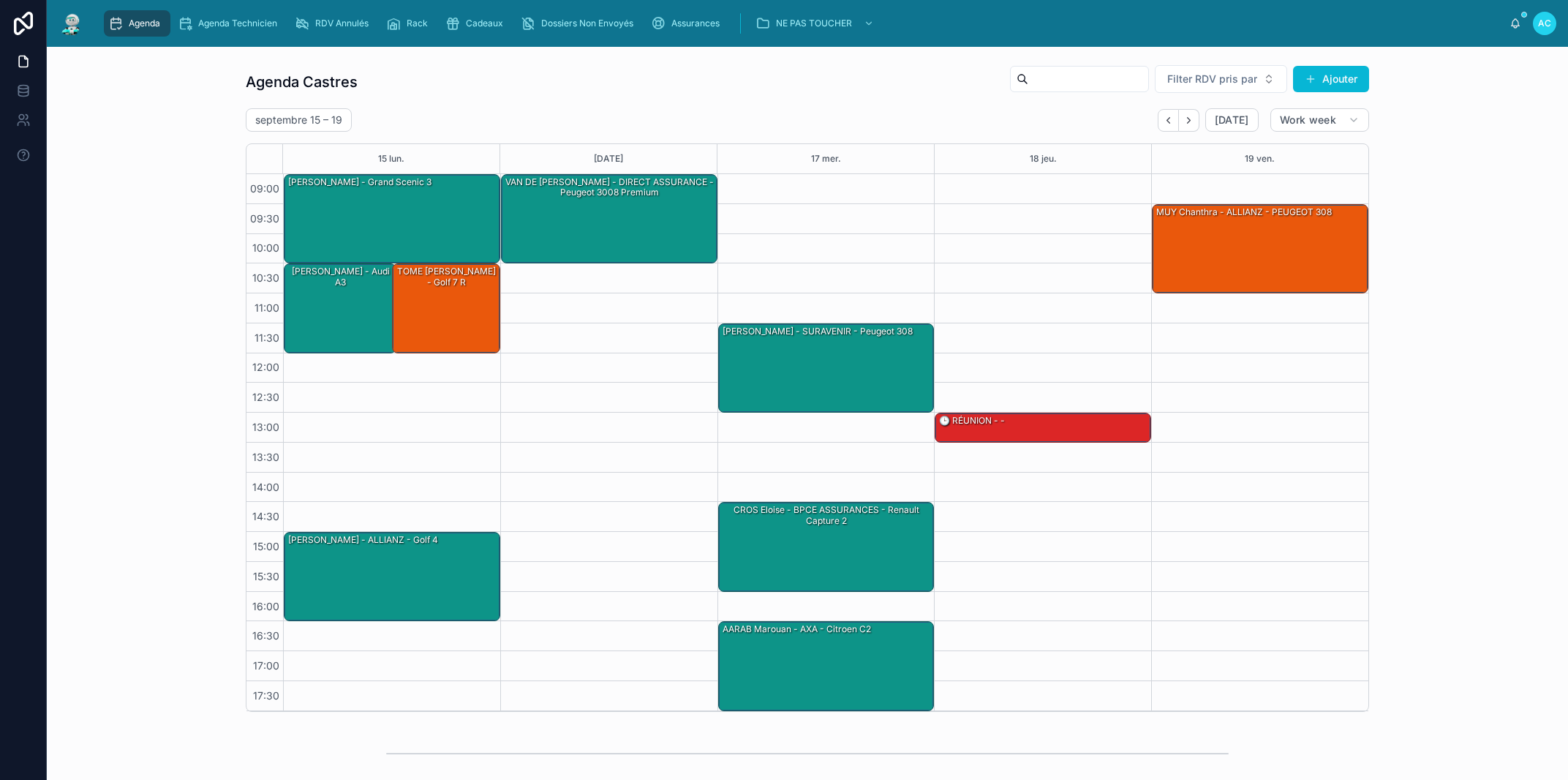
click at [1164, 119] on icon "Back" at bounding box center [1167, 119] width 11 height 11
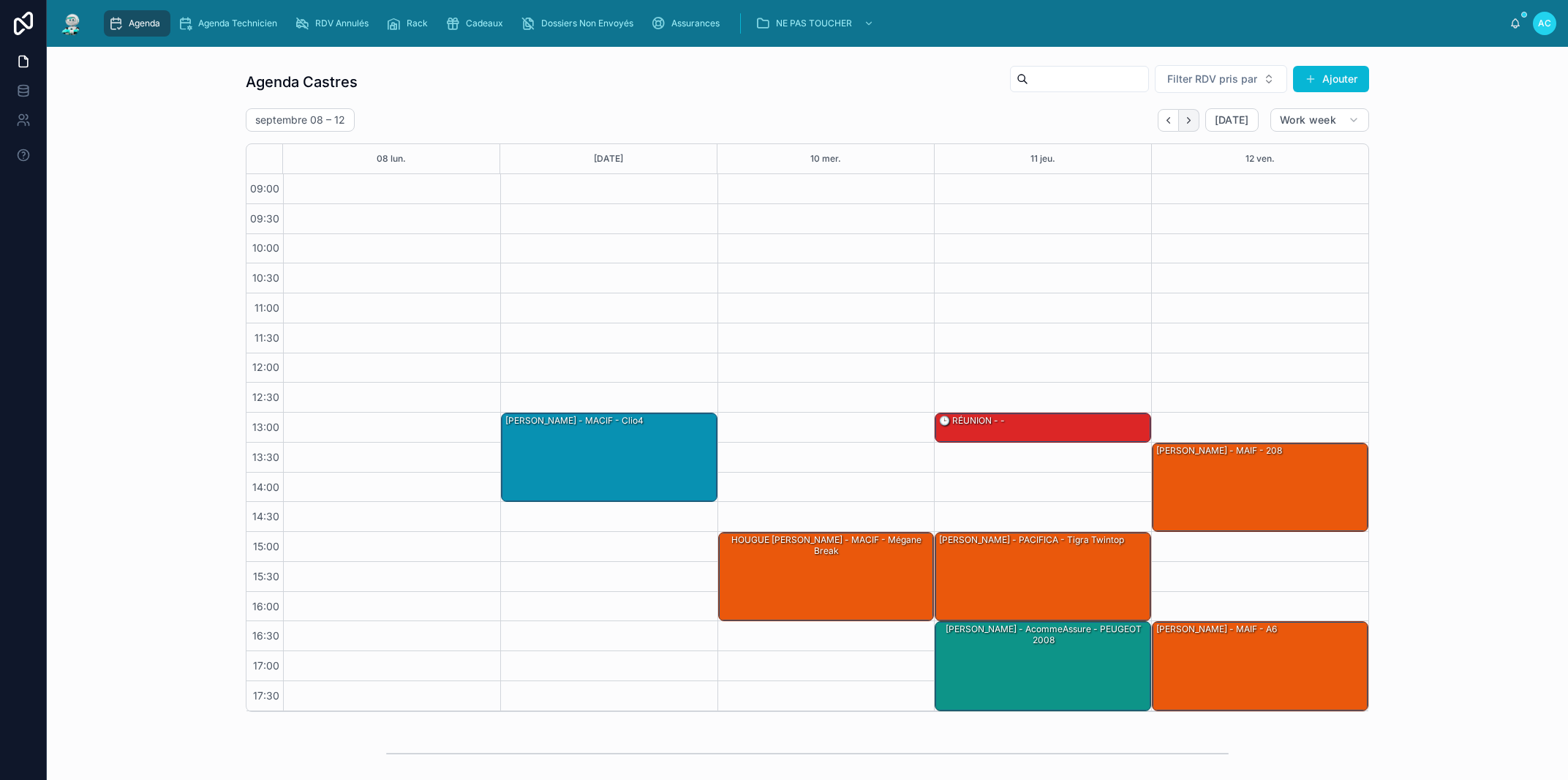
click at [1189, 120] on icon "Next" at bounding box center [1188, 119] width 11 height 11
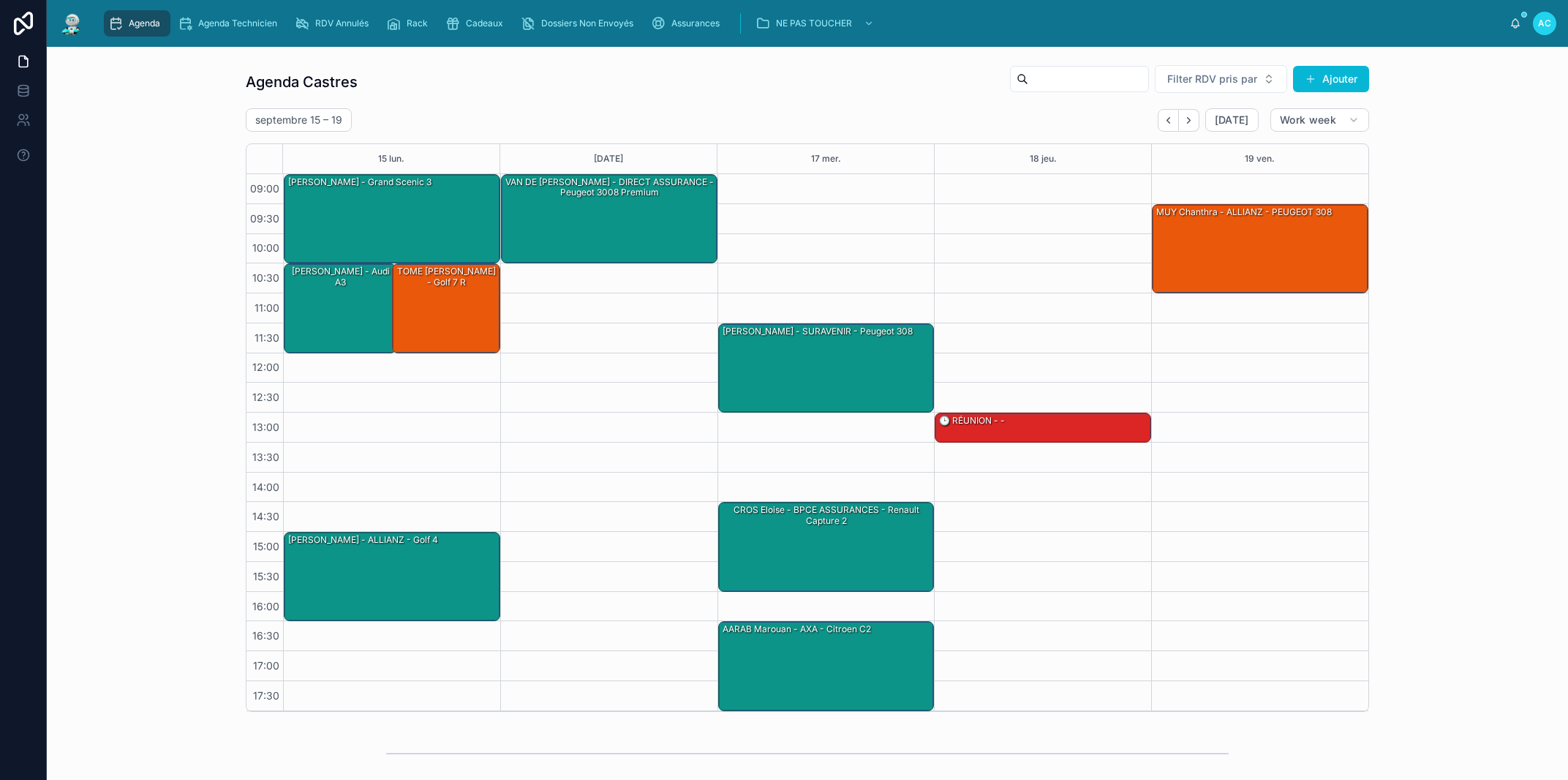
click at [1189, 120] on icon "Next" at bounding box center [1188, 119] width 11 height 11
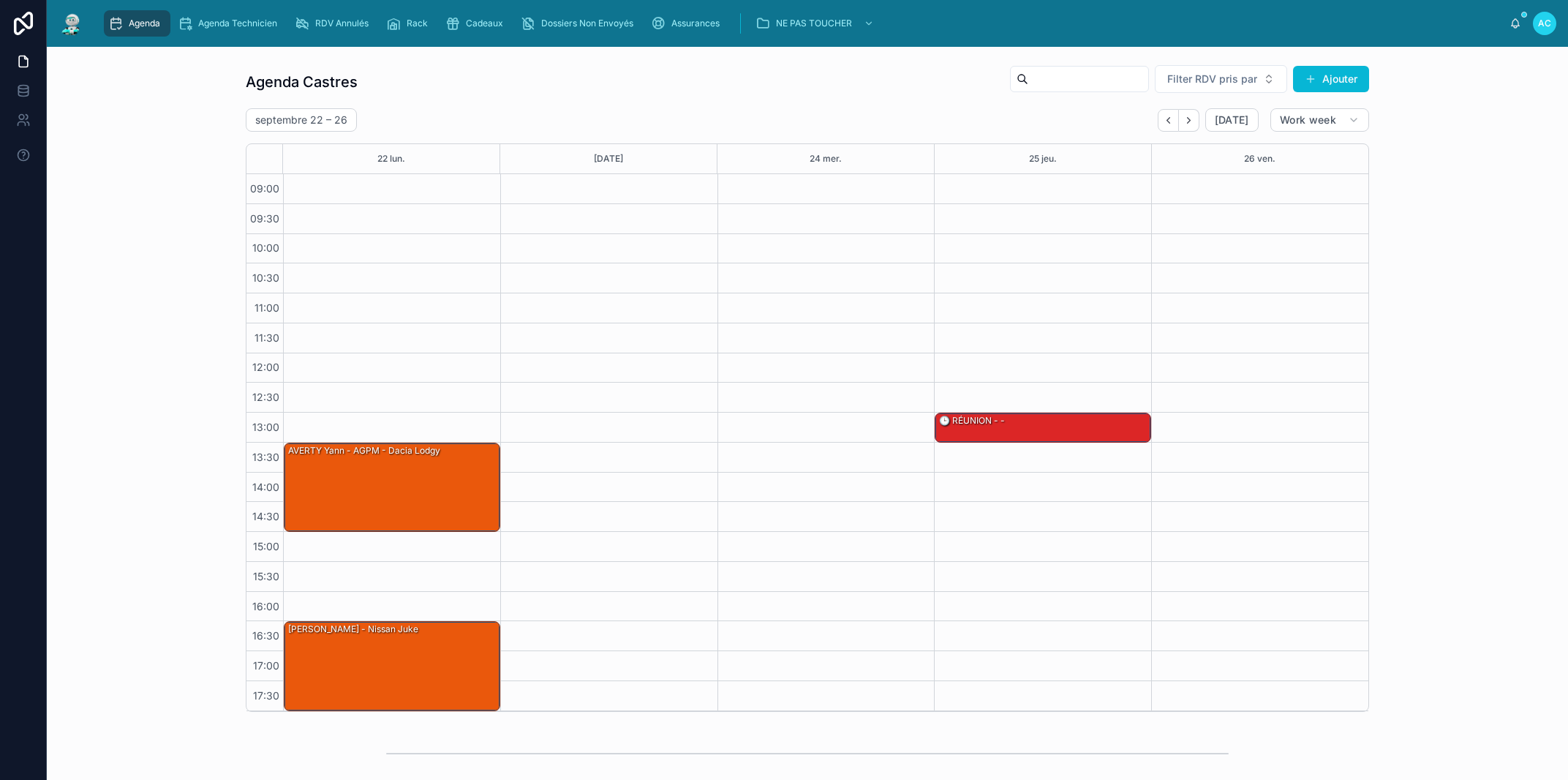
click at [1189, 120] on icon "Next" at bounding box center [1188, 119] width 11 height 11
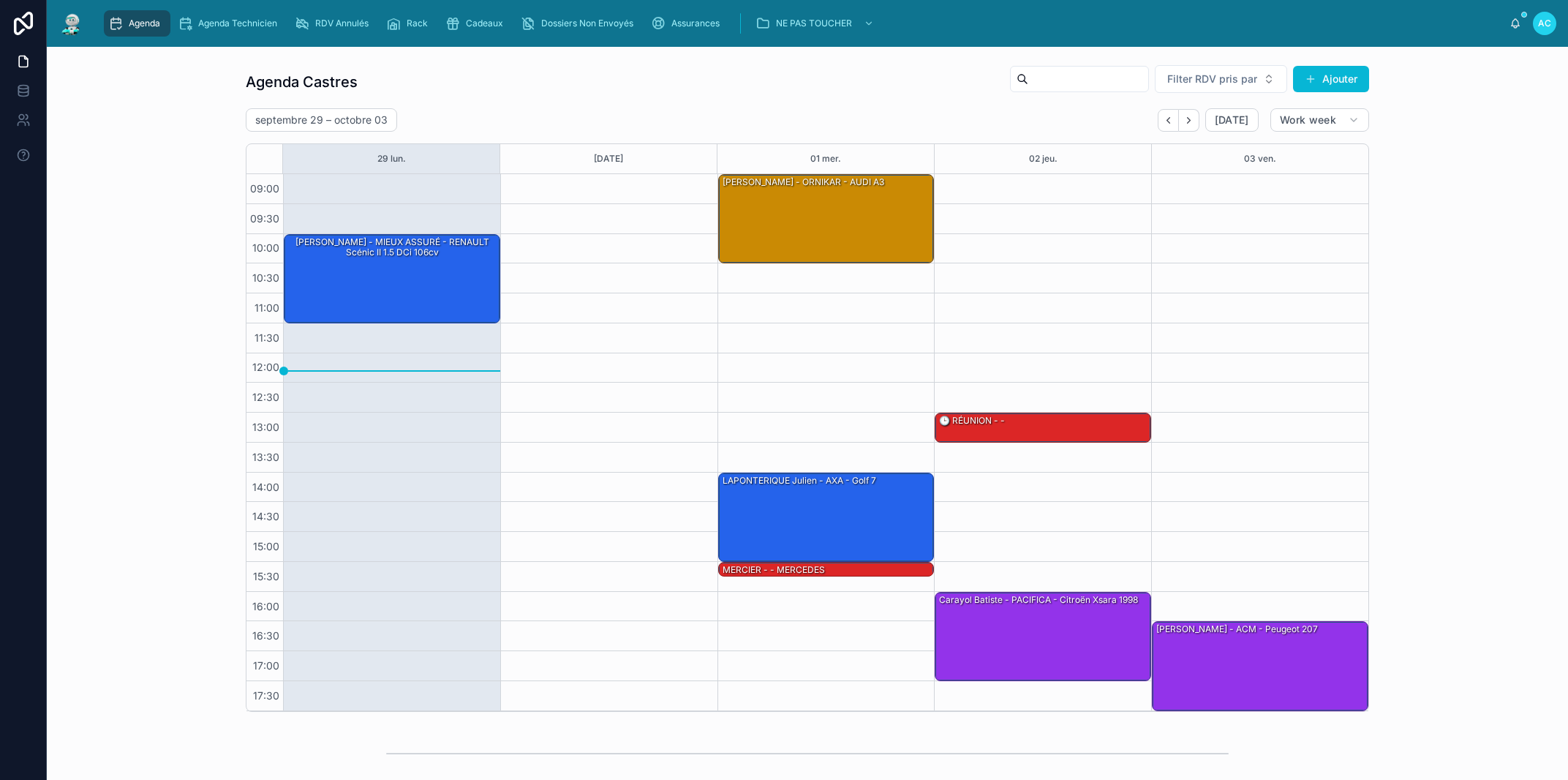
click at [584, 470] on div at bounding box center [609, 442] width 217 height 537
click at [545, 491] on div at bounding box center [609, 442] width 217 height 537
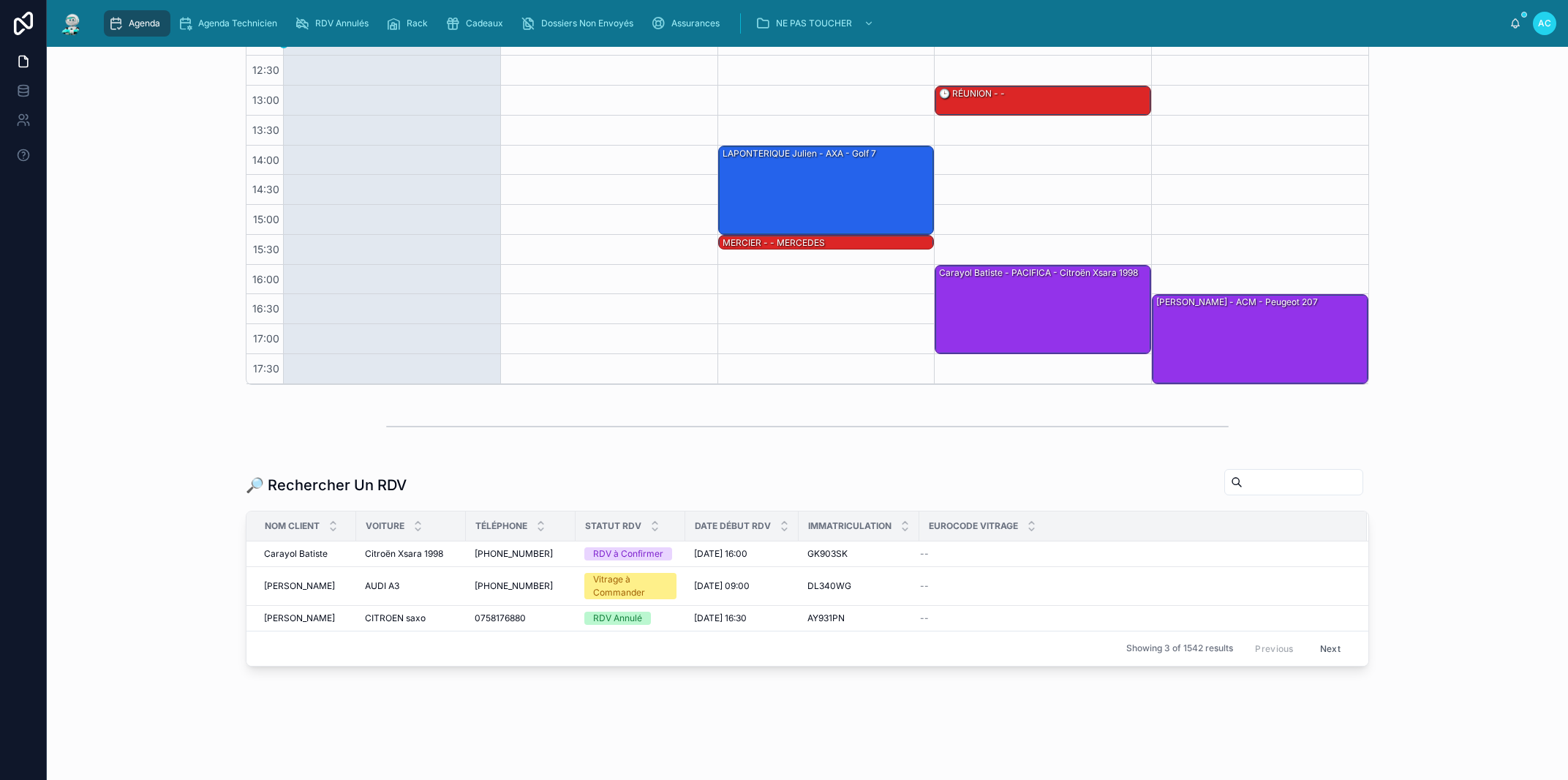
scroll to position [333, 0]
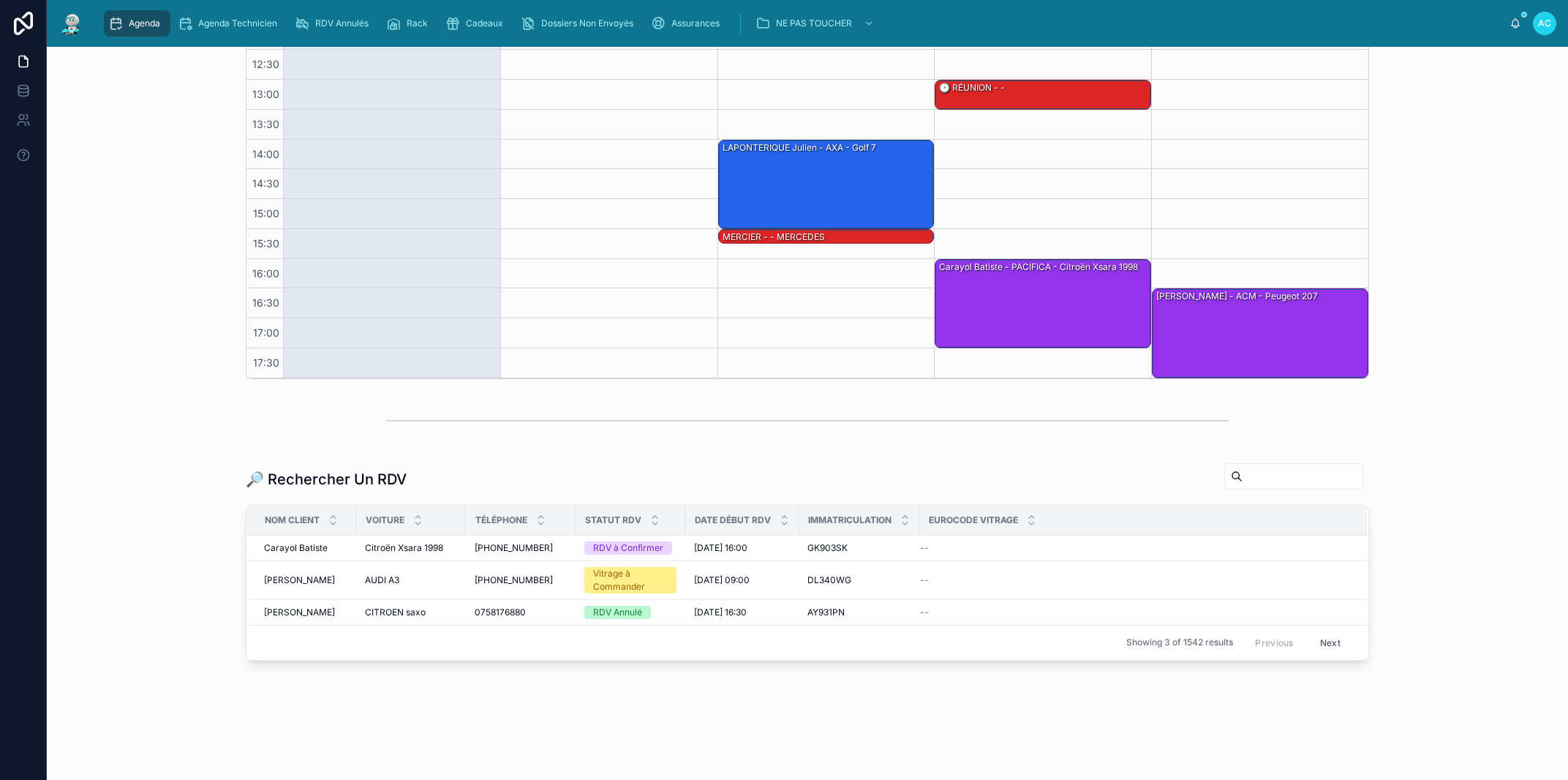
click at [1272, 476] on input "text" at bounding box center [1302, 476] width 120 height 20
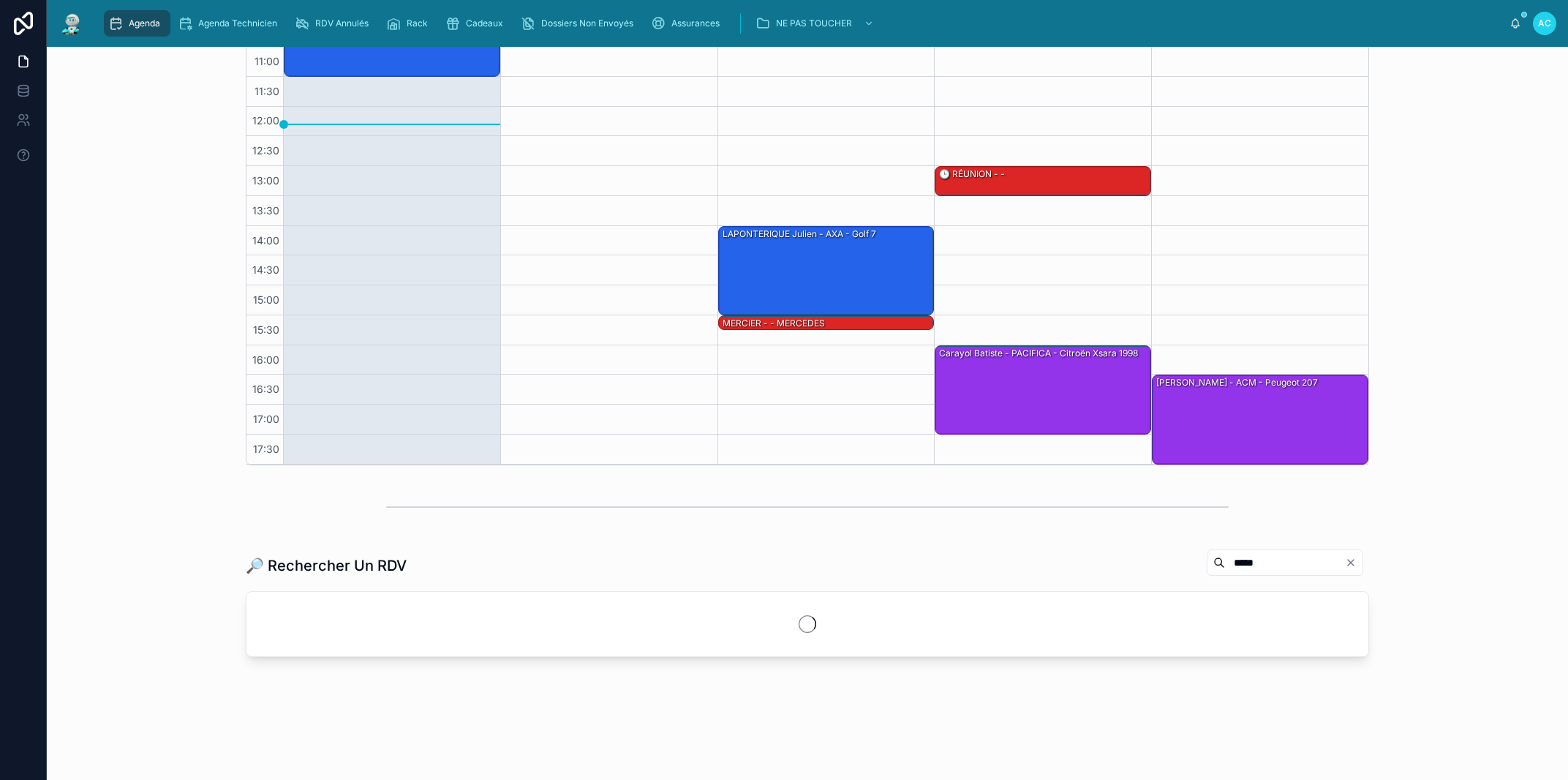
scroll to position [246, 0]
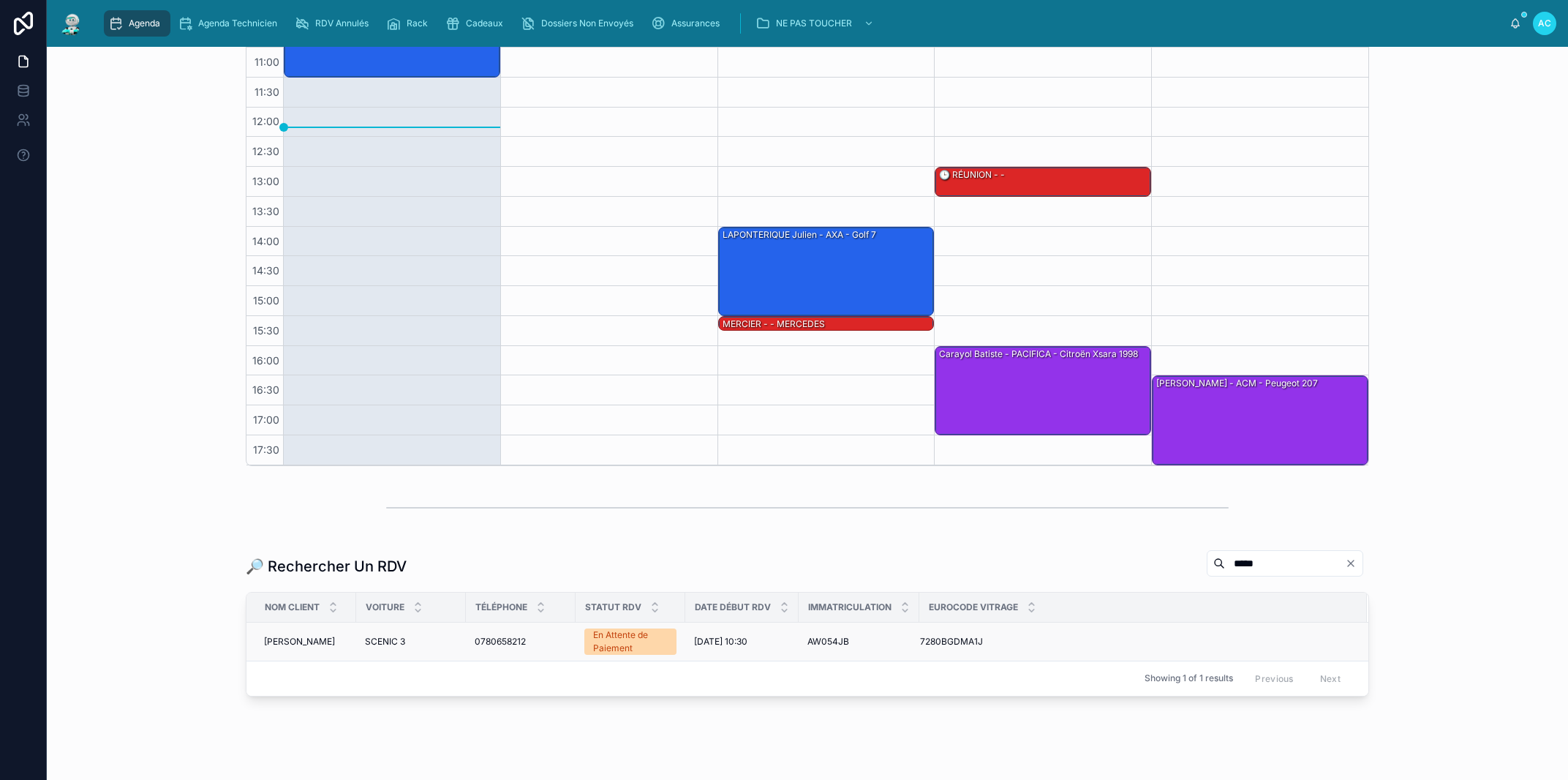
type input "*****"
click at [487, 646] on td "0780658212 0780658212" at bounding box center [521, 642] width 110 height 38
click at [490, 639] on span "0780658212" at bounding box center [500, 642] width 51 height 12
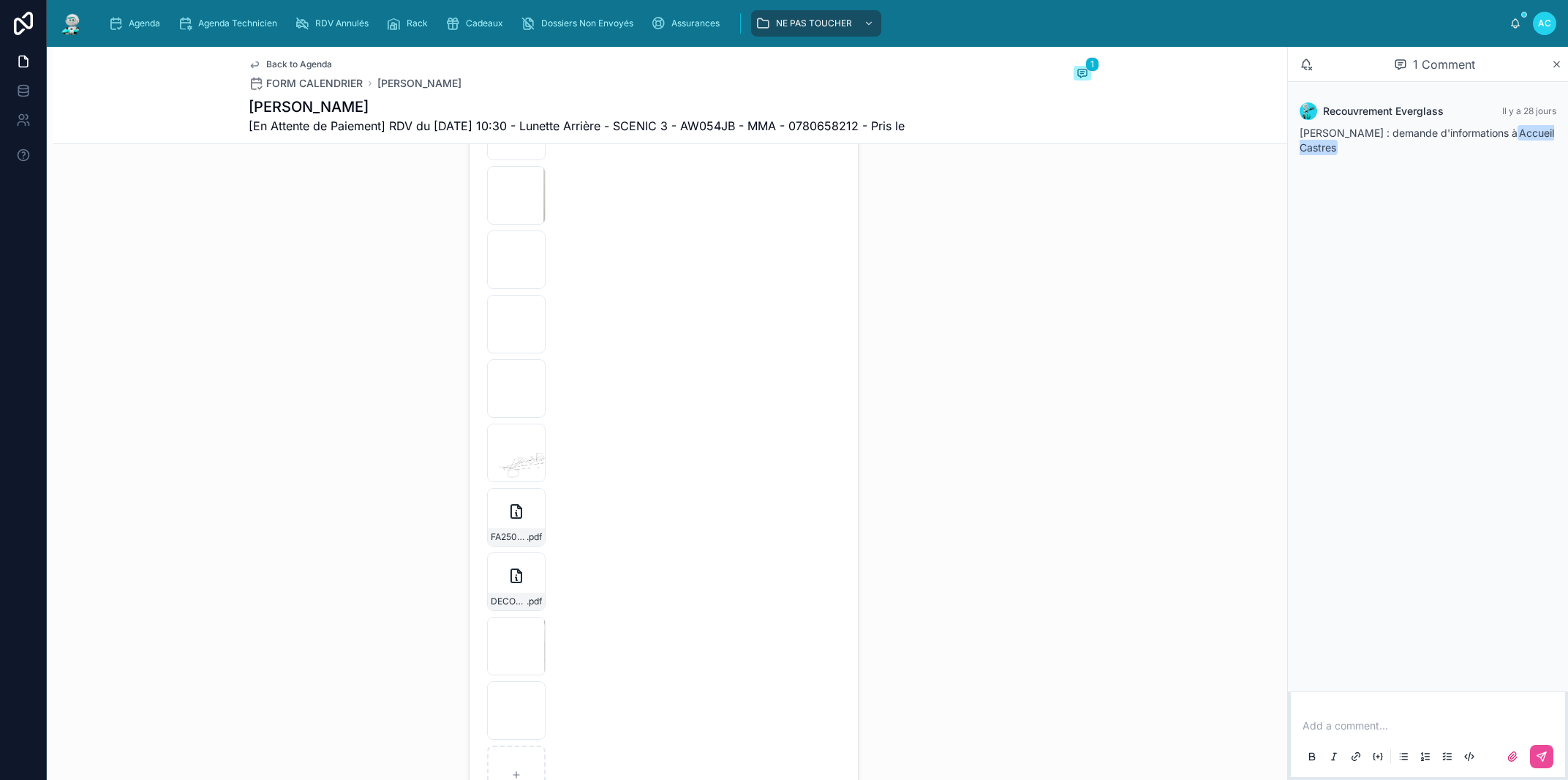
scroll to position [2500, 0]
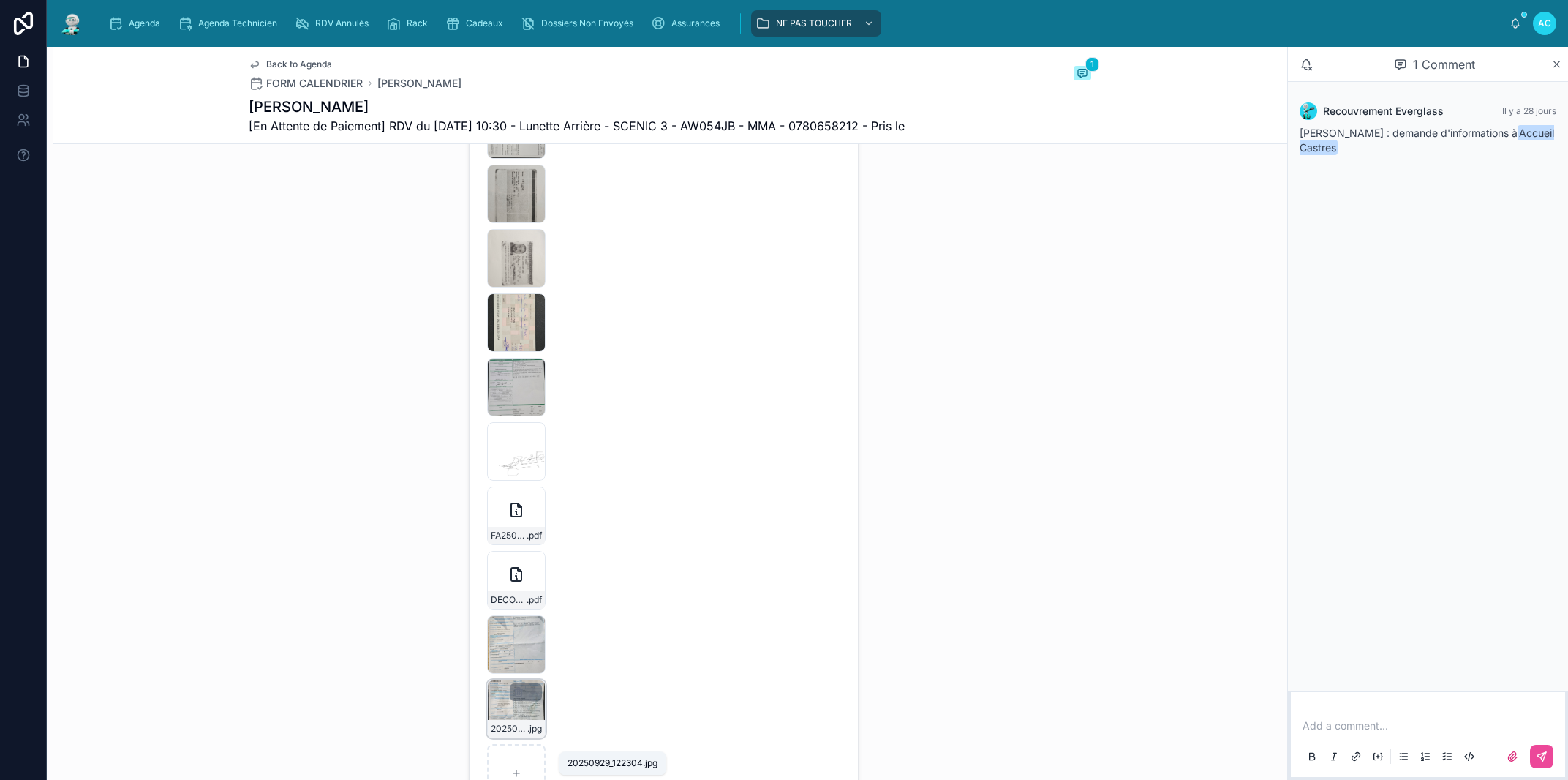
click at [523, 736] on div "20250929_122304 .jpg" at bounding box center [515, 729] width 57 height 17
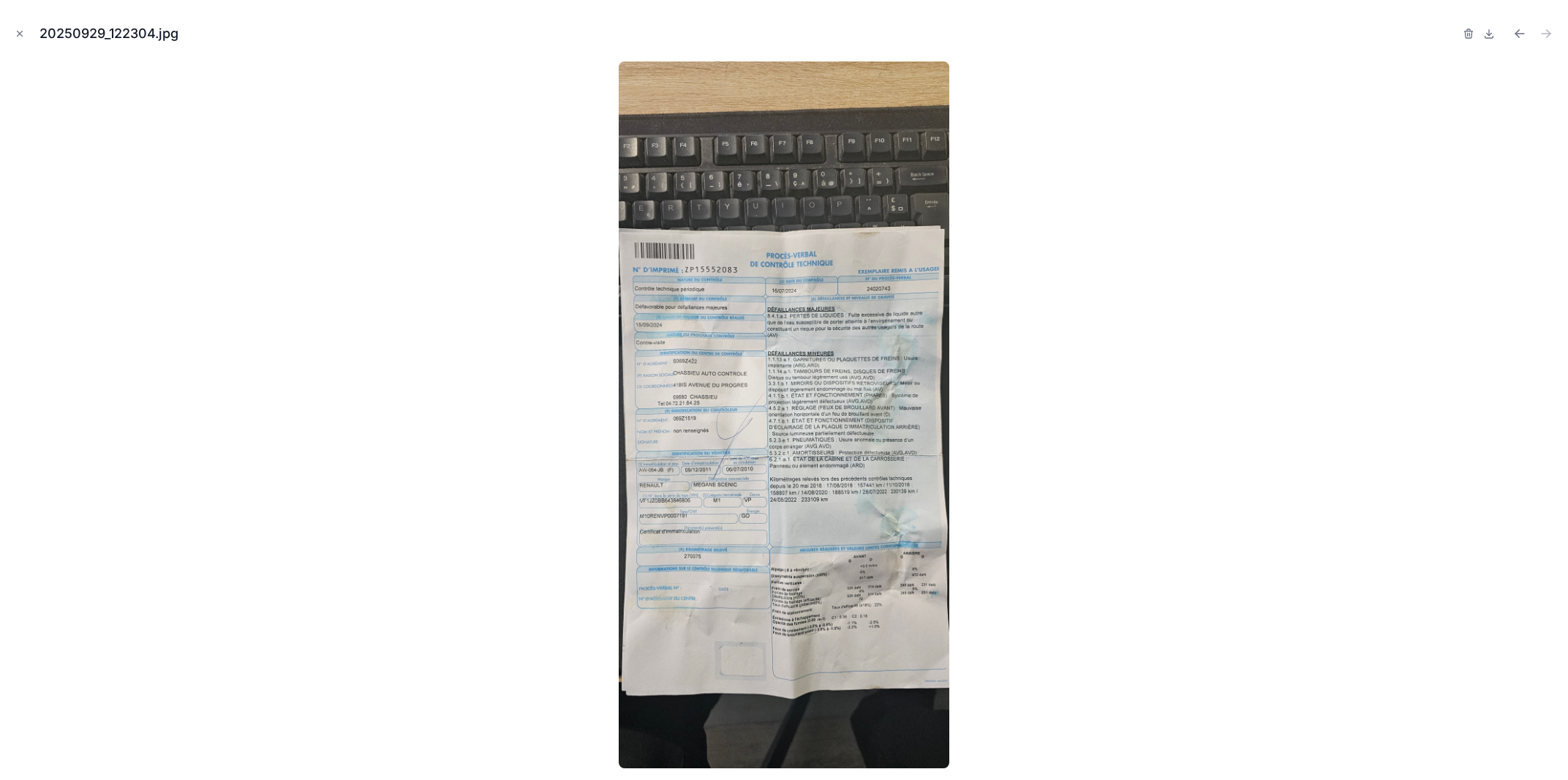
click at [801, 448] on img at bounding box center [784, 415] width 330 height 707
click at [22, 35] on icon "Close modal" at bounding box center [19, 34] width 11 height 11
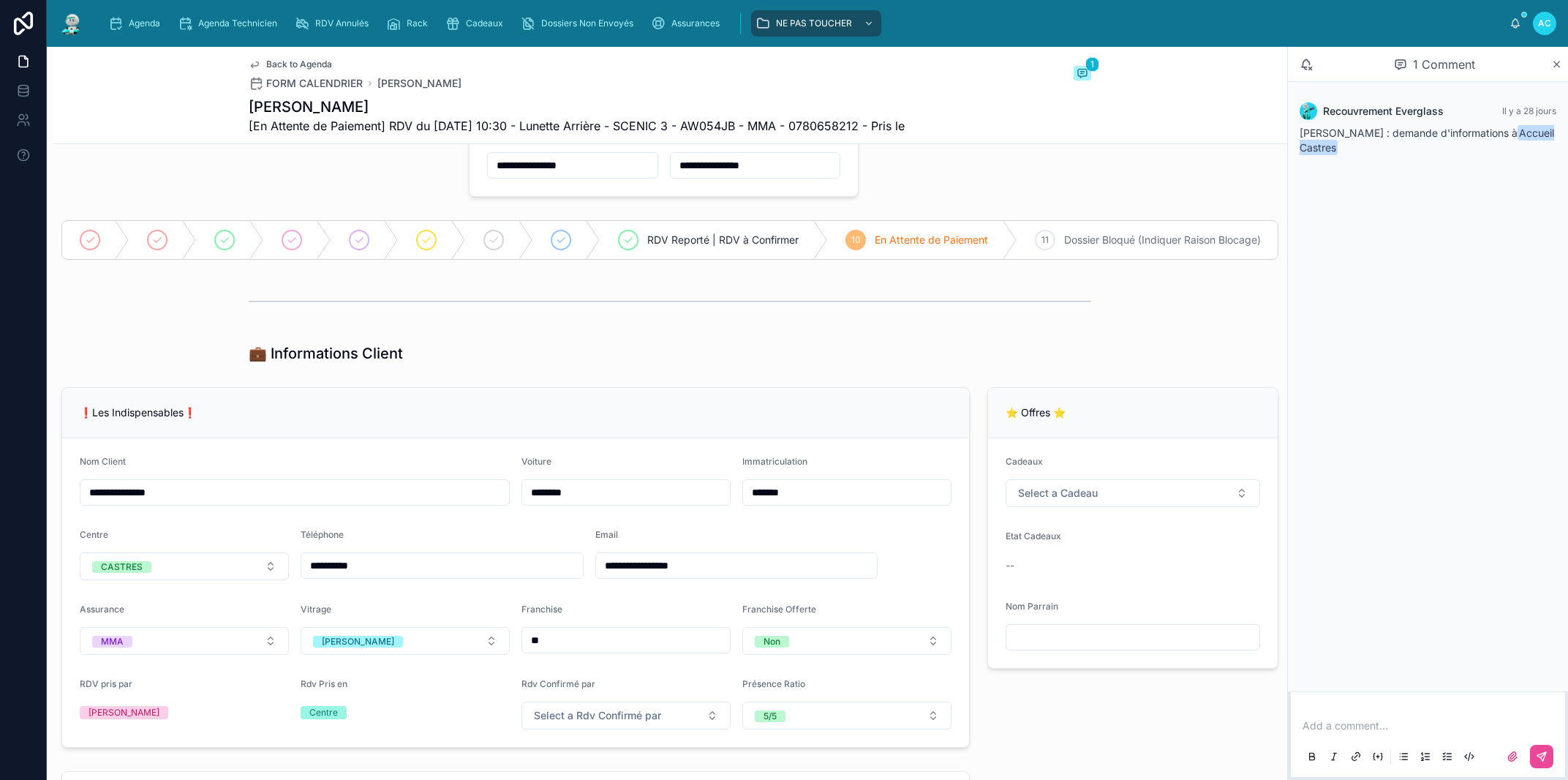
scroll to position [166, 0]
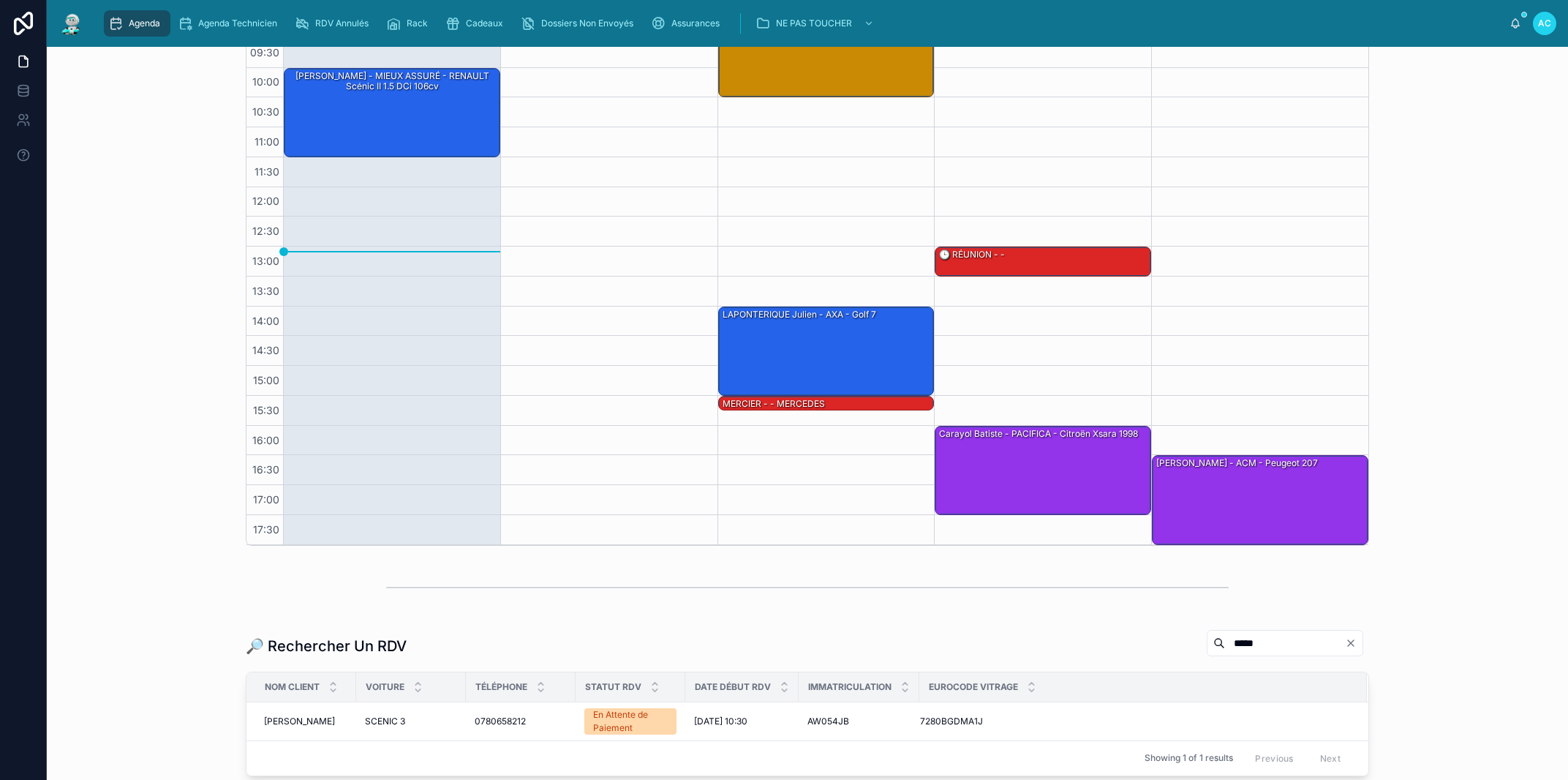
click at [580, 280] on div at bounding box center [609, 276] width 217 height 537
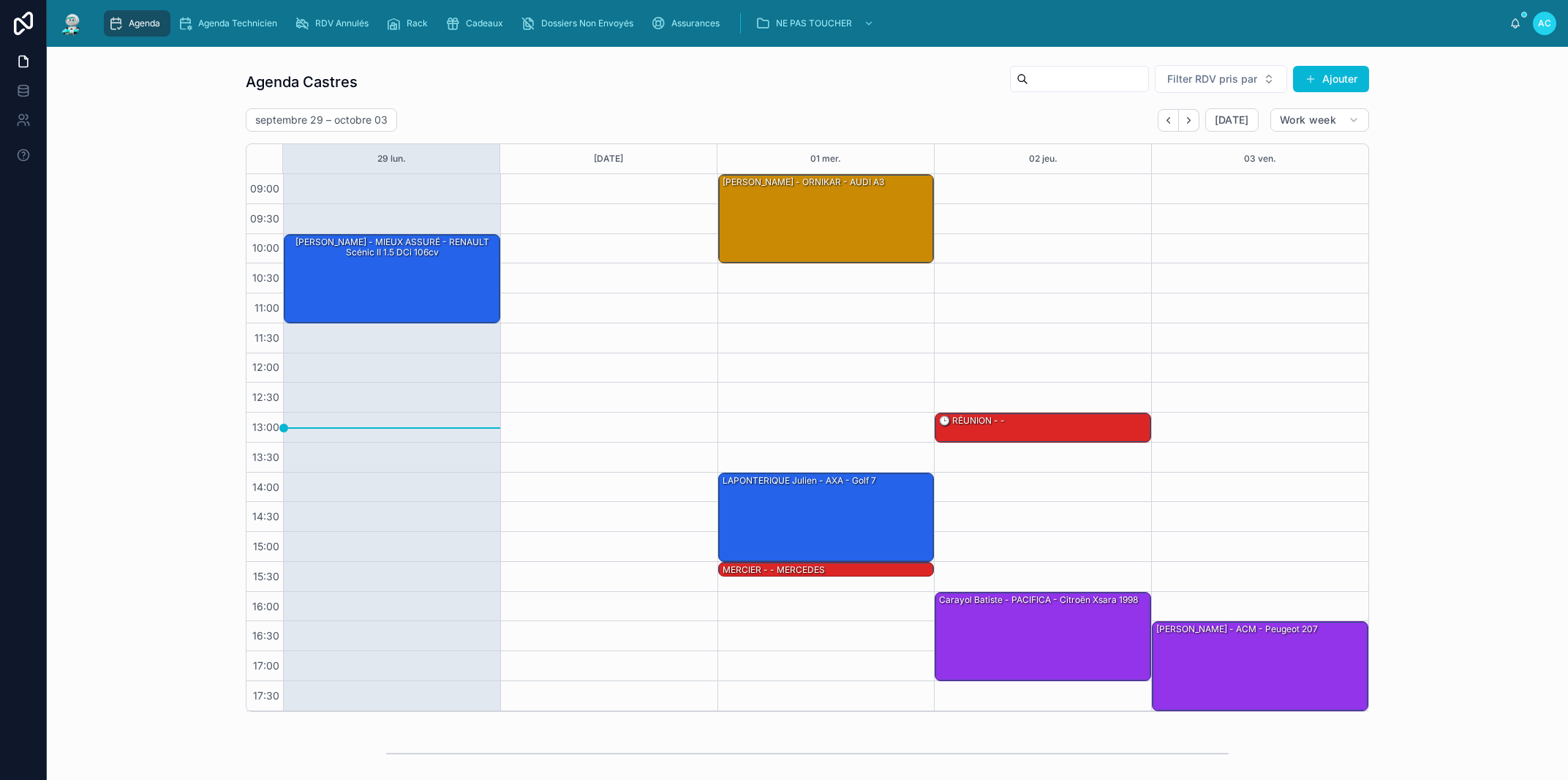
scroll to position [283, 0]
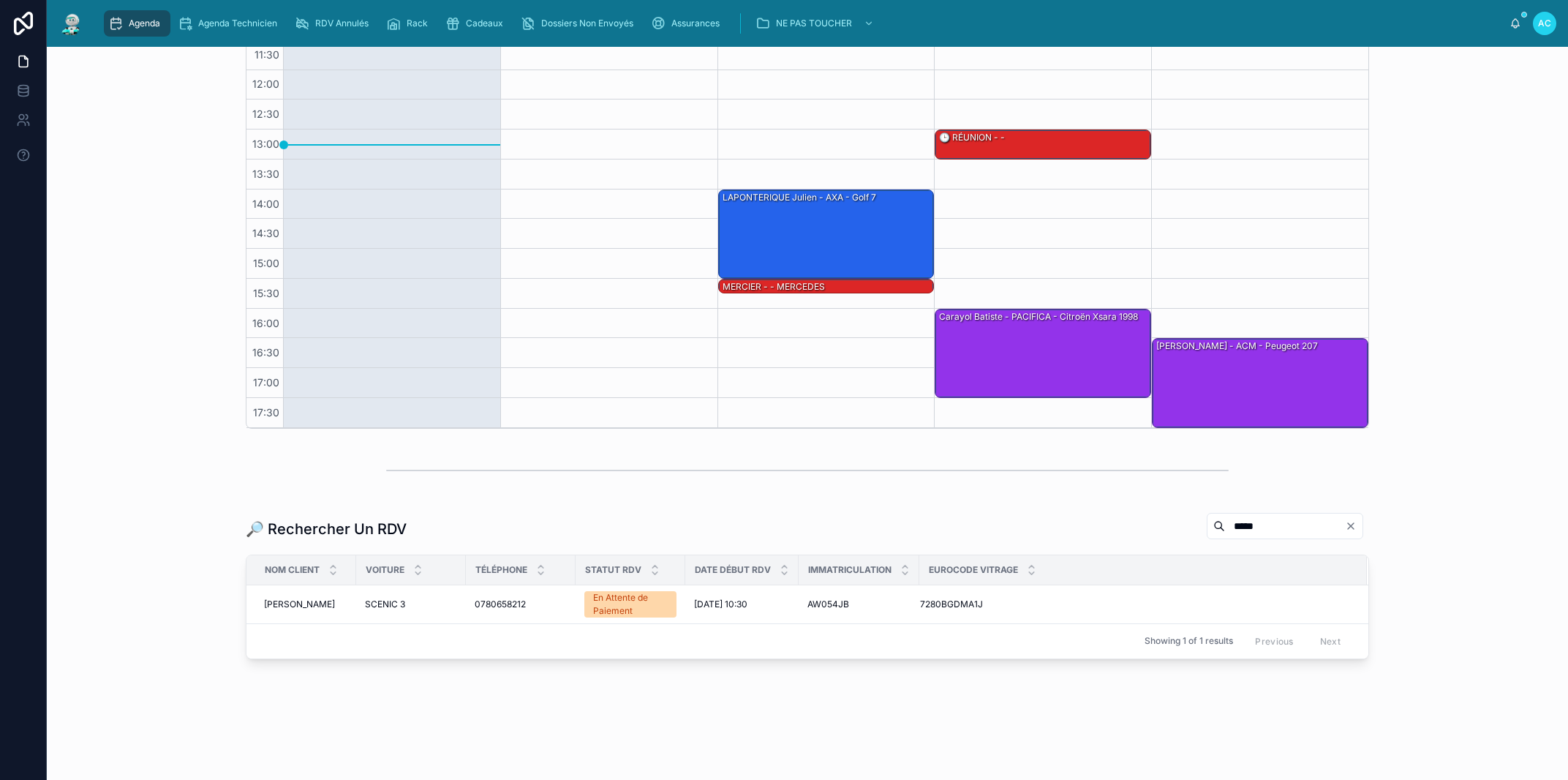
drag, startPoint x: 1232, startPoint y: 528, endPoint x: 1086, endPoint y: 527, distance: 146.0
click at [1225, 527] on input "*****" at bounding box center [1284, 525] width 120 height 20
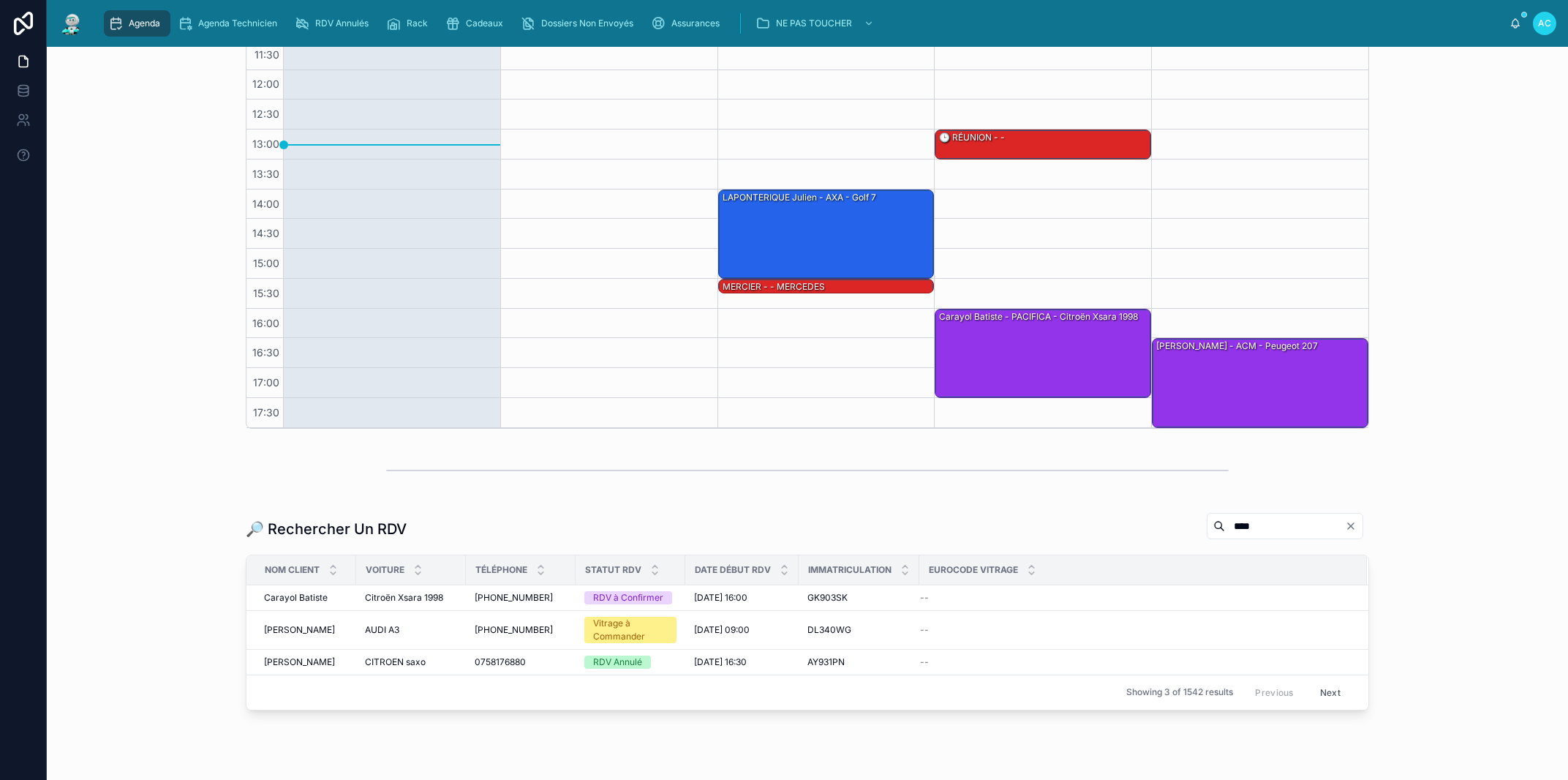
scroll to position [246, 0]
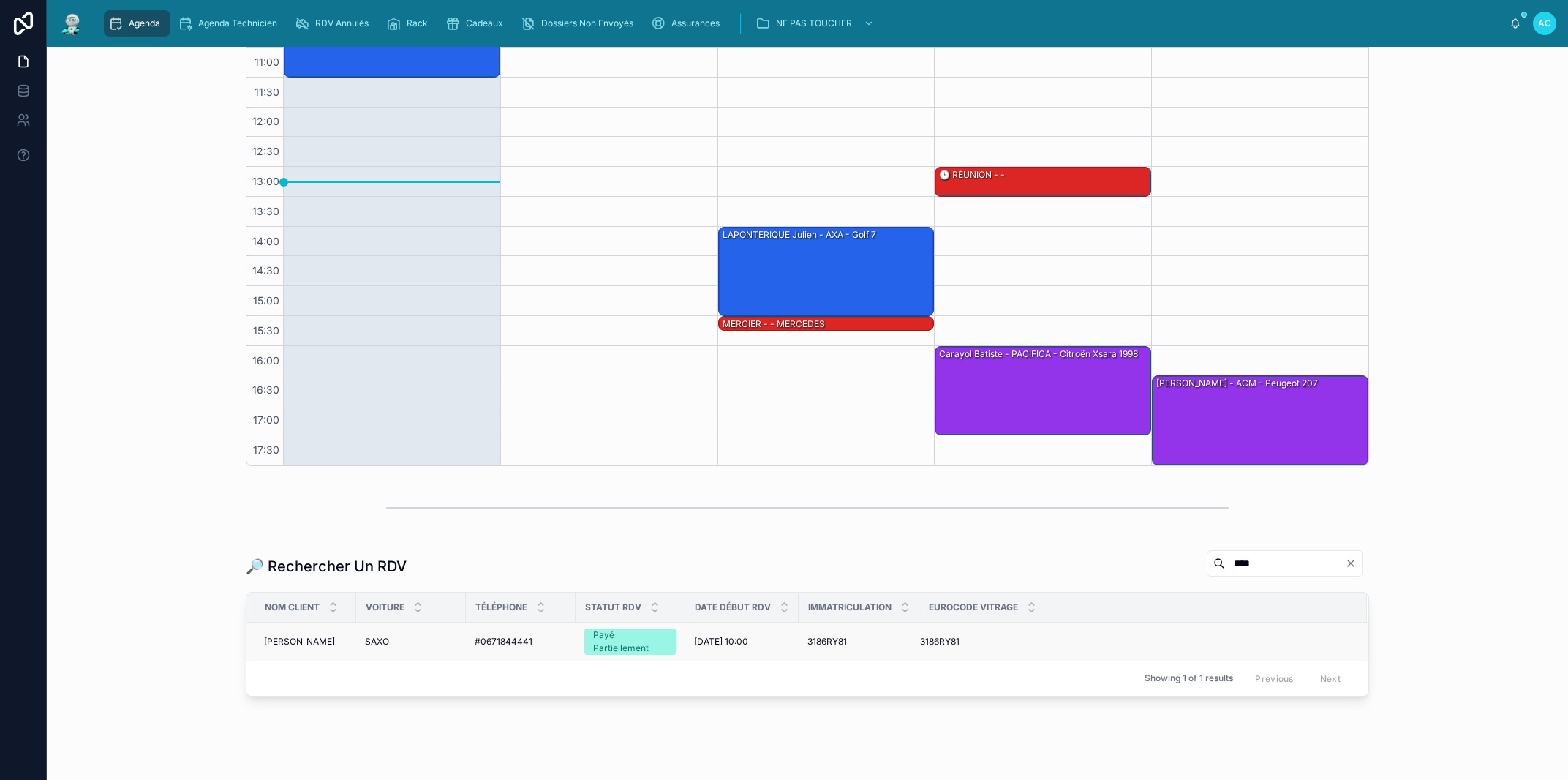
type input "****"
click at [496, 643] on span "#0671844441" at bounding box center [504, 642] width 58 height 12
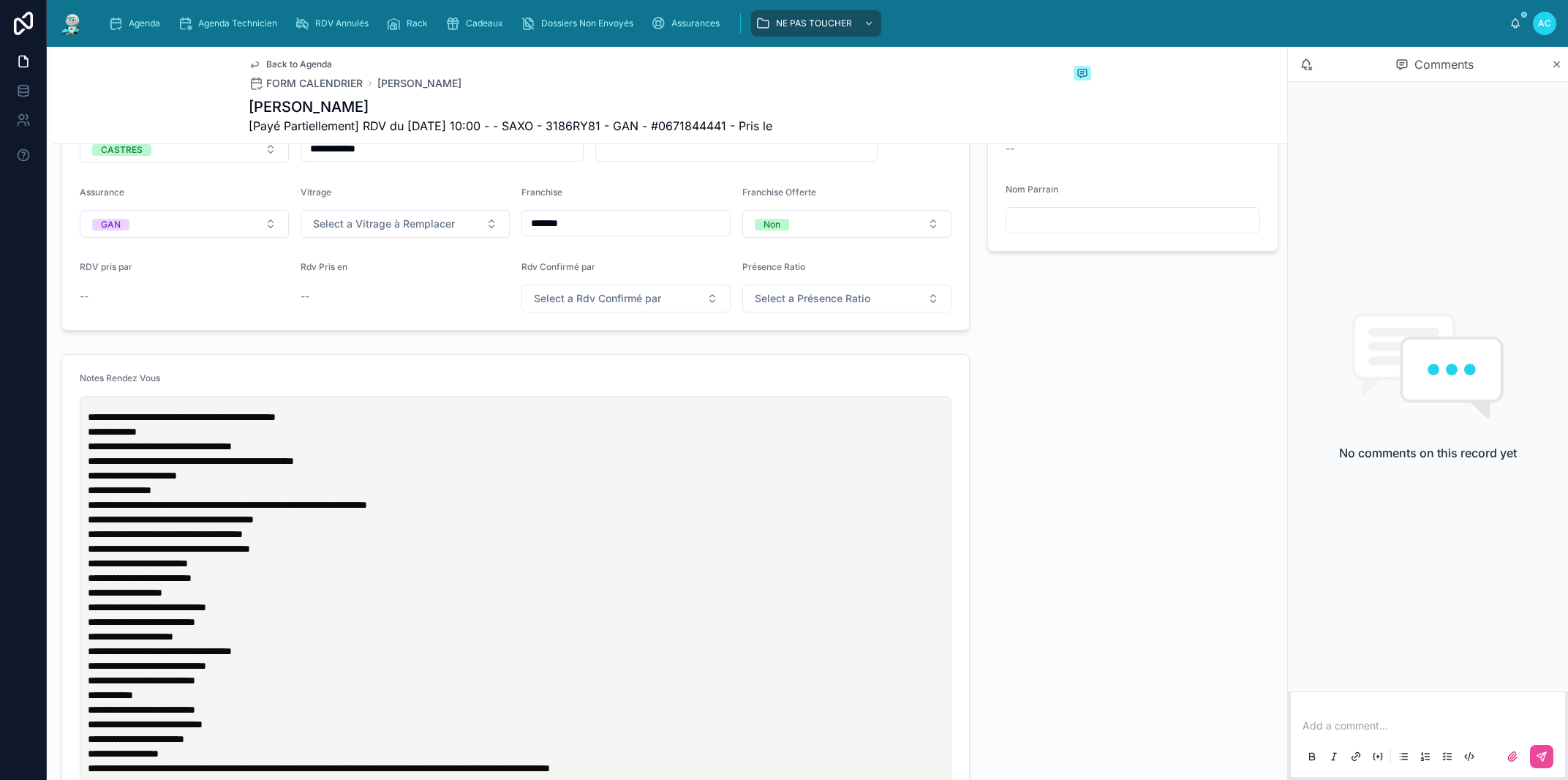
scroll to position [500, 0]
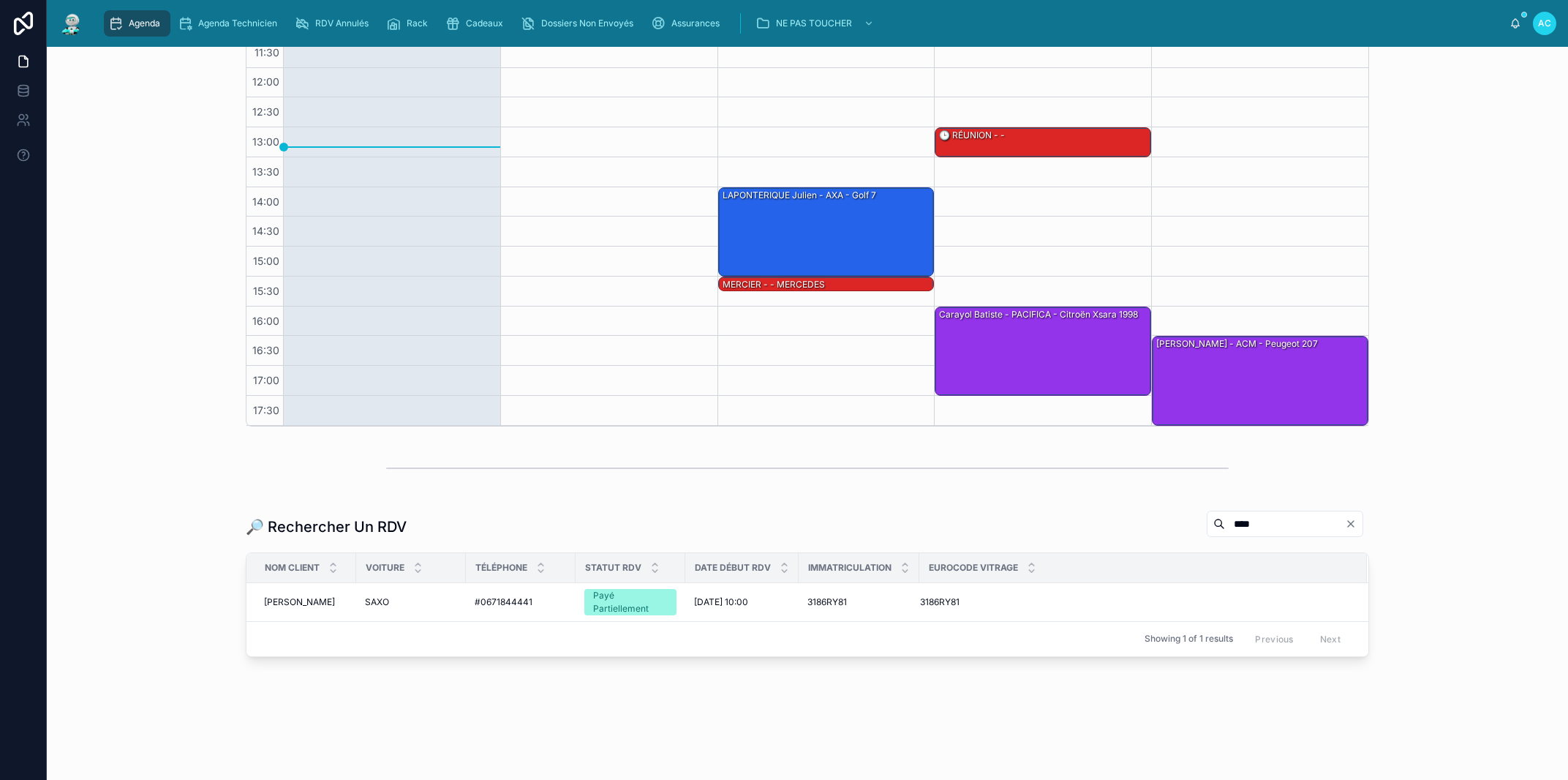
scroll to position [283, 0]
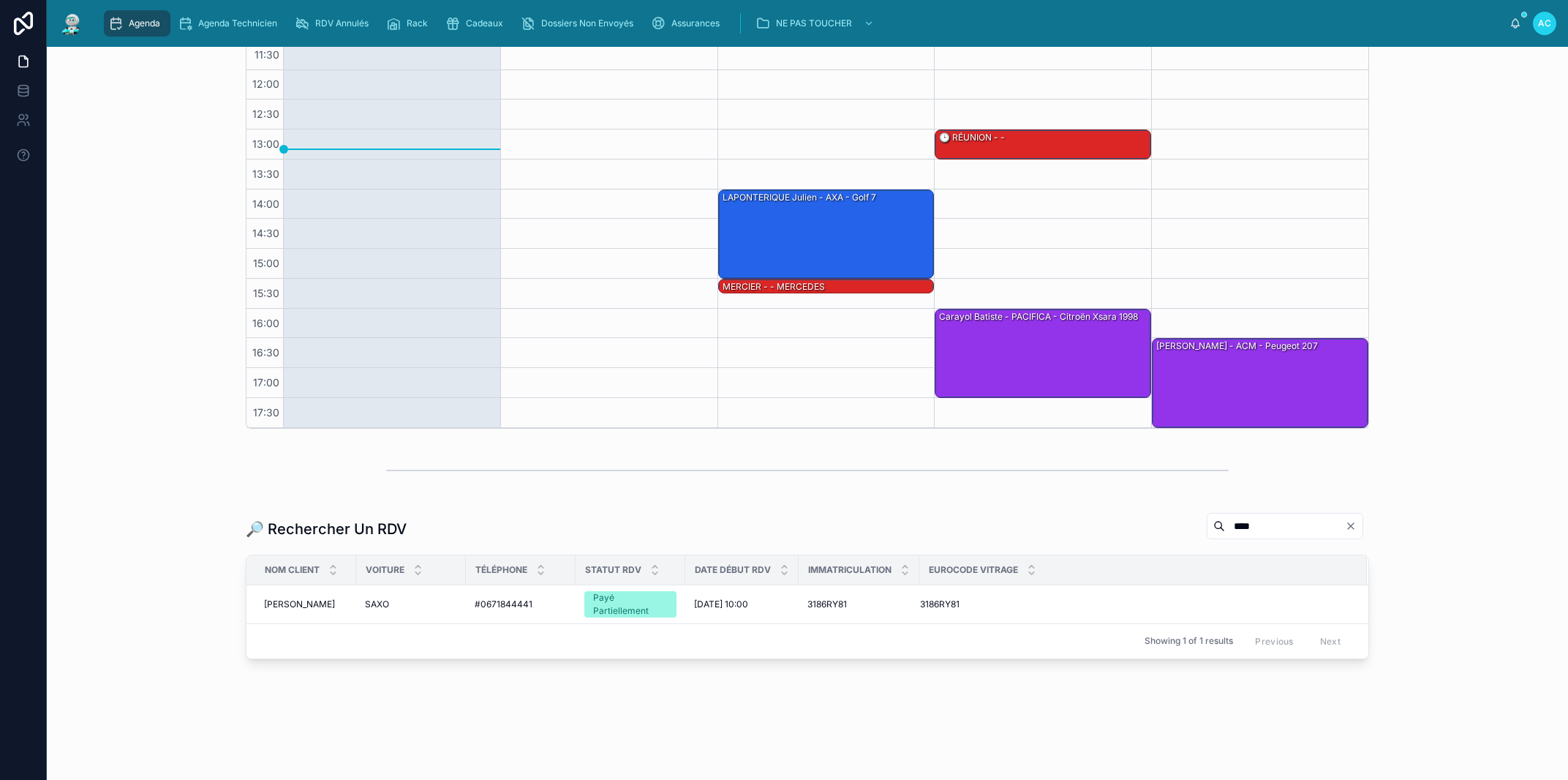
drag, startPoint x: 1230, startPoint y: 525, endPoint x: 1079, endPoint y: 504, distance: 152.5
click at [1225, 519] on input "****" at bounding box center [1284, 525] width 120 height 20
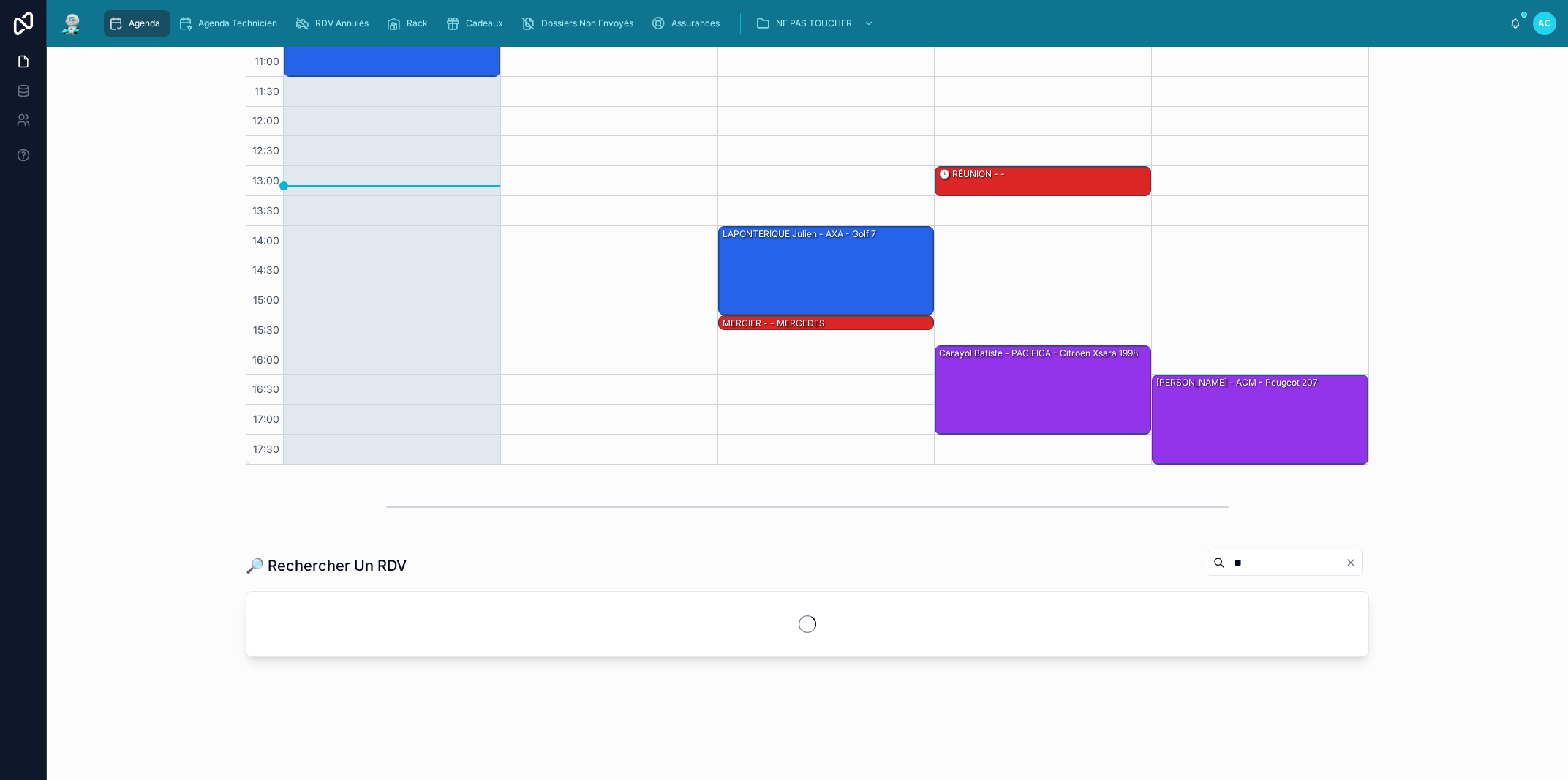
scroll to position [246, 0]
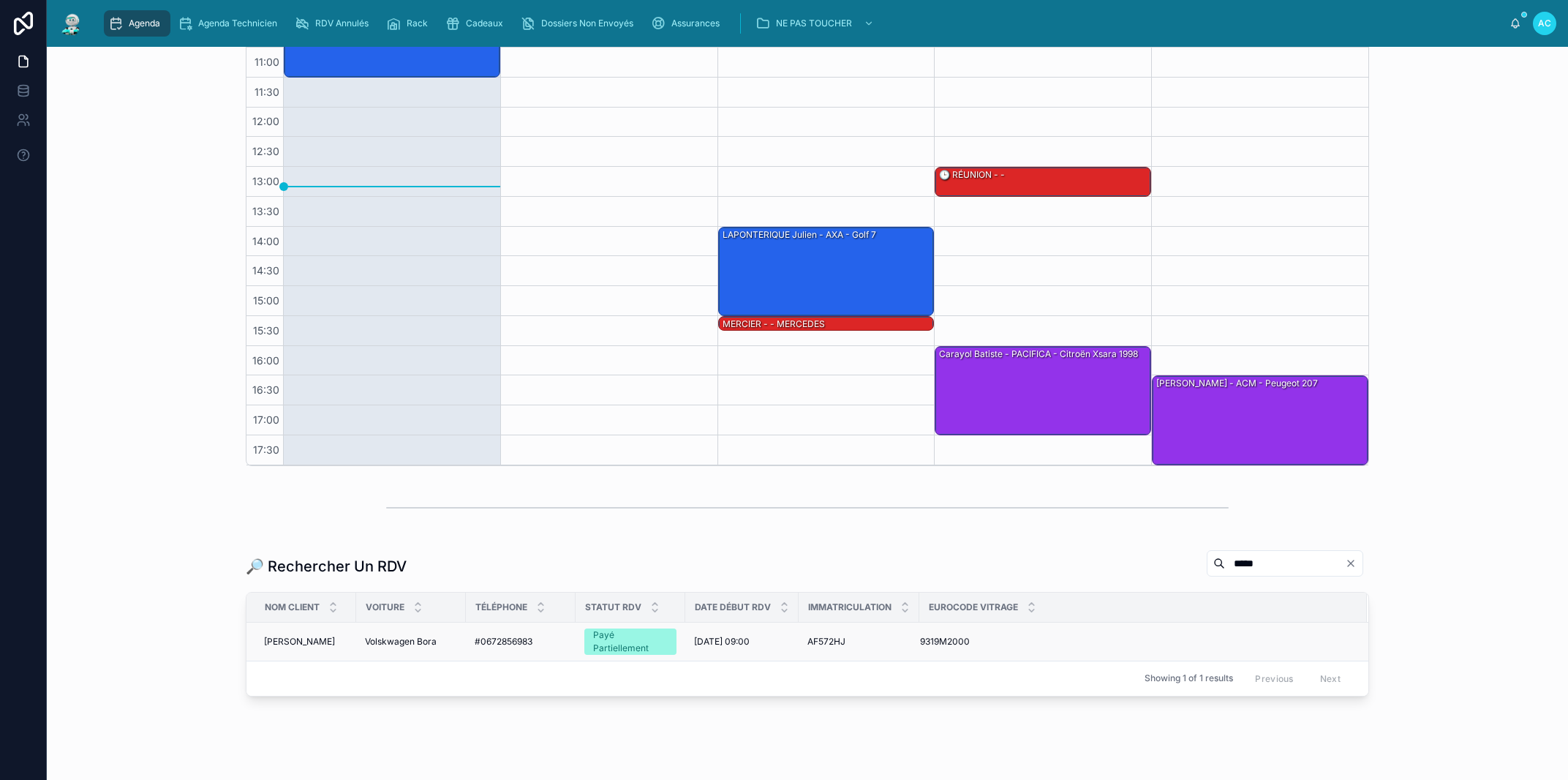
type input "*****"
click at [487, 640] on span "#0672856983" at bounding box center [504, 642] width 58 height 12
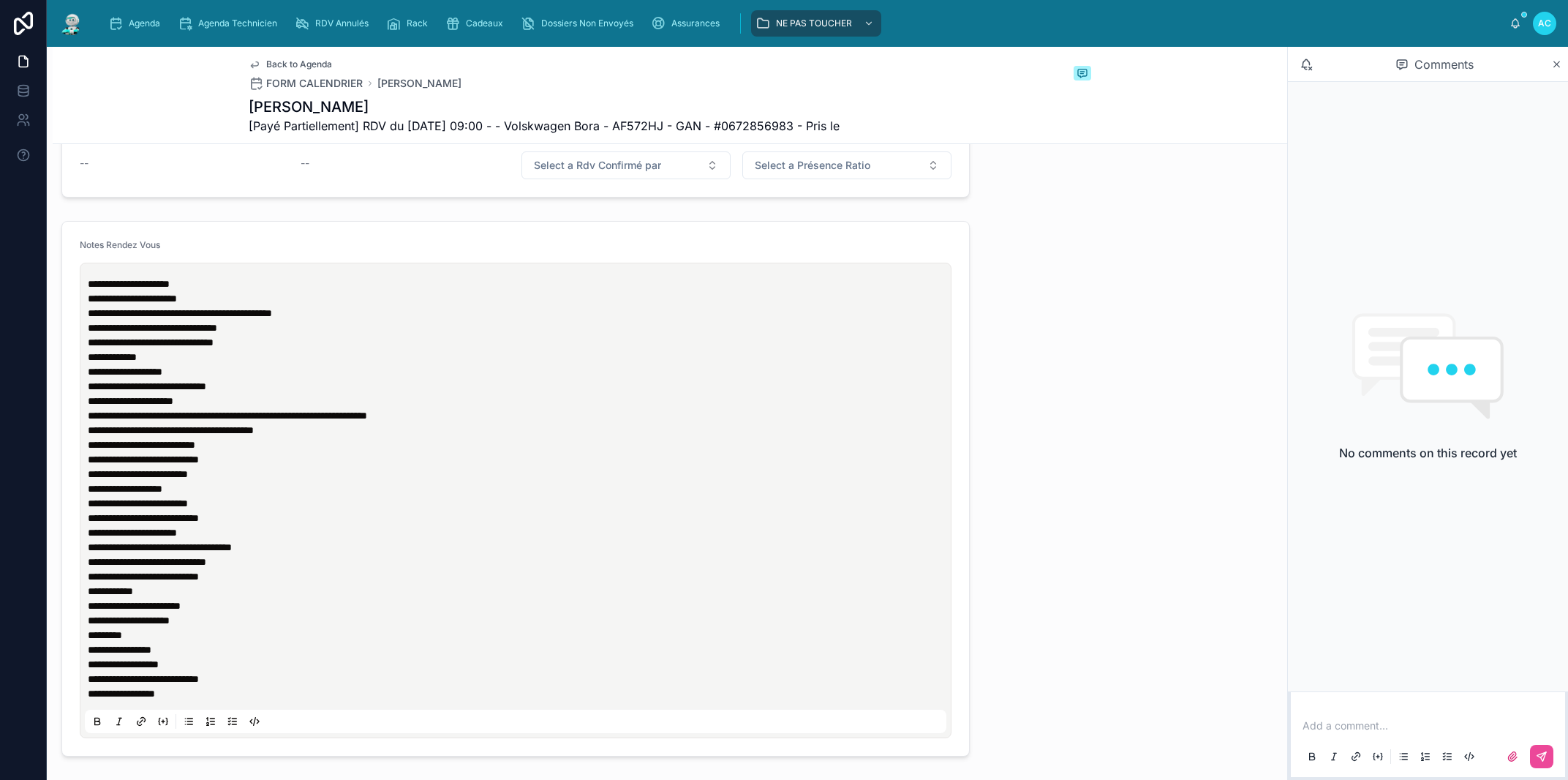
scroll to position [667, 0]
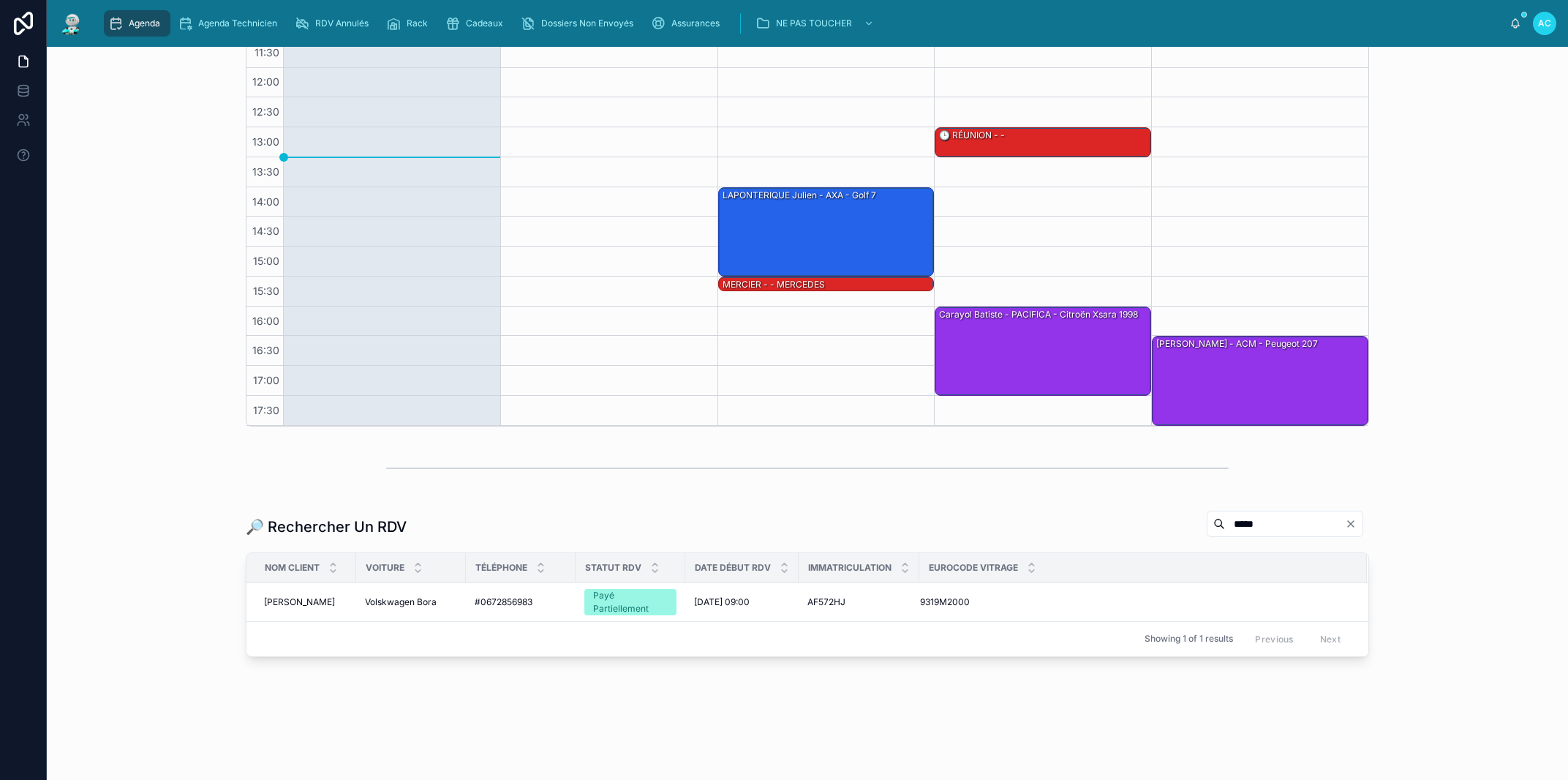
scroll to position [283, 0]
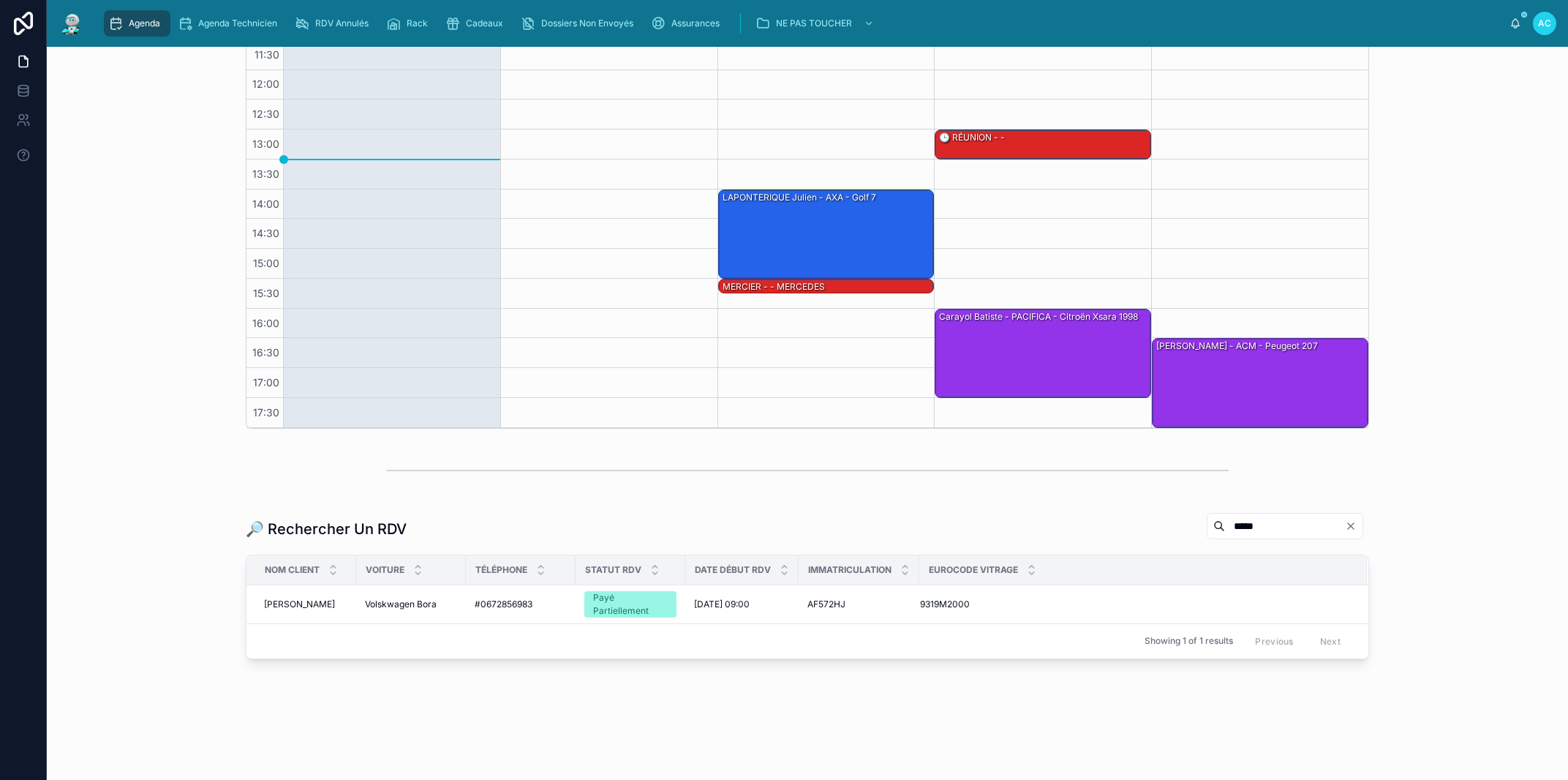
drag, startPoint x: 1227, startPoint y: 520, endPoint x: 1071, endPoint y: 503, distance: 156.9
click at [1225, 519] on input "*****" at bounding box center [1284, 525] width 120 height 20
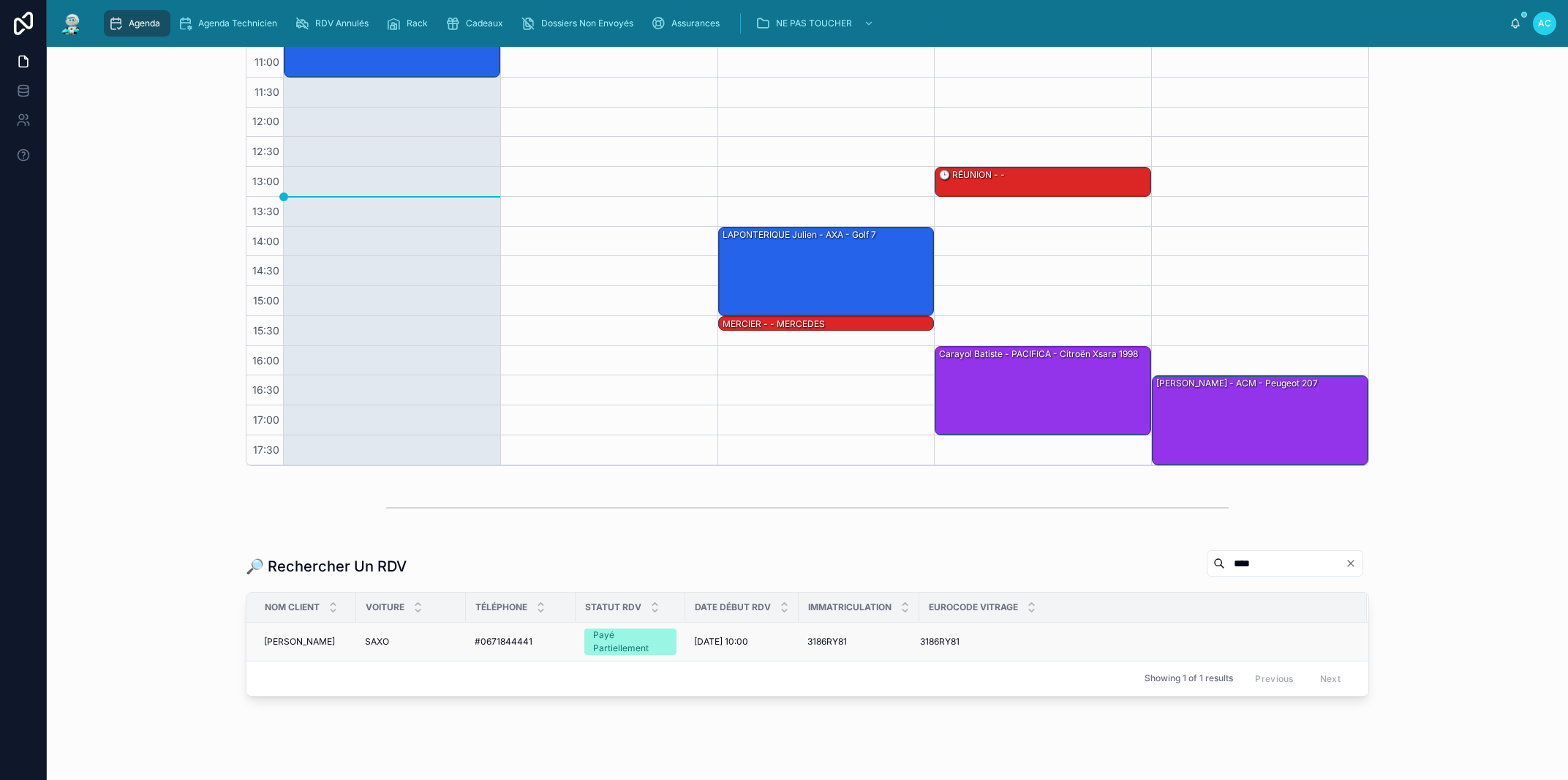
type input "****"
click at [518, 642] on span "#0671844441" at bounding box center [504, 642] width 58 height 12
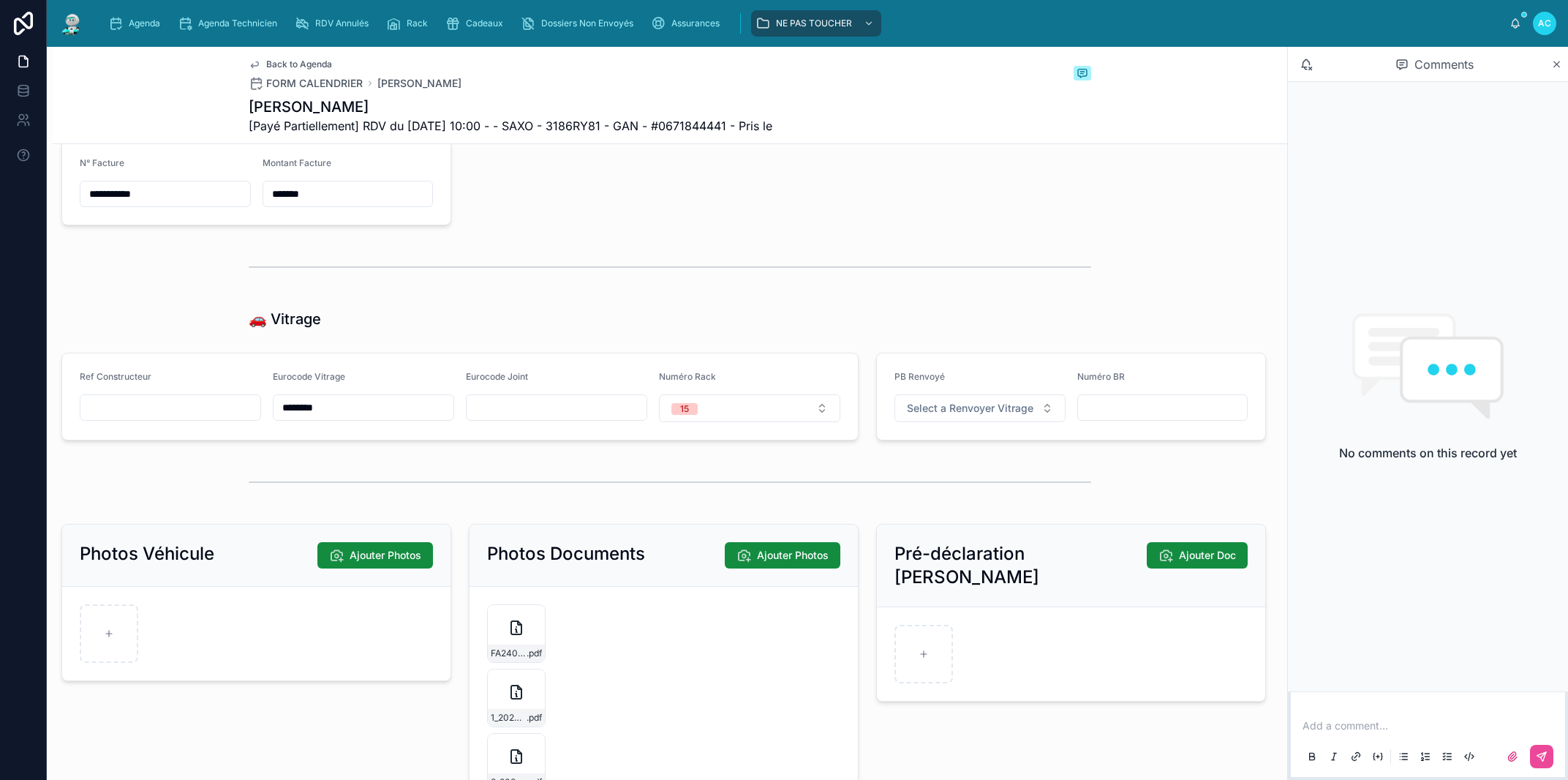
scroll to position [1478, 0]
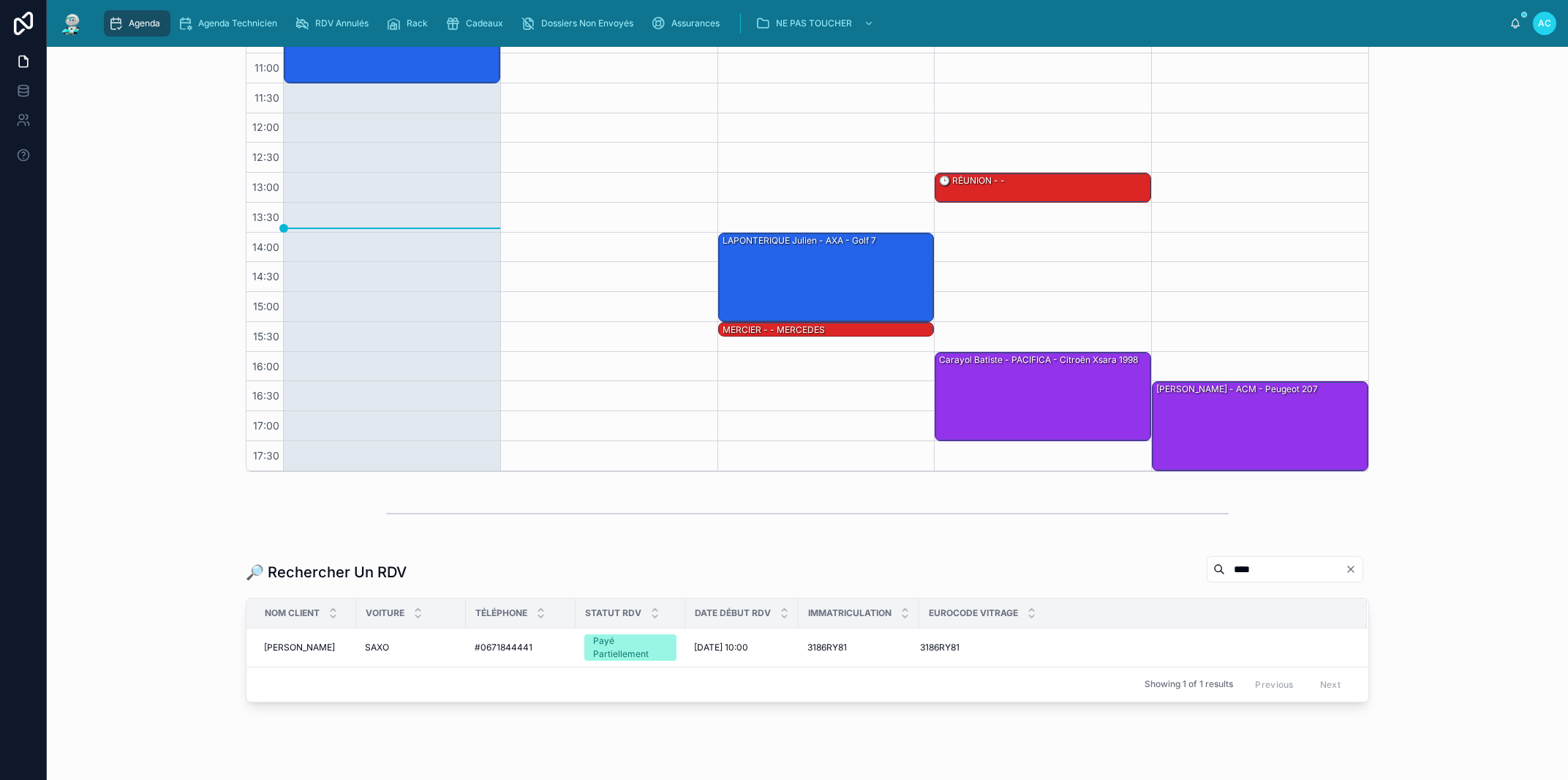
scroll to position [200, 0]
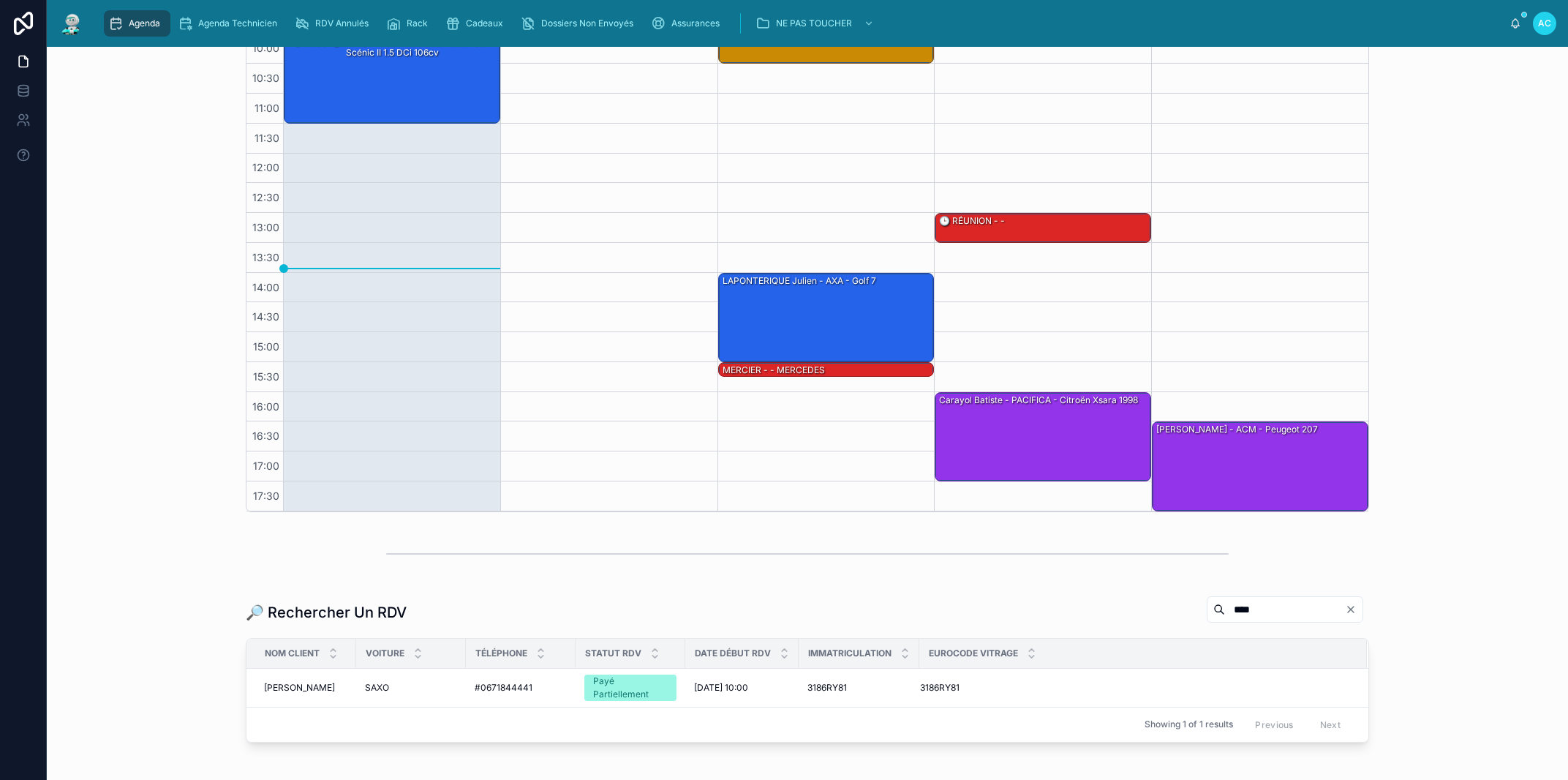
drag, startPoint x: 1237, startPoint y: 604, endPoint x: 983, endPoint y: 589, distance: 254.4
click at [1225, 600] on input "****" at bounding box center [1284, 609] width 120 height 20
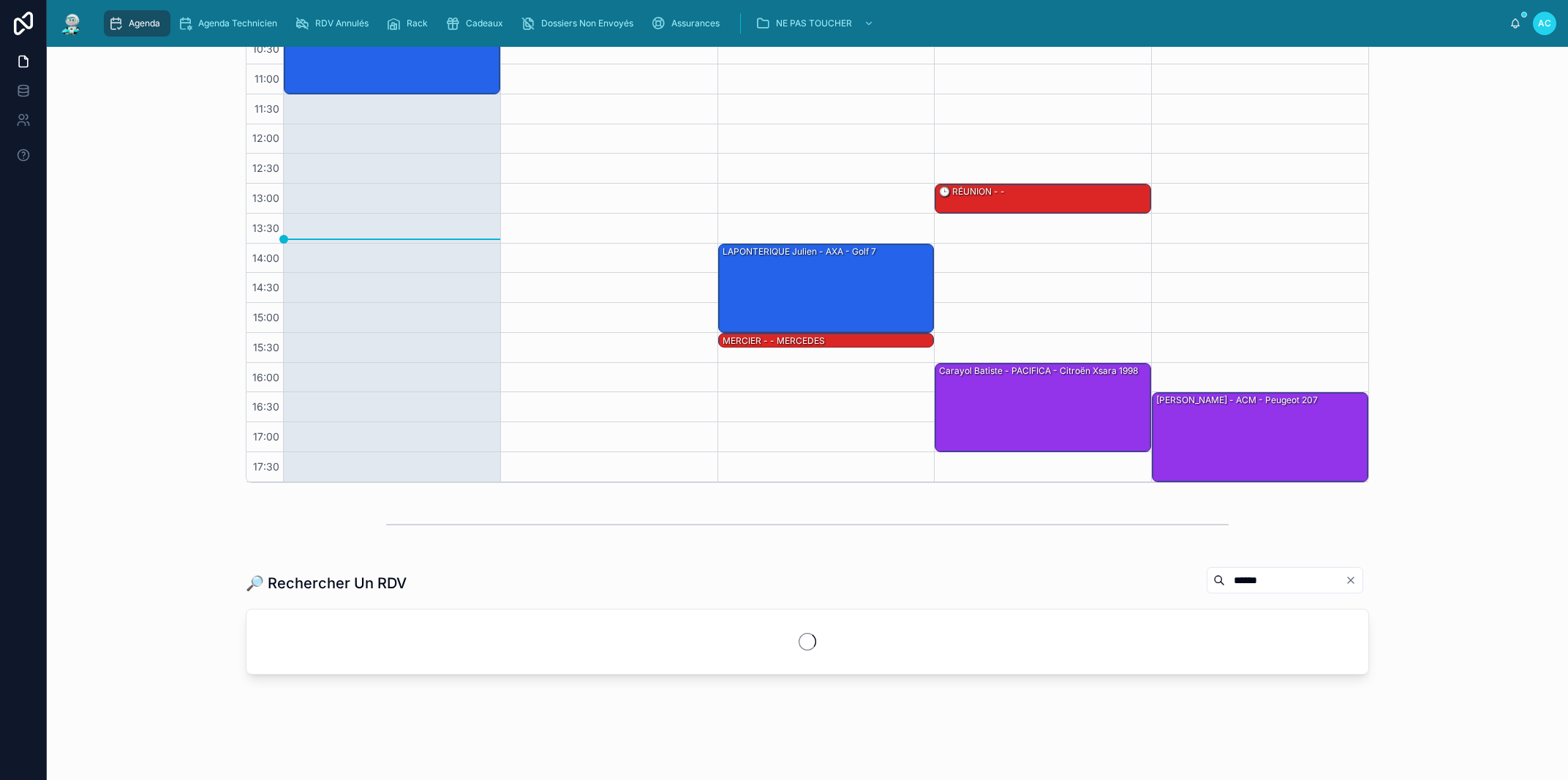
scroll to position [246, 0]
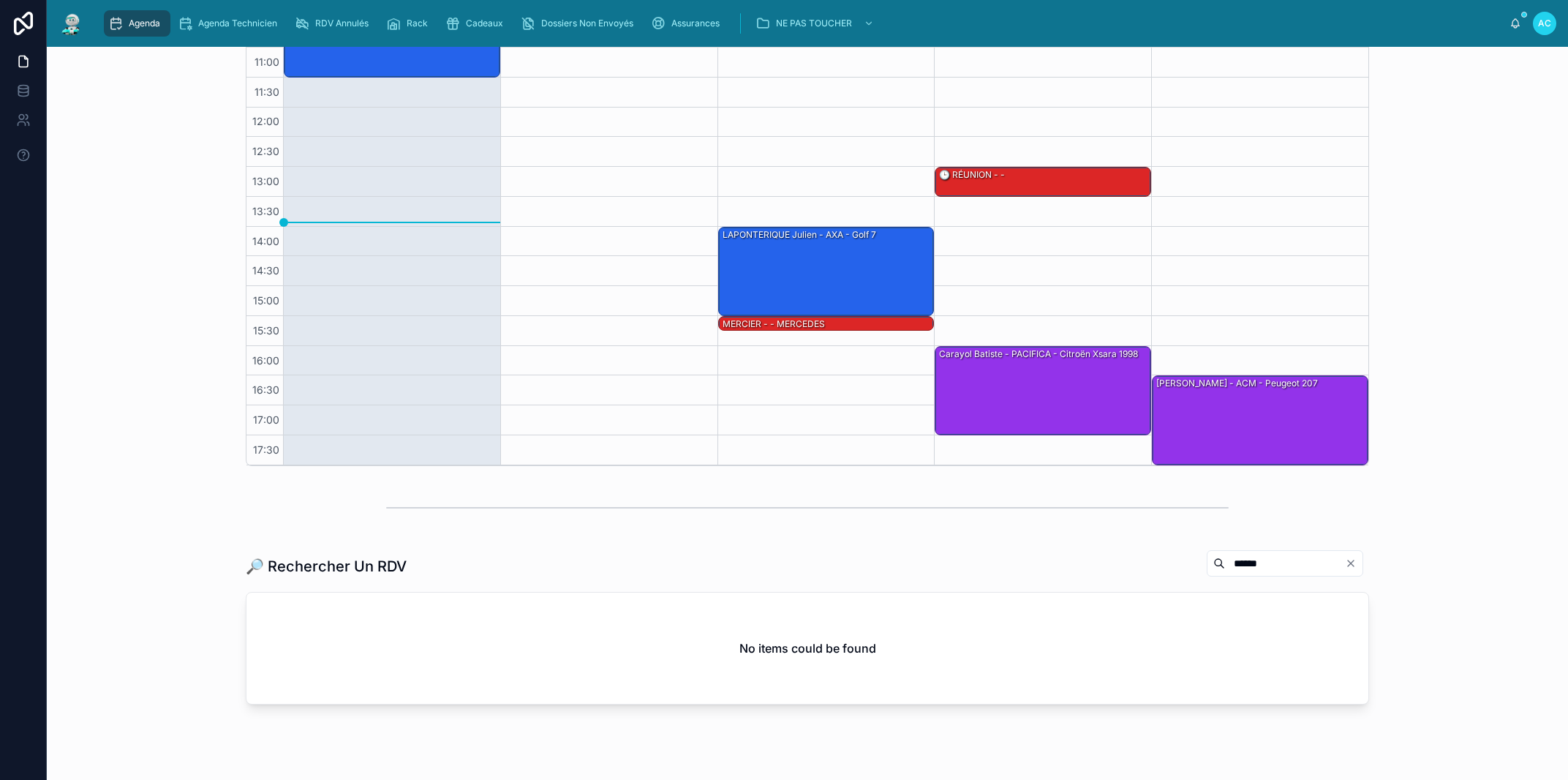
click at [1225, 561] on input "******" at bounding box center [1284, 563] width 120 height 20
click at [1225, 559] on input "******" at bounding box center [1284, 563] width 120 height 20
drag, startPoint x: 1295, startPoint y: 558, endPoint x: 1208, endPoint y: 561, distance: 87.1
click at [1225, 561] on input "**********" at bounding box center [1284, 563] width 120 height 20
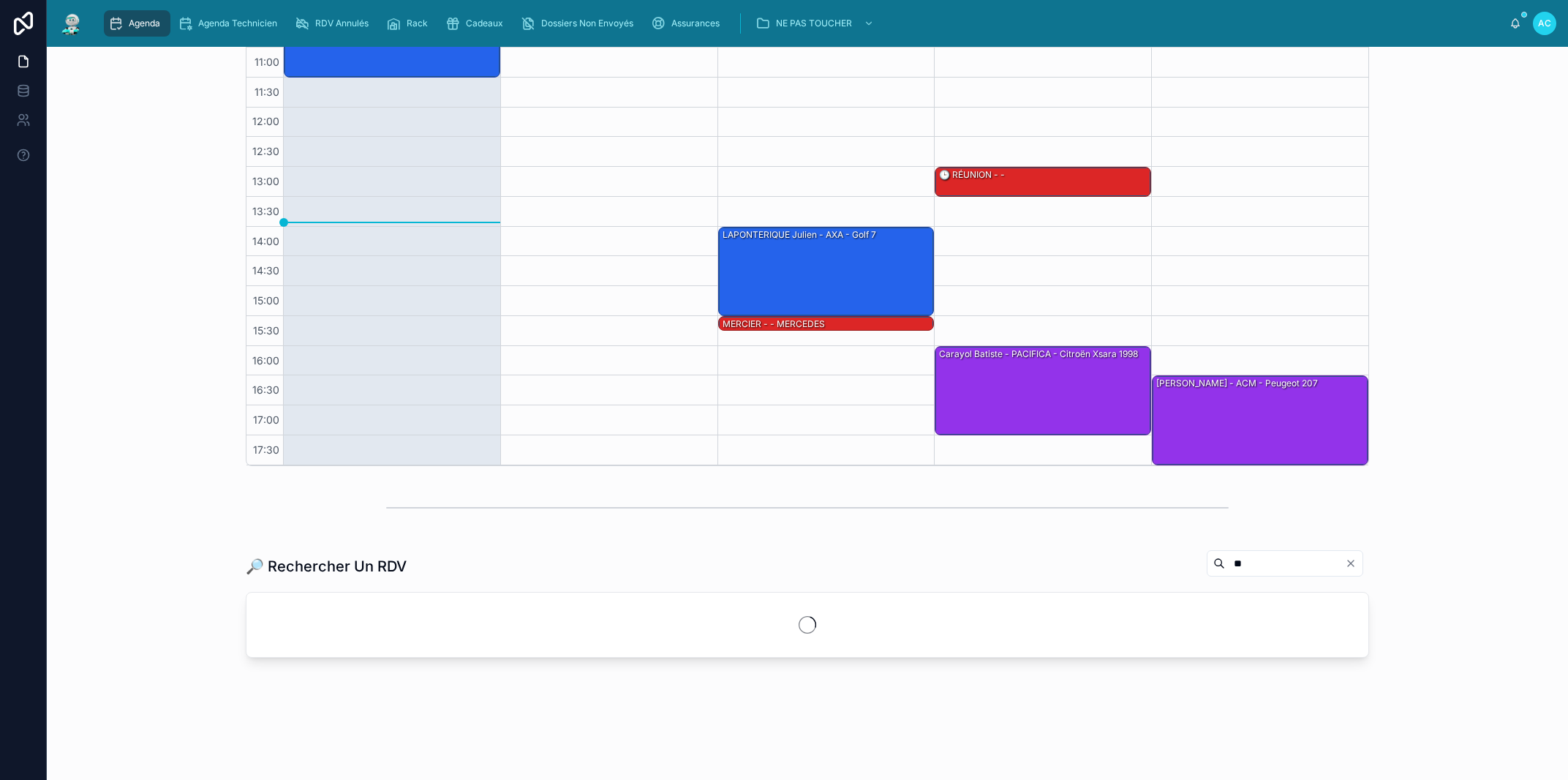
type input "*"
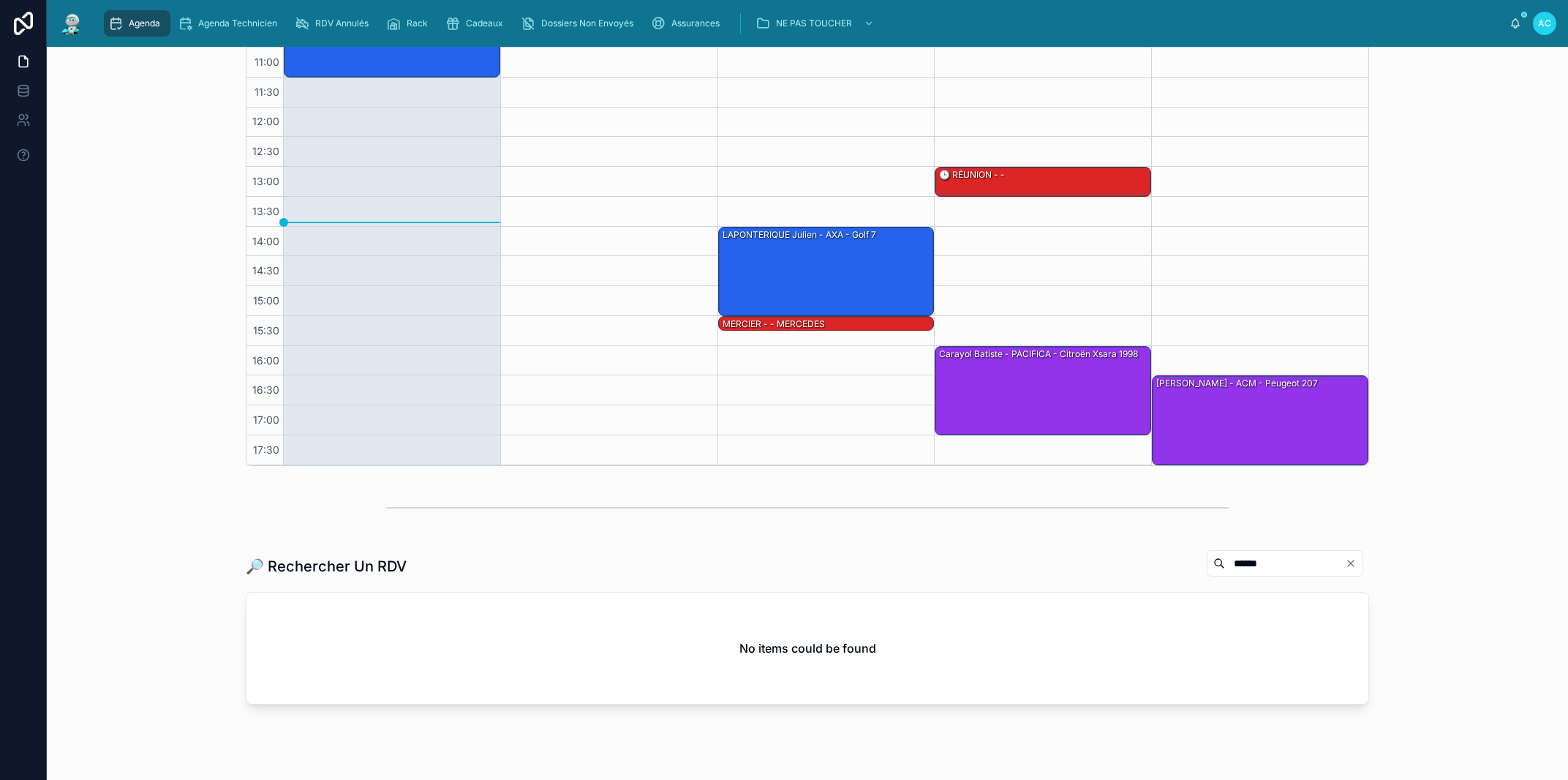
click at [1225, 561] on input "******" at bounding box center [1284, 563] width 120 height 20
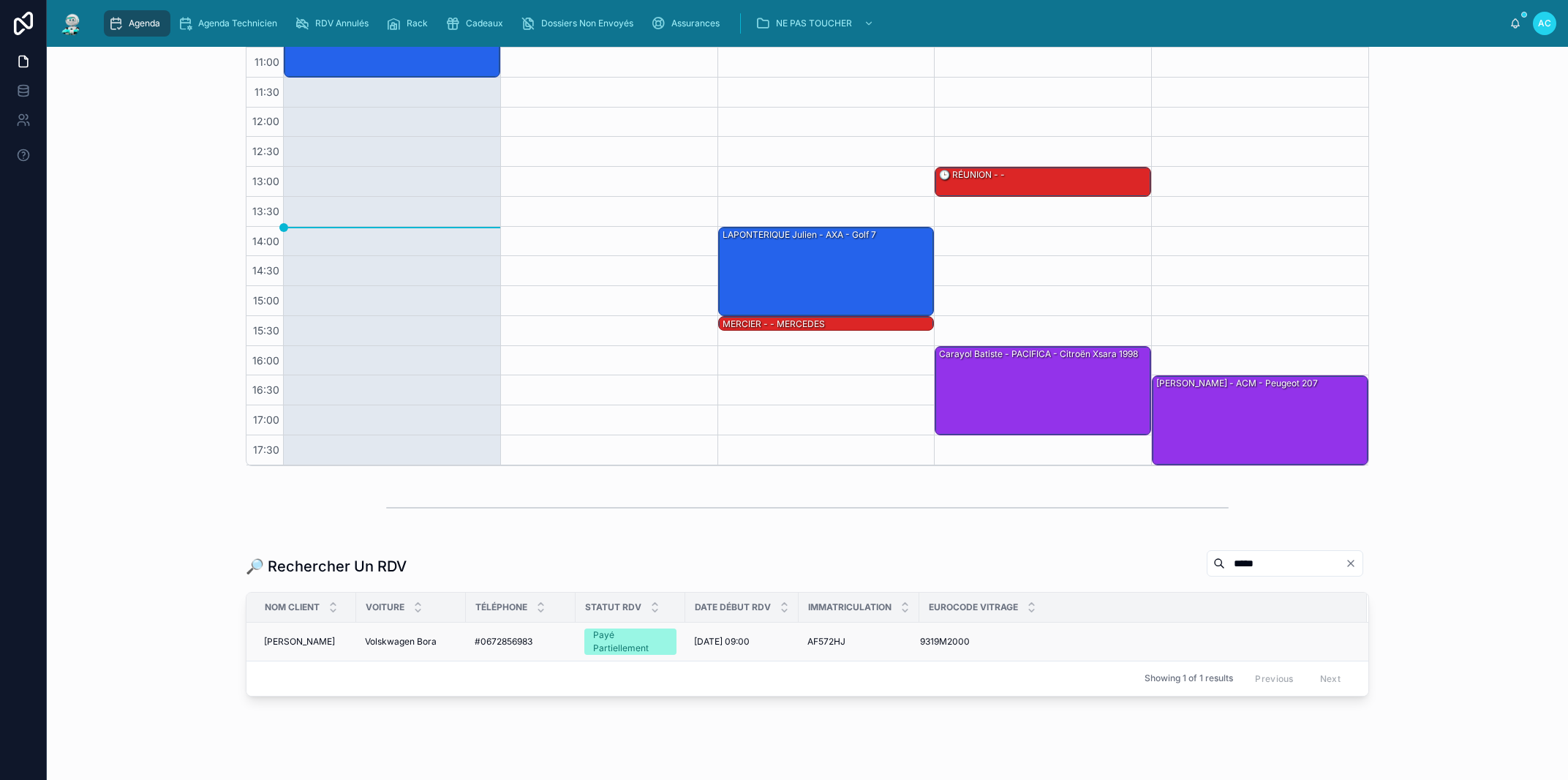
type input "*****"
click at [512, 643] on span "#0672856983" at bounding box center [504, 642] width 58 height 12
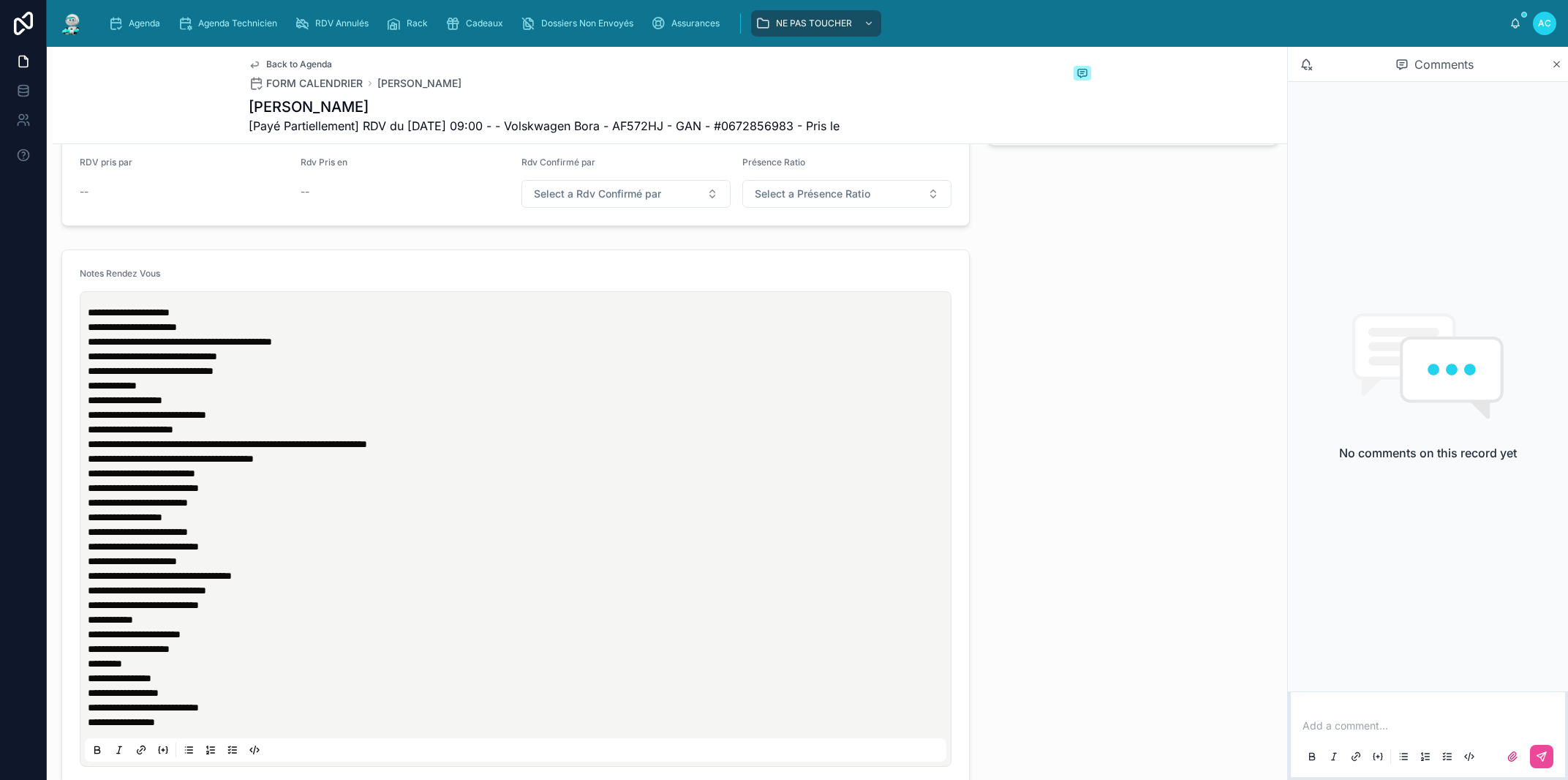
scroll to position [246, 0]
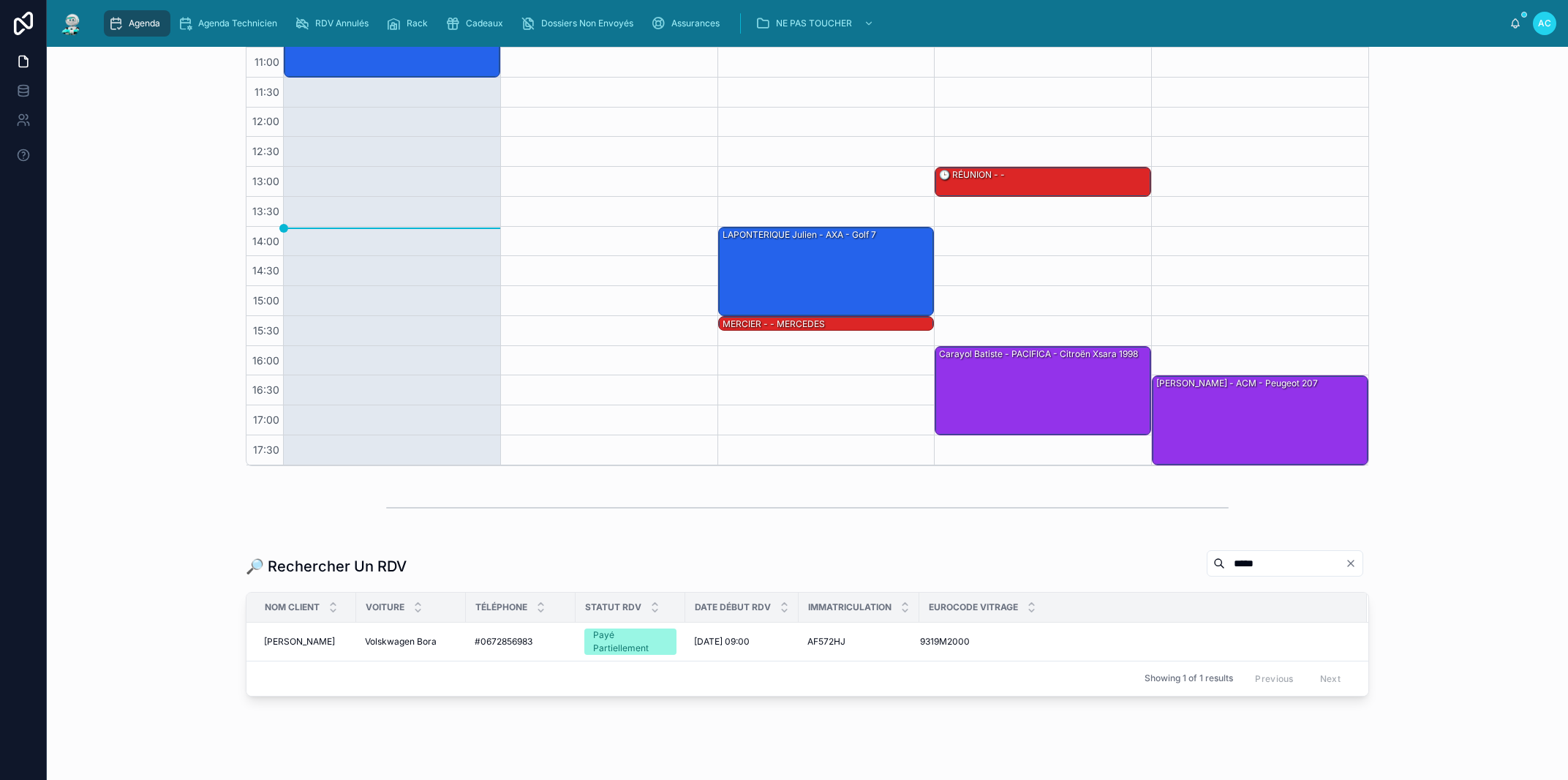
scroll to position [283, 0]
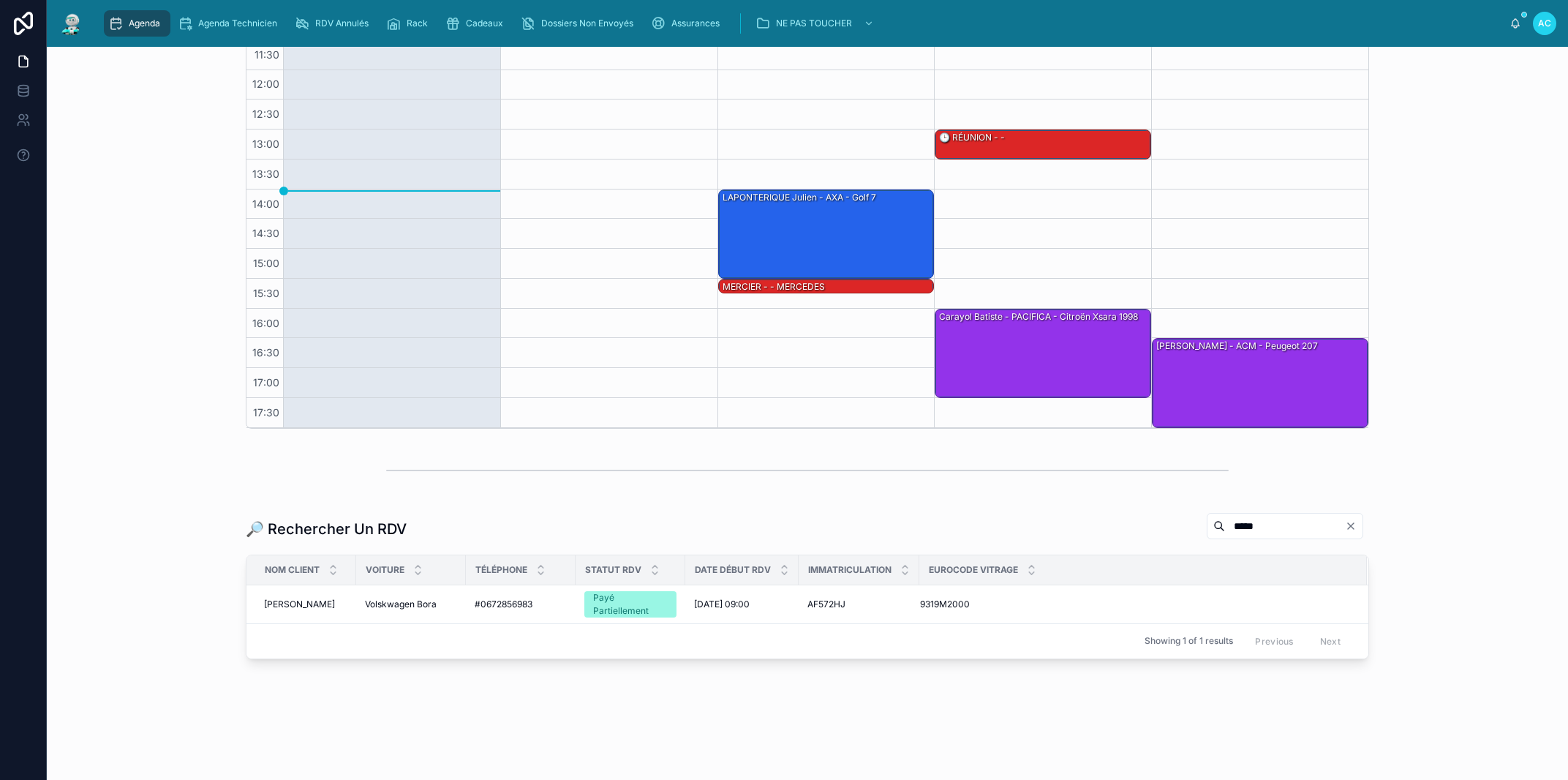
drag, startPoint x: 1253, startPoint y: 524, endPoint x: 1083, endPoint y: 514, distance: 170.3
click at [1225, 521] on input "*****" at bounding box center [1284, 525] width 120 height 20
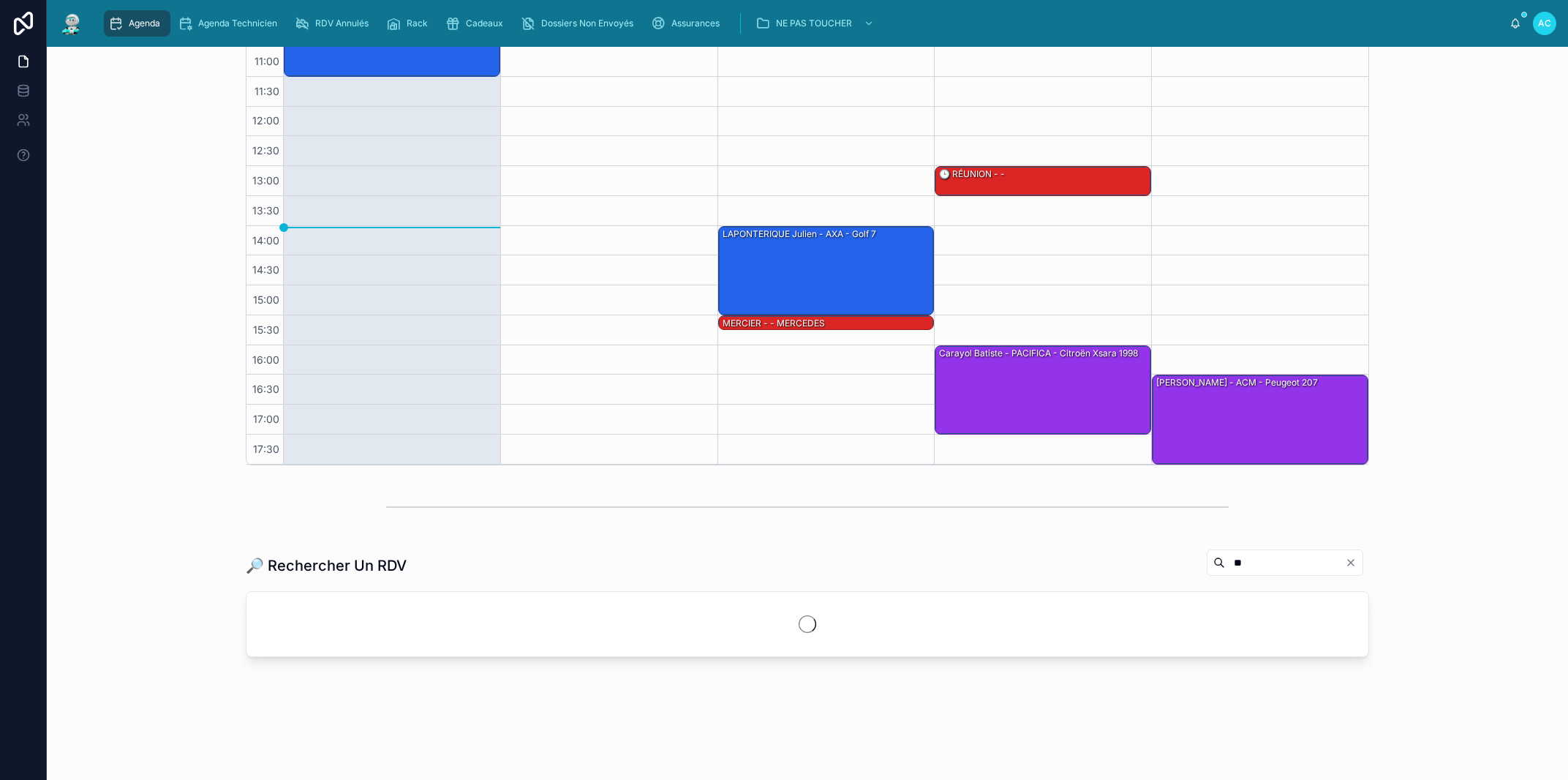
scroll to position [246, 0]
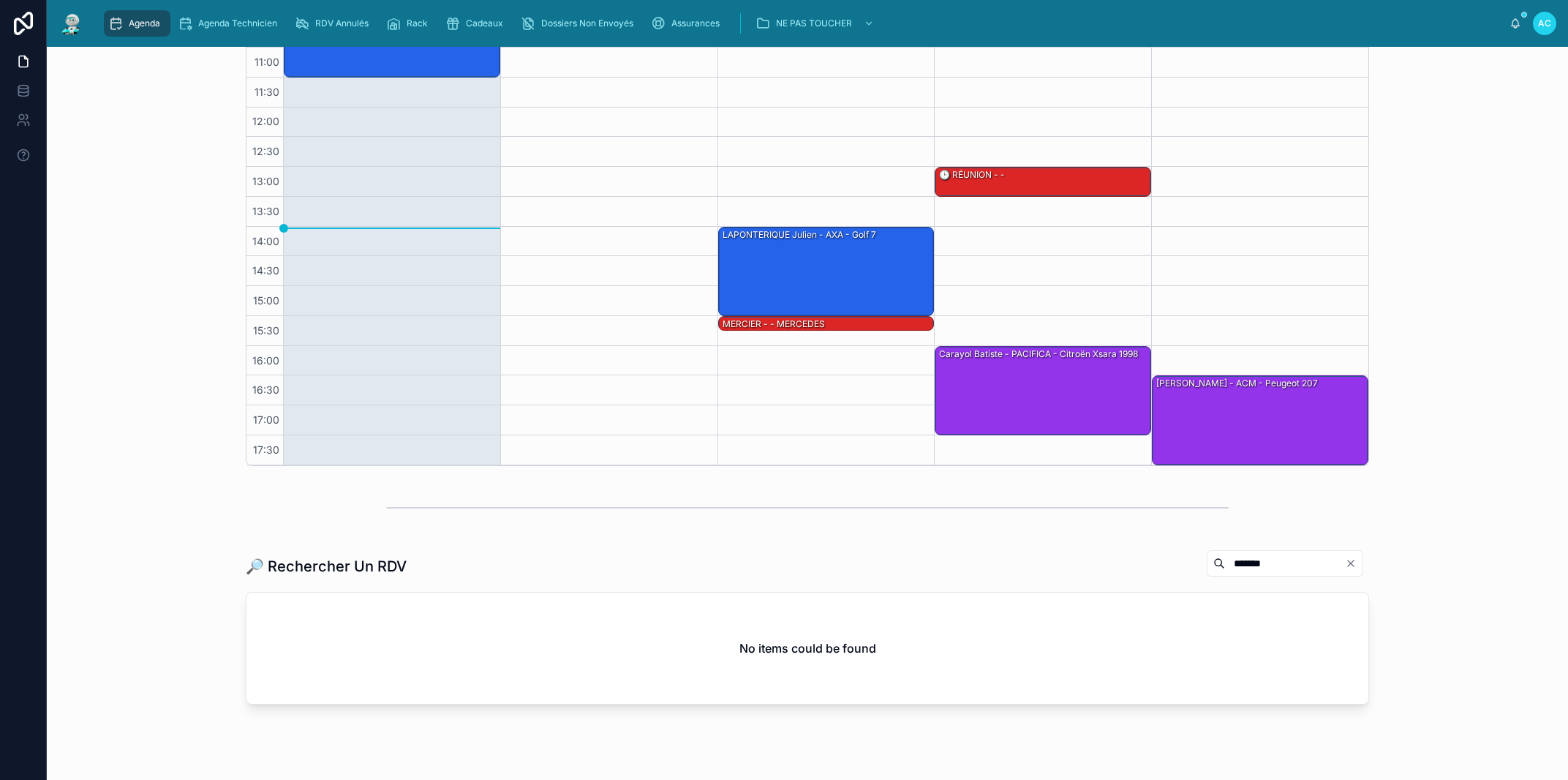
drag, startPoint x: 1243, startPoint y: 567, endPoint x: 1232, endPoint y: 566, distance: 11.0
click at [1237, 566] on input "*******" at bounding box center [1284, 563] width 120 height 20
click at [1225, 562] on input "*******" at bounding box center [1284, 563] width 120 height 20
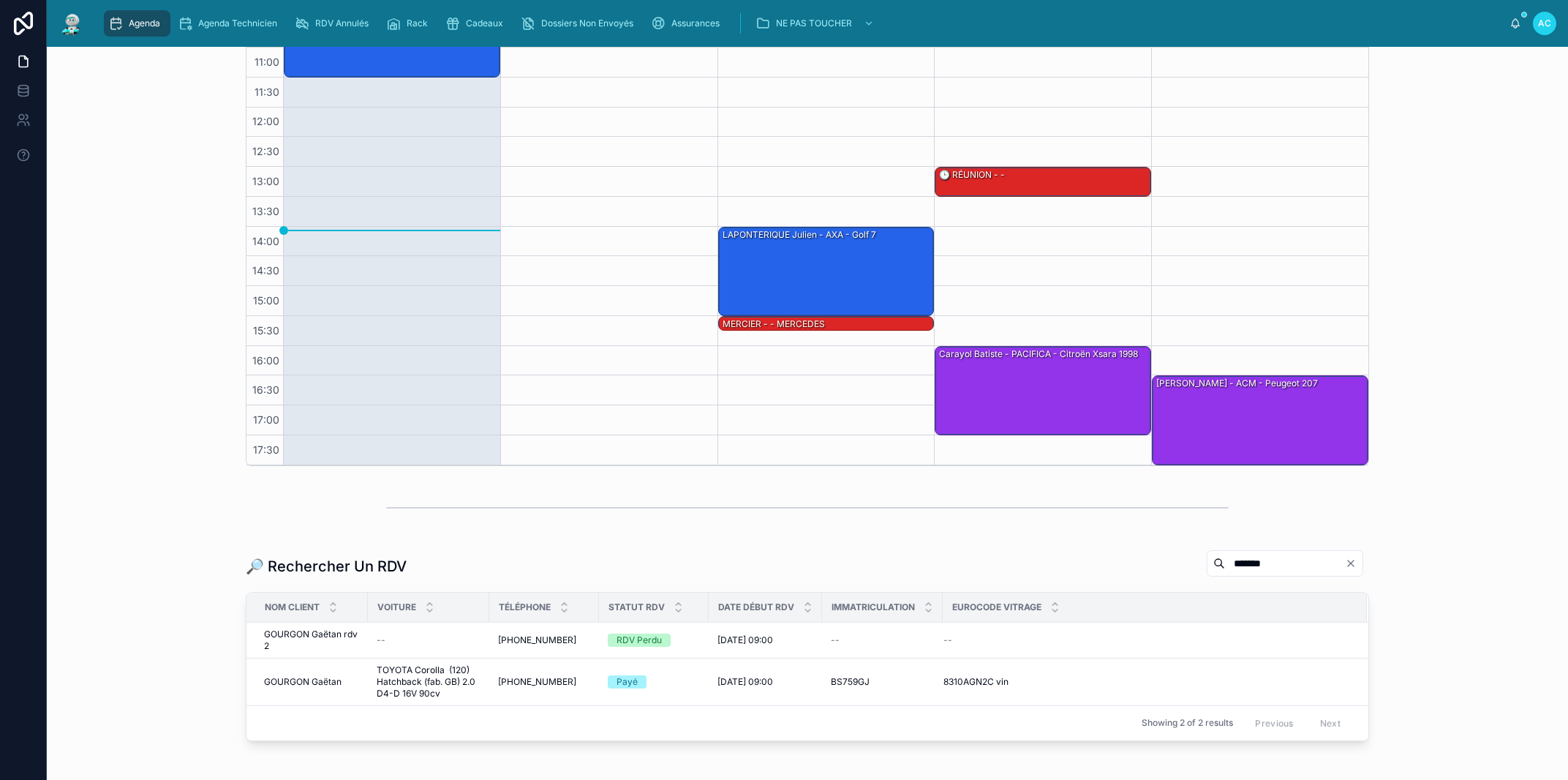
click at [1226, 561] on input "*******" at bounding box center [1284, 563] width 120 height 20
type input "*******"
click at [520, 679] on span "+33685670191" at bounding box center [536, 682] width 78 height 12
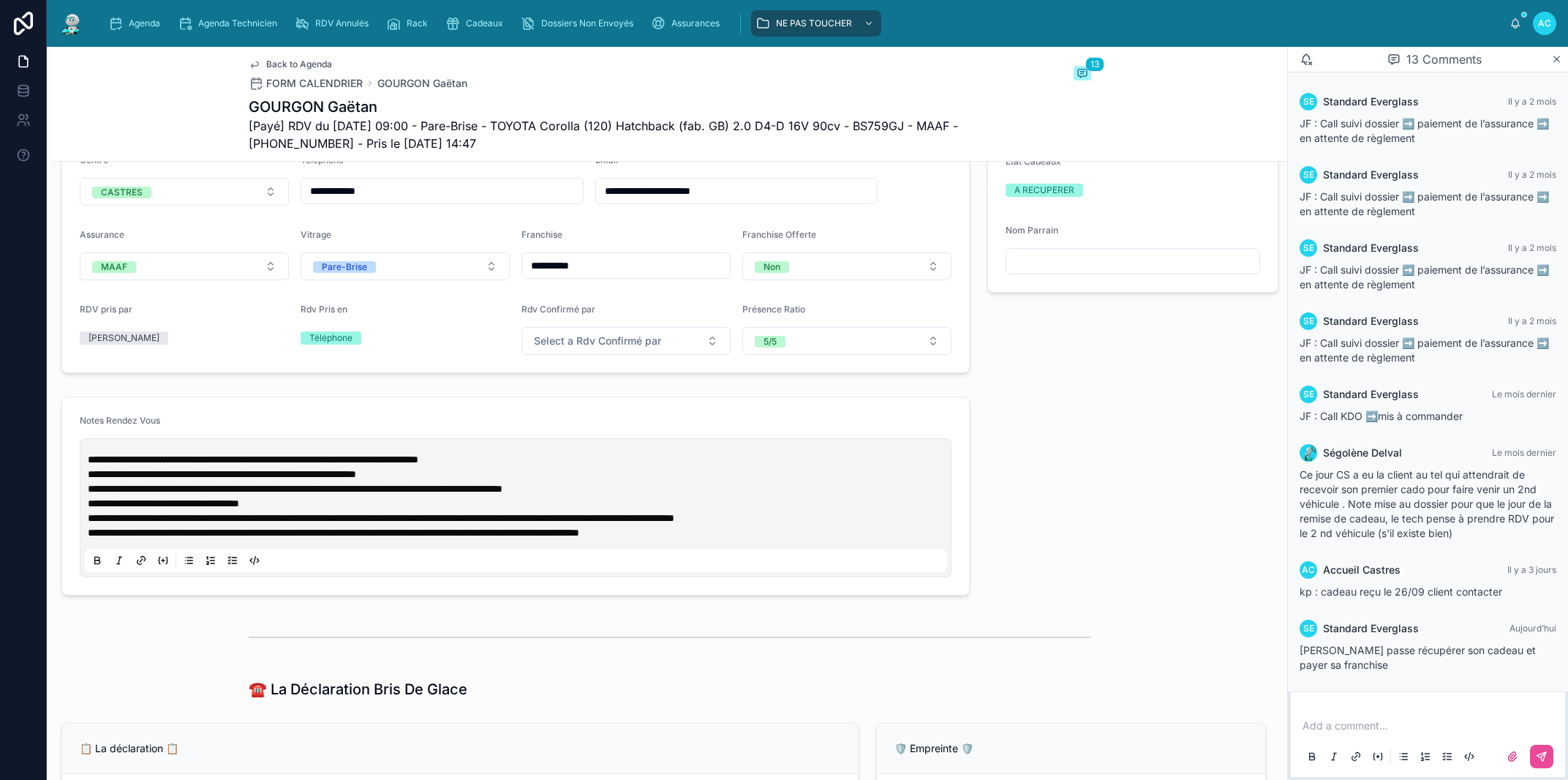
scroll to position [365, 0]
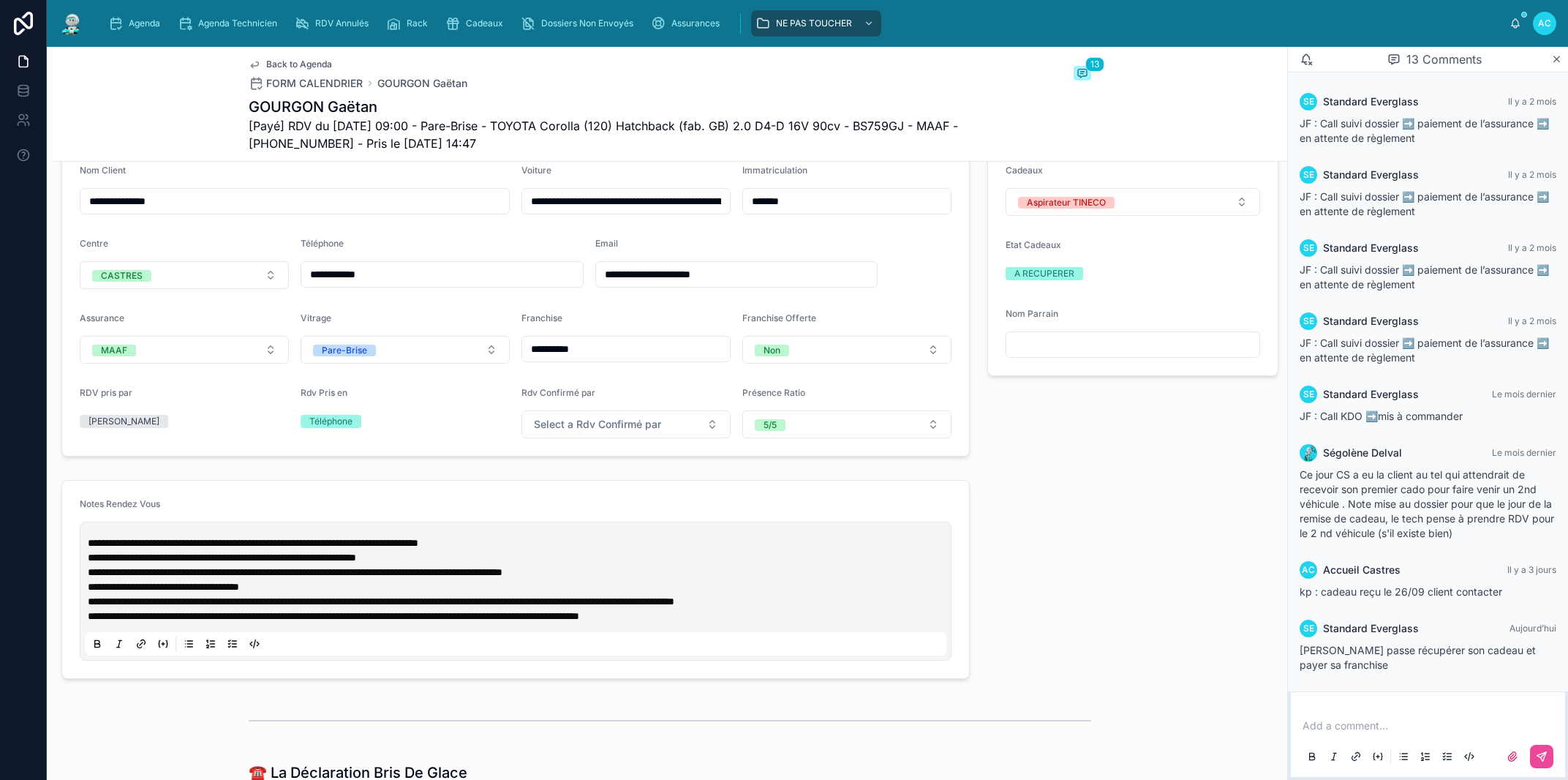
click at [88, 541] on span "**********" at bounding box center [253, 542] width 331 height 11
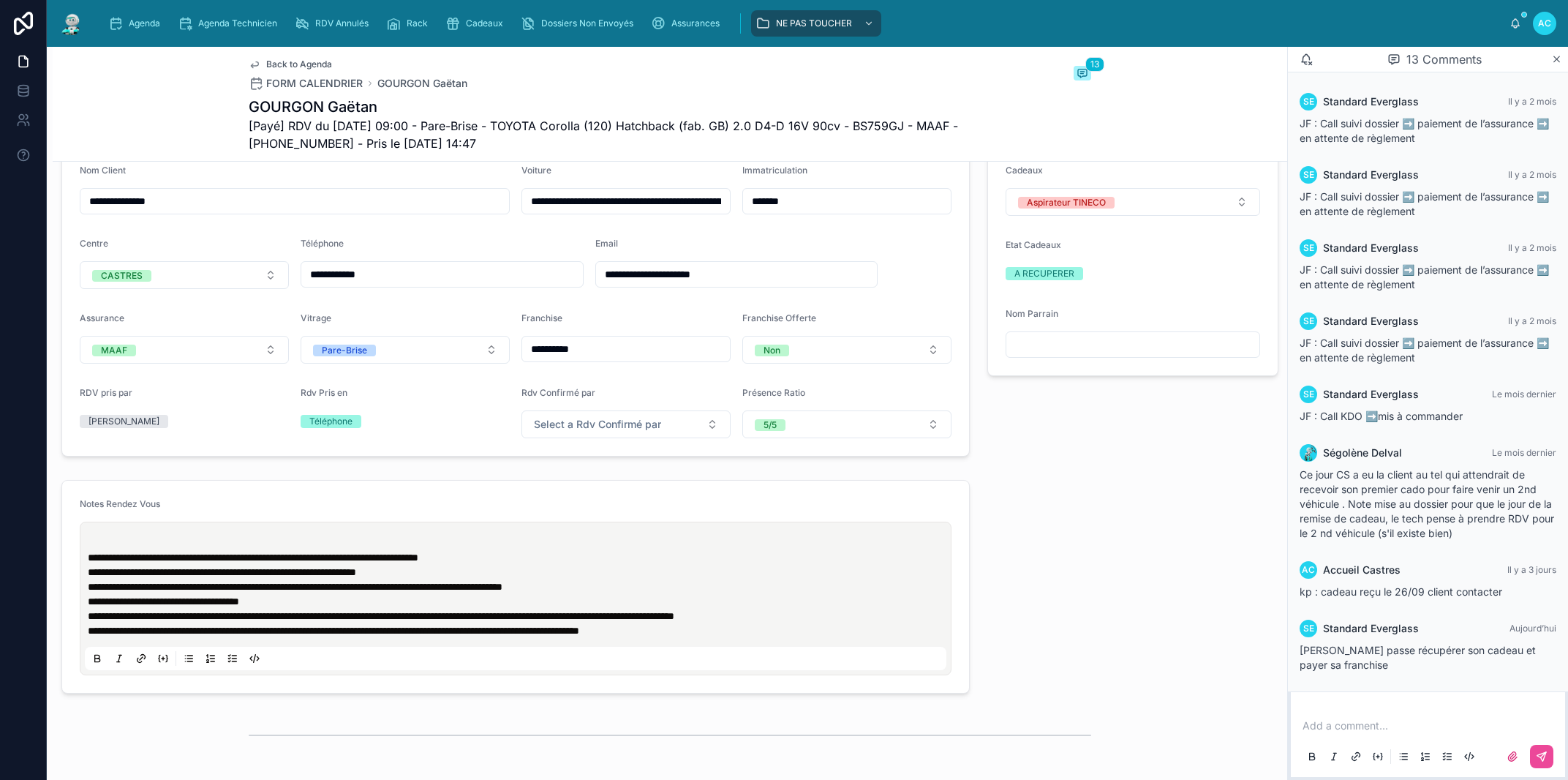
click at [118, 545] on p at bounding box center [518, 542] width 861 height 14
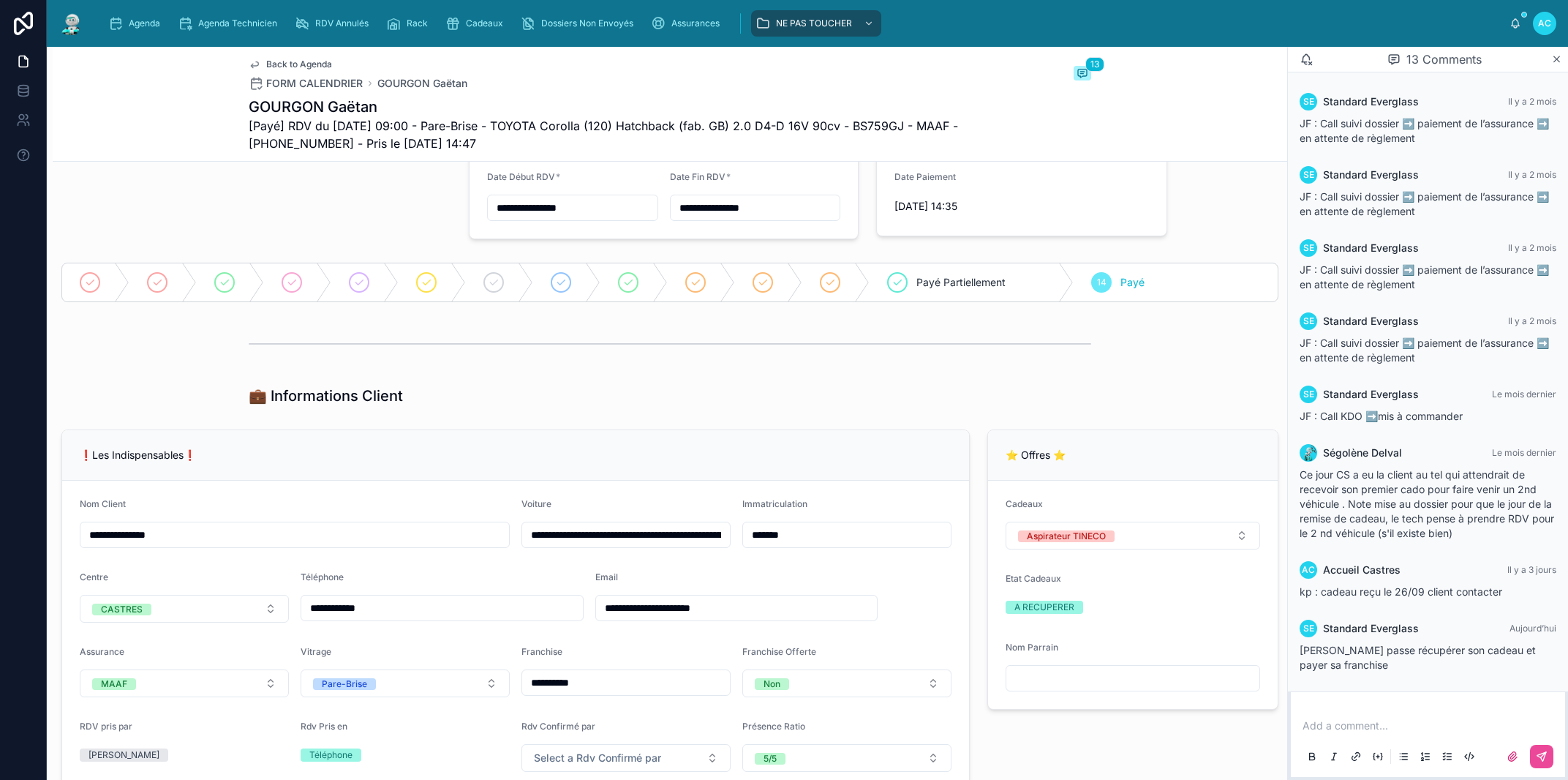
scroll to position [0, 0]
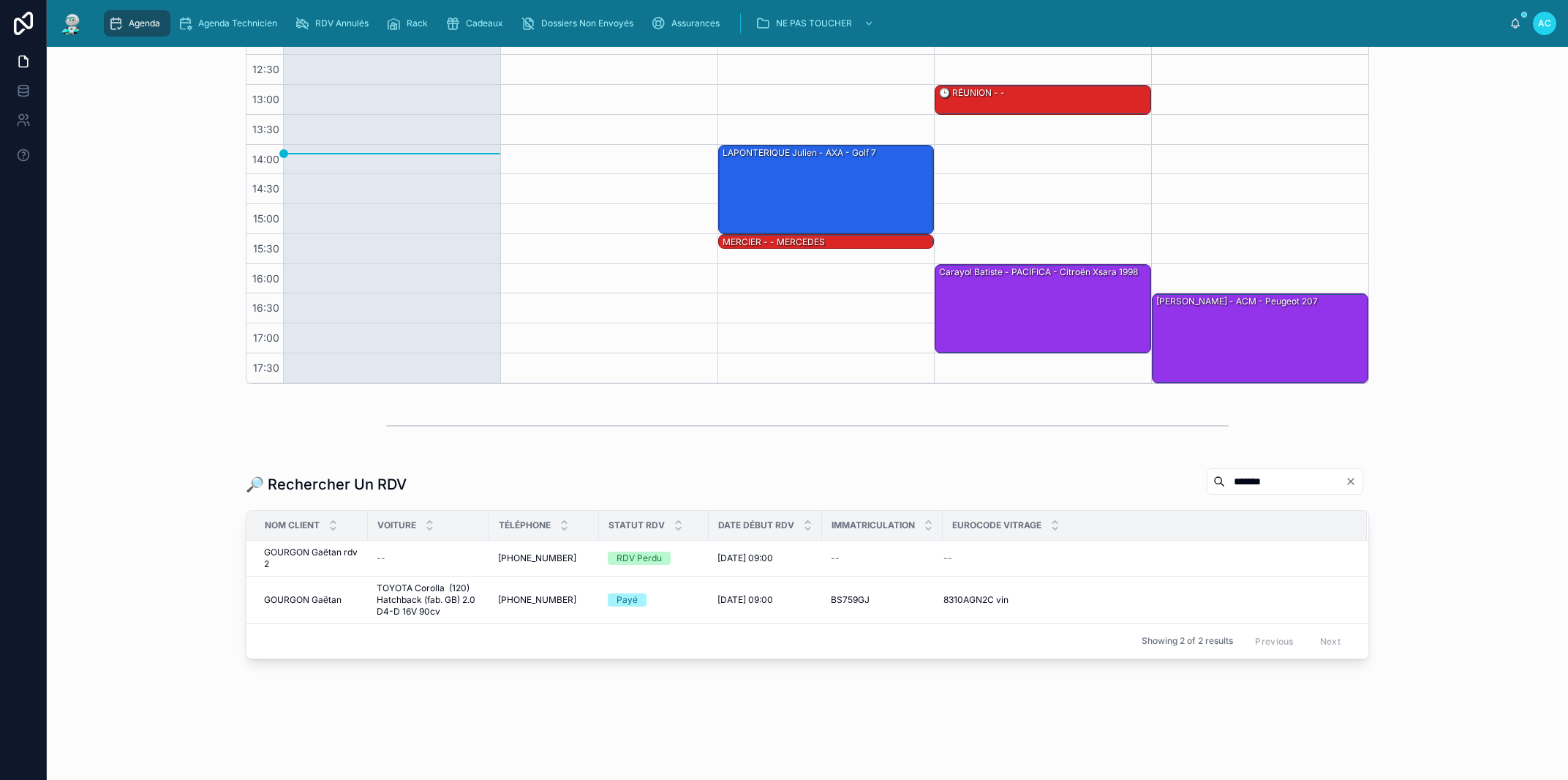
scroll to position [78, 0]
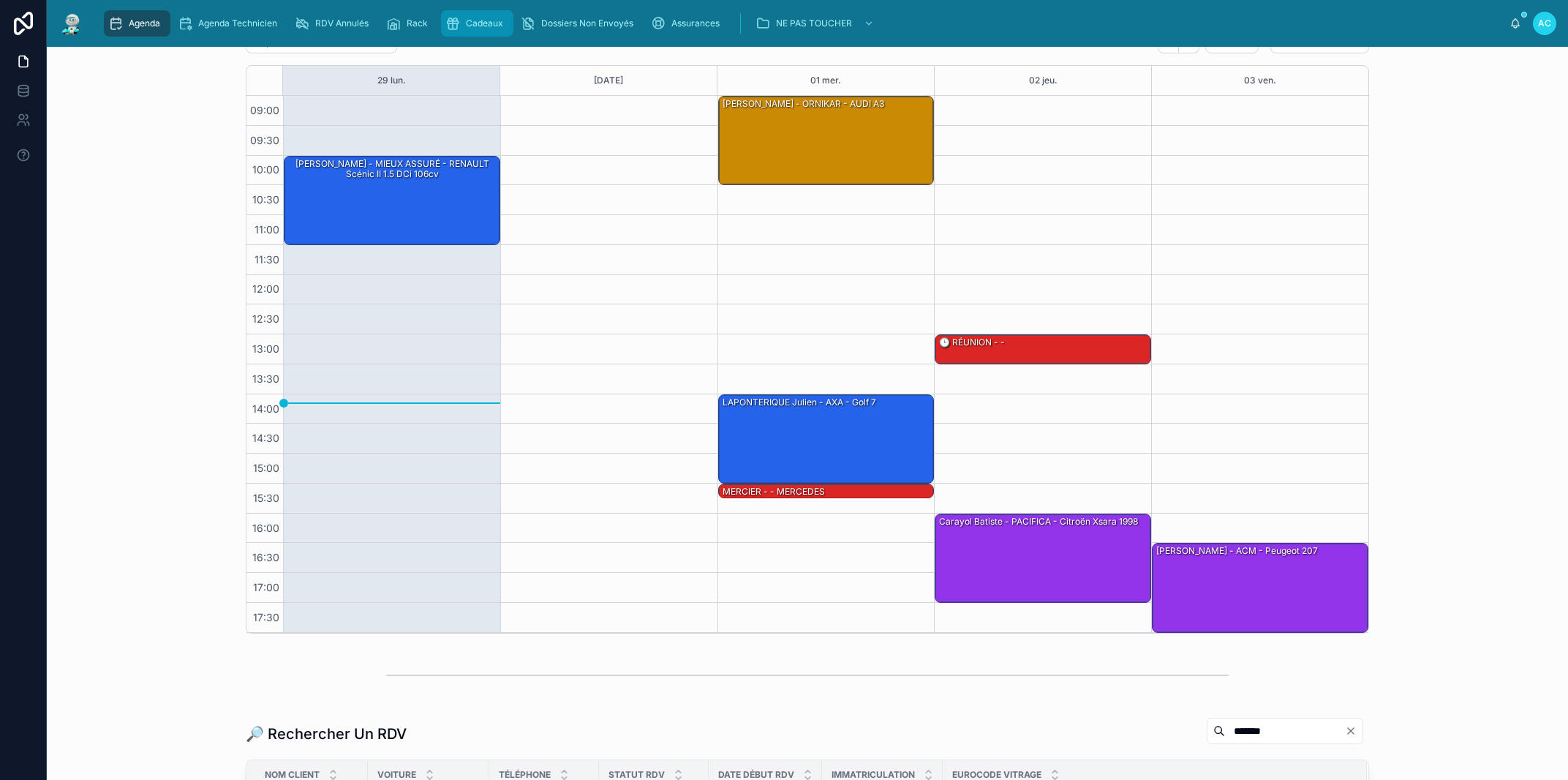
click at [469, 23] on span "Cadeaux" at bounding box center [485, 23] width 37 height 12
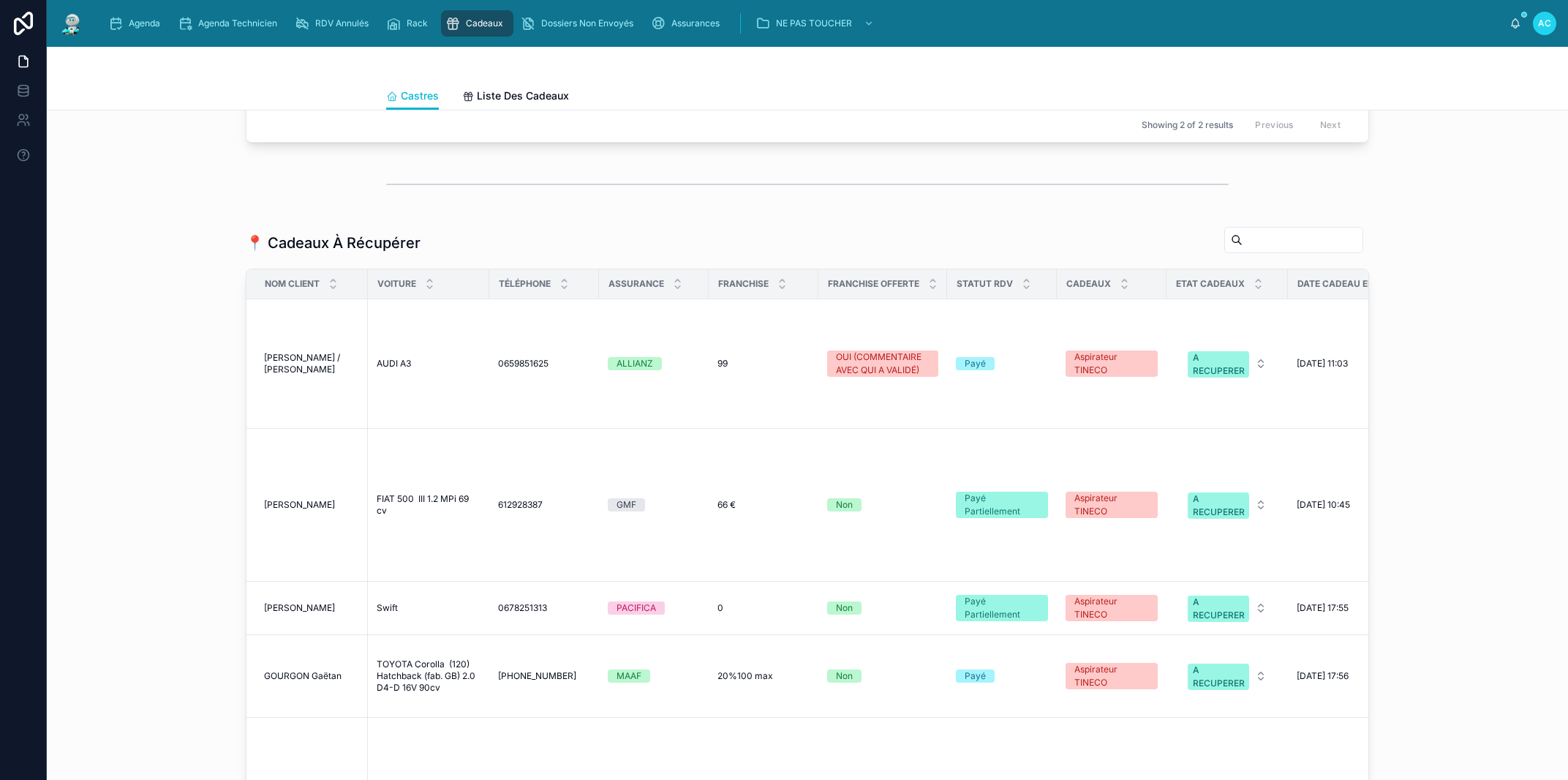
scroll to position [1249, 0]
click at [523, 668] on span "+33685670191" at bounding box center [536, 674] width 78 height 12
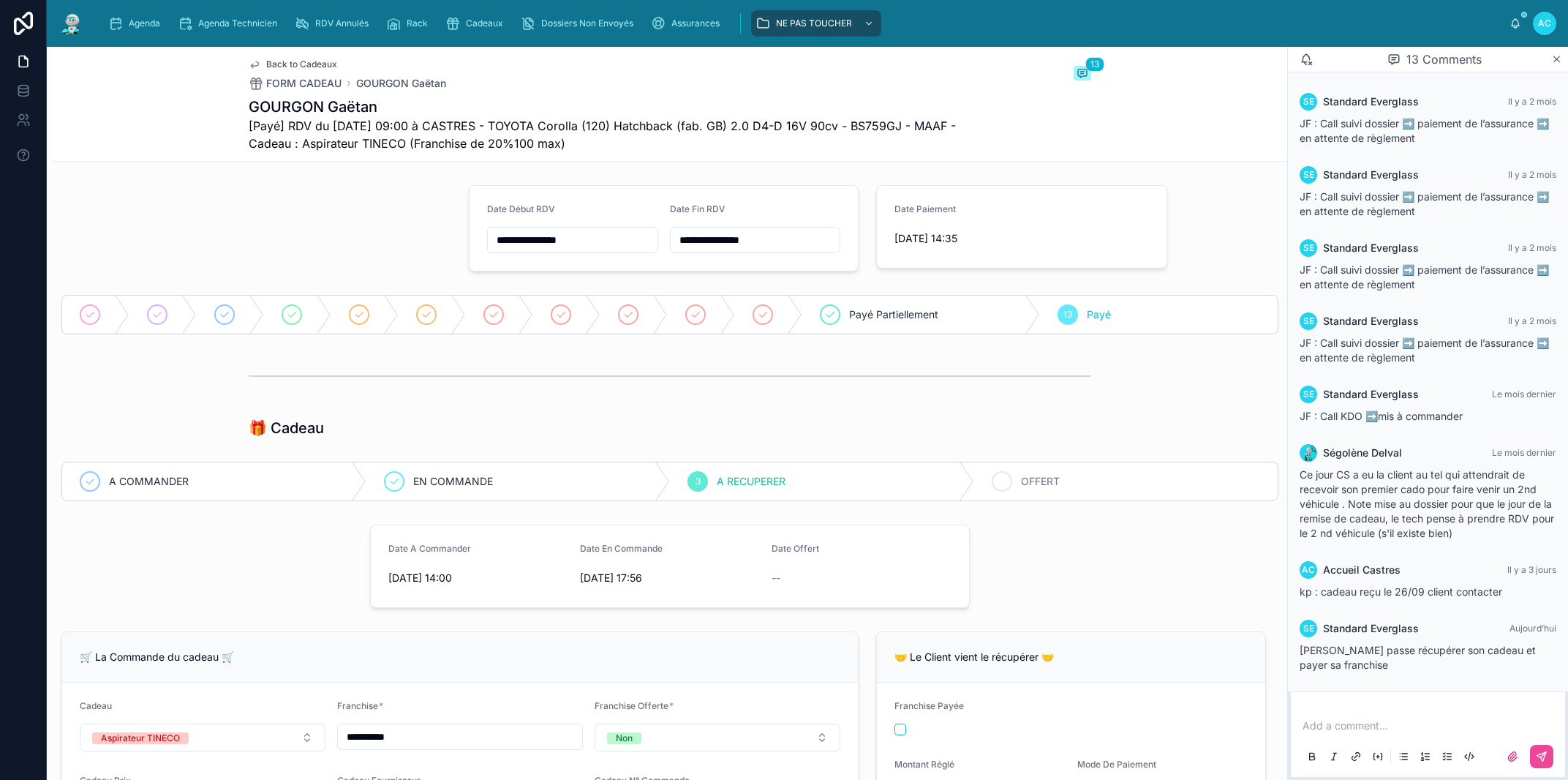
click at [1041, 475] on span "OFFERT" at bounding box center [1040, 481] width 38 height 14
click at [1321, 721] on p at bounding box center [1431, 725] width 257 height 14
click at [1303, 726] on span "**********" at bounding box center [1343, 725] width 82 height 11
click at [1449, 729] on p "**********" at bounding box center [1431, 725] width 257 height 14
click at [1318, 728] on span "**********" at bounding box center [1424, 725] width 243 height 11
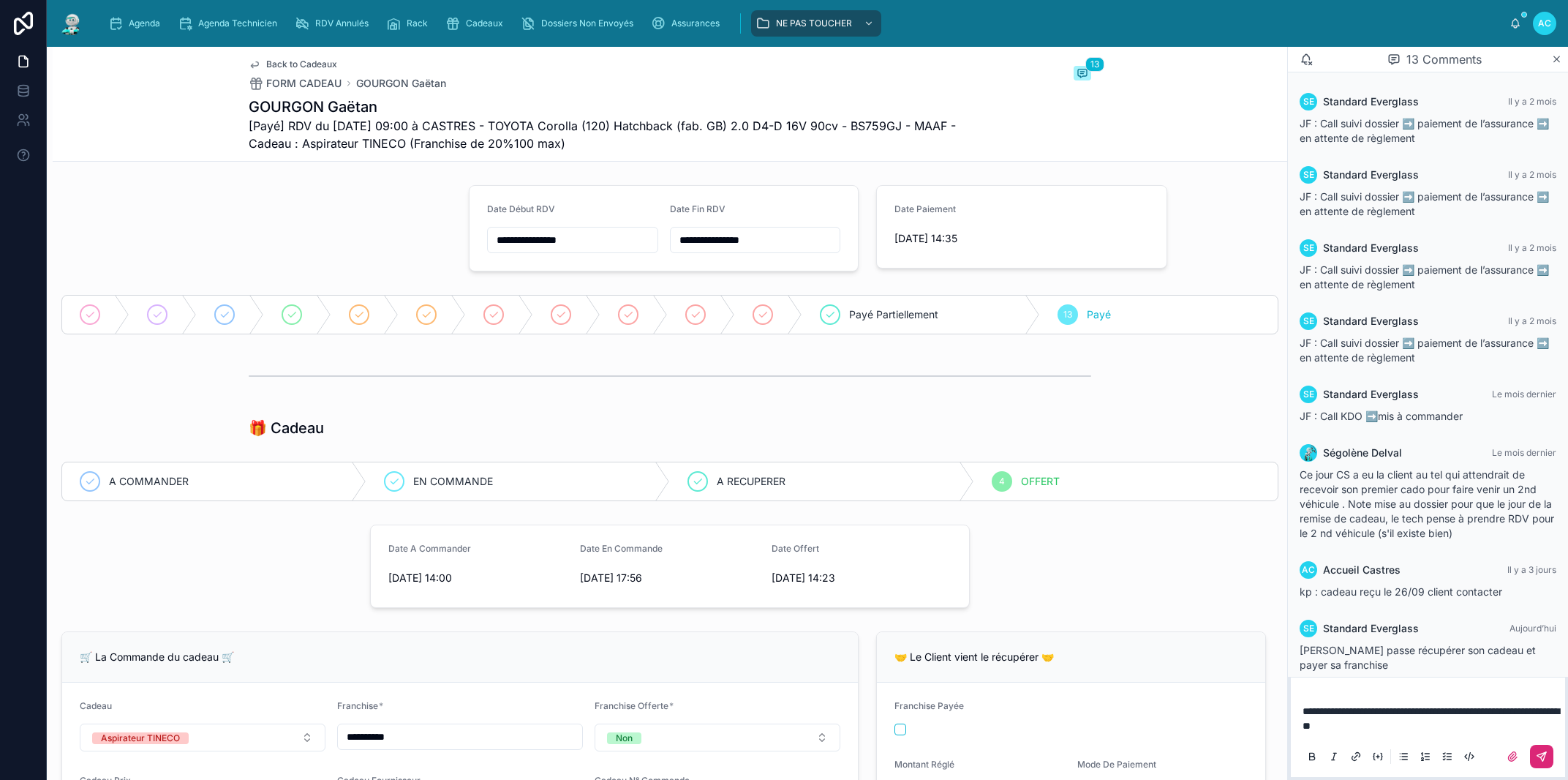
click at [1550, 757] on button at bounding box center [1541, 756] width 23 height 23
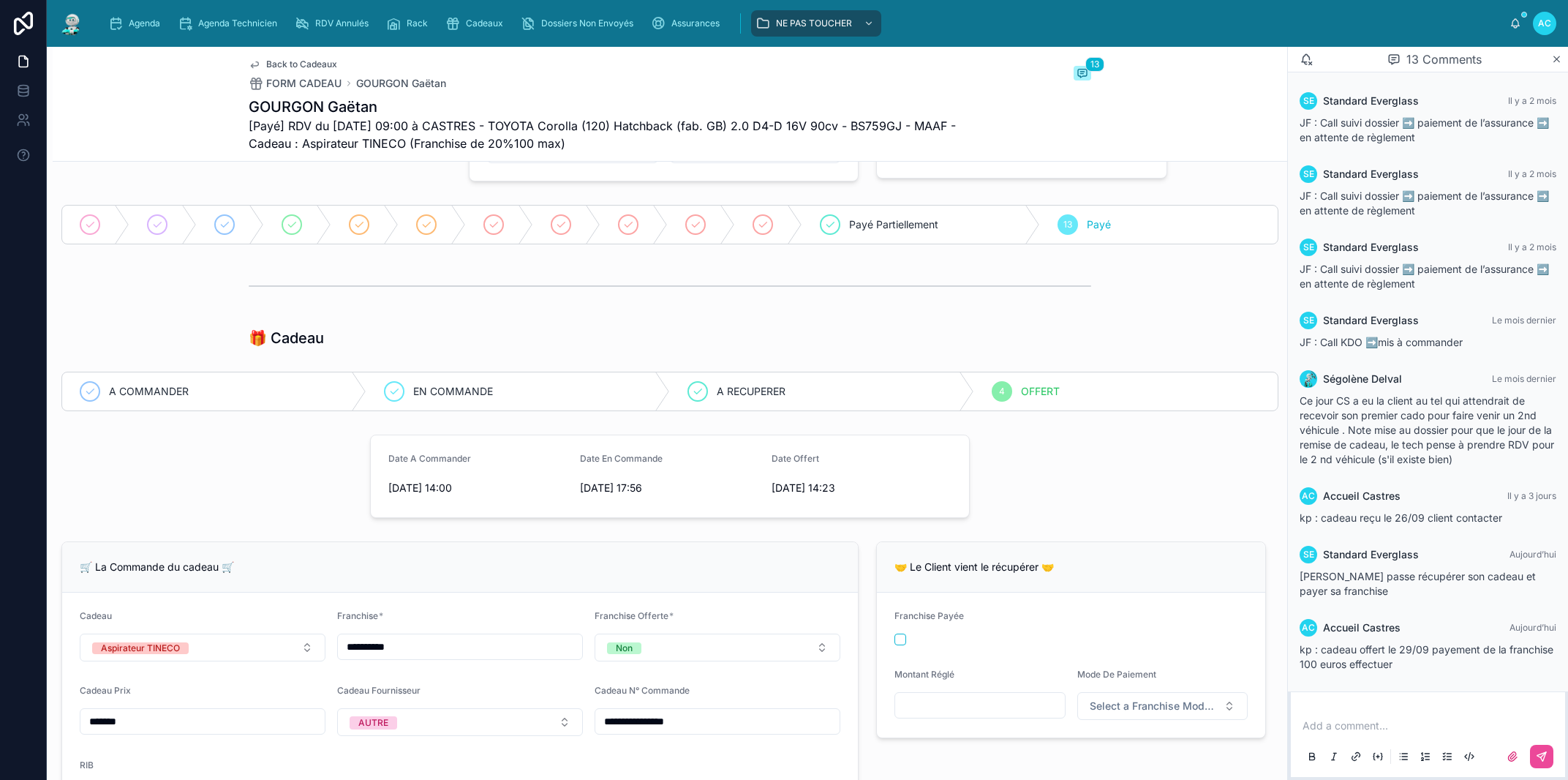
scroll to position [249, 0]
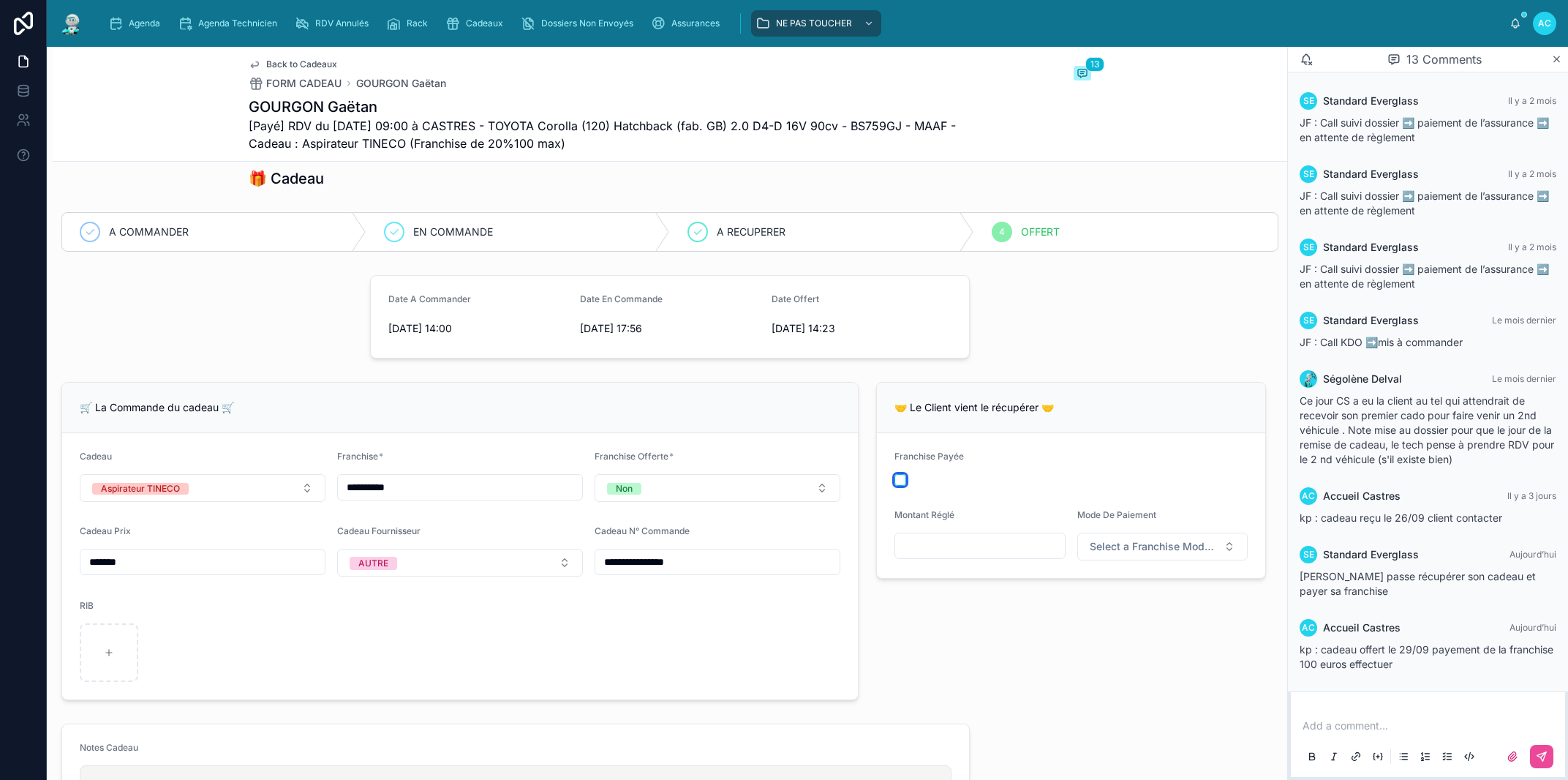
click at [894, 485] on button "button" at bounding box center [900, 480] width 12 height 12
click at [964, 544] on input "text" at bounding box center [980, 545] width 169 height 20
type input "*******"
click at [1149, 545] on span "Select a Franchise Mode De Paiement" at bounding box center [1154, 546] width 129 height 14
drag, startPoint x: 1116, startPoint y: 651, endPoint x: 1110, endPoint y: 657, distance: 8.5
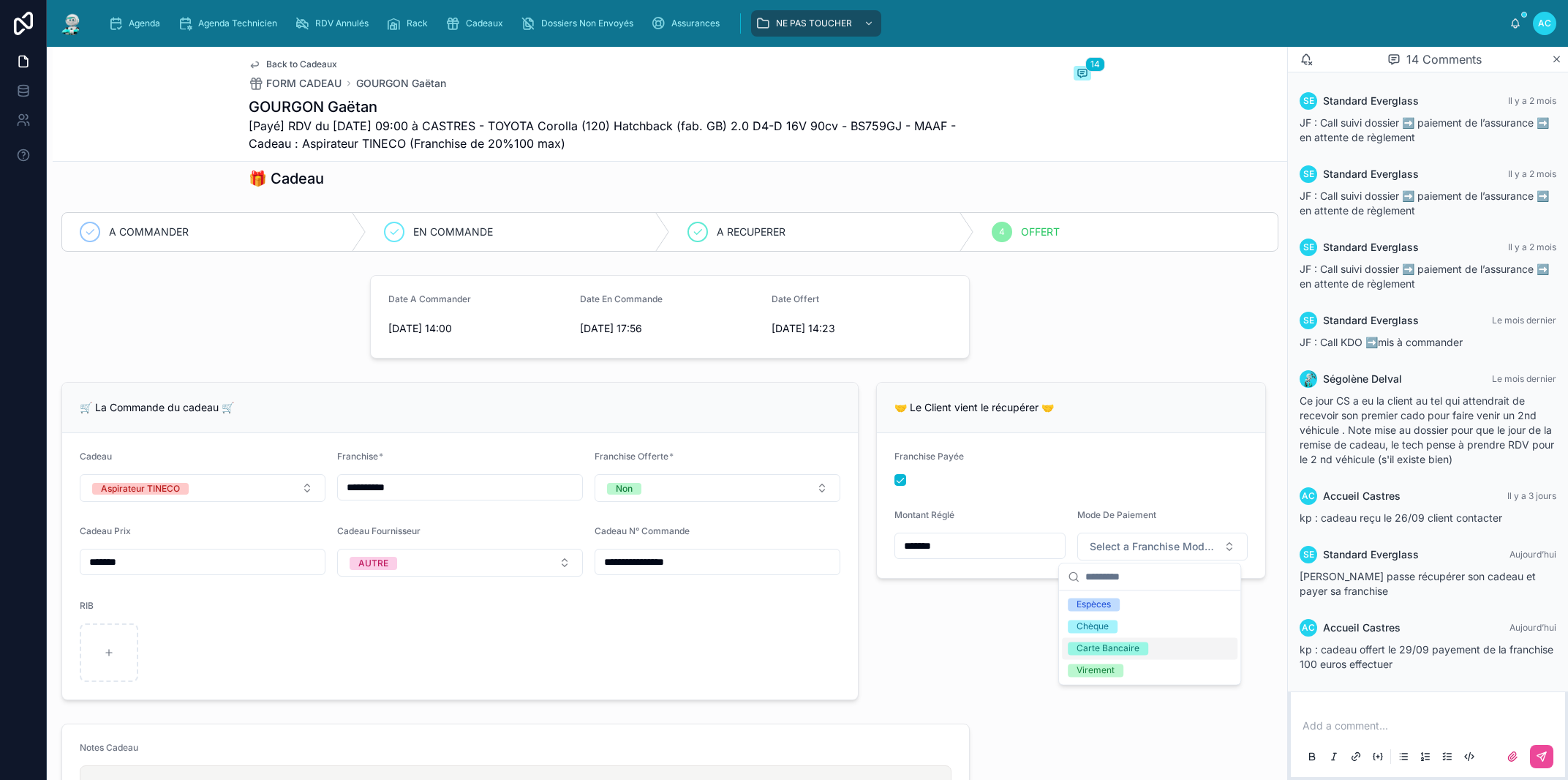
click at [1116, 649] on div "Carte Bancaire" at bounding box center [1108, 648] width 62 height 13
click at [1000, 656] on div "🤝 Le Client vient le récupérer 🤝 Franchise Payée Montant Réglé ******* Mode De …" at bounding box center [1071, 541] width 408 height 330
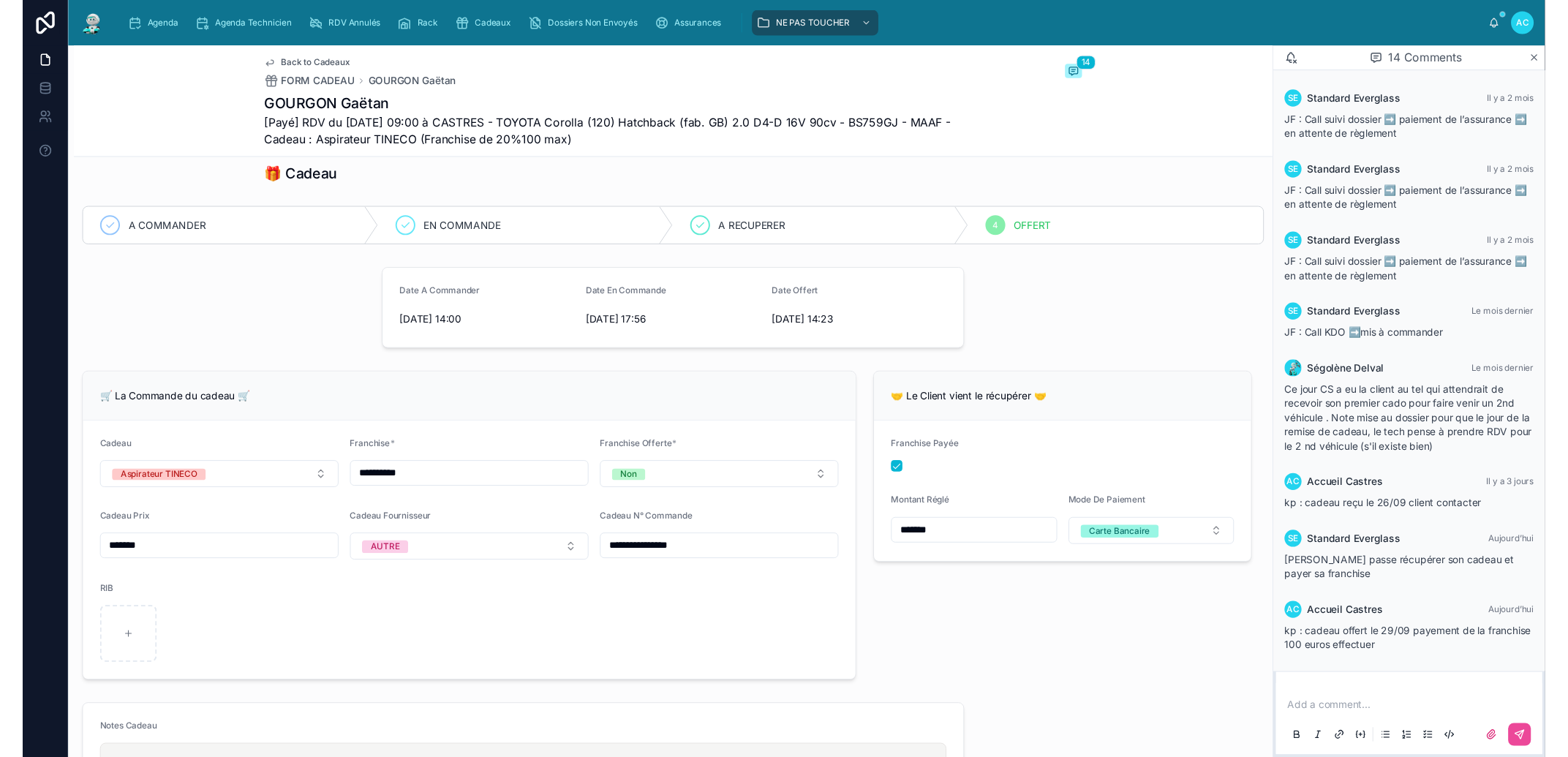
scroll to position [0, 0]
